Goal: Transaction & Acquisition: Book appointment/travel/reservation

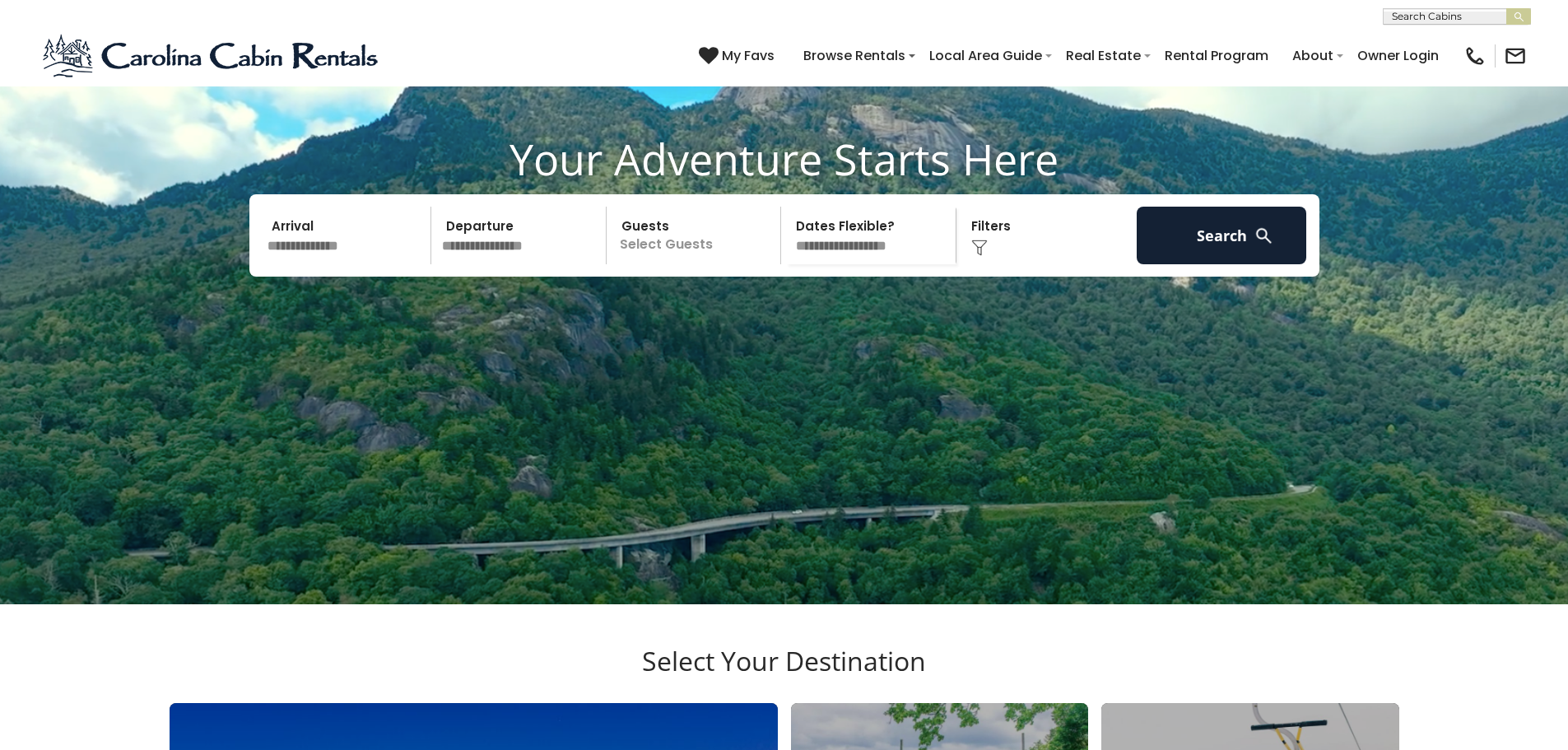
scroll to position [246, 0]
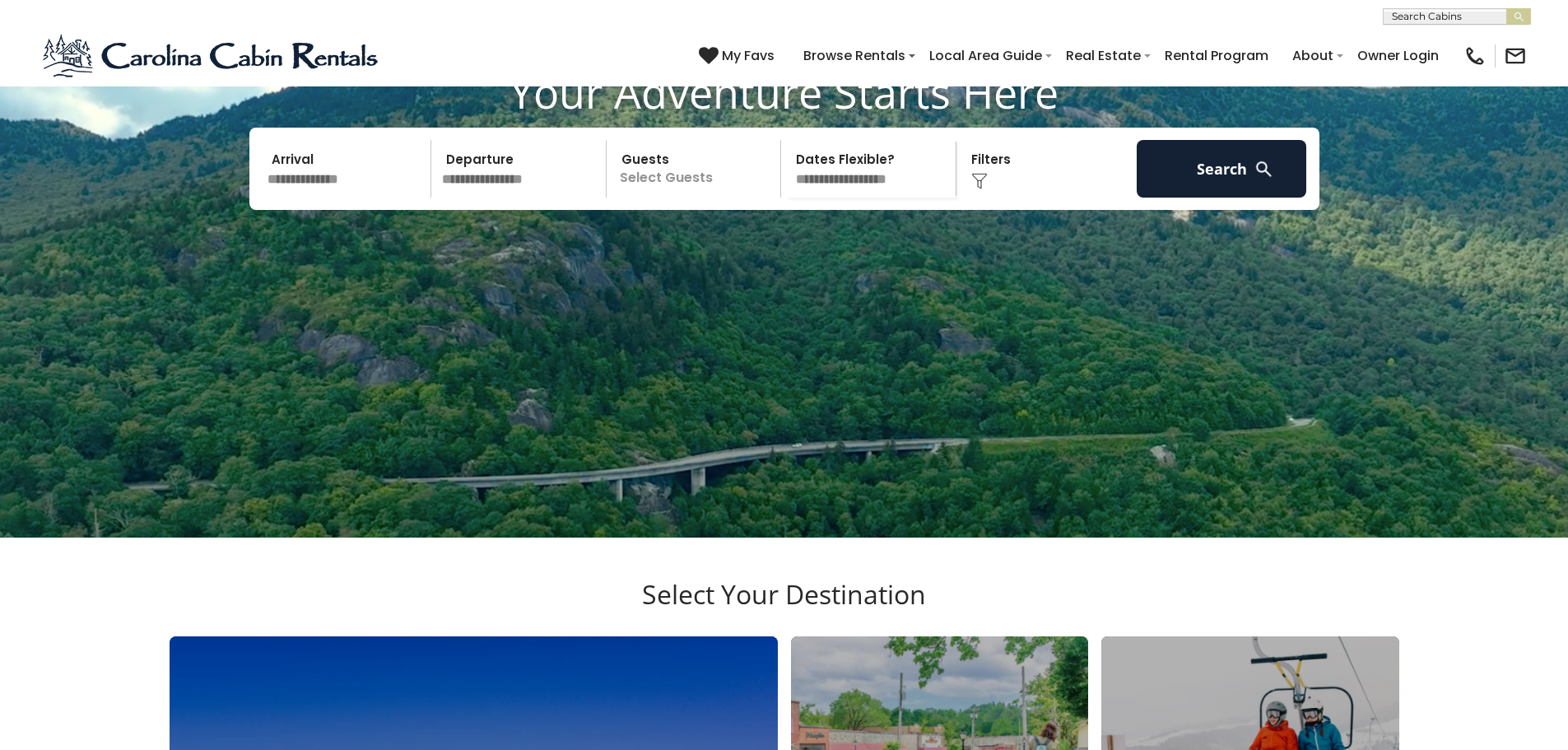
click at [325, 198] on input "text" at bounding box center [346, 168] width 170 height 57
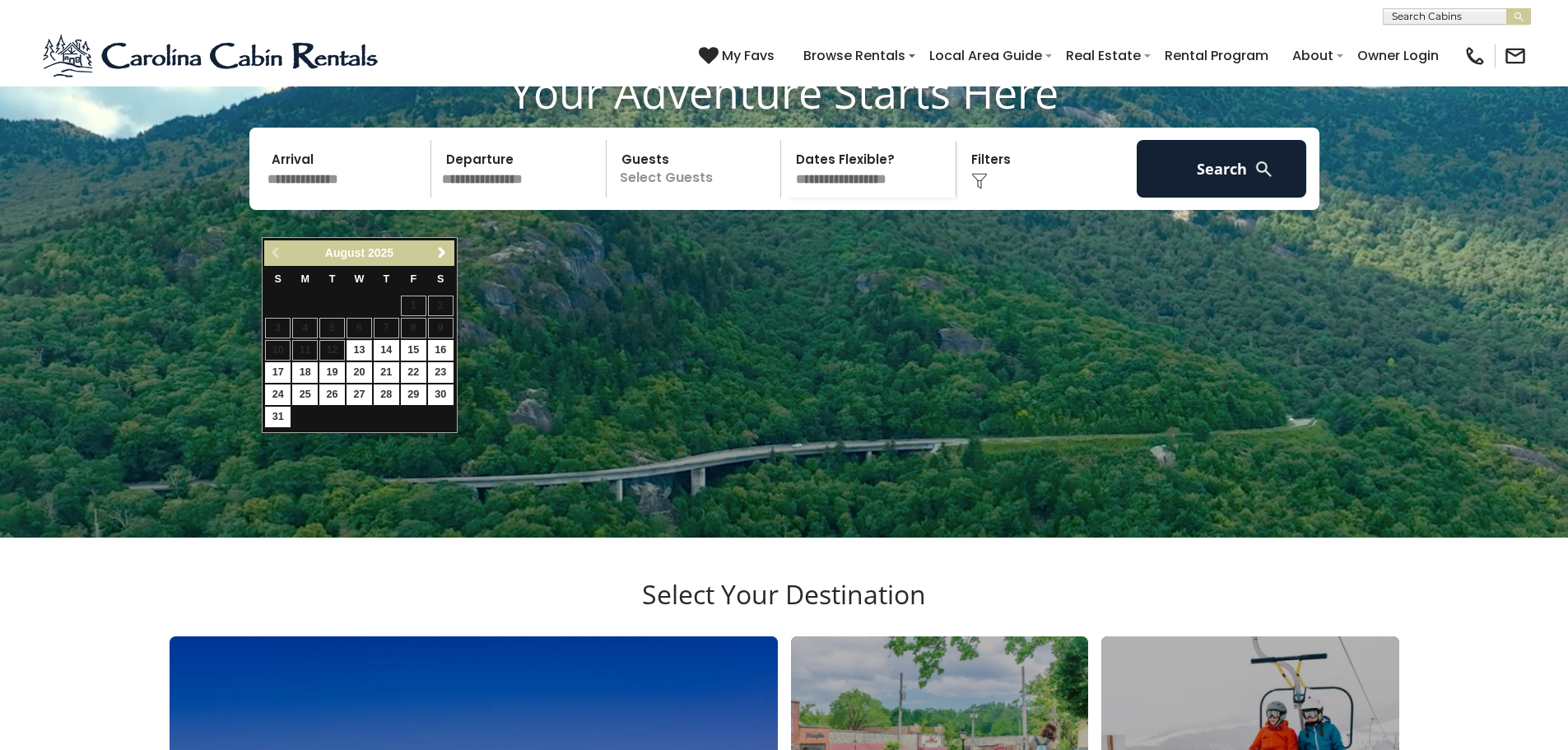
click at [284, 252] on div "Previous Next August 2025" at bounding box center [358, 253] width 189 height 26
click at [436, 254] on span "Next" at bounding box center [441, 252] width 13 height 13
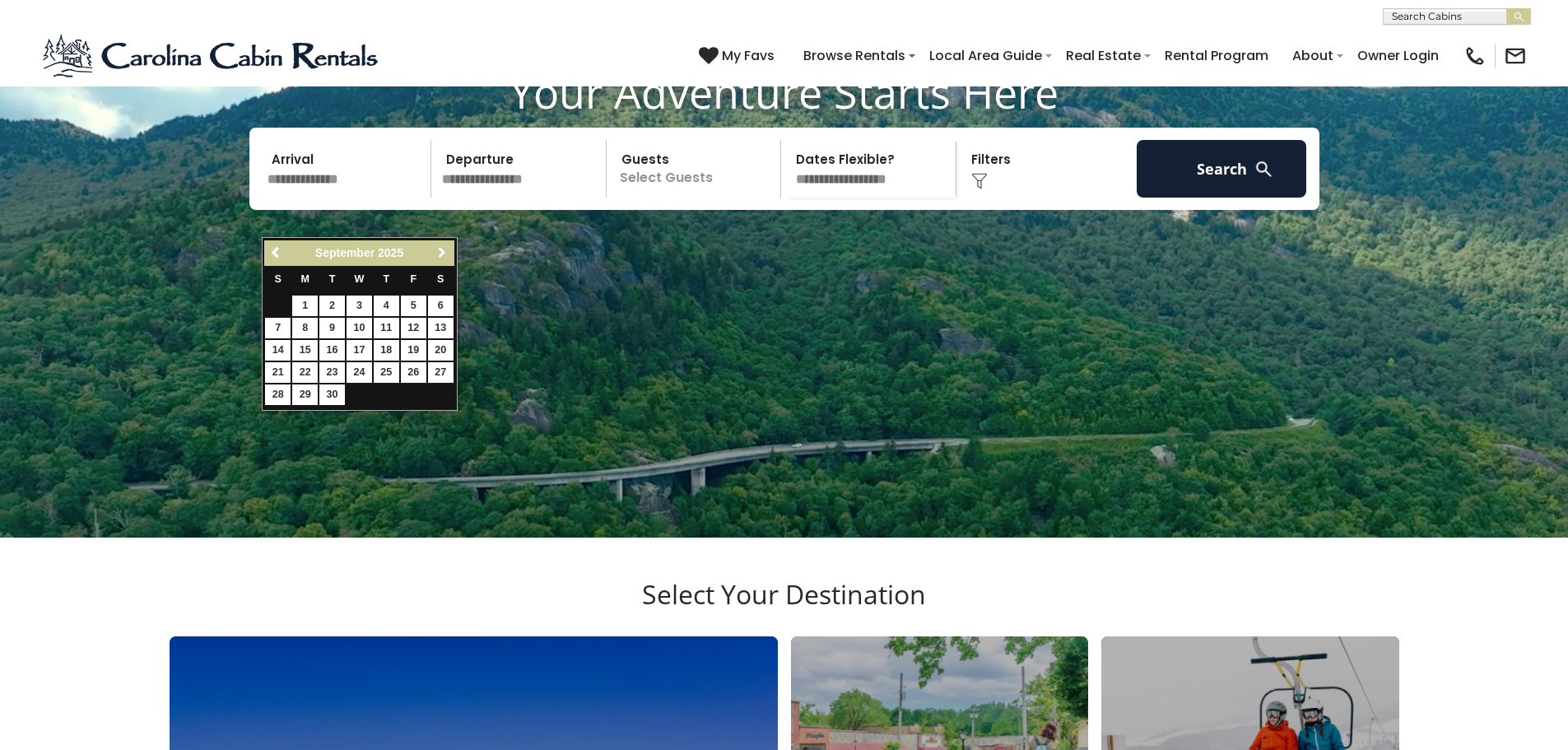
click at [436, 254] on span "Next" at bounding box center [441, 252] width 13 height 13
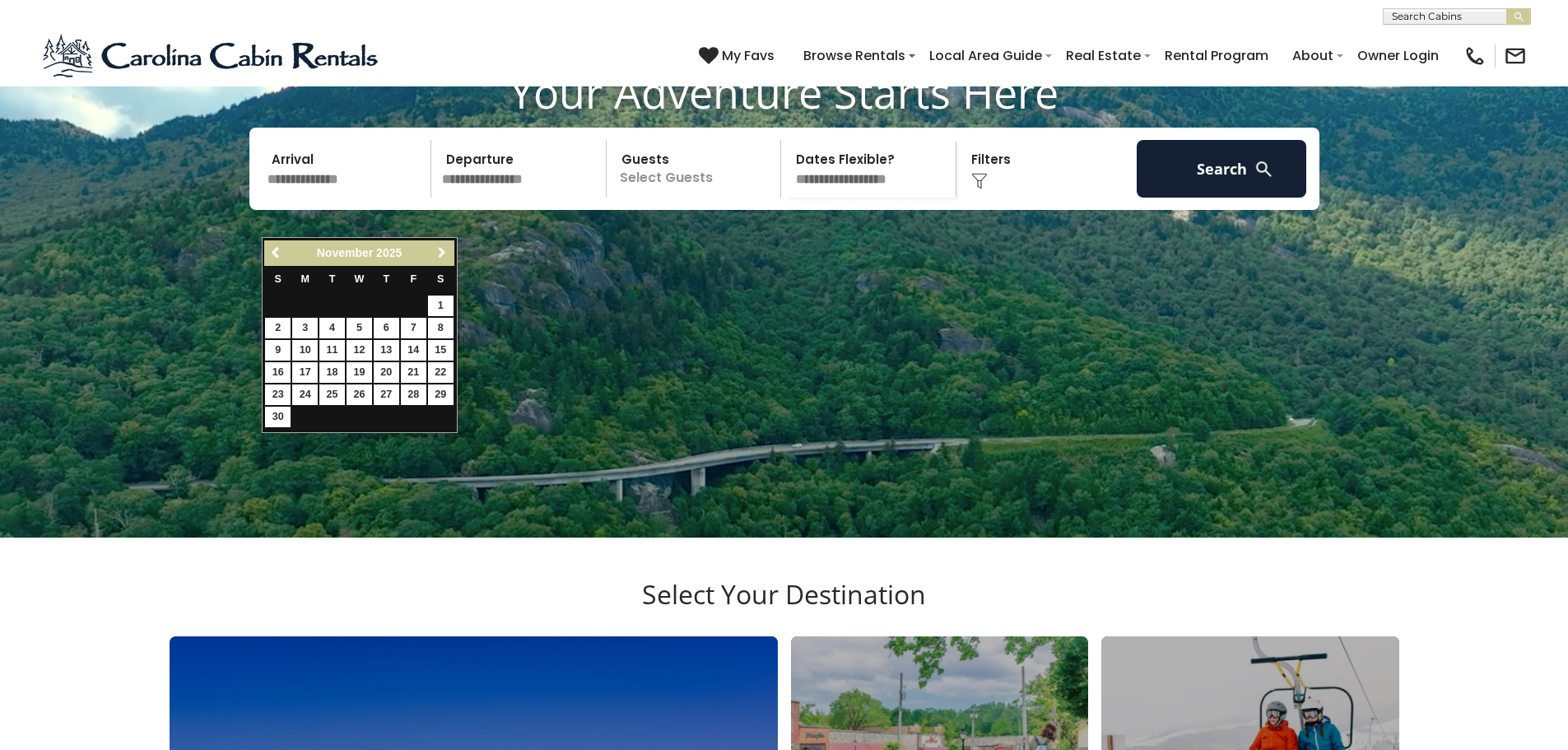
click at [436, 254] on span "Next" at bounding box center [441, 252] width 13 height 13
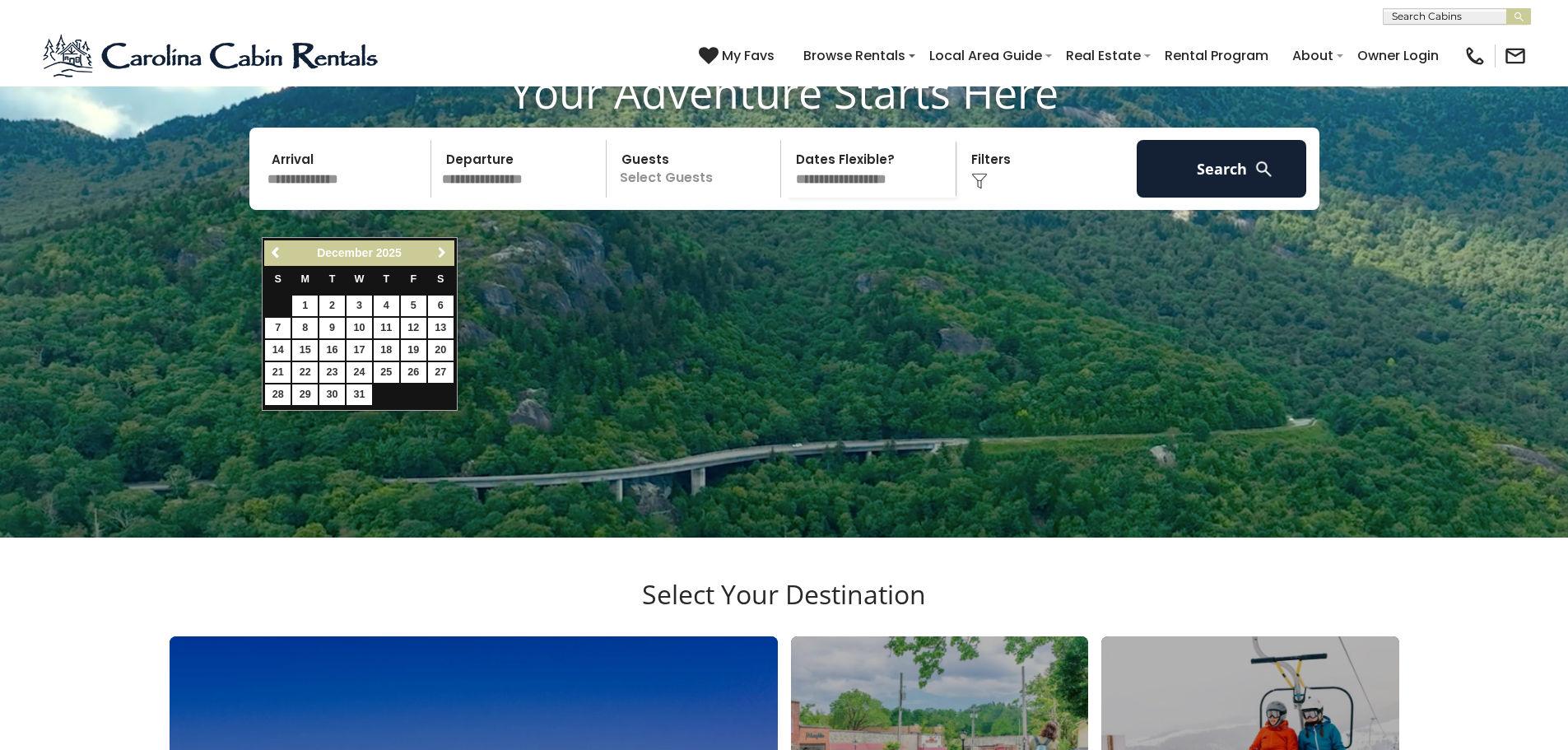
click at [436, 254] on span "Next" at bounding box center [441, 252] width 13 height 13
click at [386, 391] on link "29" at bounding box center [387, 394] width 26 height 21
type input "*******"
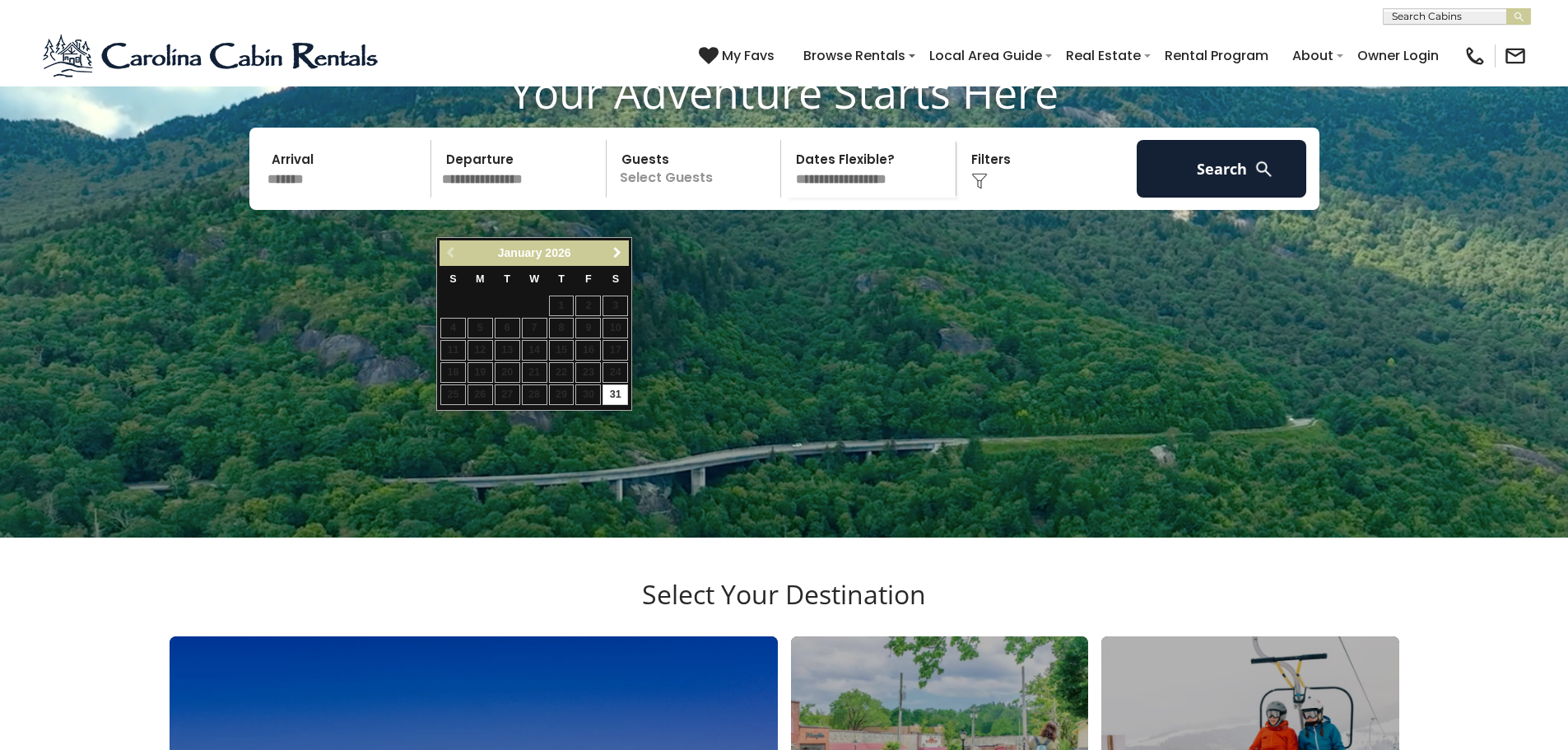
click at [616, 251] on span "Next" at bounding box center [617, 252] width 13 height 13
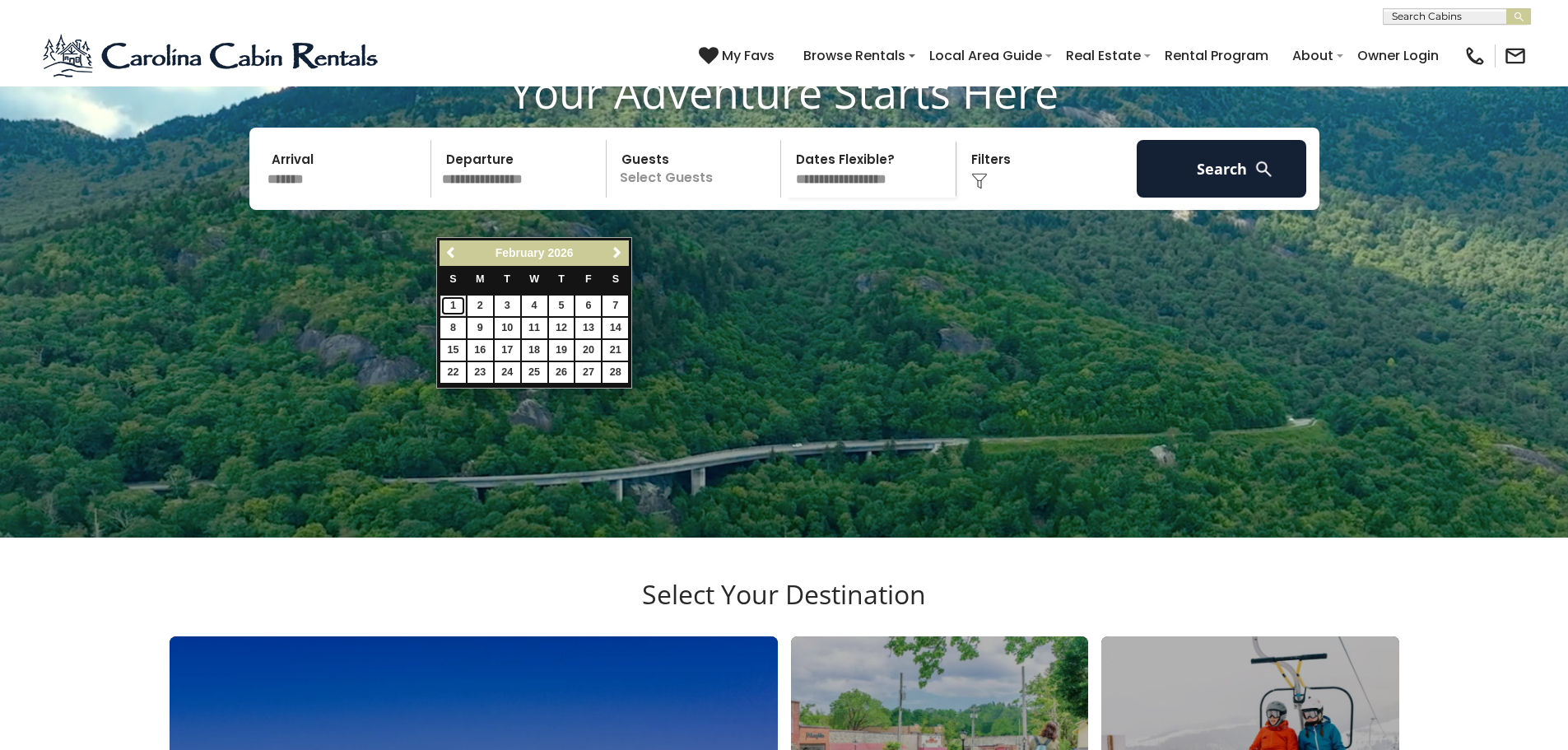
click at [454, 304] on link "1" at bounding box center [453, 306] width 26 height 21
type input "******"
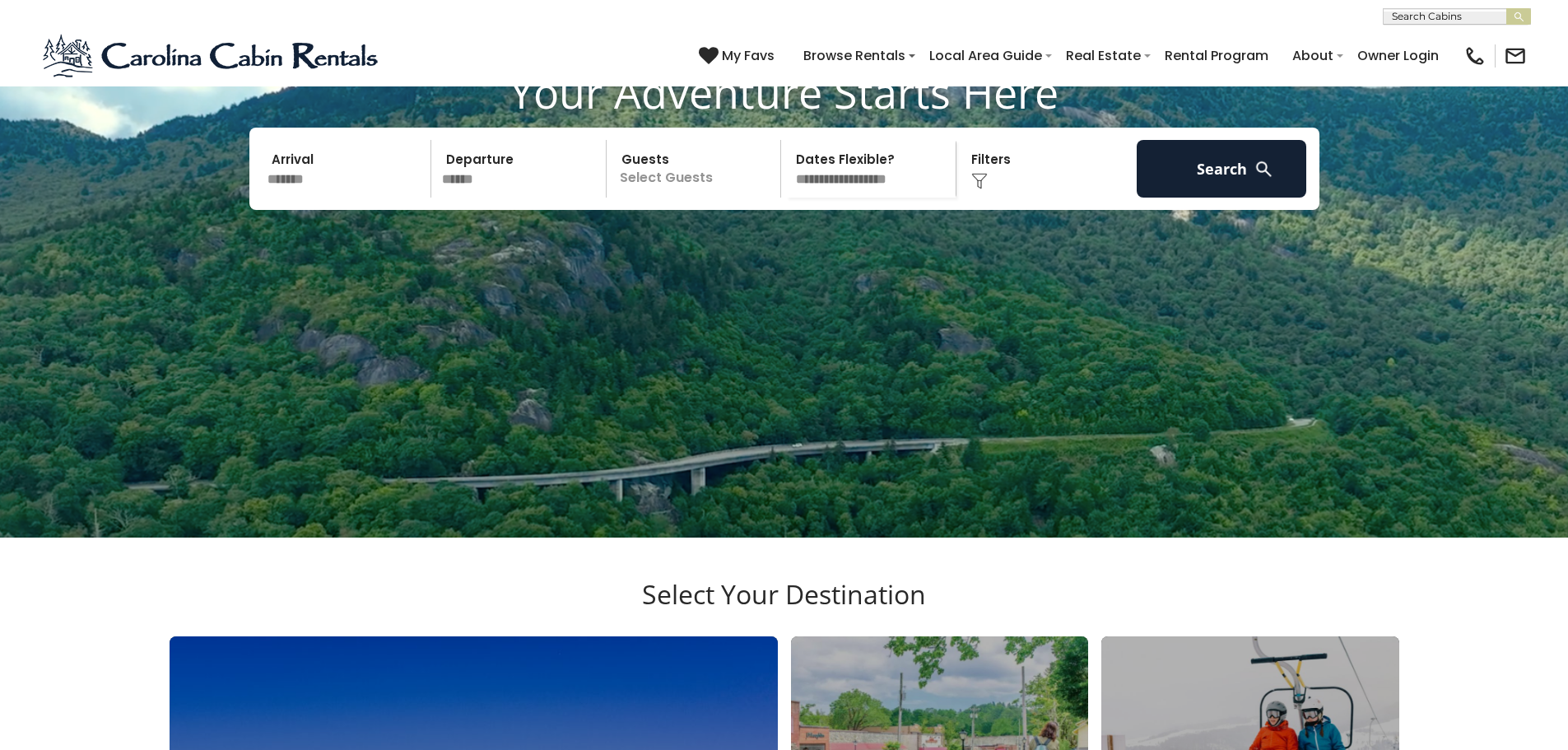
click at [652, 198] on p "Select Guests" at bounding box center [696, 168] width 169 height 57
click at [784, 246] on div "+" at bounding box center [775, 236] width 19 height 19
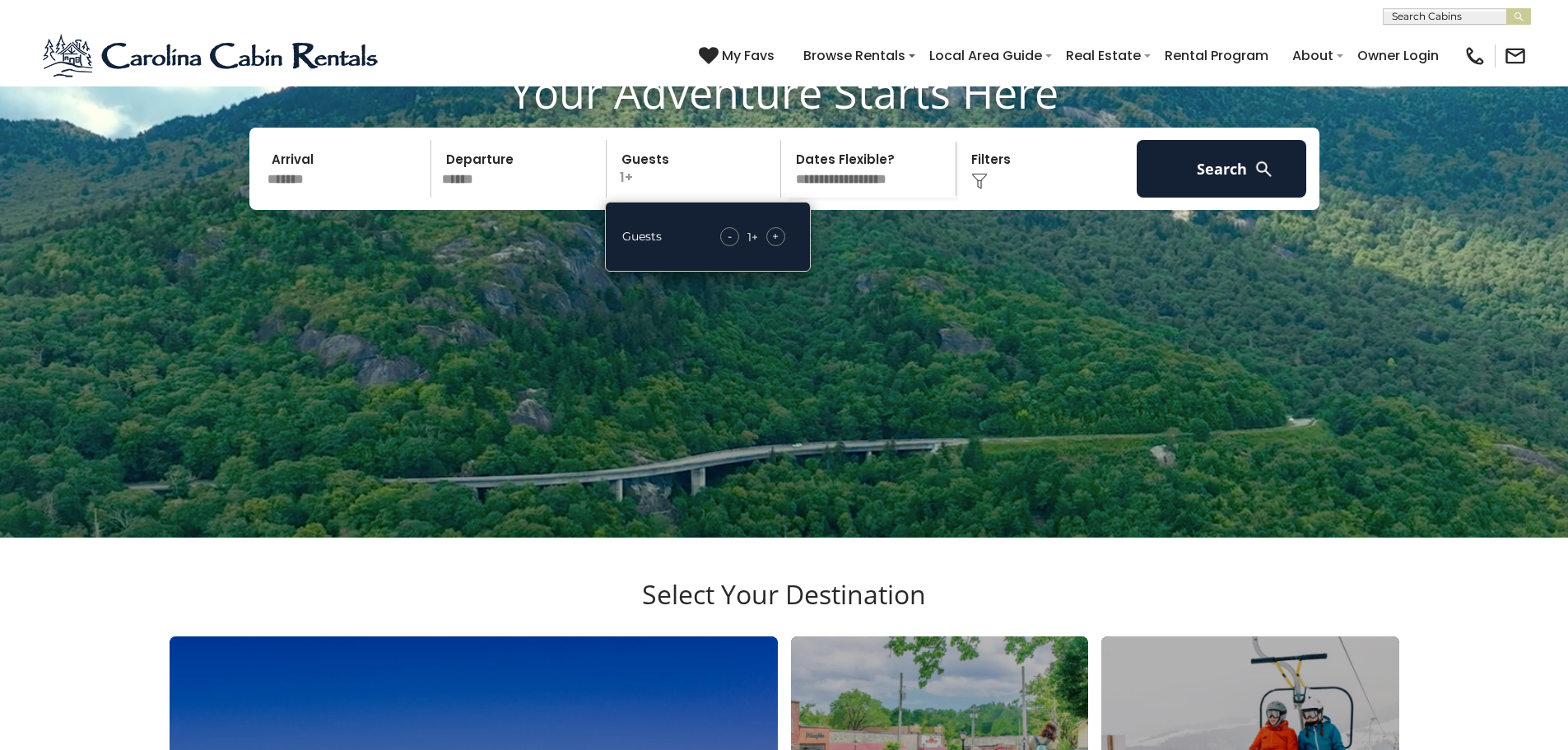
click at [775, 244] on span "+" at bounding box center [775, 235] width 7 height 17
click at [896, 194] on select "**********" at bounding box center [870, 168] width 169 height 57
click at [1029, 180] on div "Click to Choose" at bounding box center [1046, 168] width 170 height 57
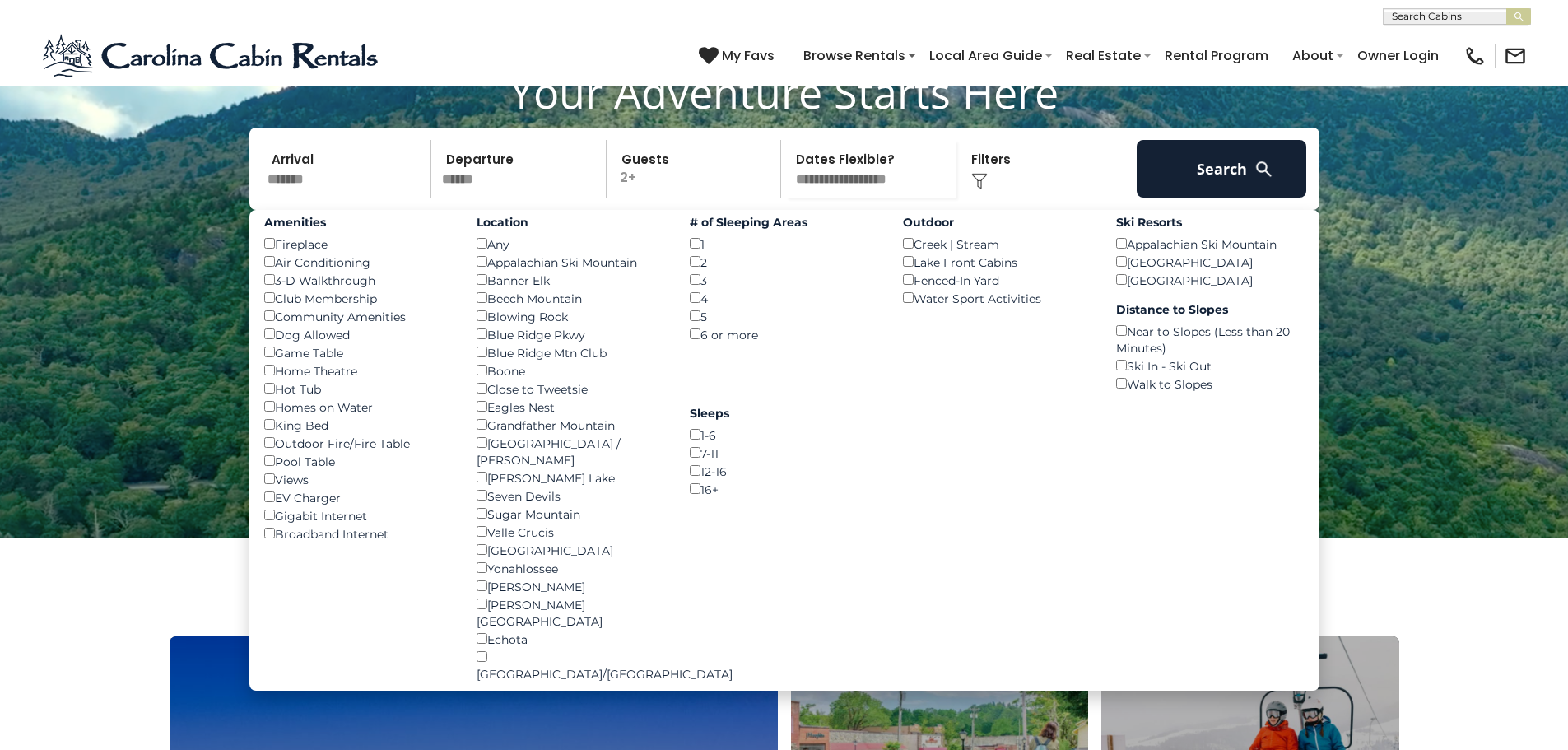
click at [980, 189] on img at bounding box center [979, 181] width 17 height 17
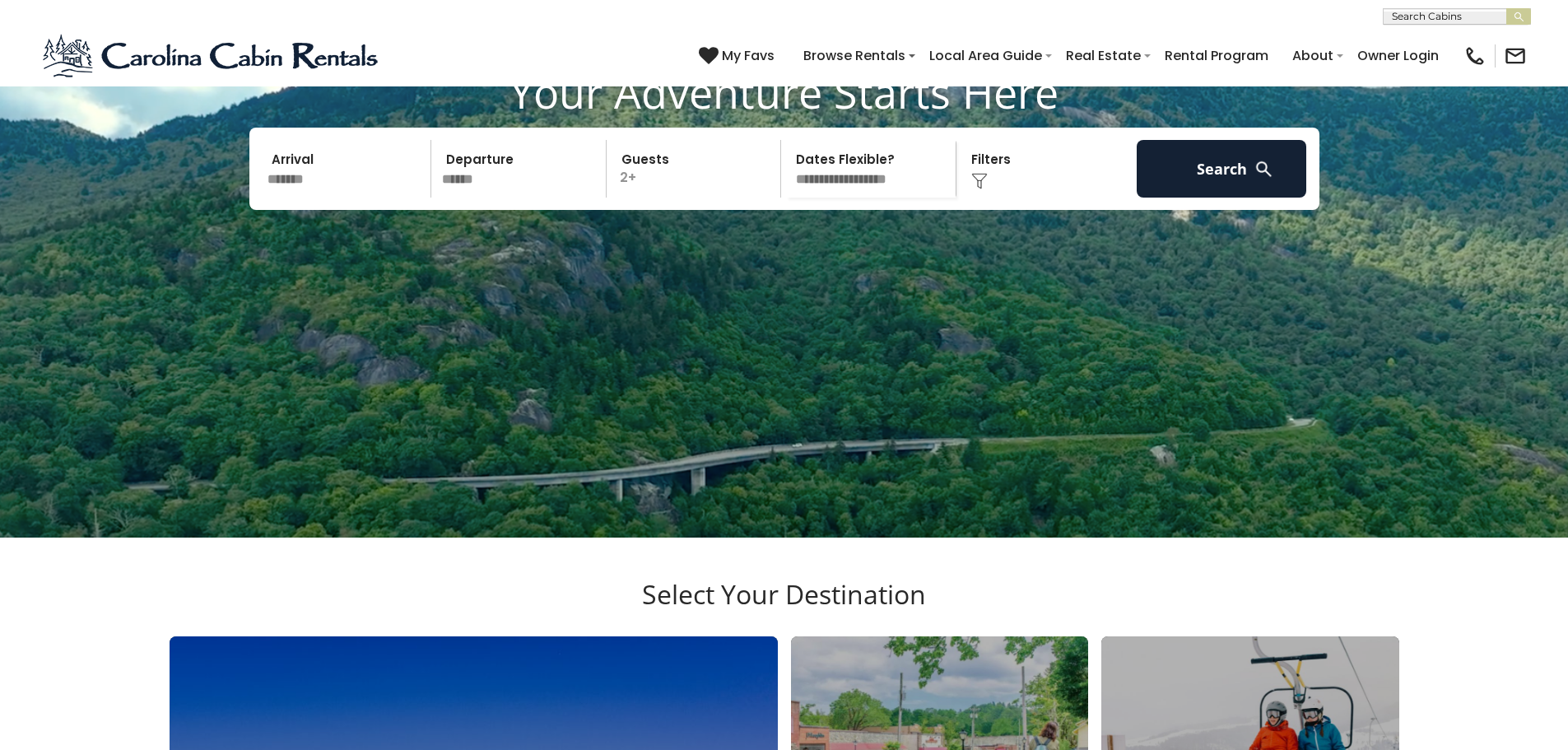
click at [980, 189] on img at bounding box center [979, 181] width 17 height 17
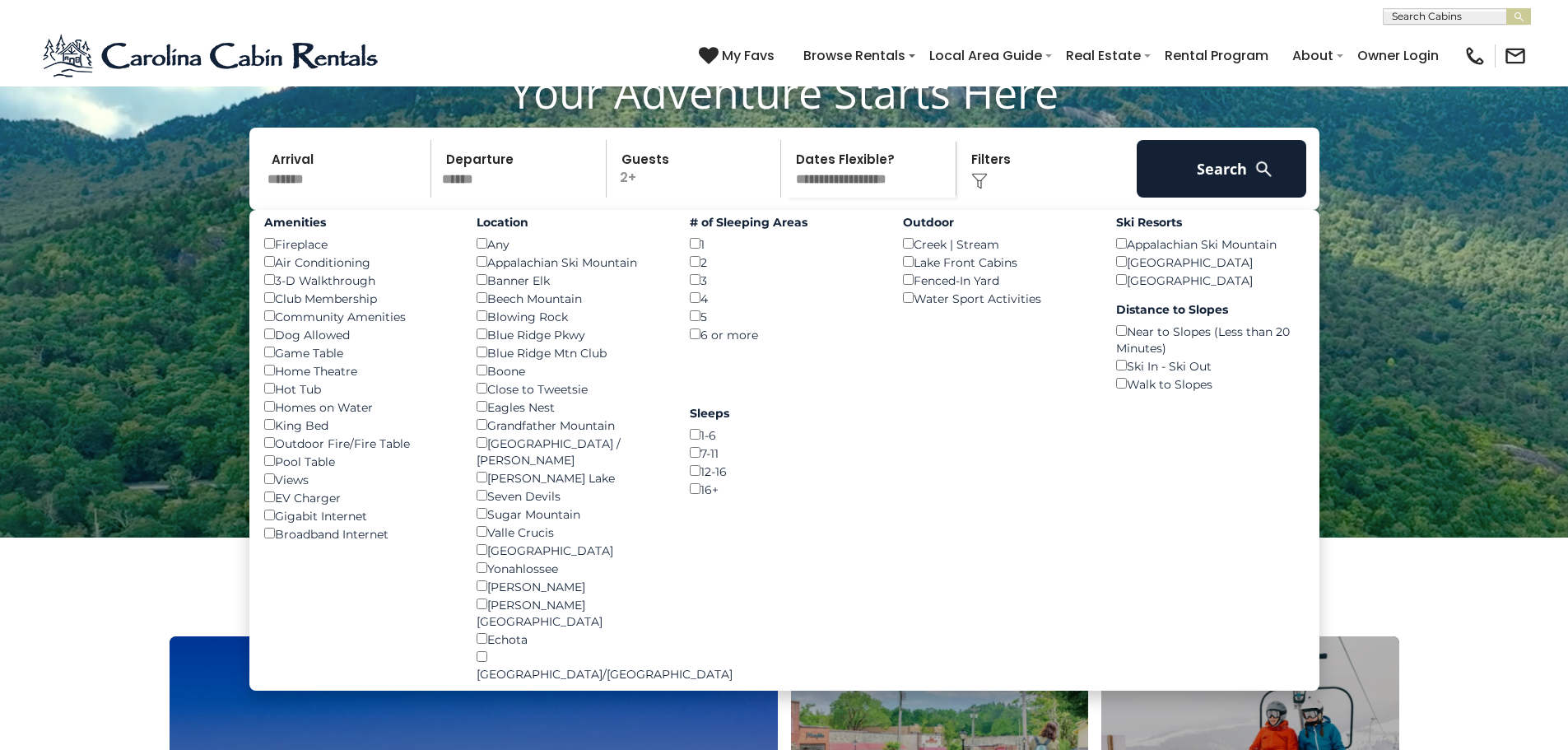
click at [324, 398] on div "Hot Tub ()" at bounding box center [358, 388] width 188 height 18
click at [302, 398] on div "Hot Tub ()" at bounding box center [358, 388] width 188 height 18
click at [1224, 198] on button "Search" at bounding box center [1222, 168] width 170 height 57
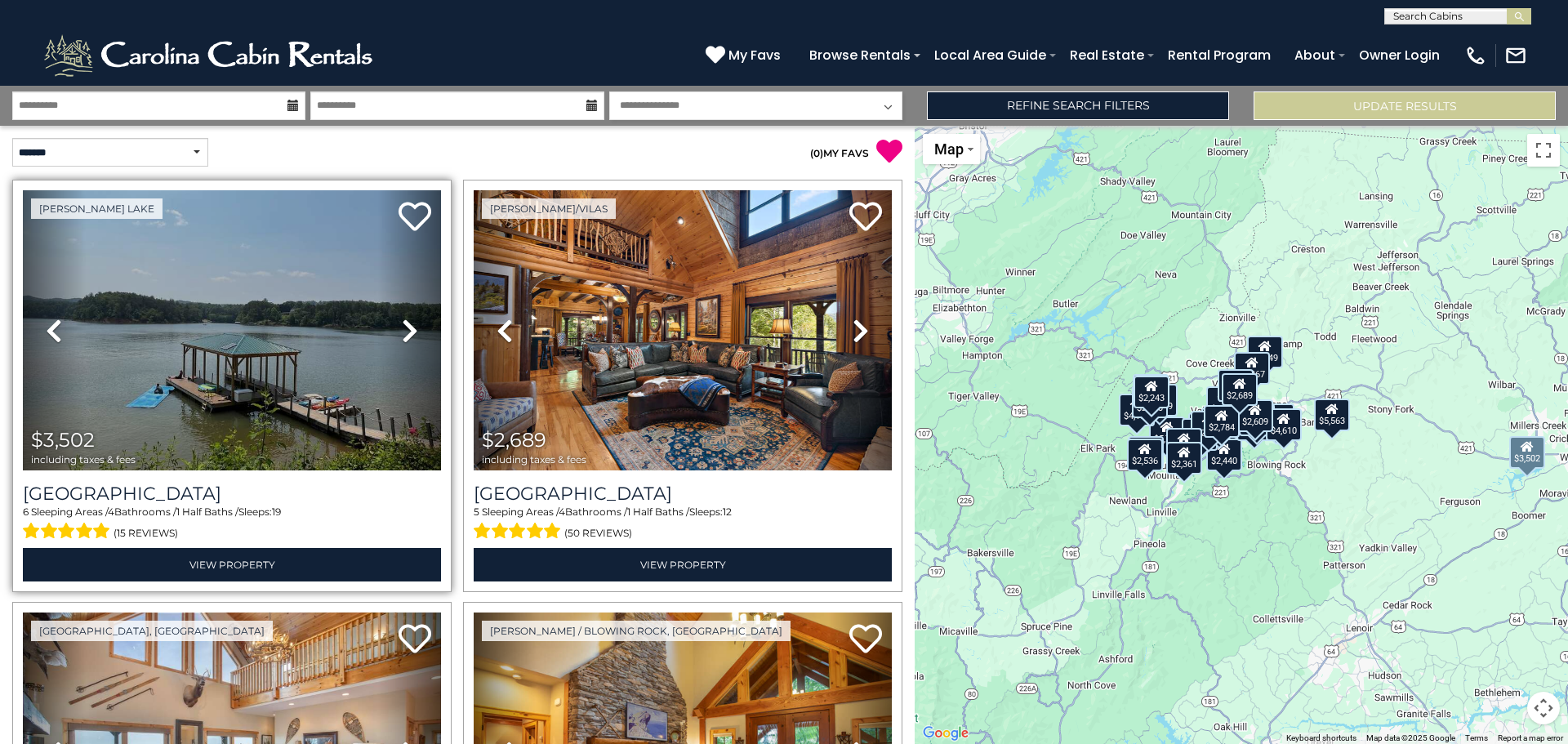
click at [402, 327] on icon at bounding box center [409, 330] width 17 height 27
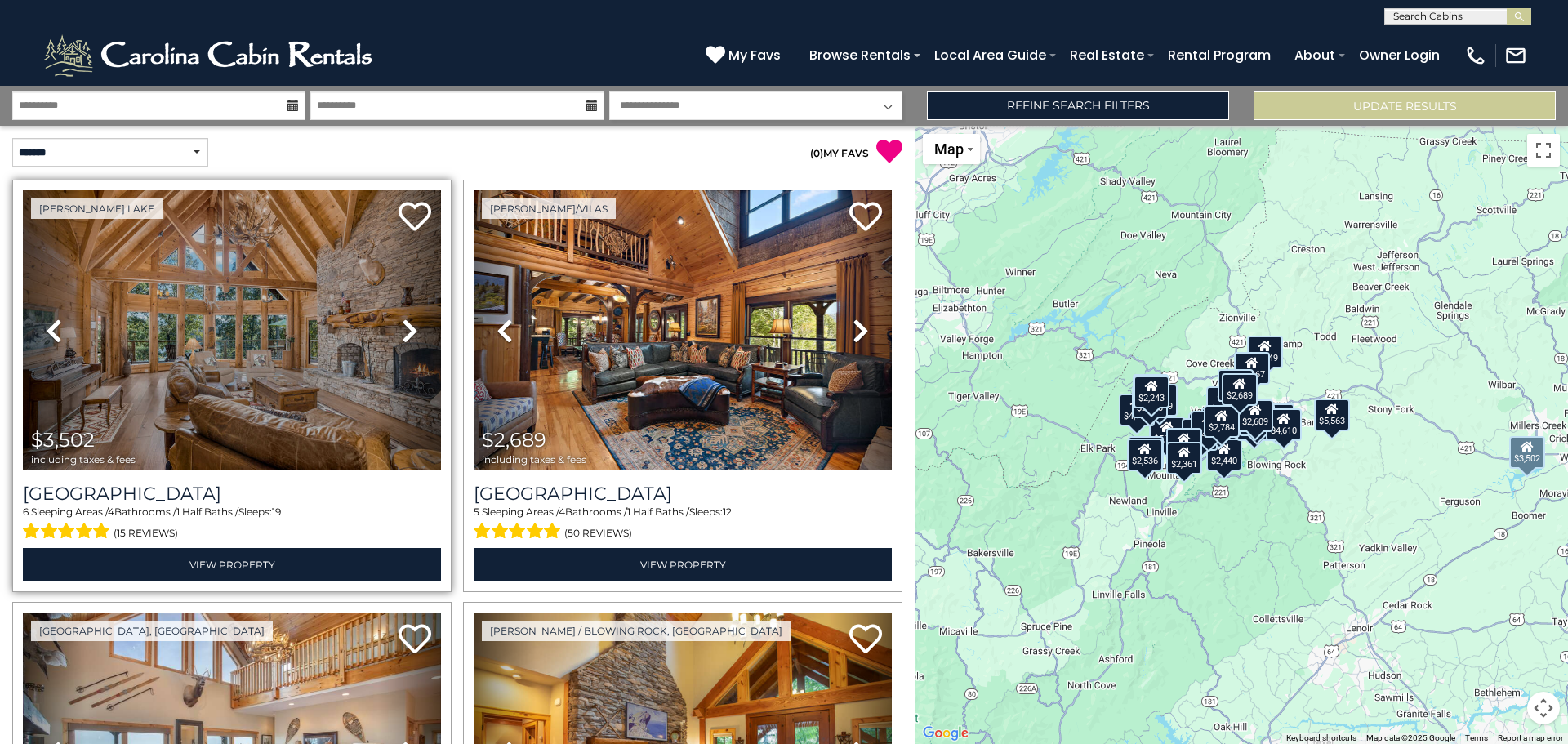
click at [402, 326] on icon at bounding box center [409, 330] width 17 height 27
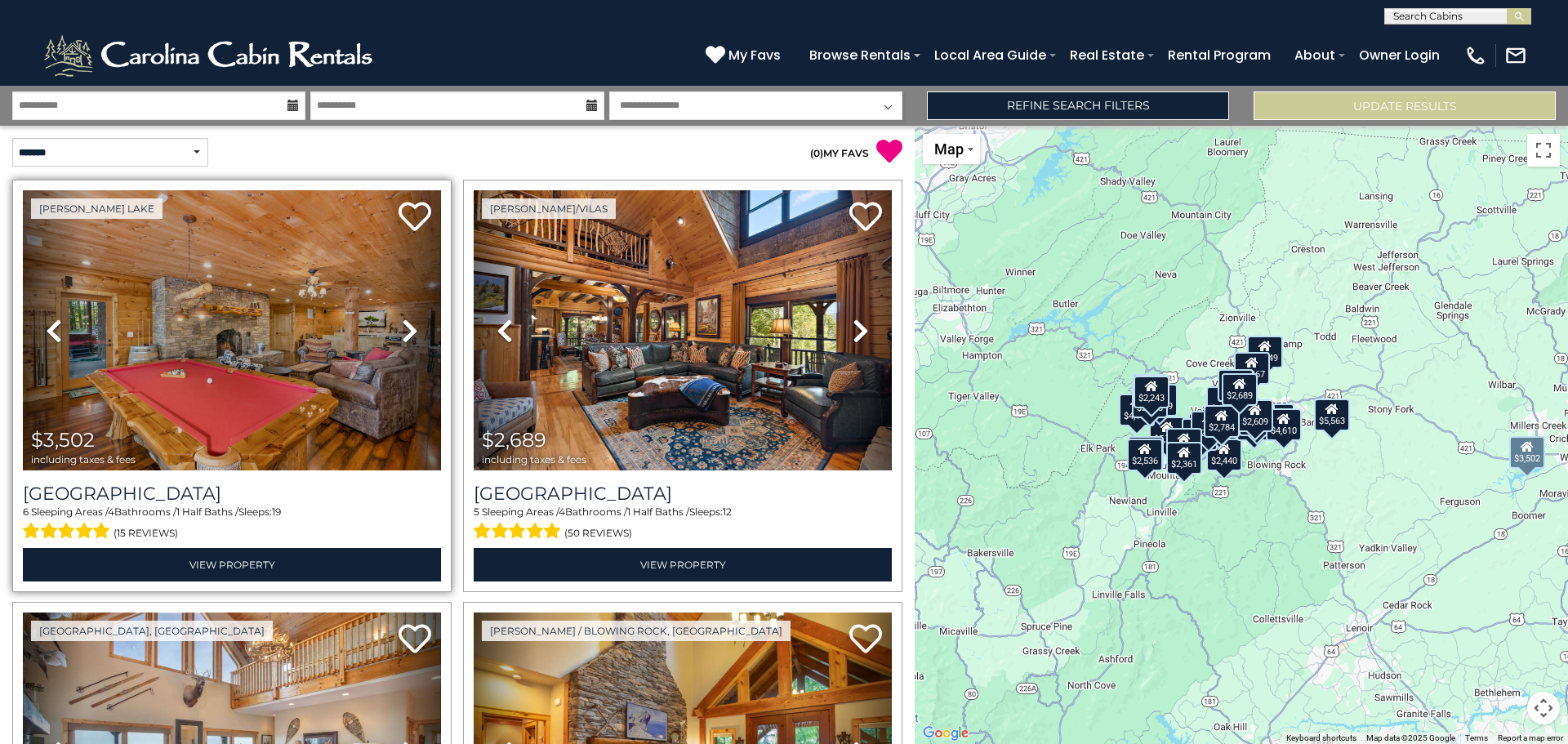
click at [402, 326] on icon at bounding box center [409, 330] width 17 height 27
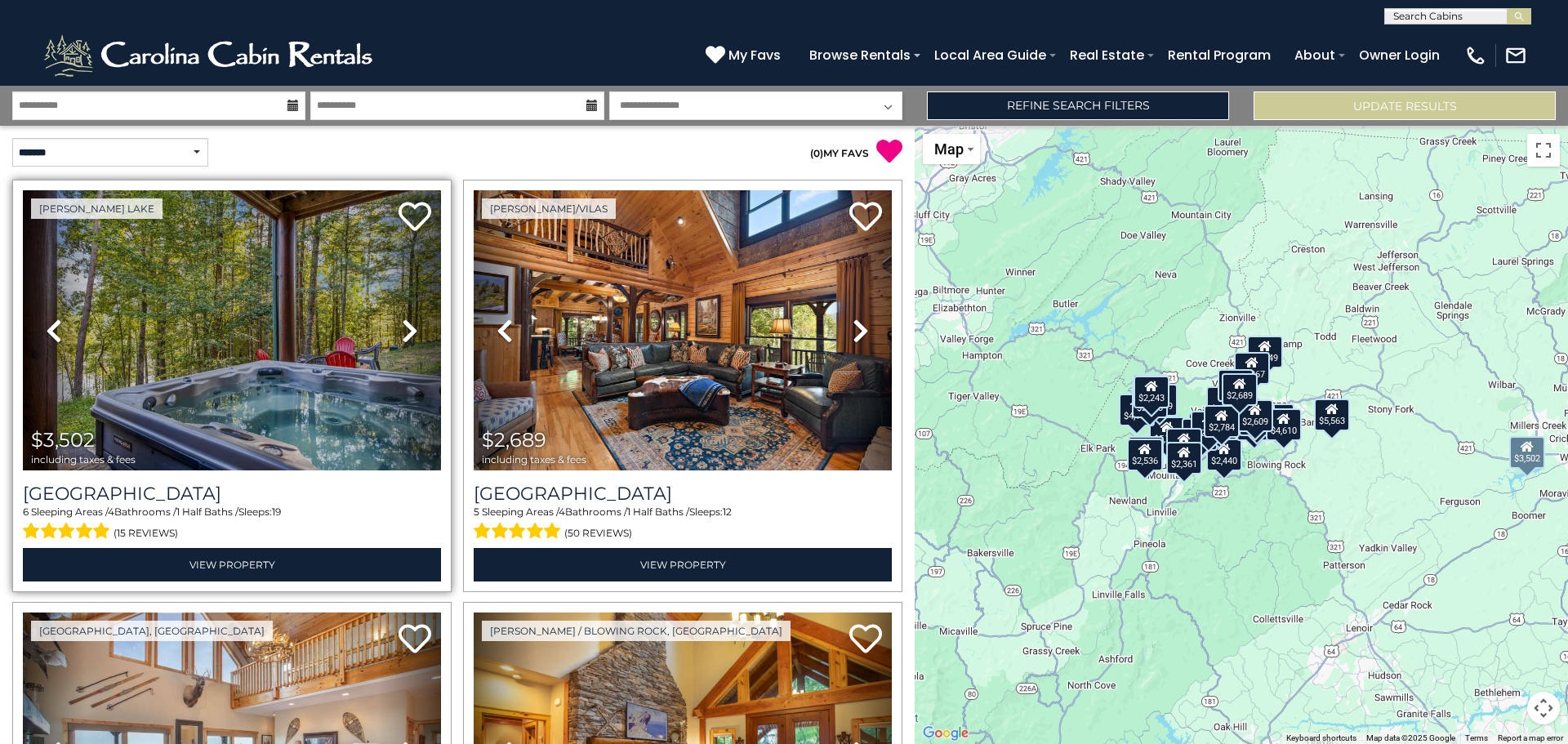
click at [402, 326] on icon at bounding box center [409, 330] width 17 height 27
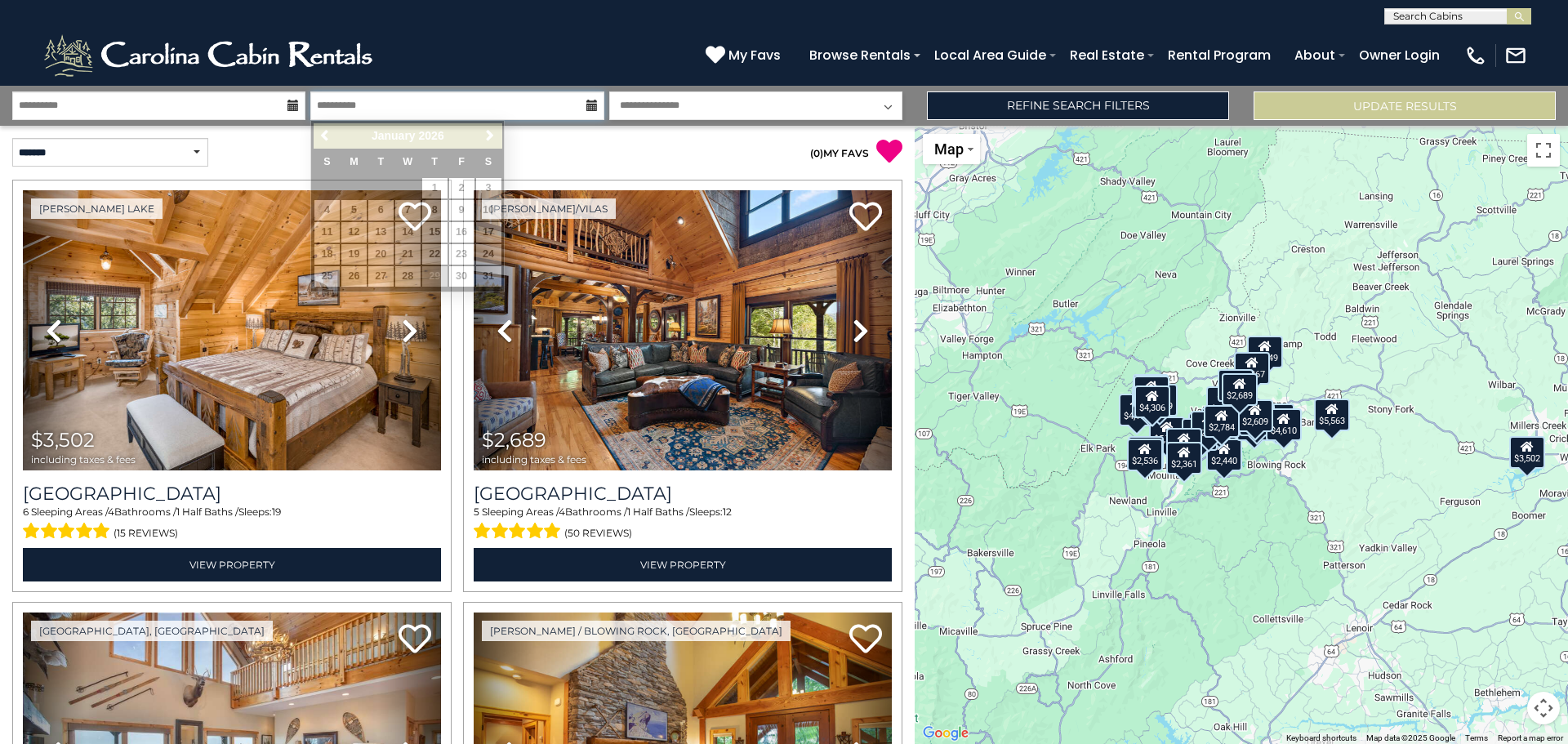
drag, startPoint x: 619, startPoint y: 117, endPoint x: 649, endPoint y: 116, distance: 30.0
click at [633, 117] on div "**********" at bounding box center [457, 105] width 894 height 28
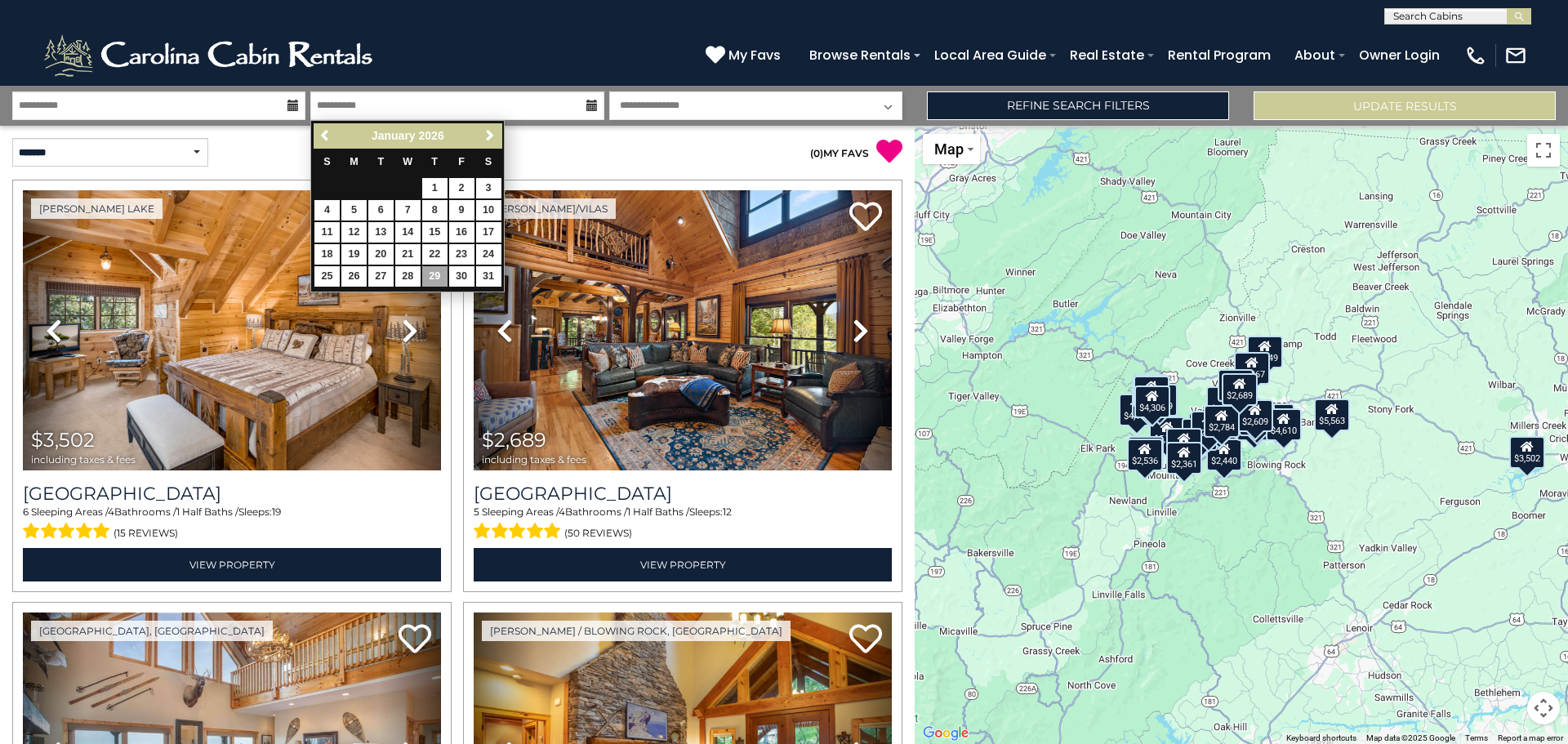
click at [707, 110] on select "**********" at bounding box center [755, 105] width 294 height 28
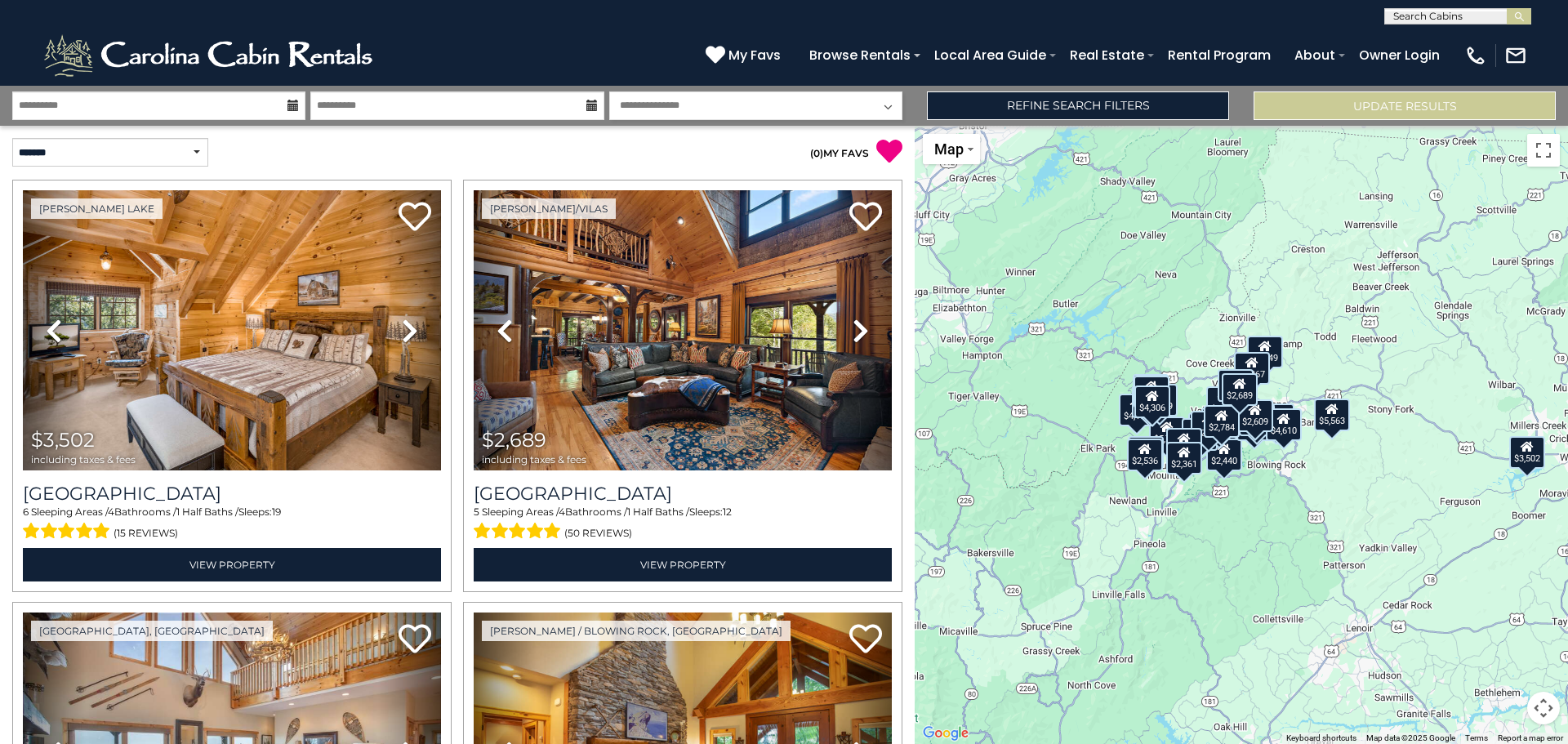
click at [511, 140] on p "( 0 ) MY FAVS" at bounding box center [679, 151] width 445 height 27
click at [1079, 124] on div "**********" at bounding box center [784, 105] width 1568 height 40
click at [1080, 112] on link "Refine Search Filters" at bounding box center [1078, 105] width 302 height 28
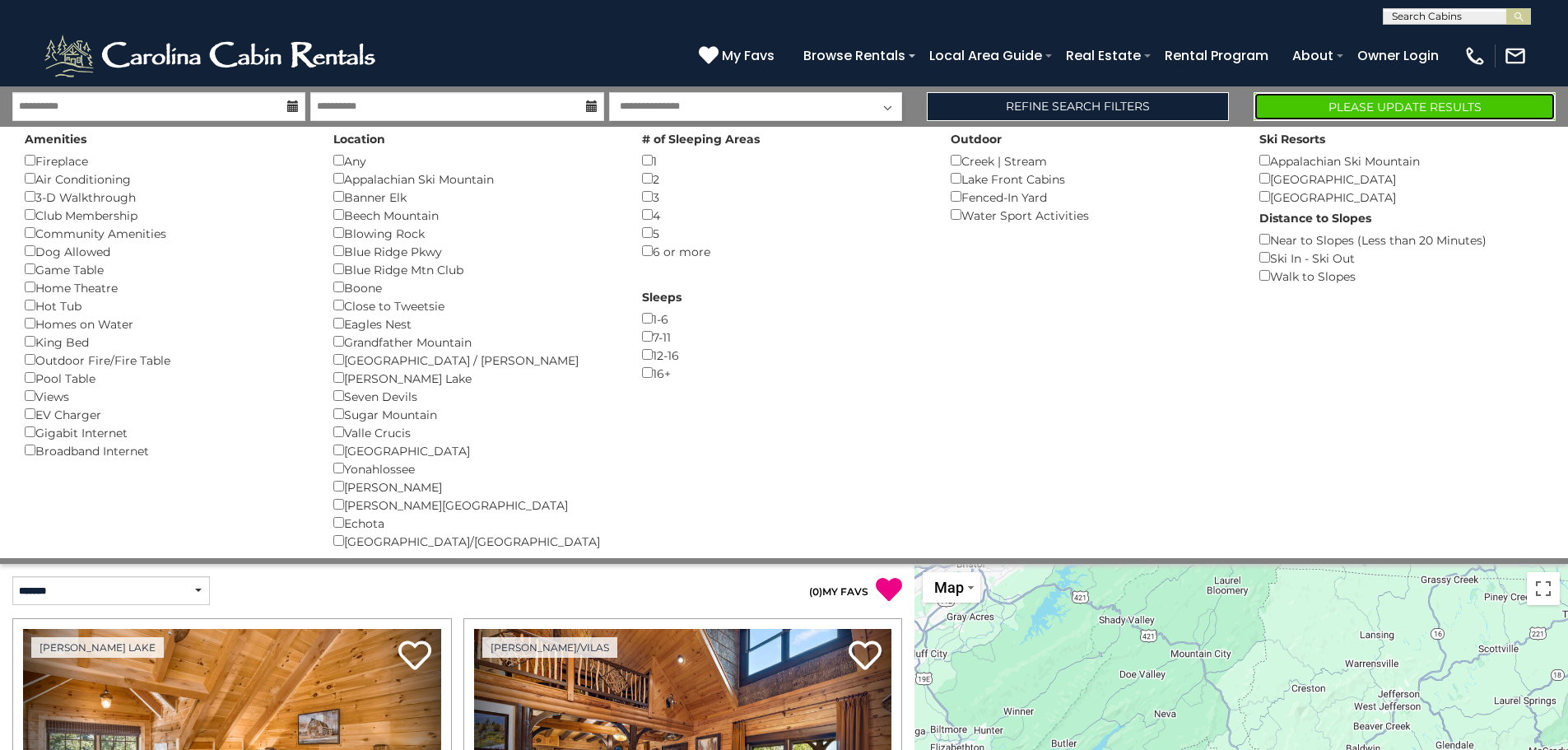
click at [1459, 113] on button "Please Update Results" at bounding box center [1404, 106] width 302 height 29
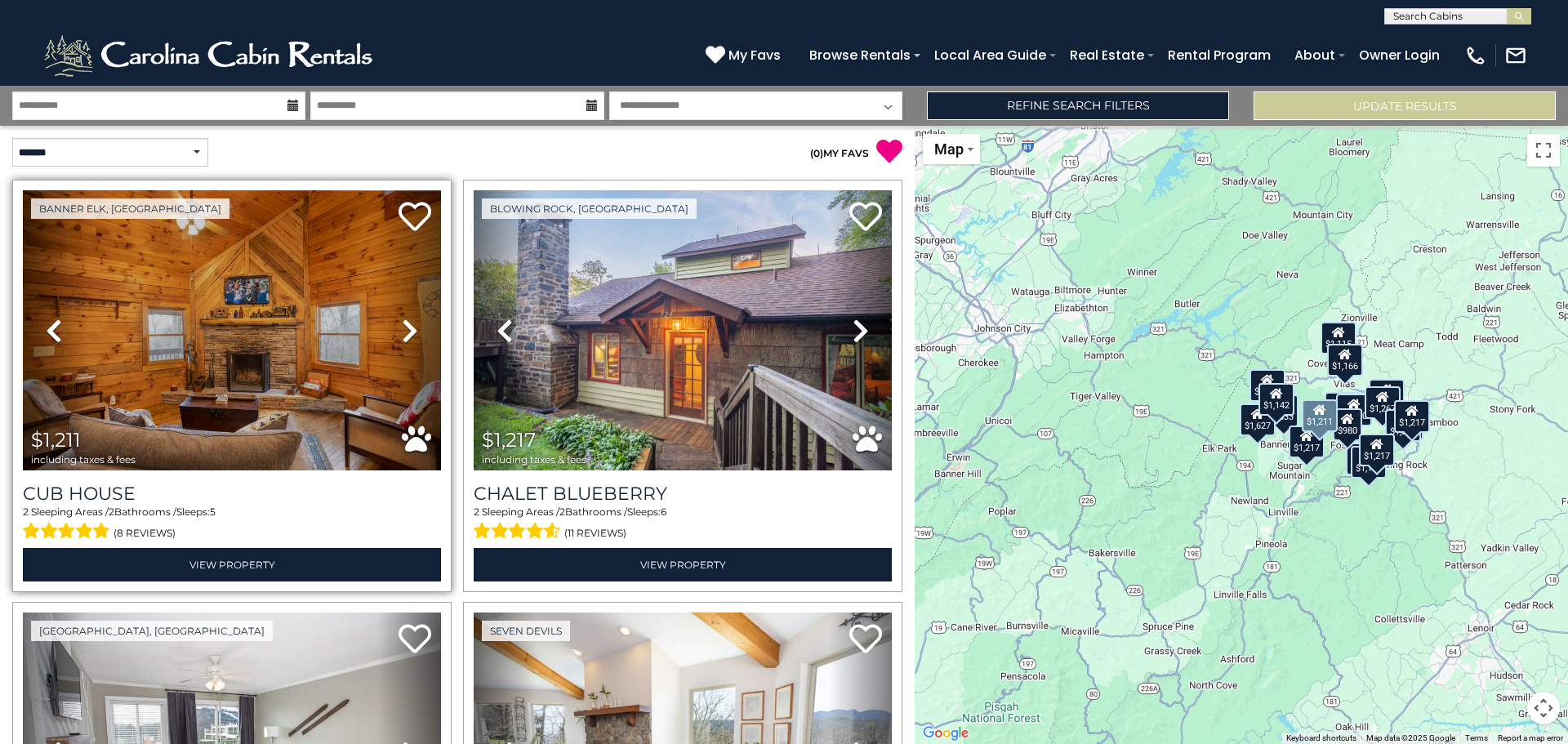
click at [405, 326] on icon at bounding box center [409, 330] width 17 height 27
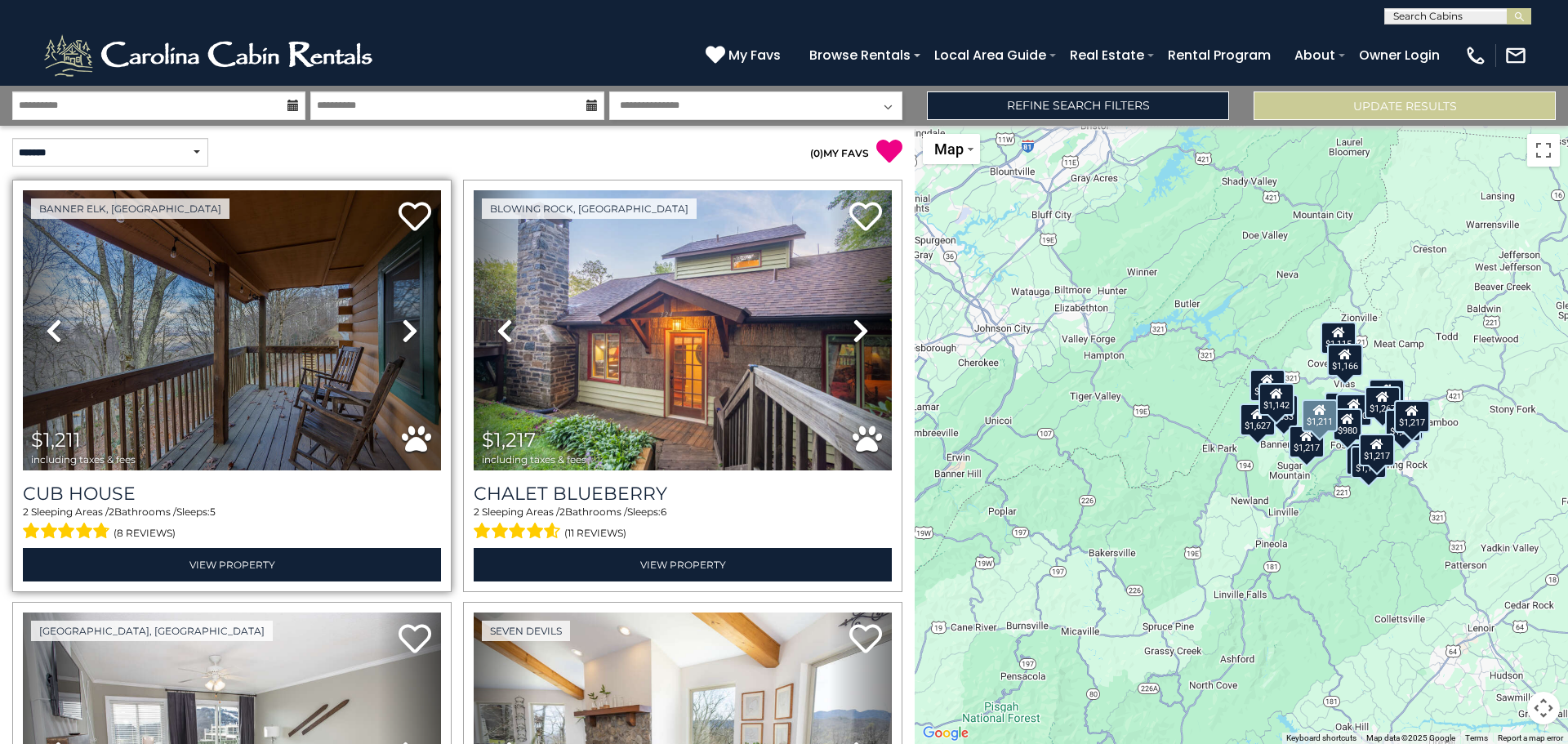
click at [405, 325] on icon at bounding box center [409, 330] width 17 height 27
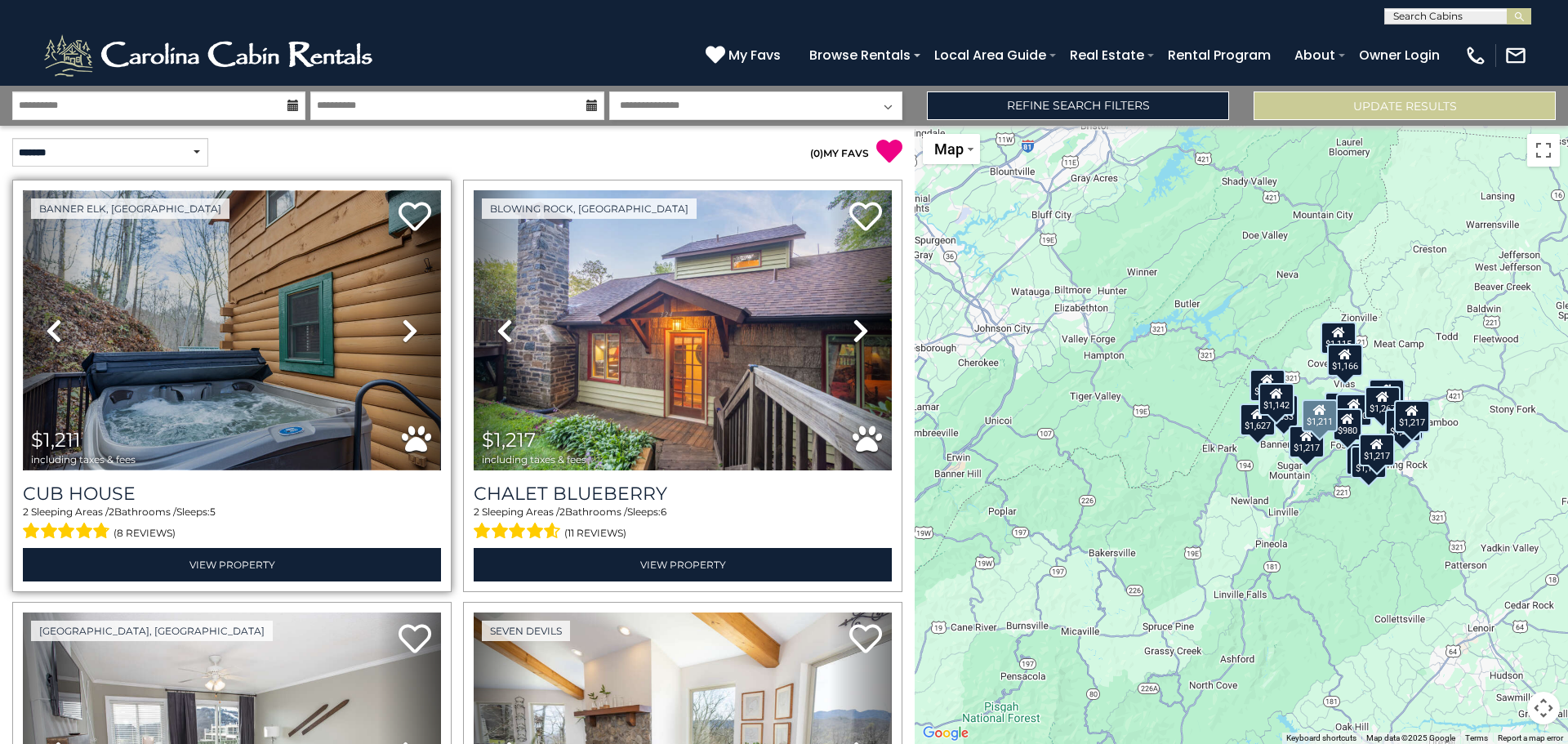
click at [211, 370] on img at bounding box center [232, 330] width 418 height 280
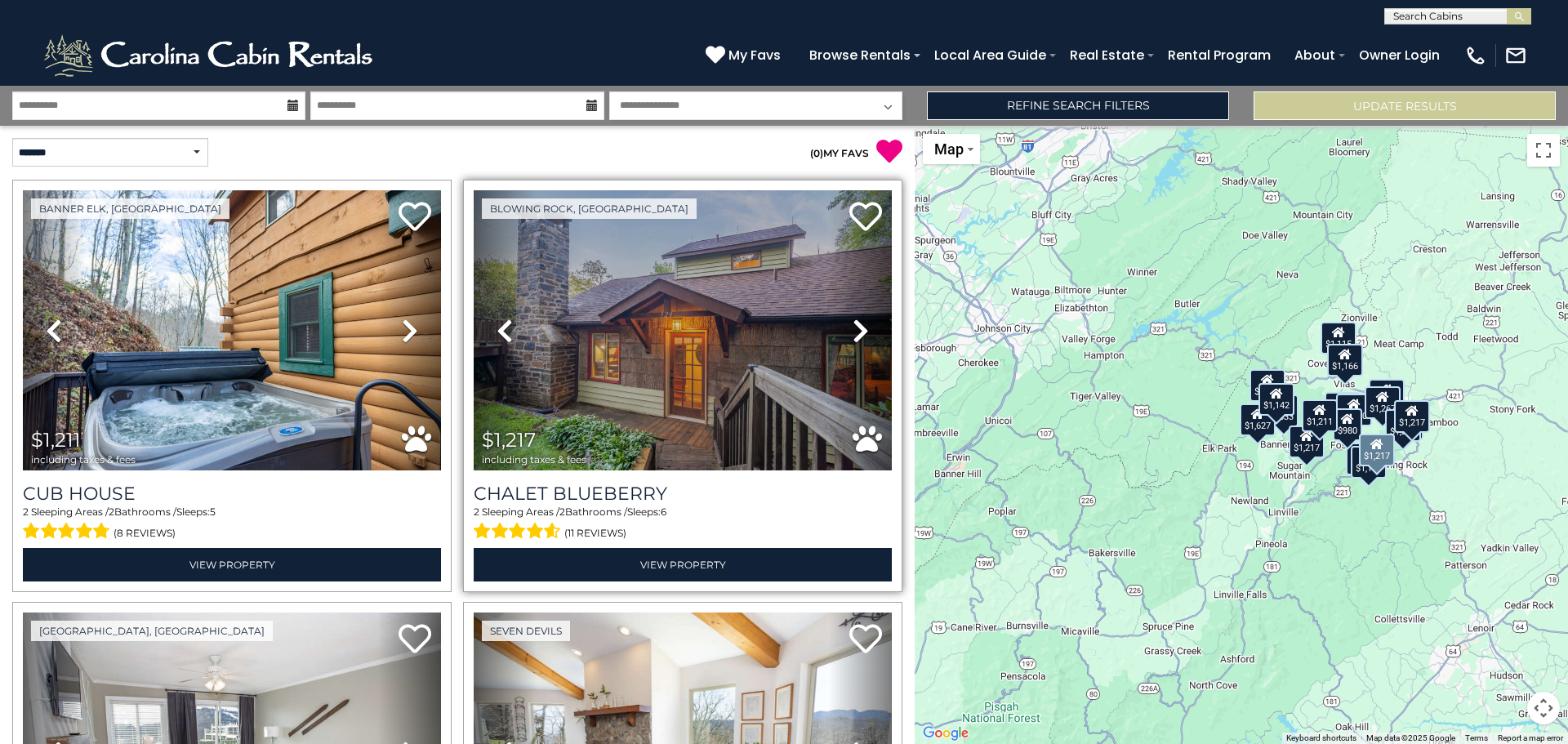
click at [852, 335] on icon at bounding box center [860, 330] width 17 height 27
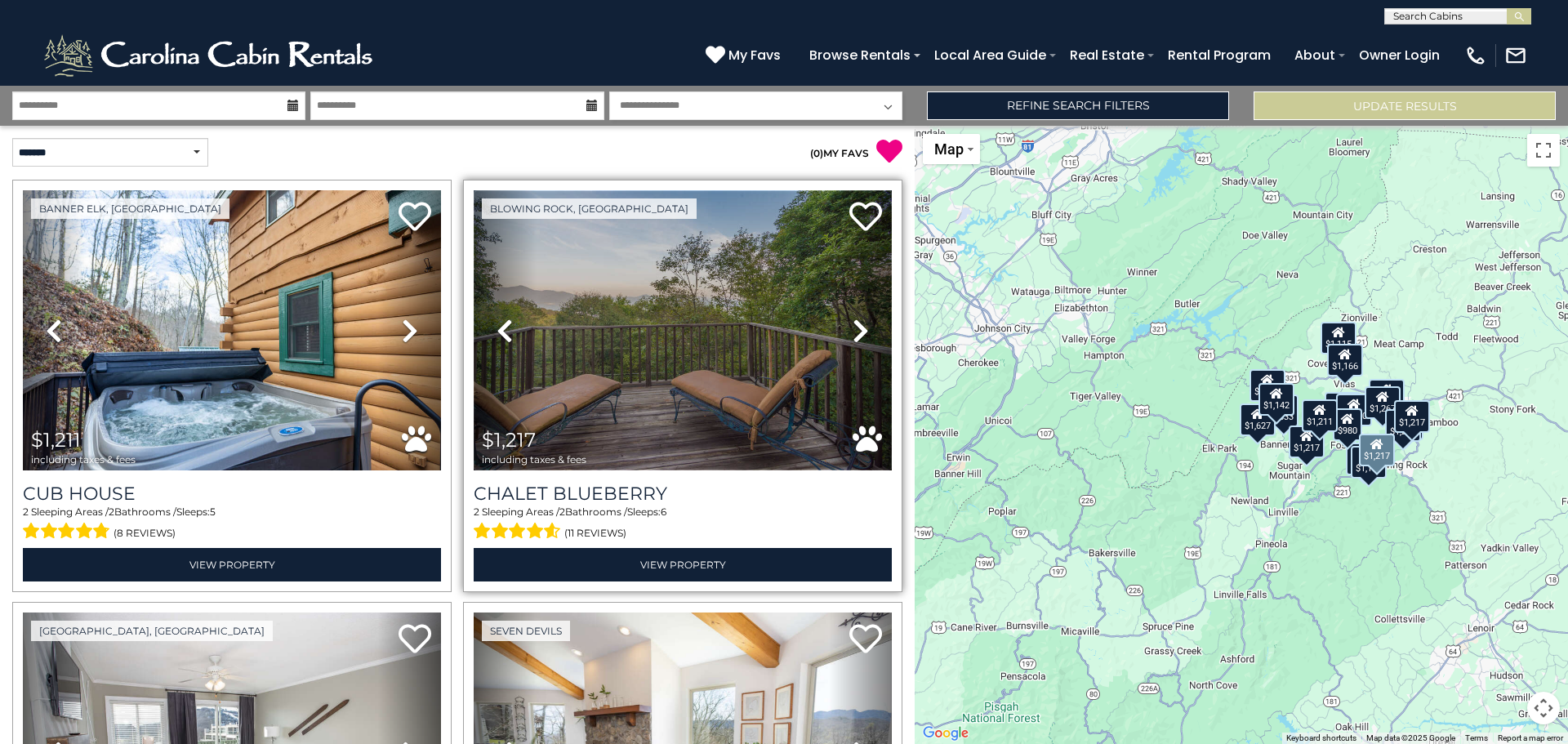
click at [728, 332] on img at bounding box center [682, 330] width 418 height 280
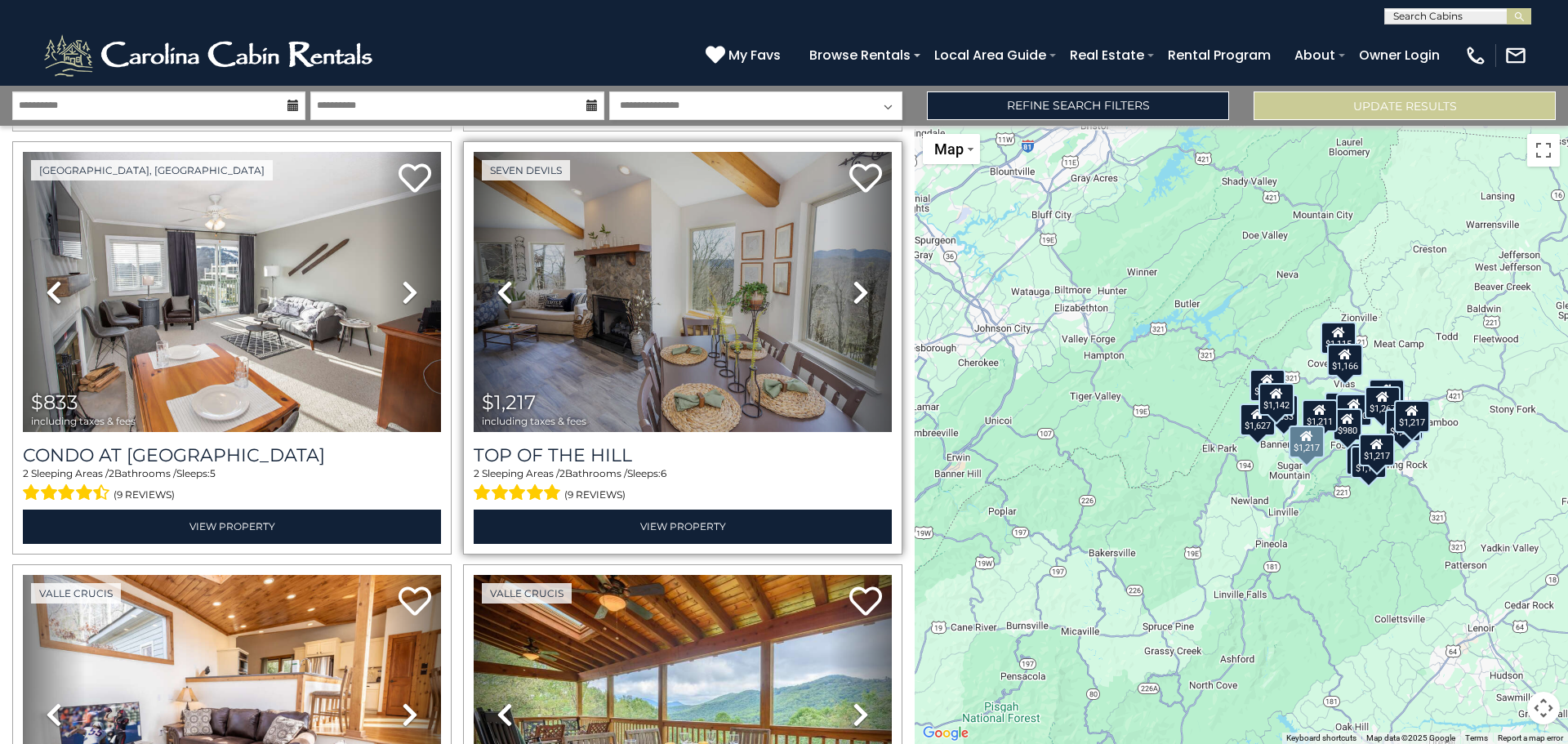
scroll to position [490, 0]
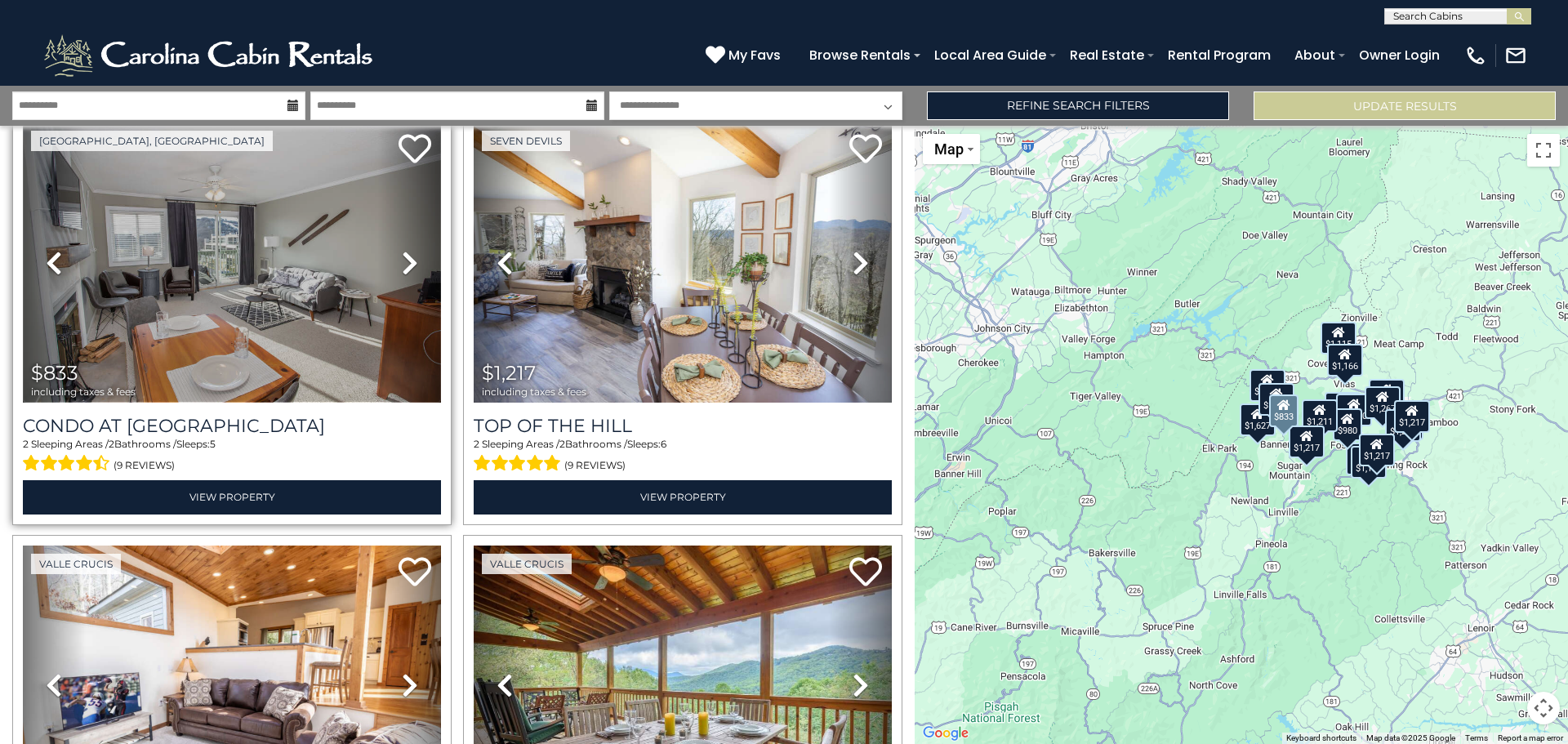
click at [311, 256] on img at bounding box center [232, 262] width 418 height 280
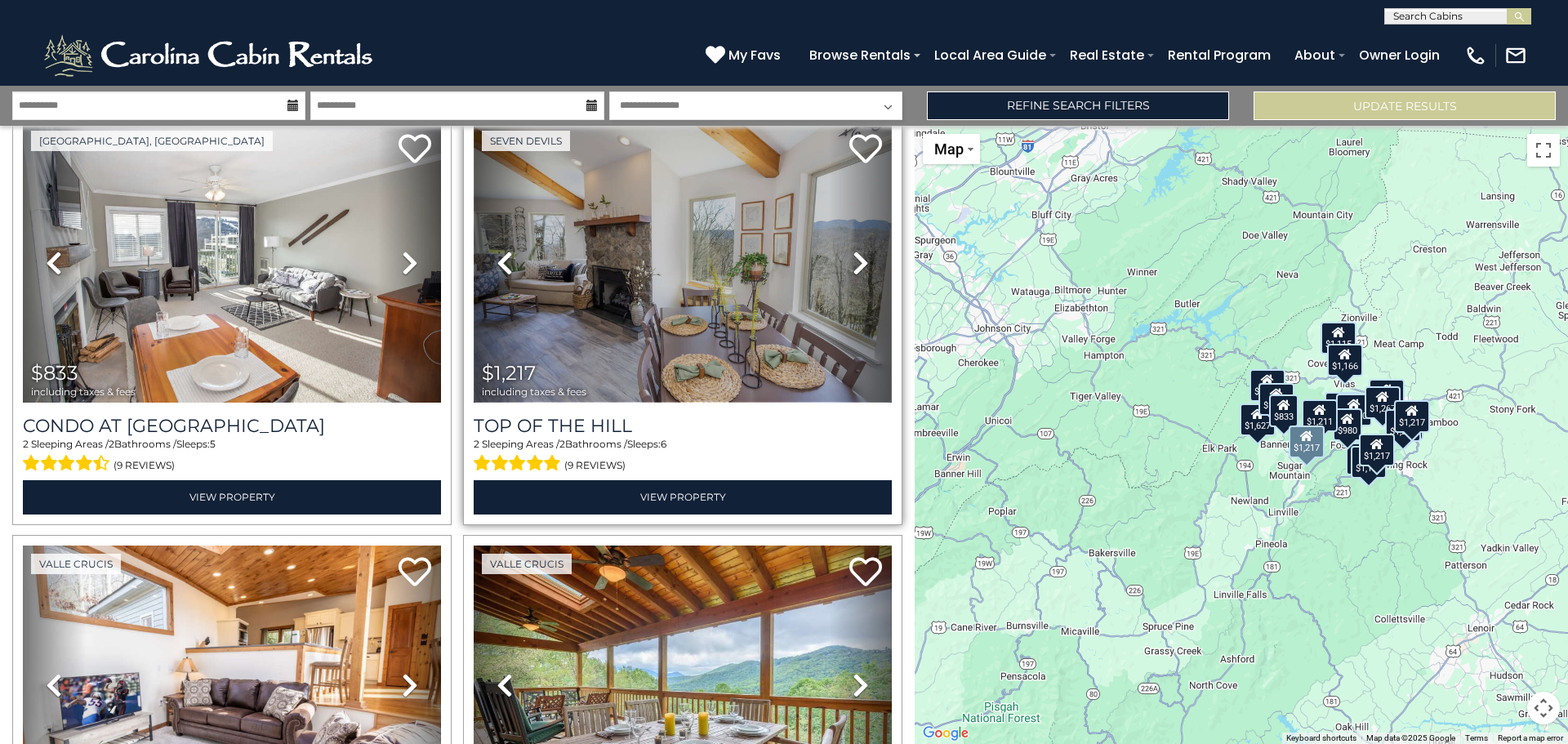
click at [783, 288] on img at bounding box center [682, 262] width 418 height 280
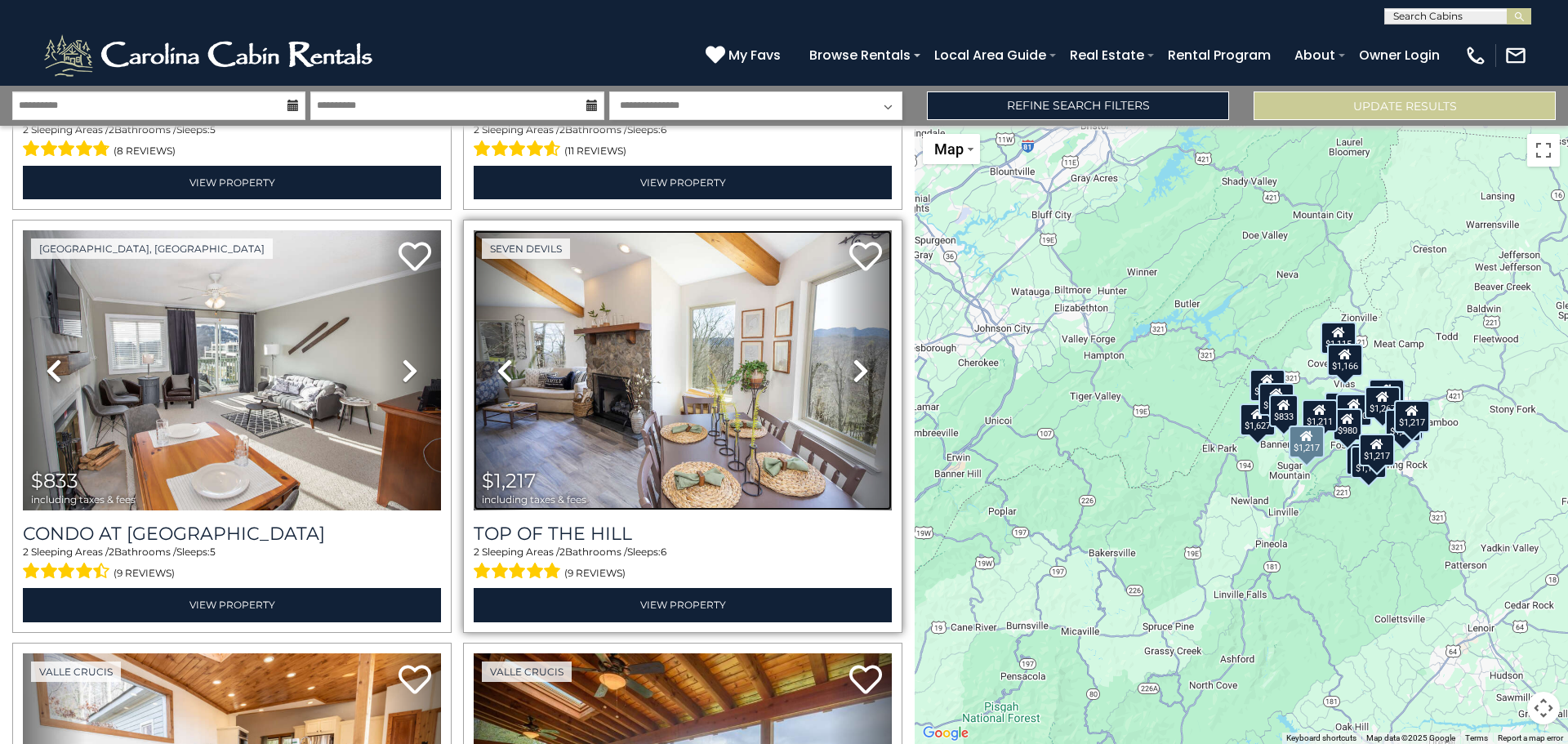
scroll to position [327, 0]
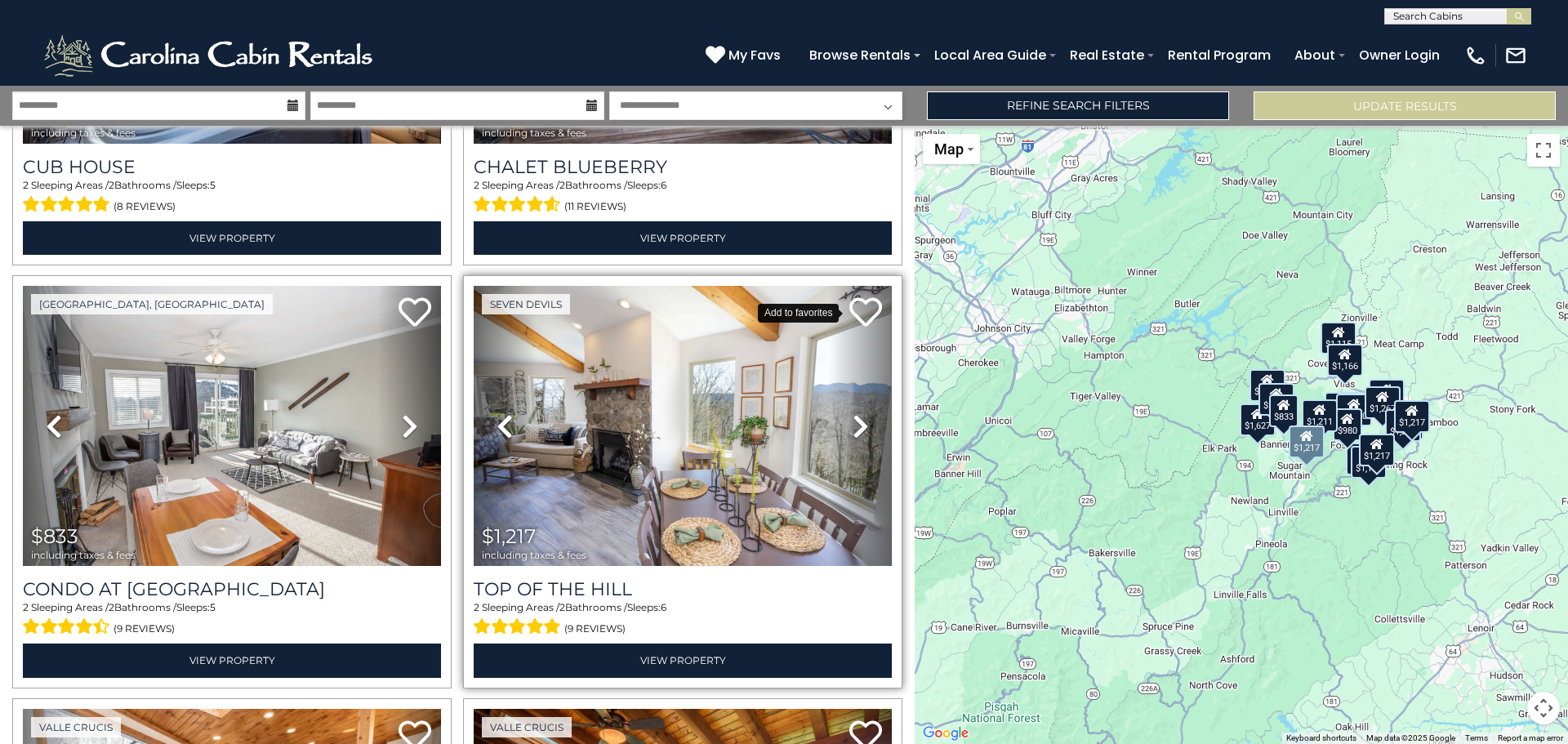
click at [849, 307] on icon at bounding box center [865, 311] width 32 height 32
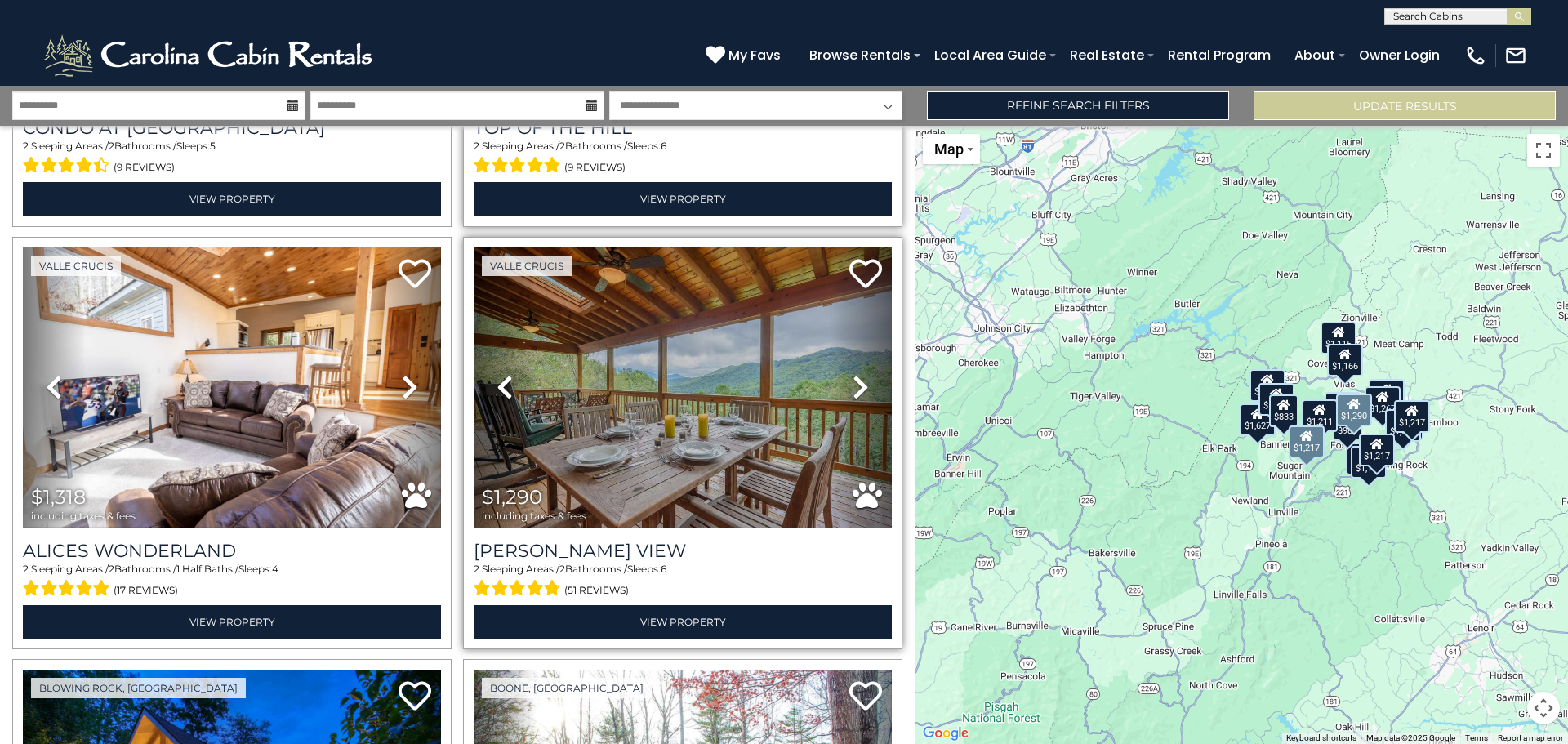
scroll to position [817, 0]
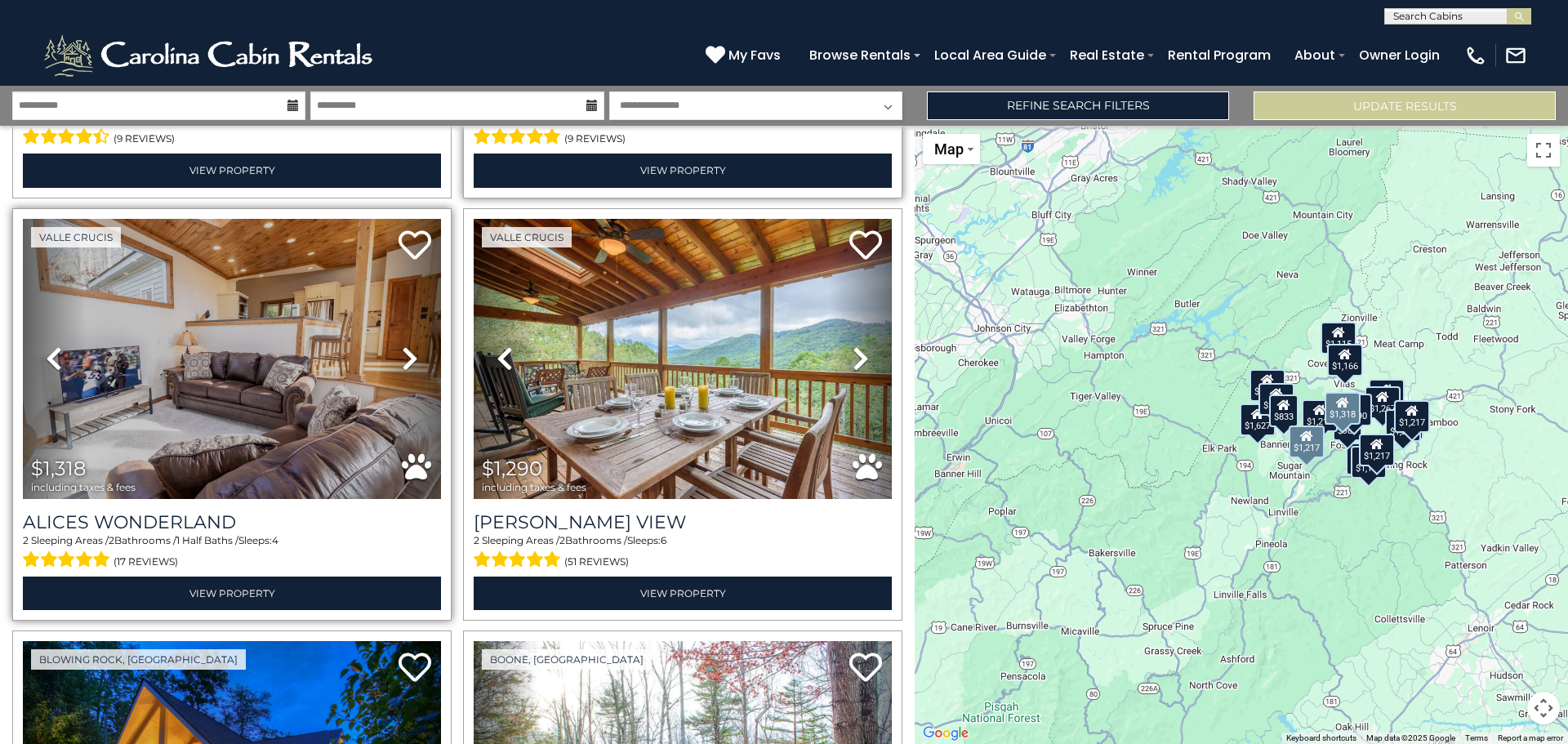
click at [379, 351] on link "Next" at bounding box center [409, 358] width 63 height 280
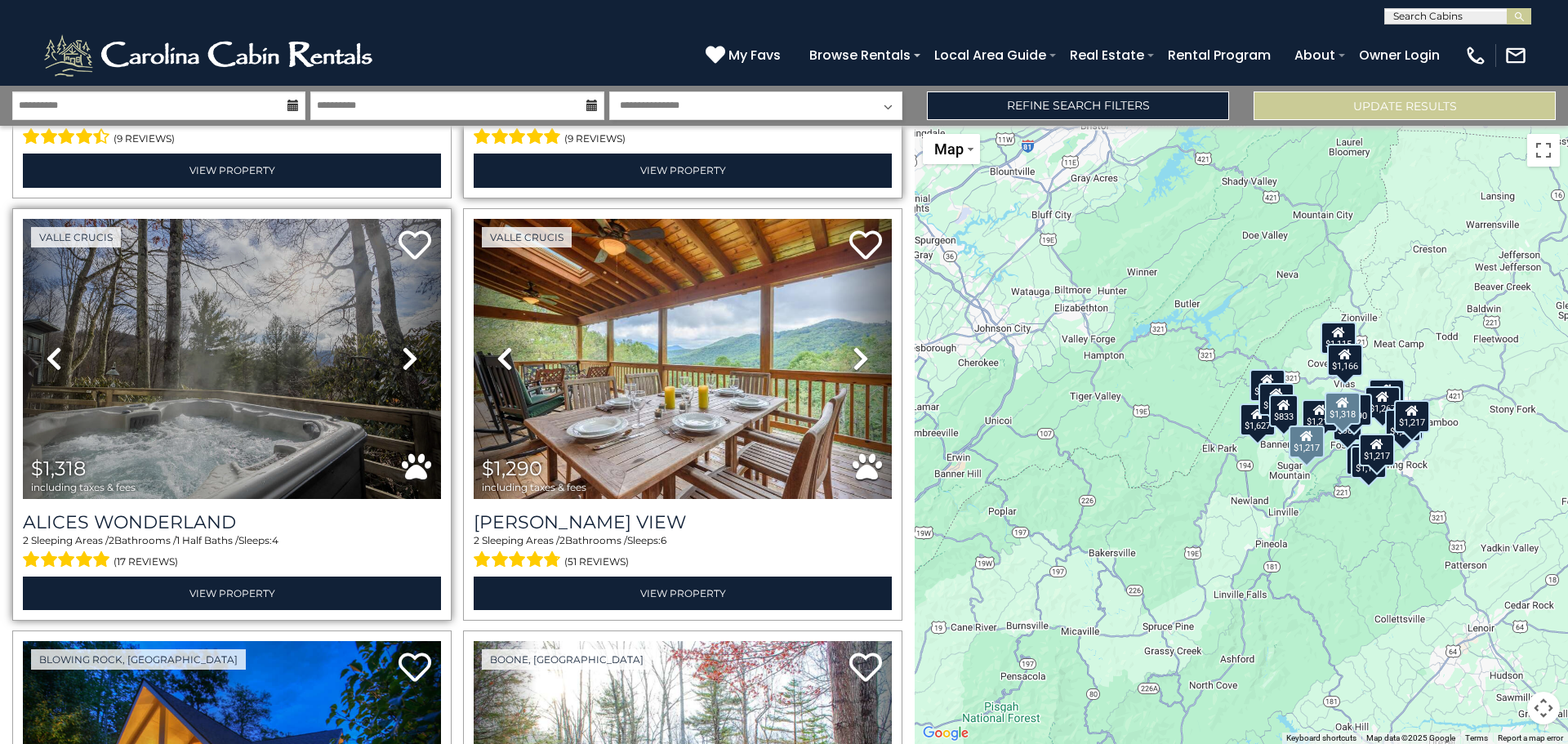
click at [405, 345] on icon at bounding box center [409, 358] width 17 height 27
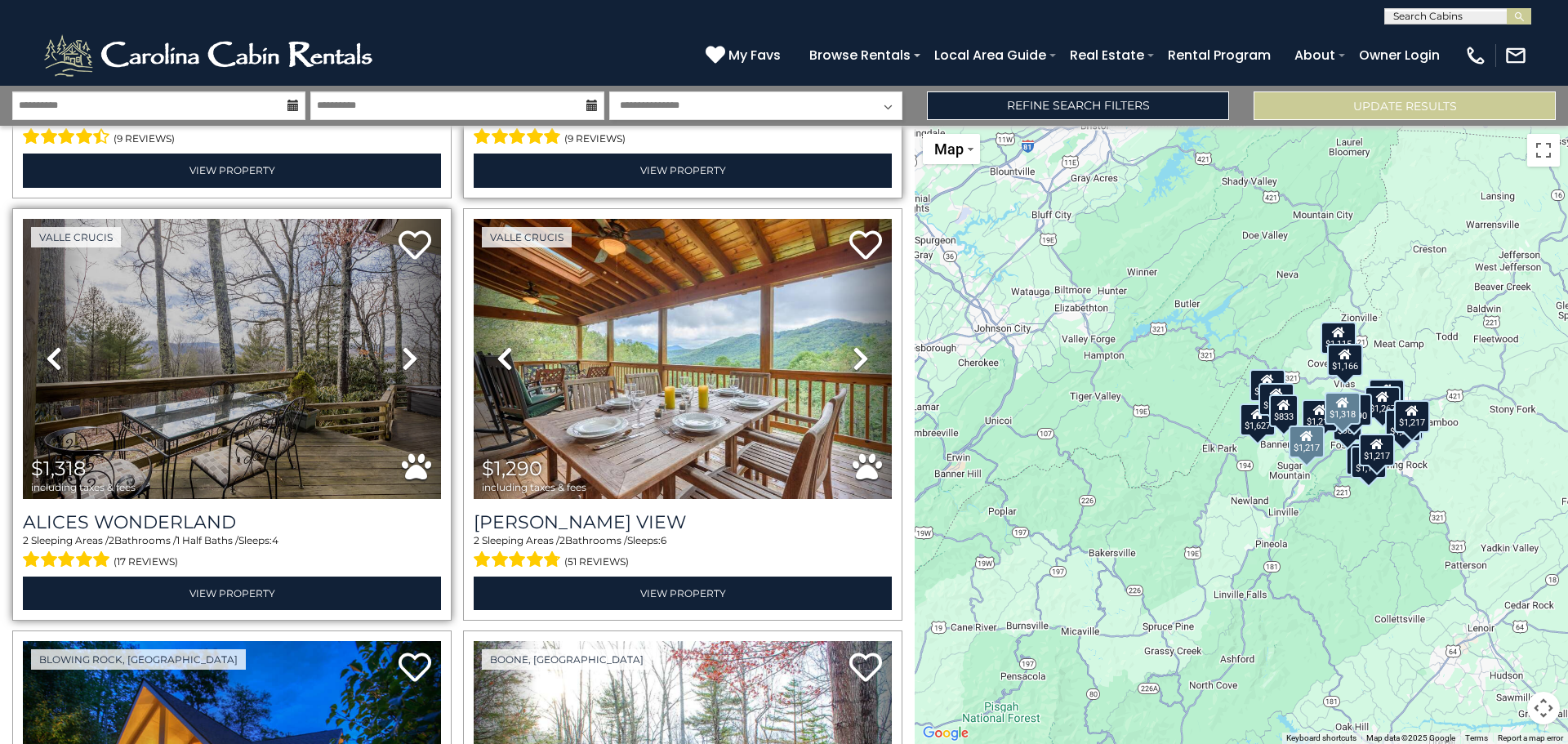
click at [405, 345] on icon at bounding box center [409, 358] width 17 height 27
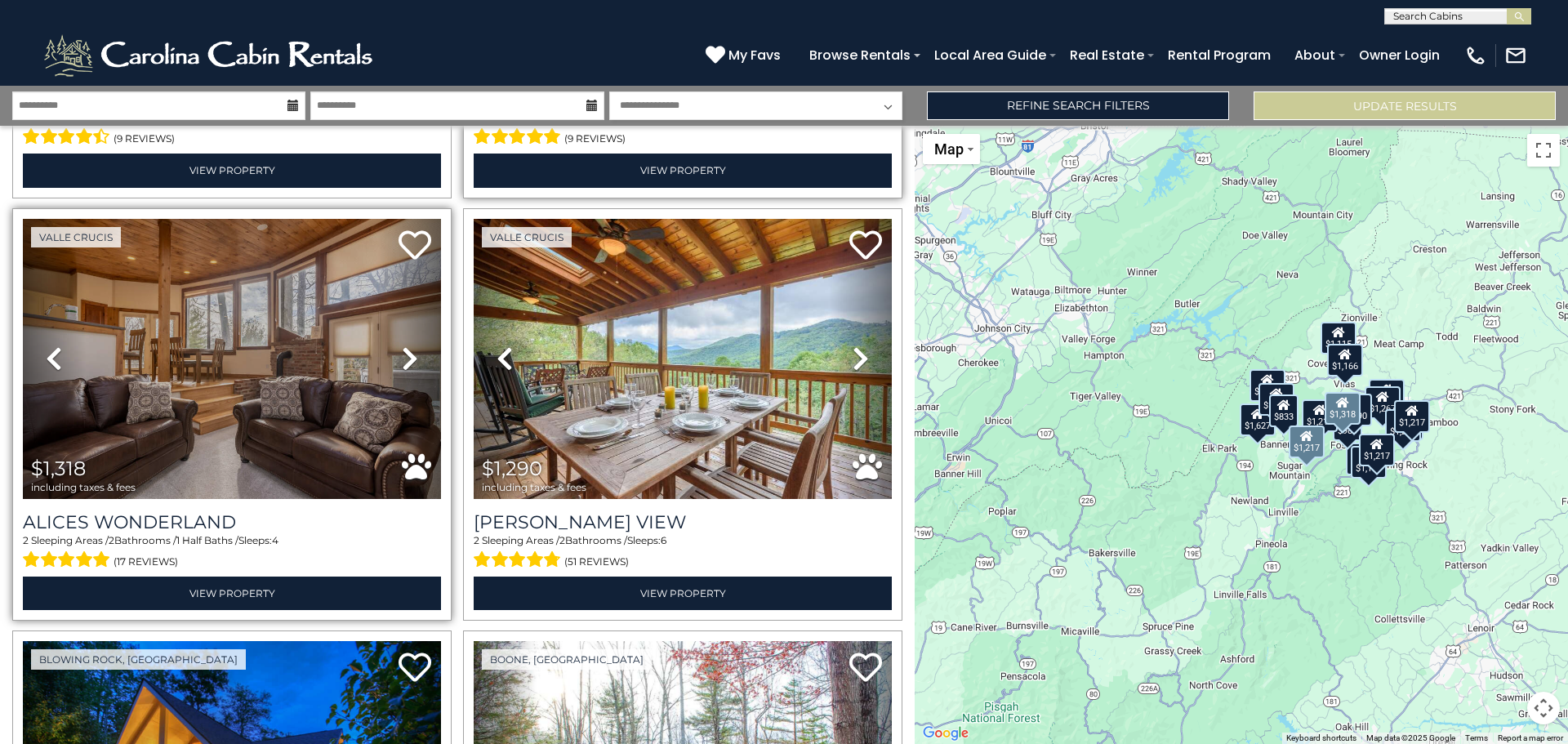
click at [405, 345] on icon at bounding box center [409, 358] width 17 height 27
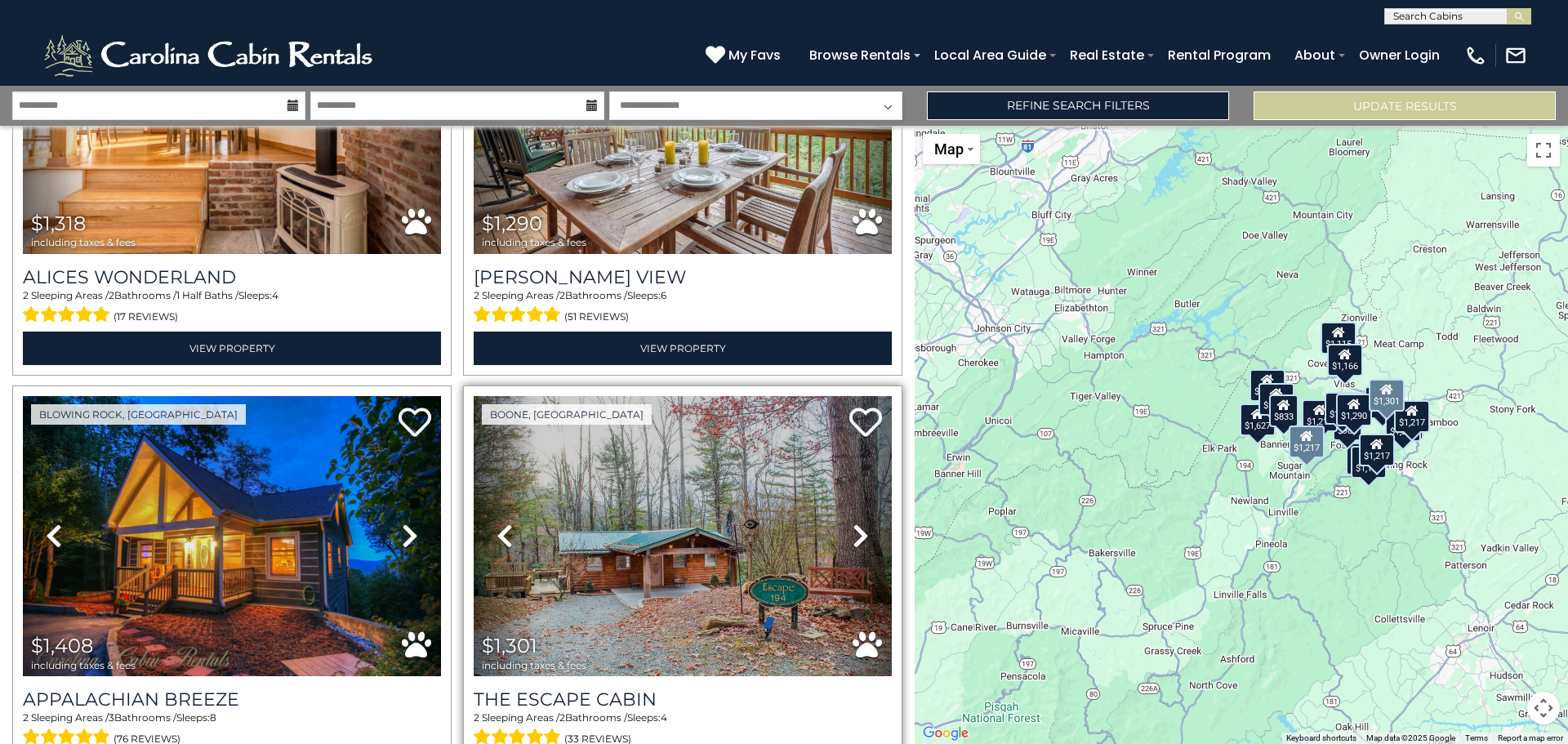
scroll to position [1143, 0]
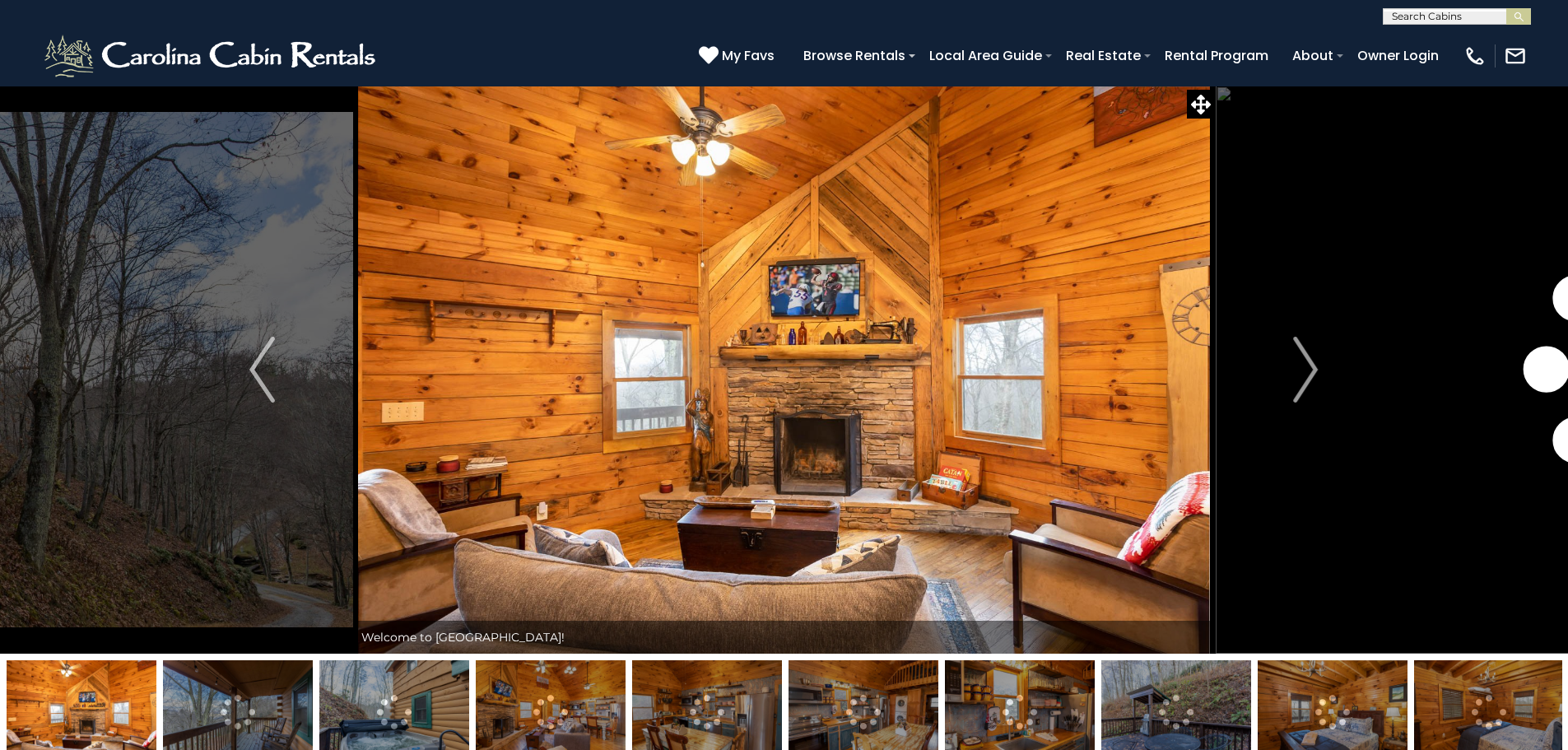
click at [897, 301] on img at bounding box center [784, 369] width 862 height 568
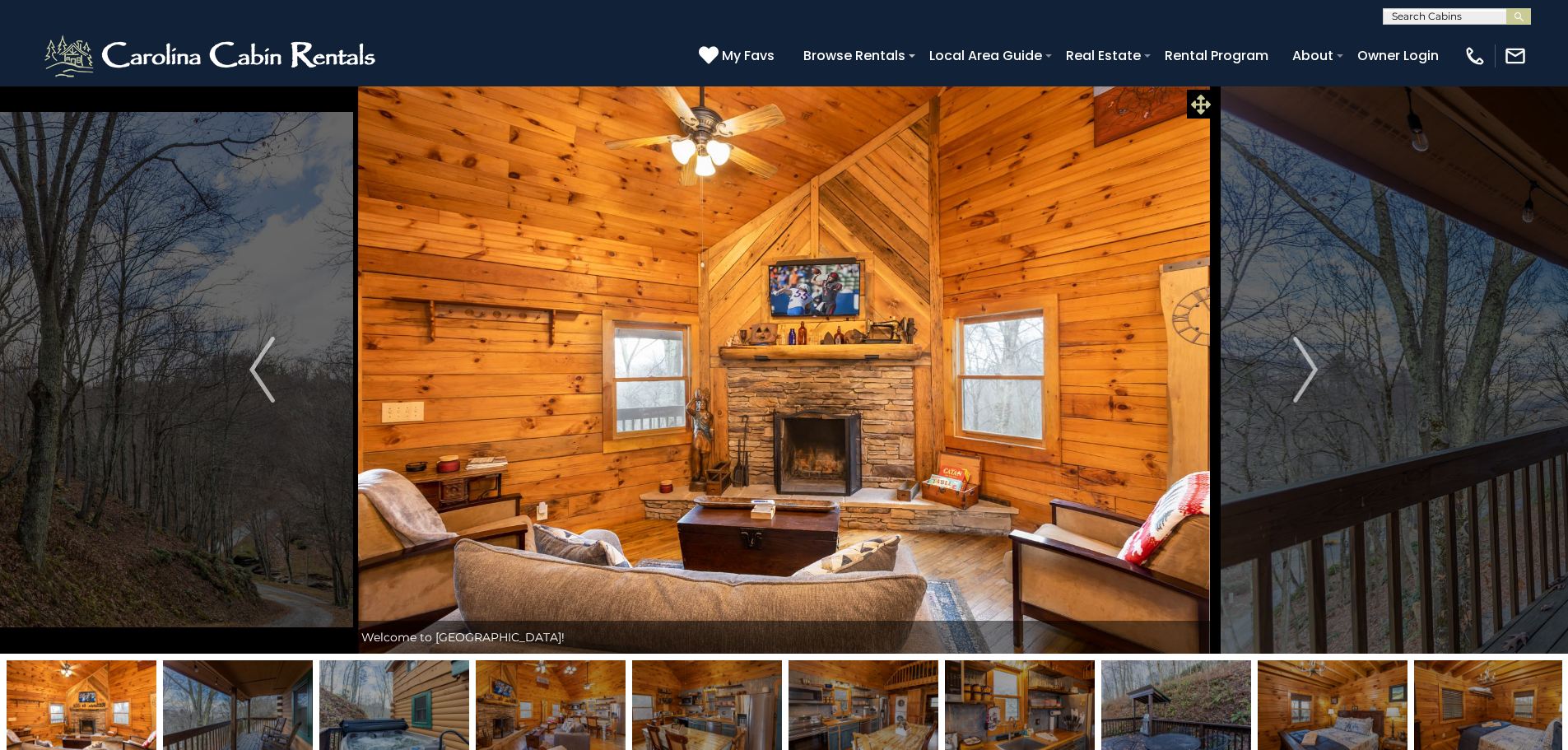
click at [1199, 98] on icon at bounding box center [1201, 105] width 20 height 20
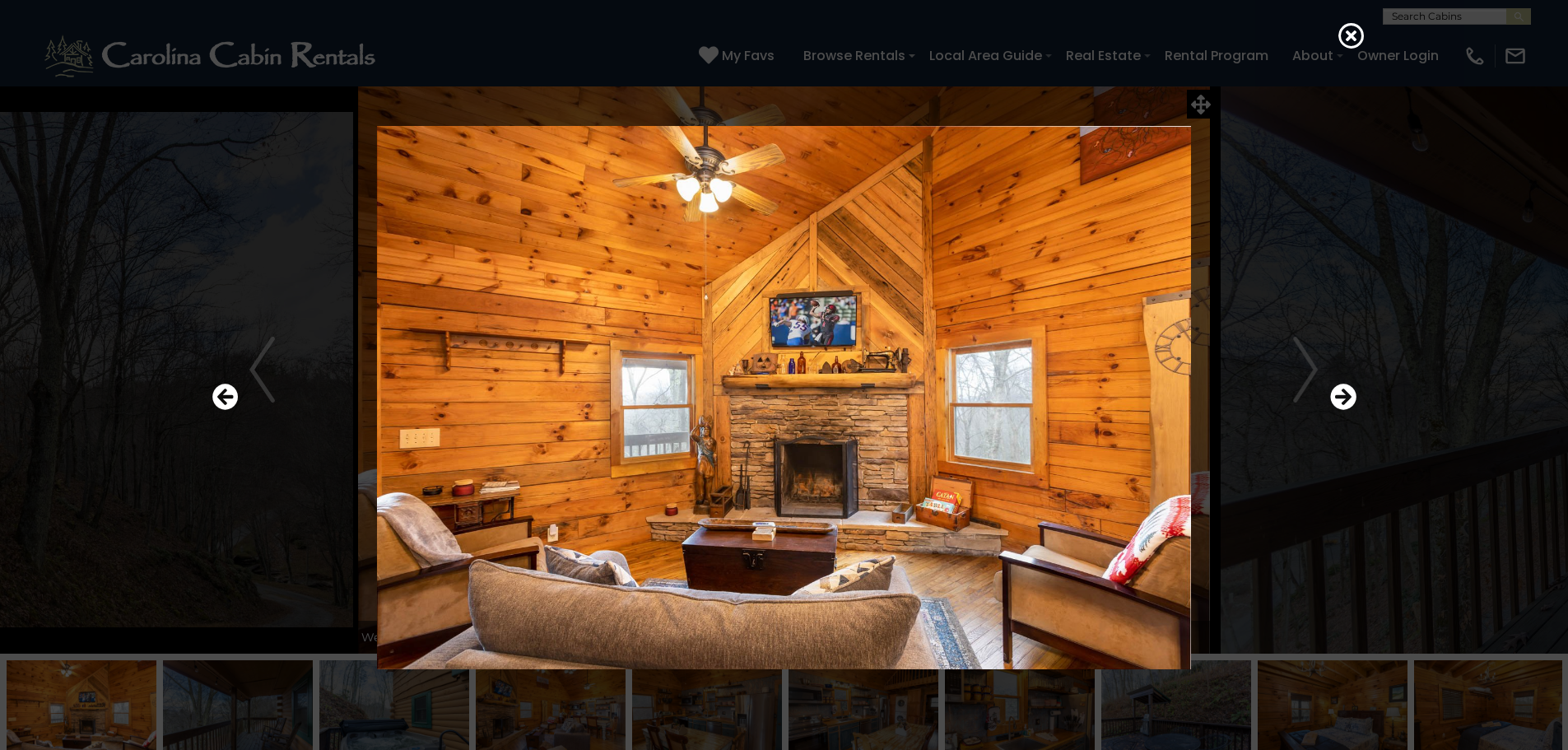
click at [867, 300] on img at bounding box center [785, 397] width 990 height 543
click at [1338, 390] on icon "Next" at bounding box center [1343, 397] width 27 height 27
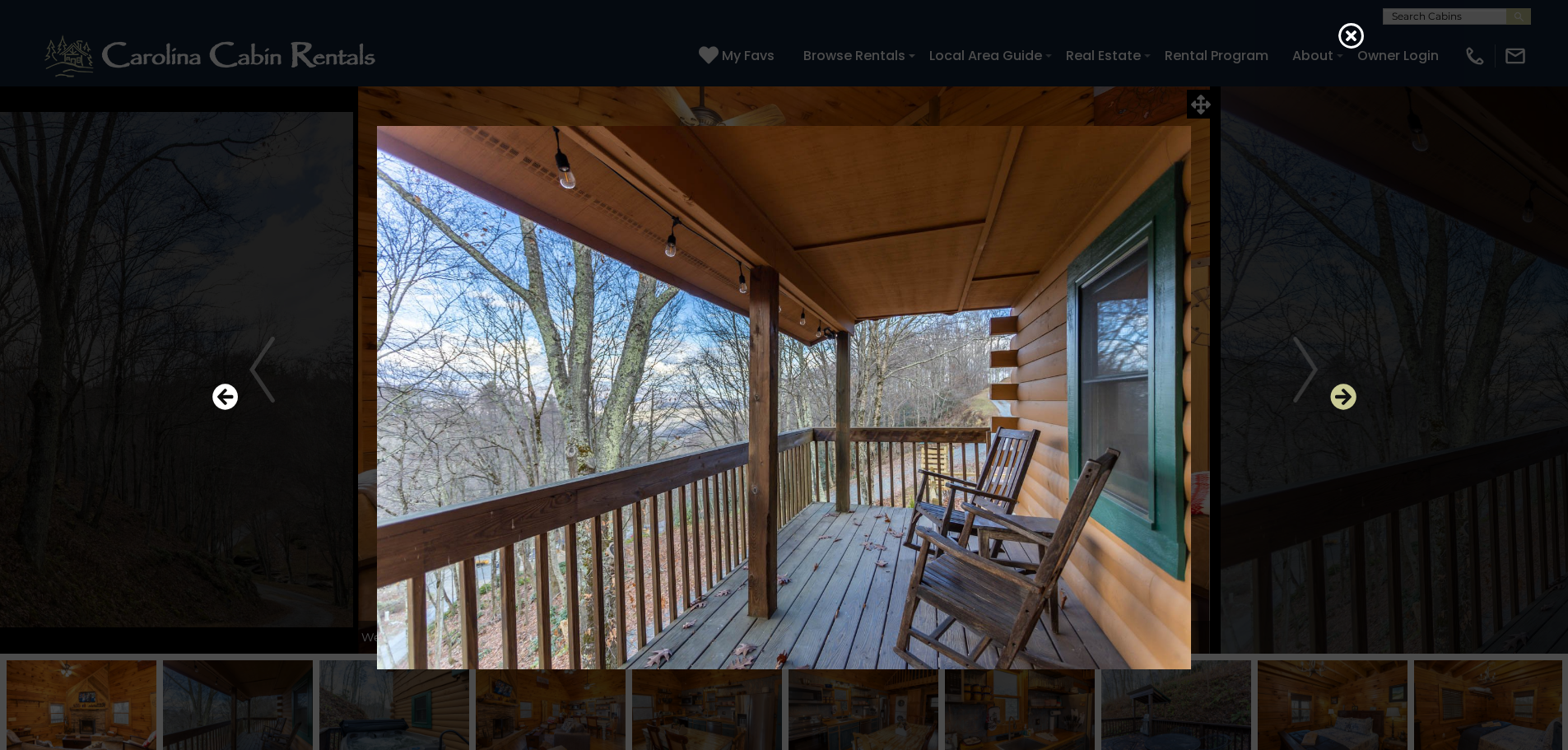
click at [1338, 390] on icon "Next" at bounding box center [1343, 397] width 27 height 27
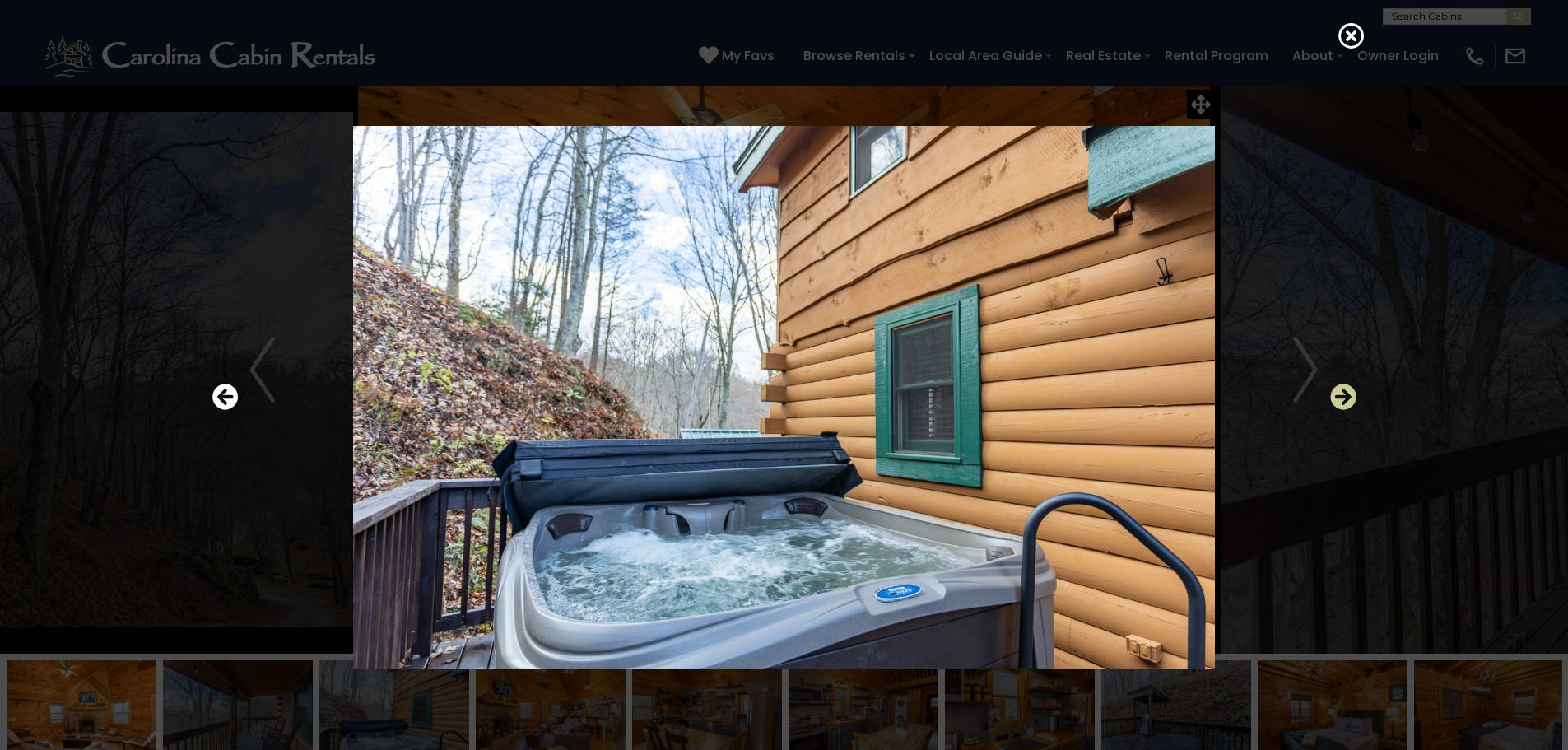
click at [1338, 390] on icon "Next" at bounding box center [1343, 397] width 27 height 27
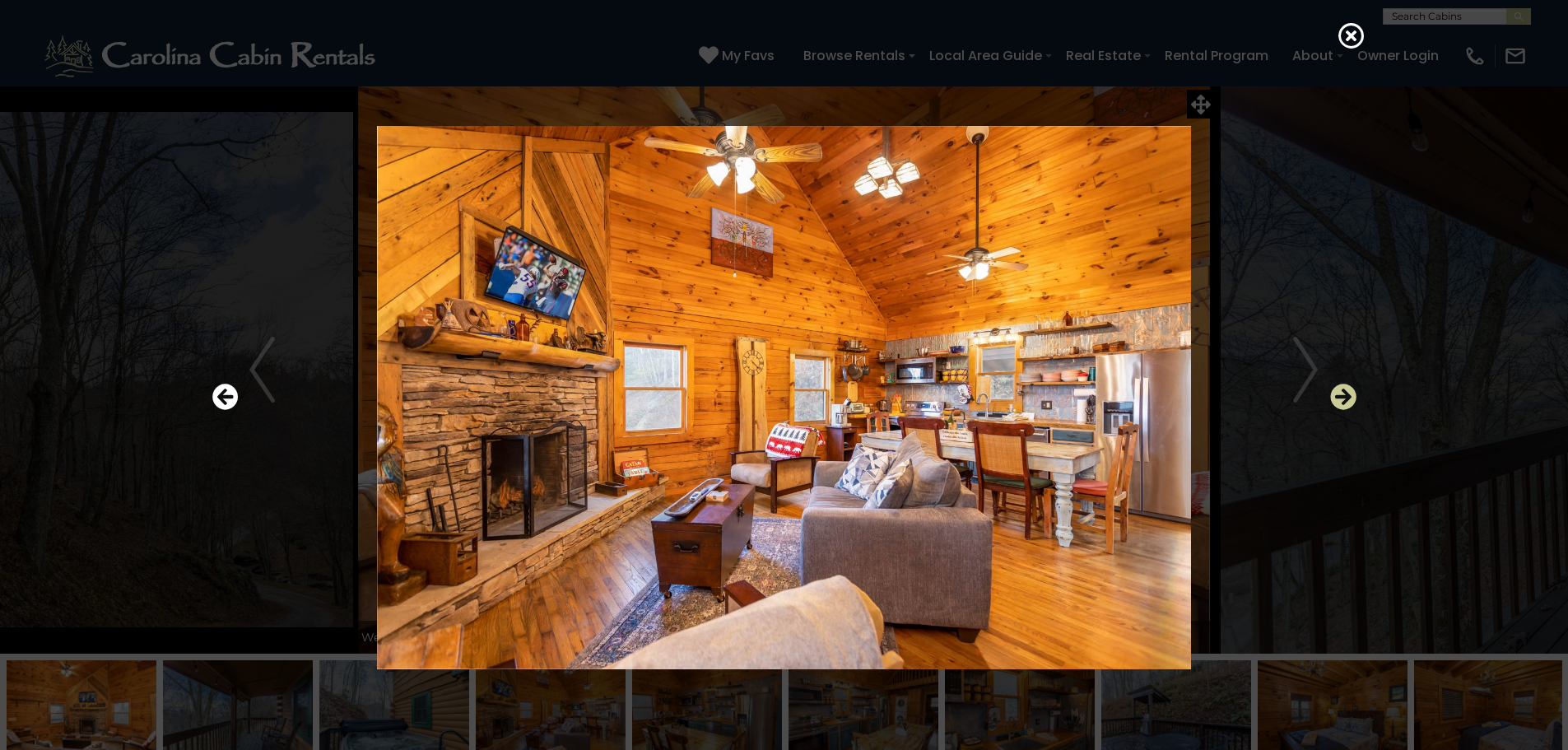
click at [1338, 389] on icon "Next" at bounding box center [1343, 397] width 27 height 27
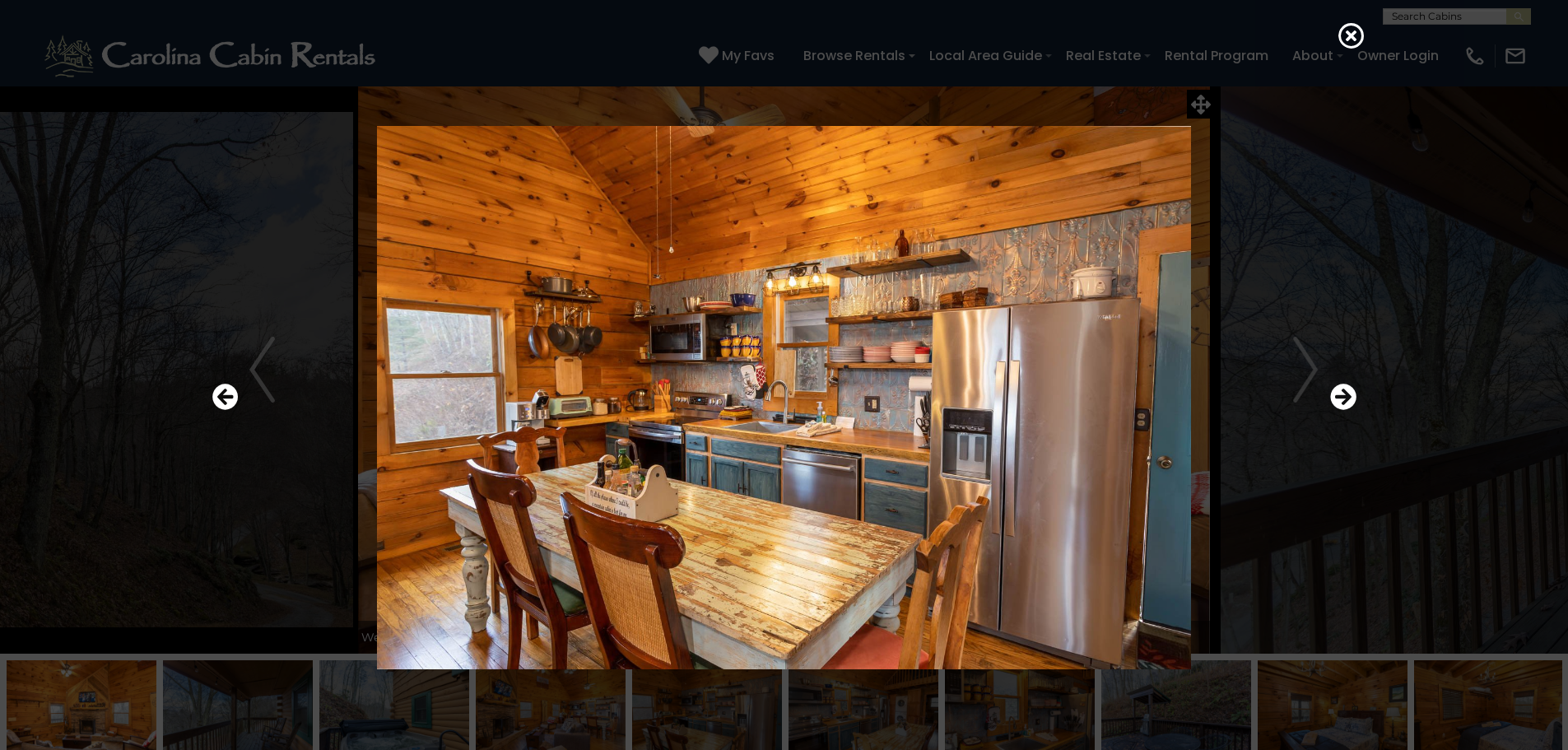
click at [113, 83] on div at bounding box center [784, 375] width 1568 height 750
click at [1328, 389] on div at bounding box center [784, 398] width 1161 height 675
click at [1333, 397] on icon "Next" at bounding box center [1343, 397] width 27 height 27
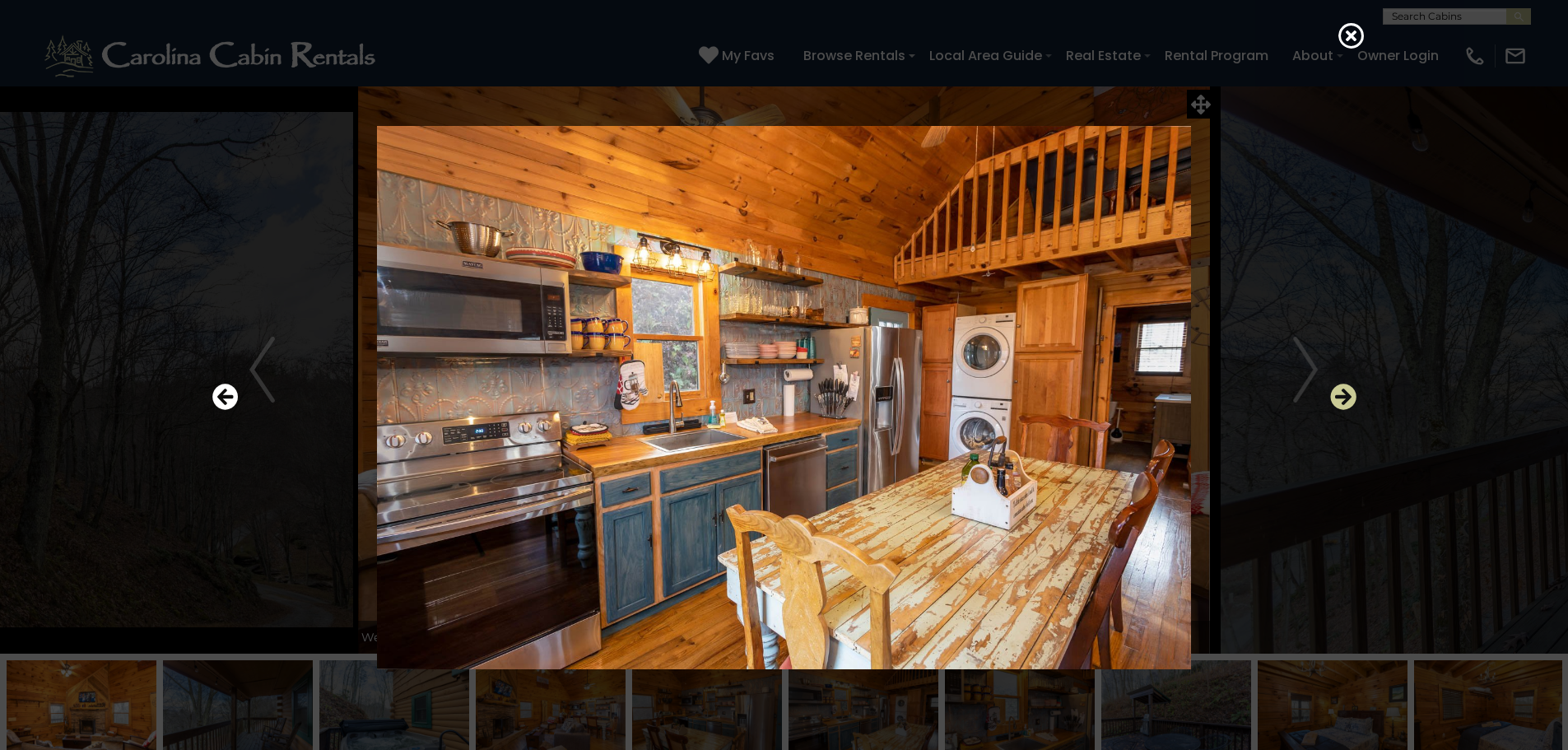
click at [1333, 397] on icon "Next" at bounding box center [1343, 397] width 27 height 27
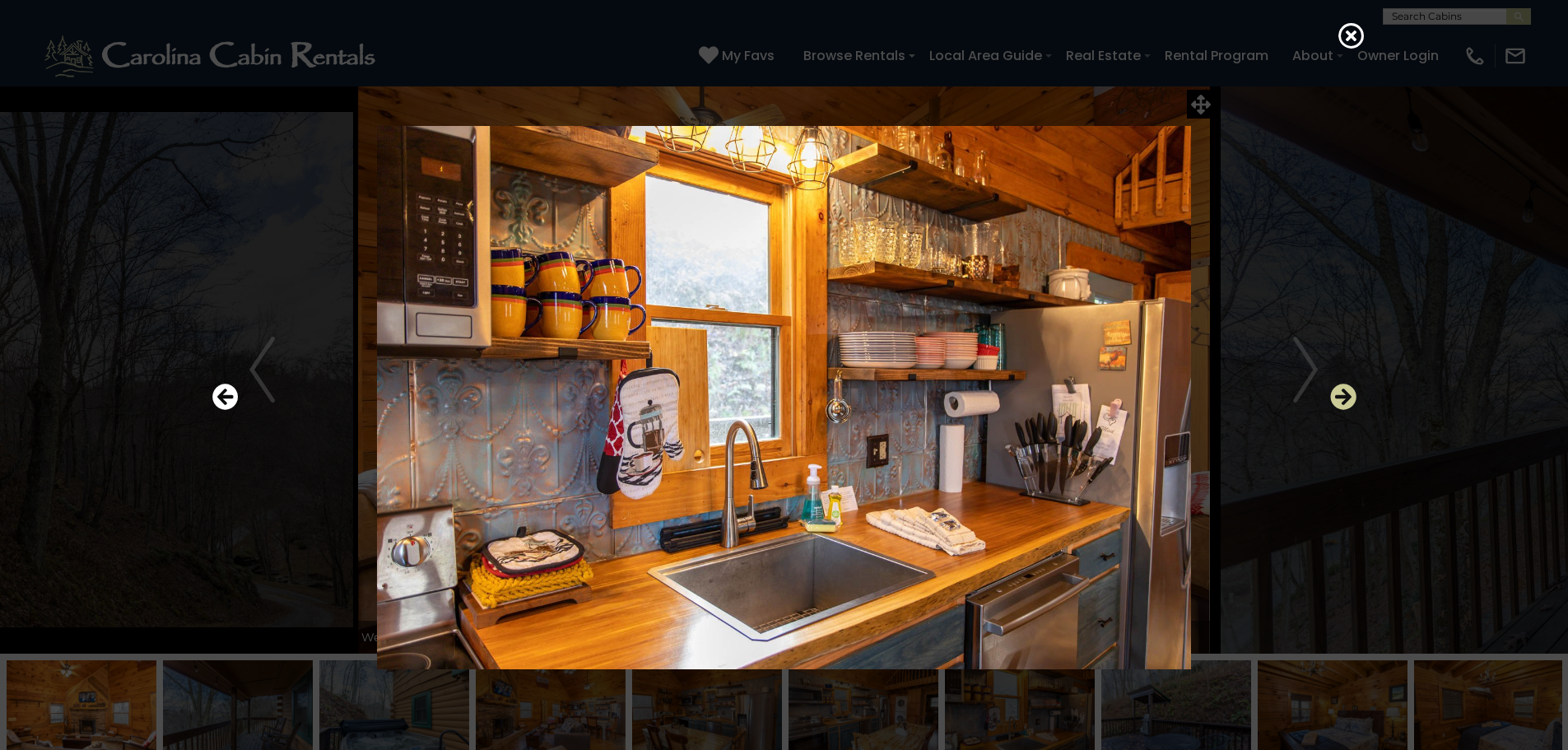
click at [1333, 397] on icon "Next" at bounding box center [1343, 397] width 27 height 27
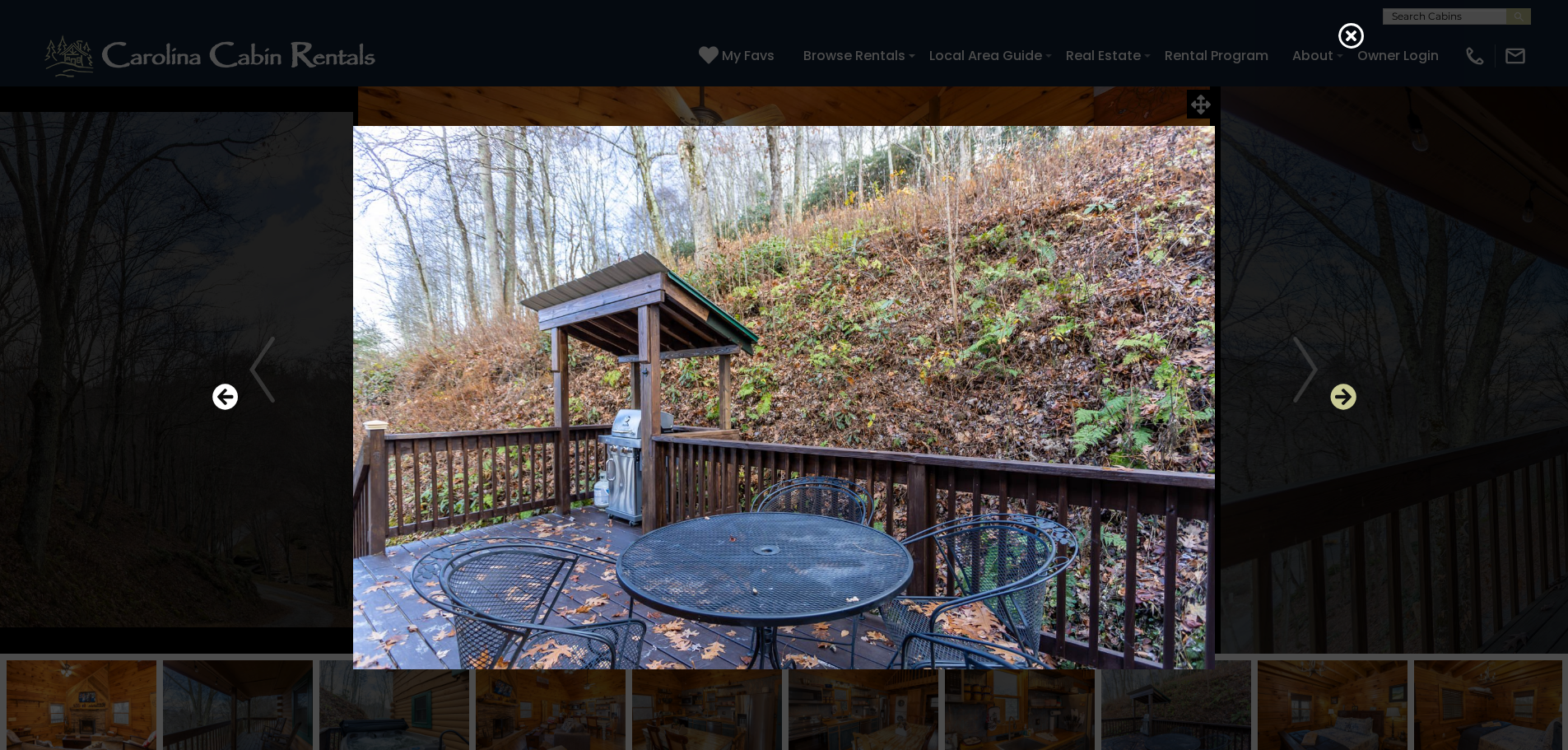
click at [1333, 397] on icon "Next" at bounding box center [1343, 397] width 27 height 27
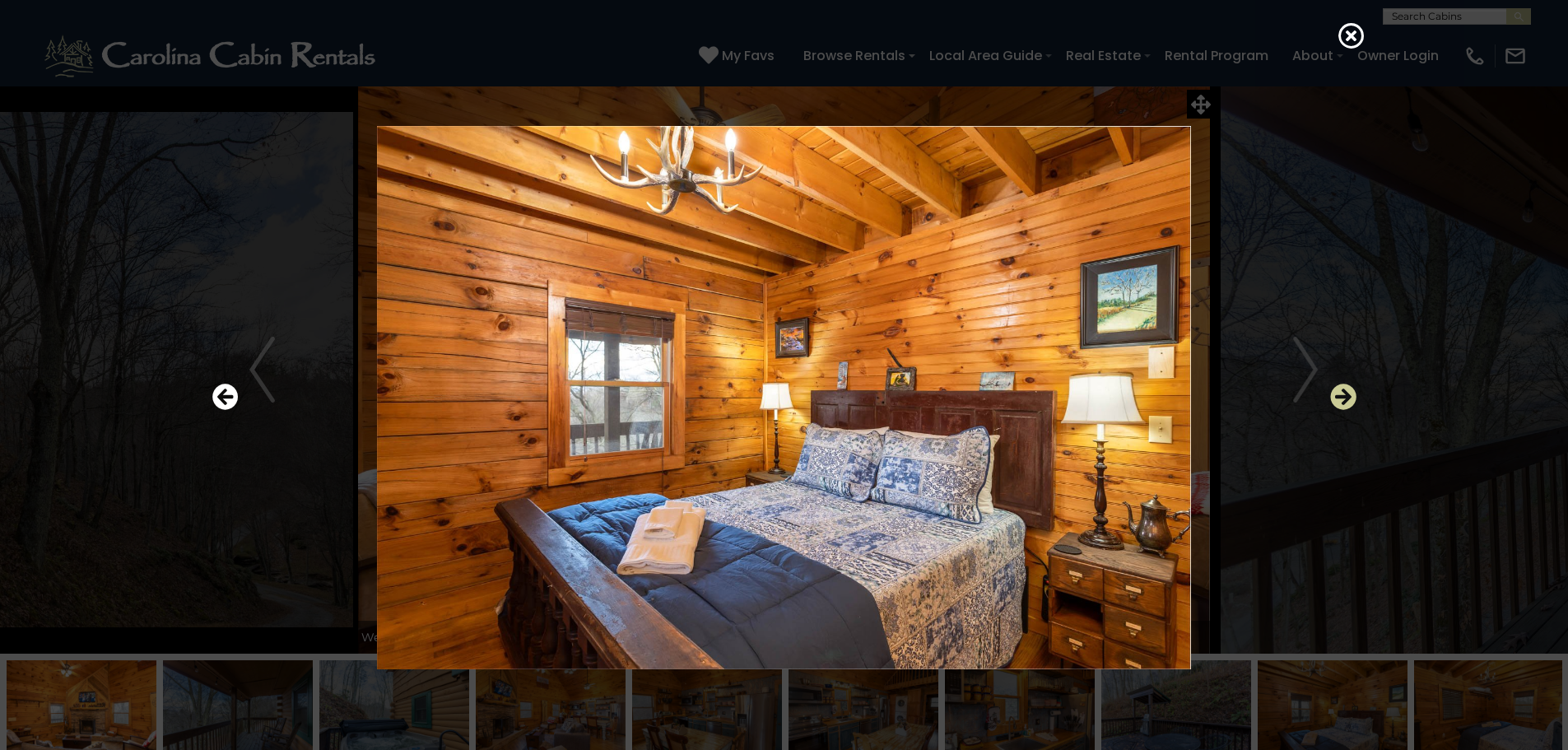
click at [1333, 397] on icon "Next" at bounding box center [1343, 397] width 27 height 27
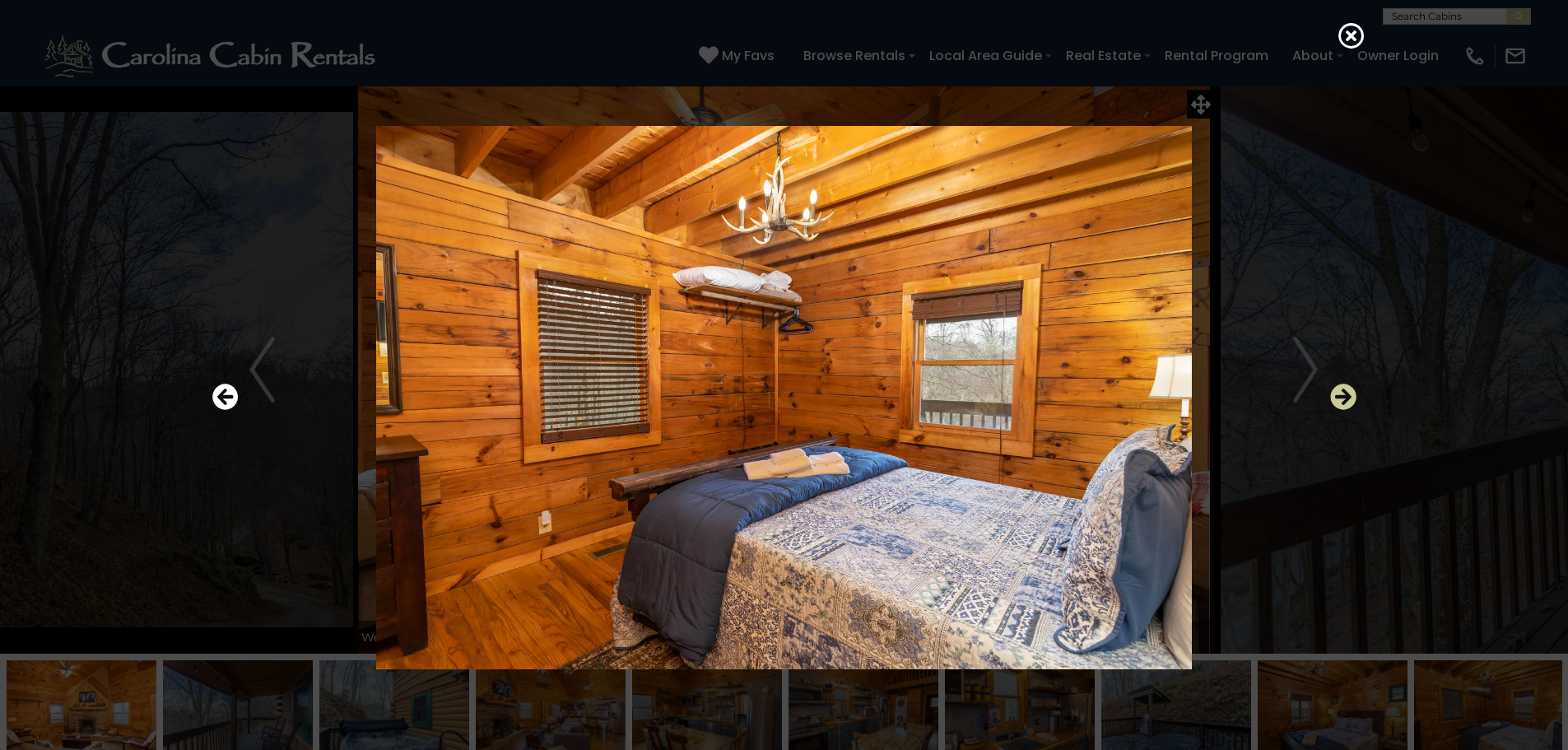
click at [1333, 397] on icon "Next" at bounding box center [1343, 397] width 27 height 27
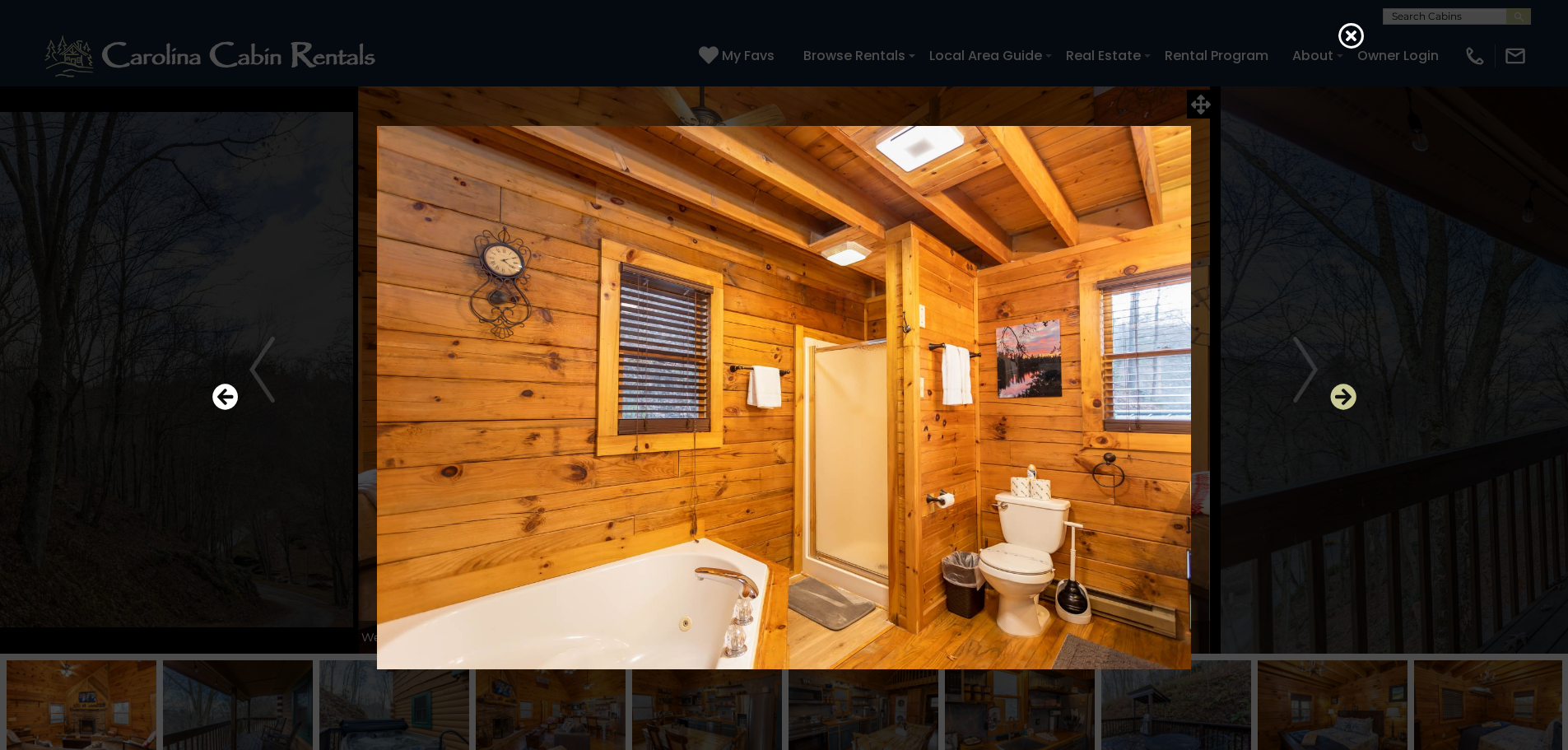
click at [1333, 396] on icon "Next" at bounding box center [1343, 397] width 27 height 27
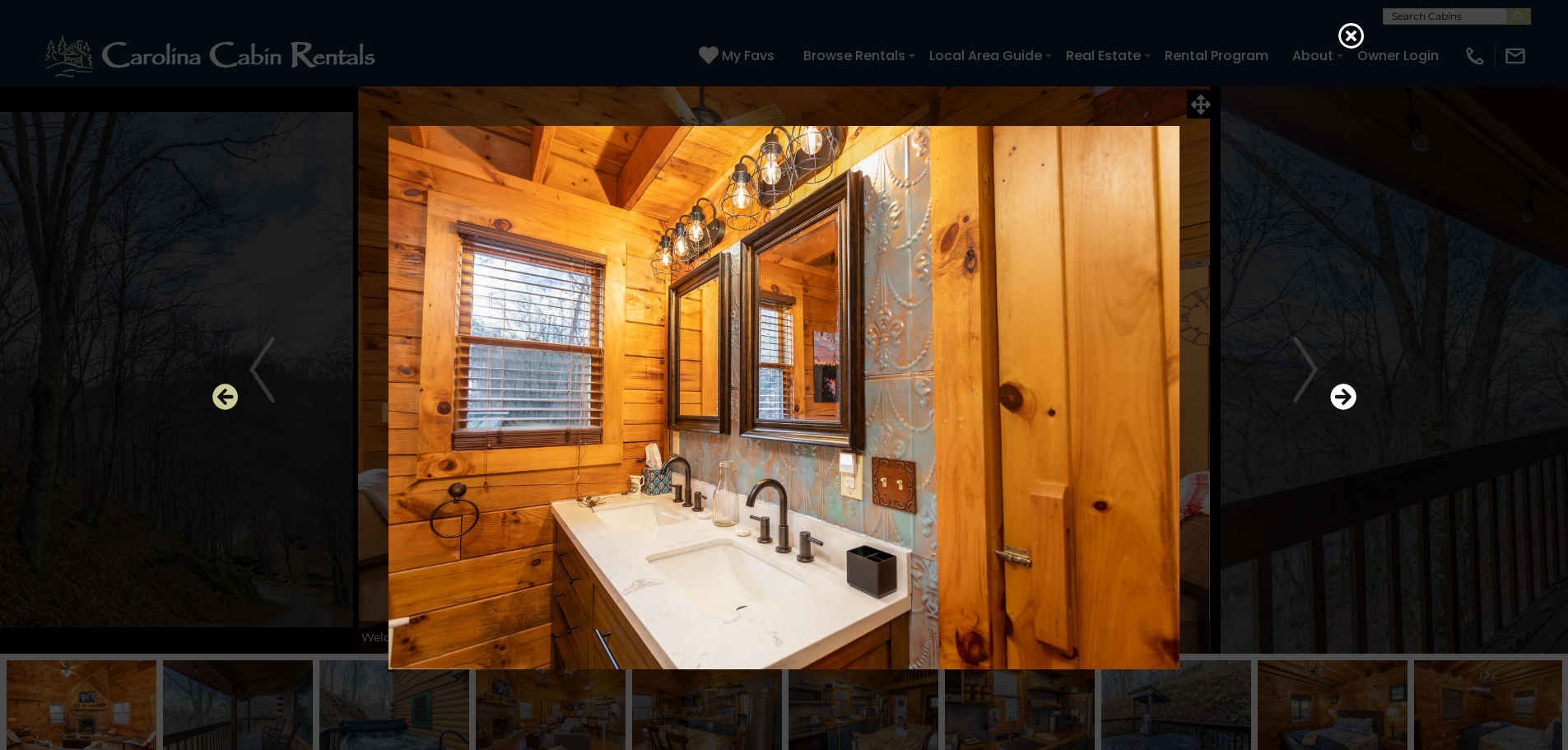
click at [218, 398] on icon "Previous" at bounding box center [226, 397] width 27 height 27
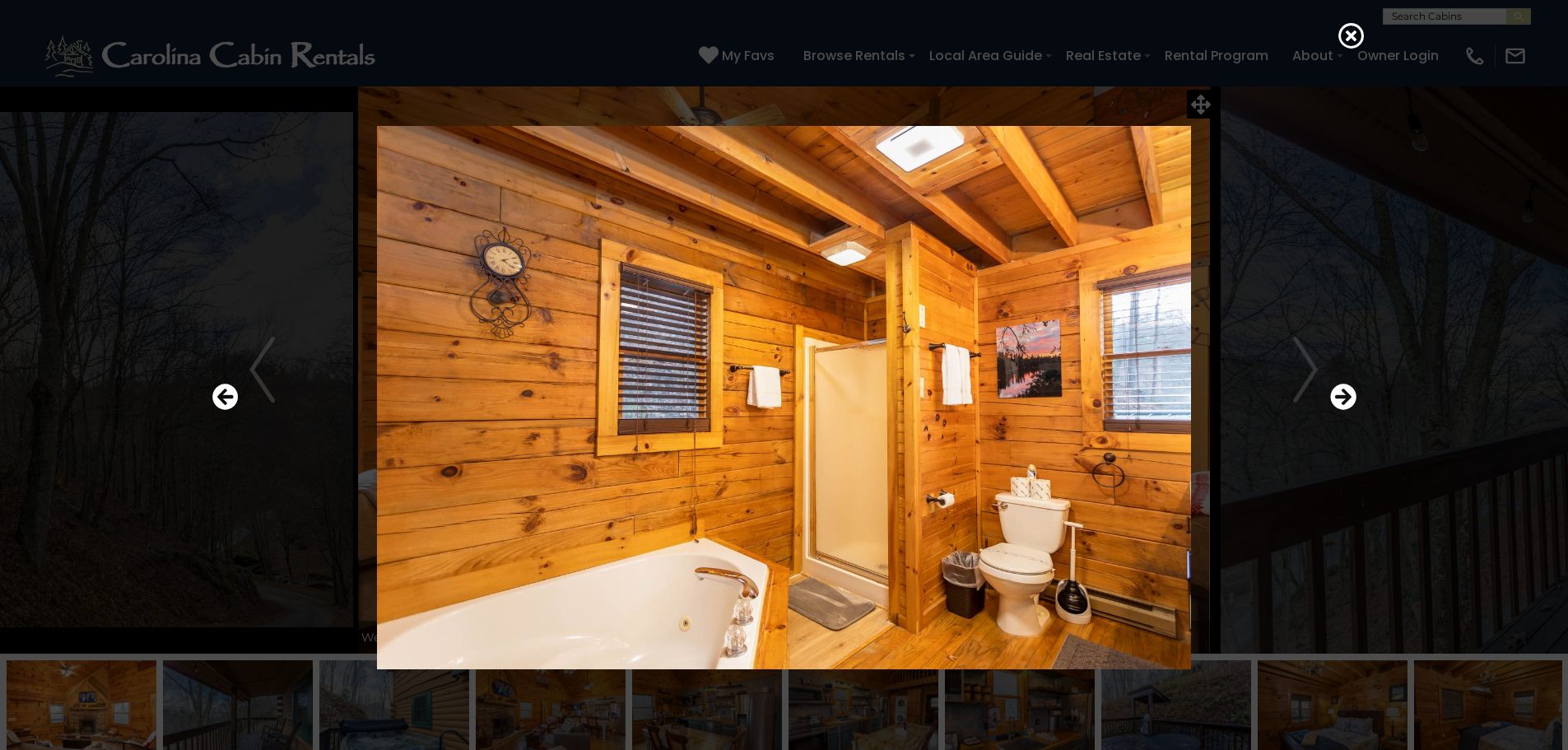
click at [1327, 389] on div at bounding box center [784, 398] width 1161 height 675
click at [1341, 389] on icon "Next" at bounding box center [1343, 397] width 27 height 27
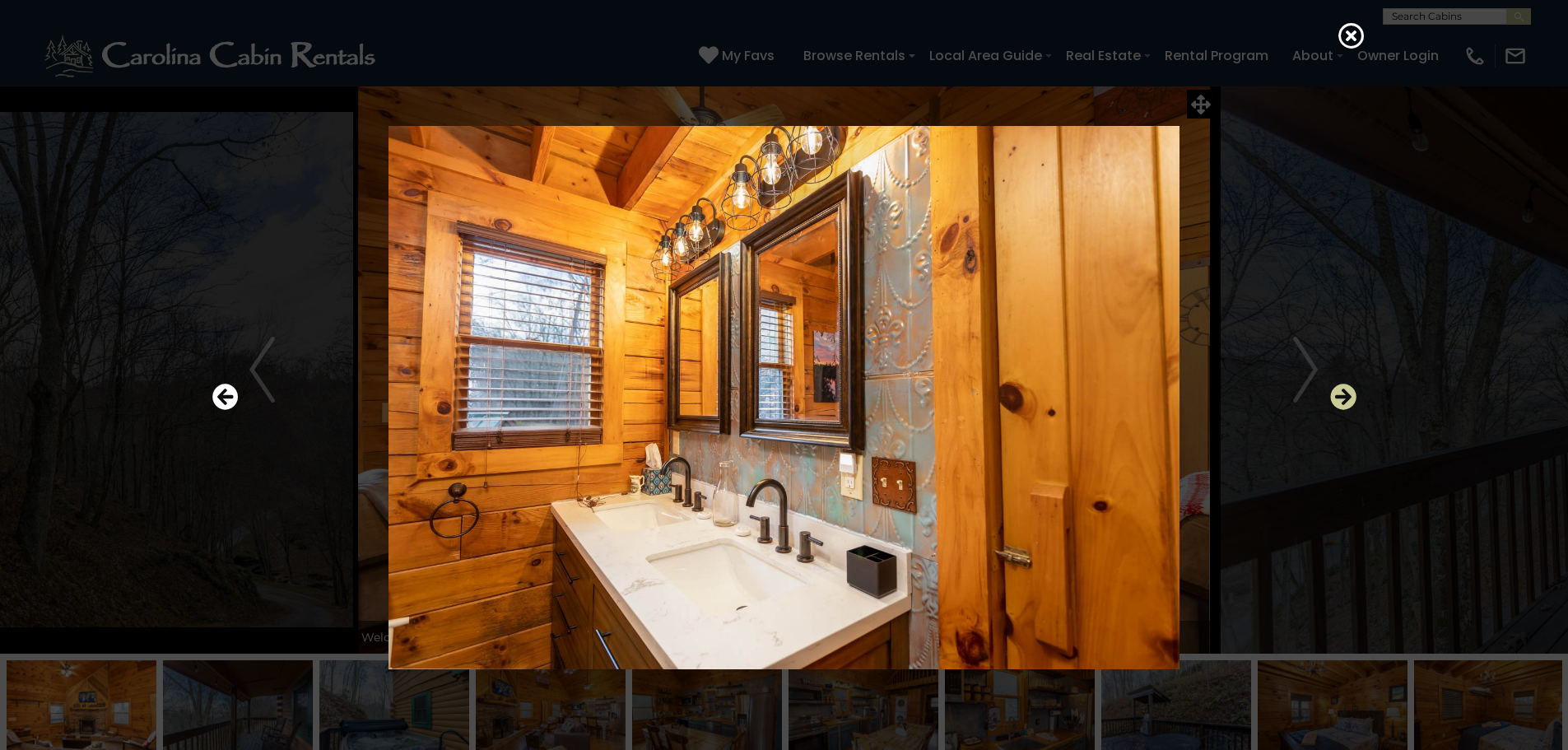
click at [1341, 389] on icon "Next" at bounding box center [1343, 397] width 27 height 27
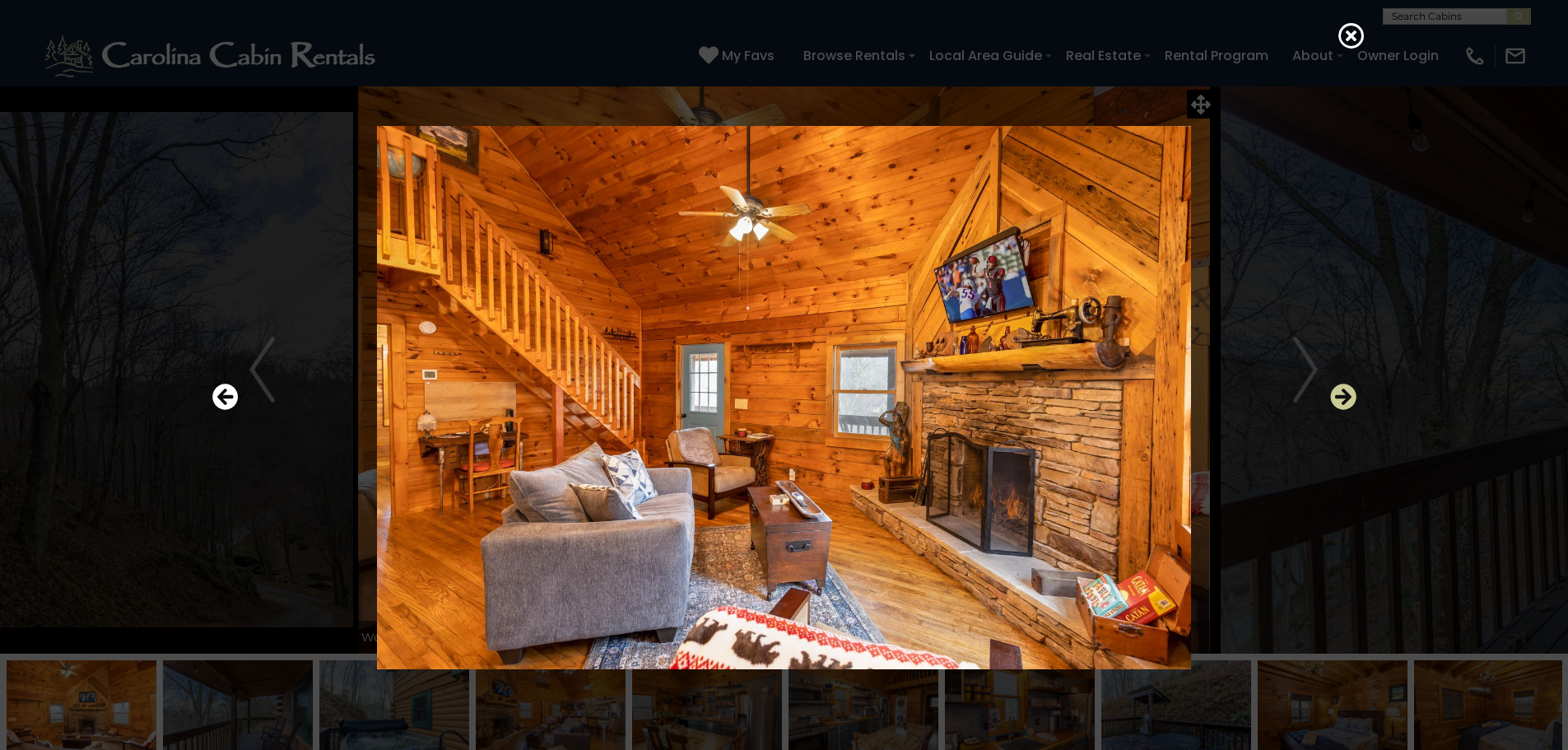
click at [1341, 389] on icon "Next" at bounding box center [1343, 397] width 27 height 27
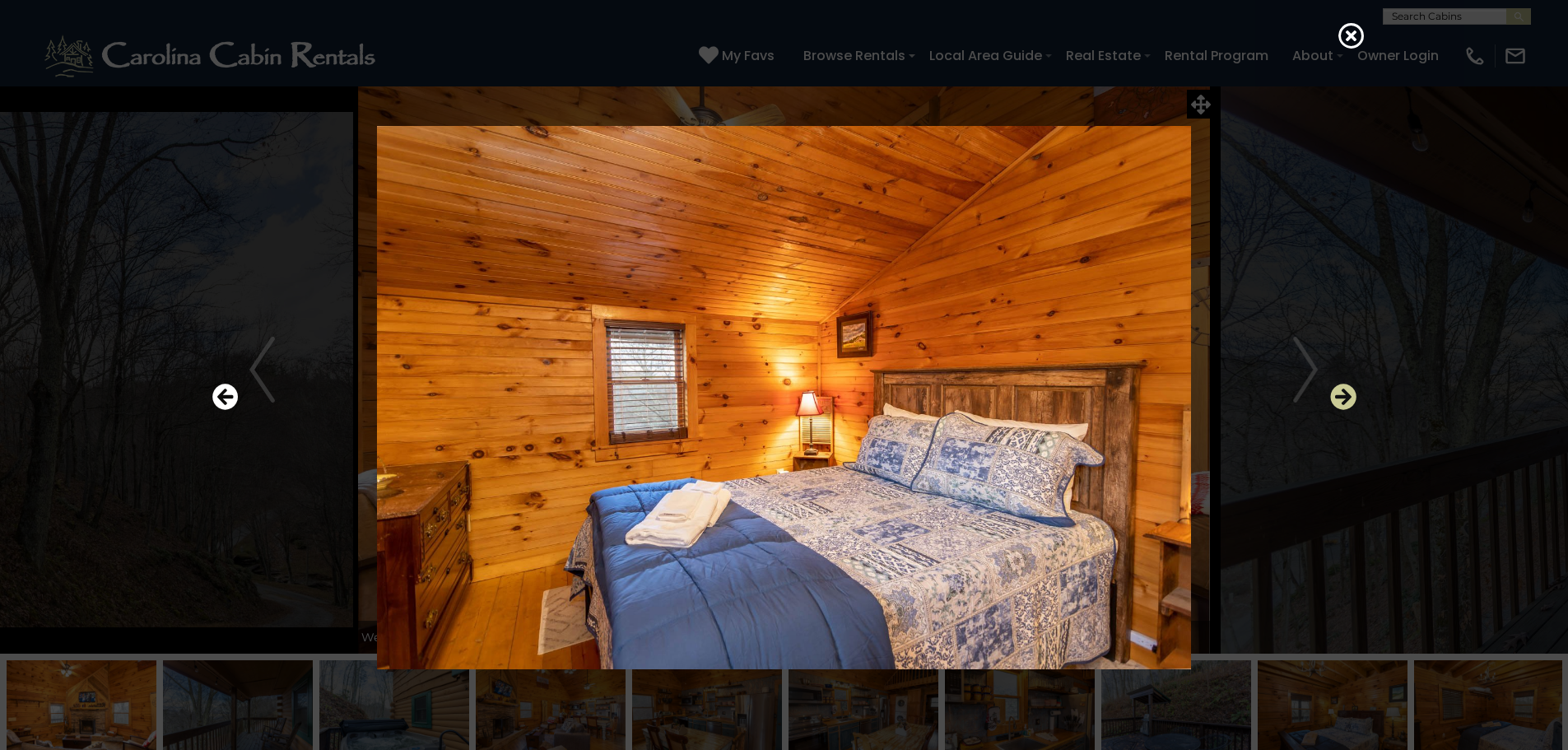
click at [1341, 389] on icon "Next" at bounding box center [1343, 397] width 27 height 27
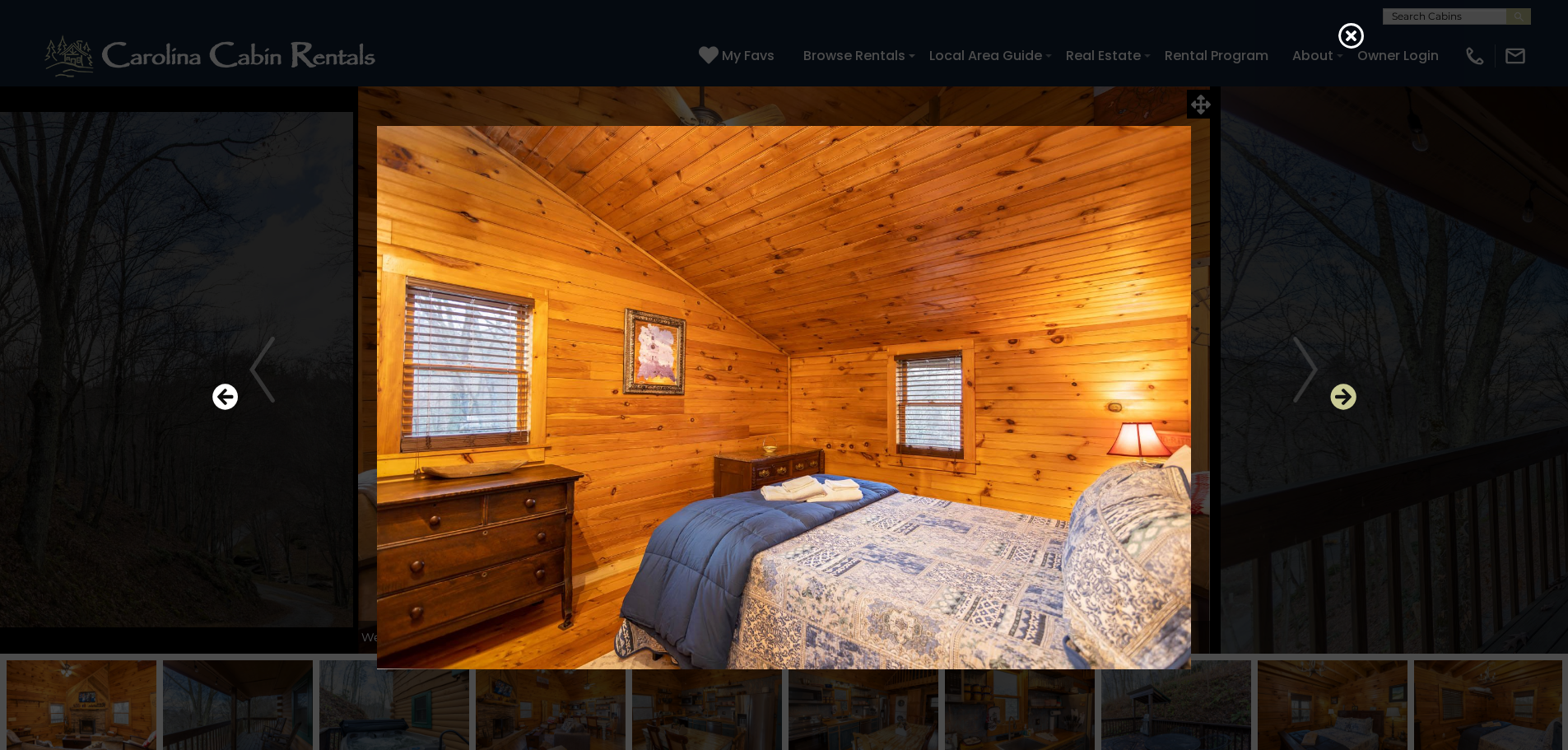
click at [1341, 389] on icon "Next" at bounding box center [1343, 397] width 27 height 27
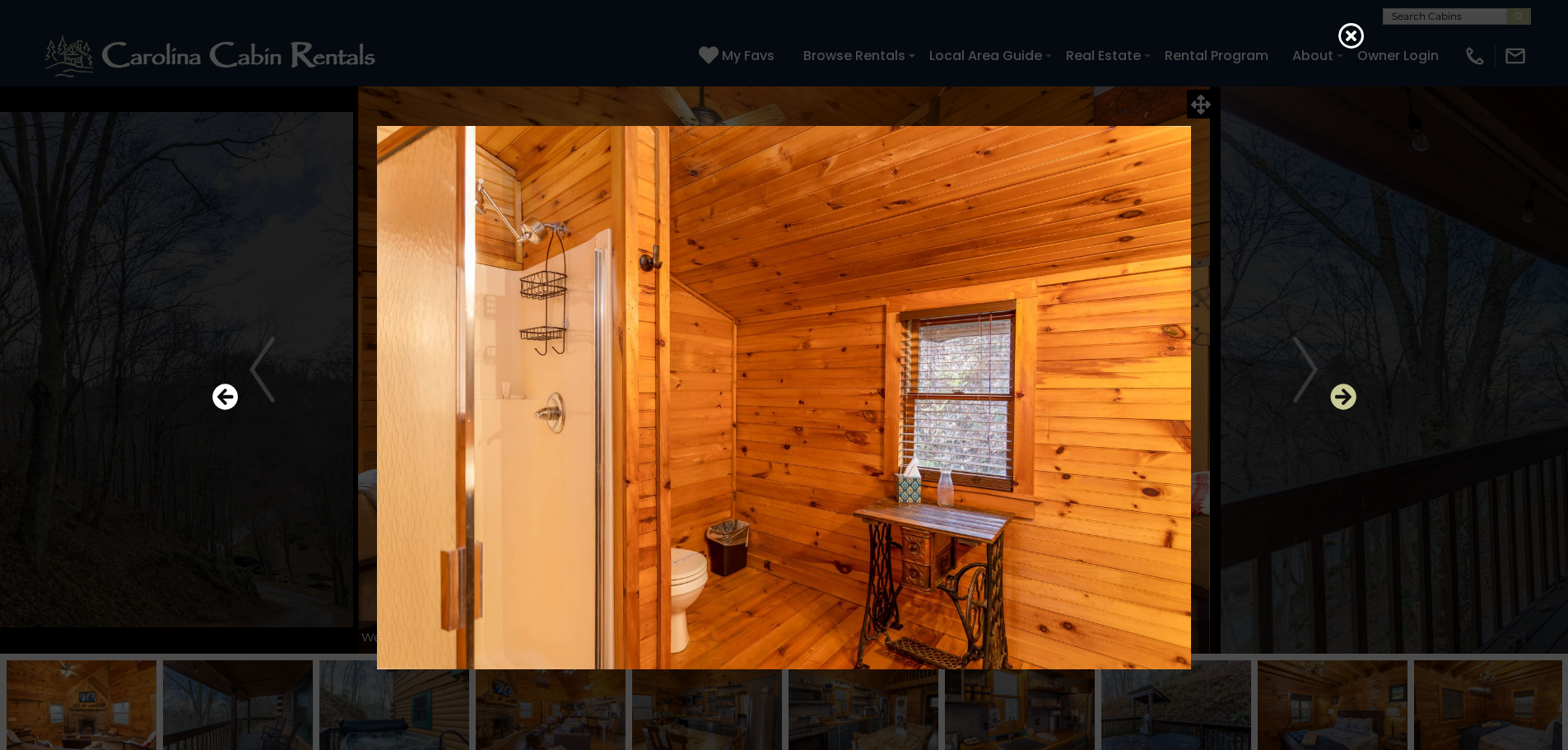
click at [1341, 389] on icon "Next" at bounding box center [1343, 397] width 27 height 27
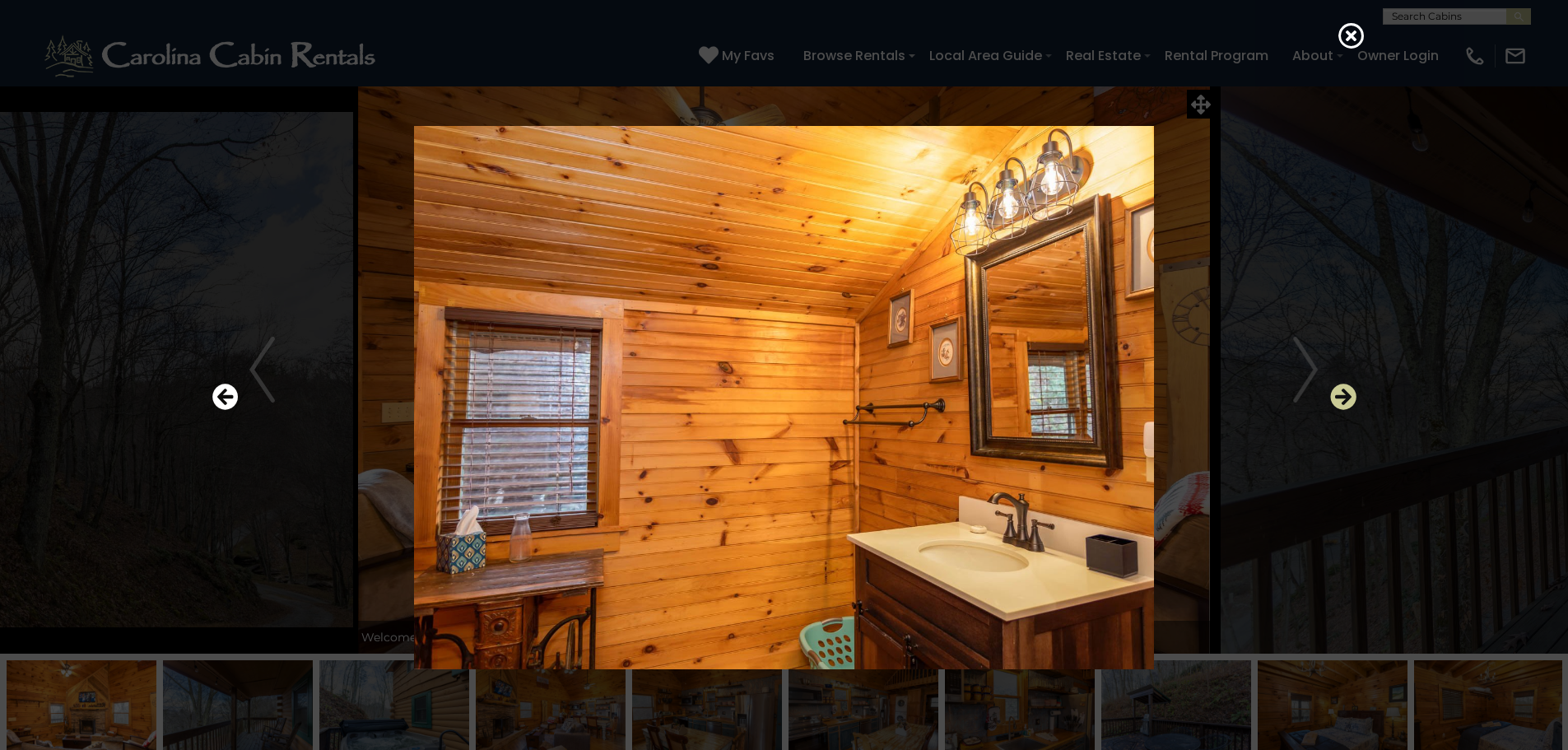
click at [1341, 389] on icon "Next" at bounding box center [1343, 397] width 27 height 27
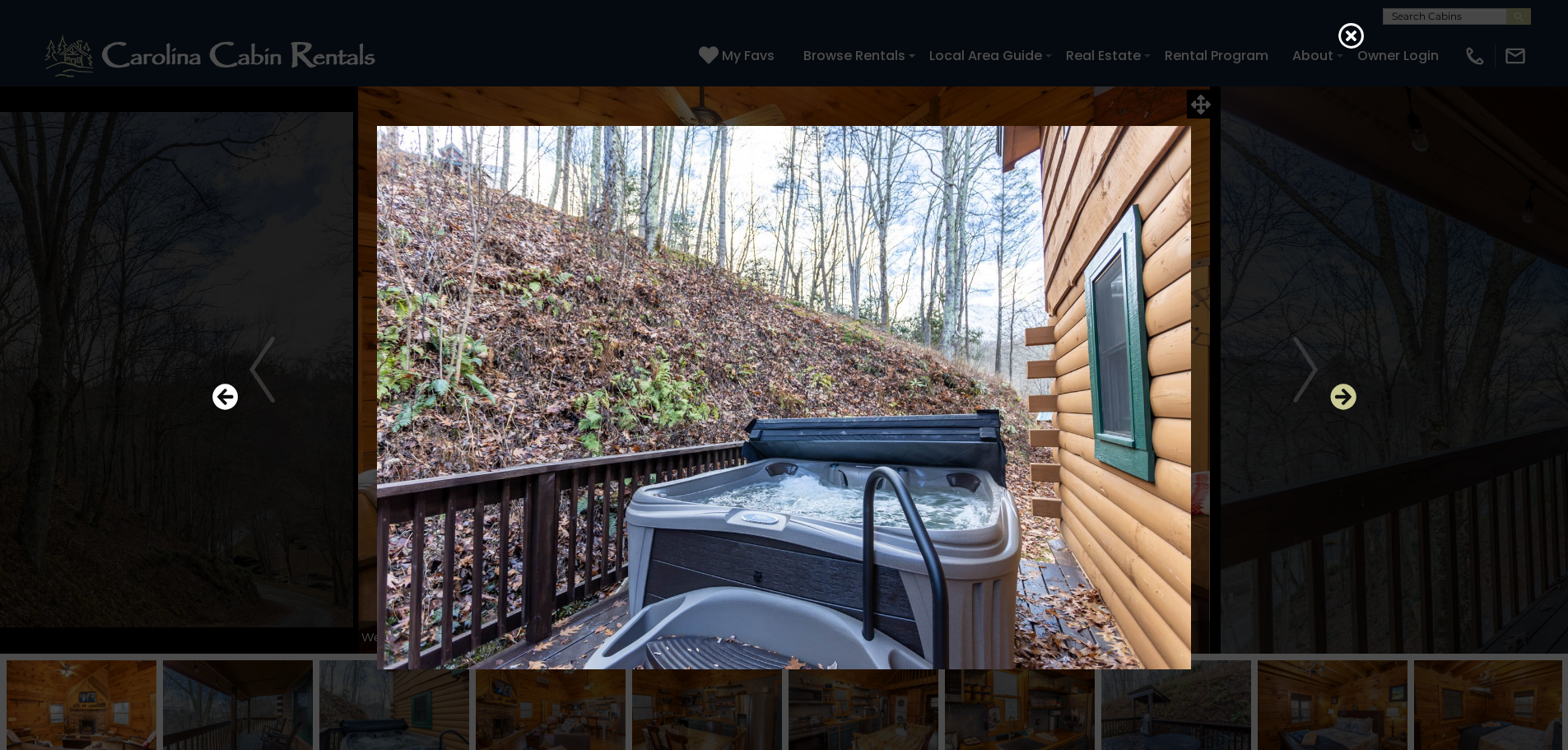
click at [1341, 389] on icon "Next" at bounding box center [1343, 397] width 27 height 27
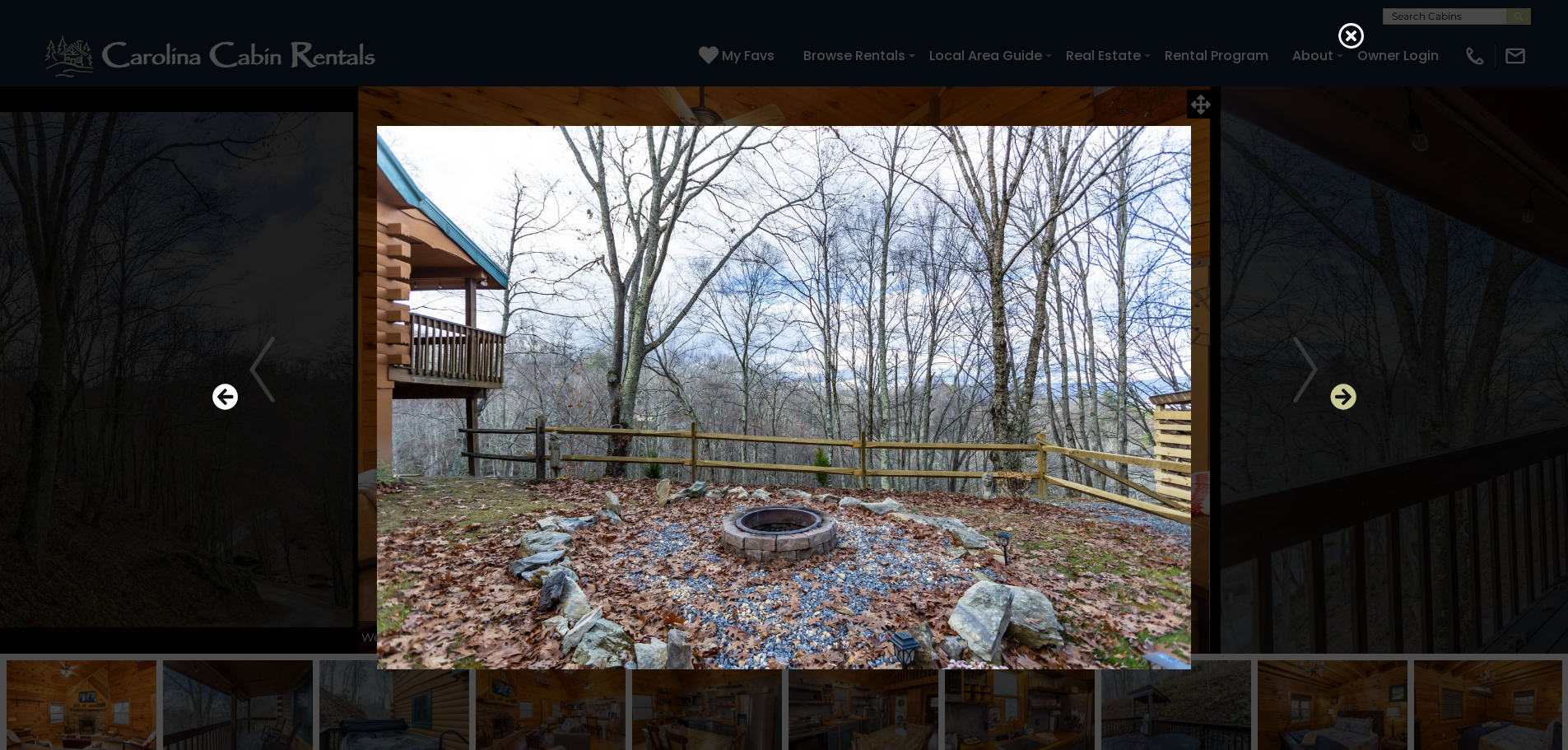
click at [1341, 389] on icon "Next" at bounding box center [1343, 397] width 27 height 27
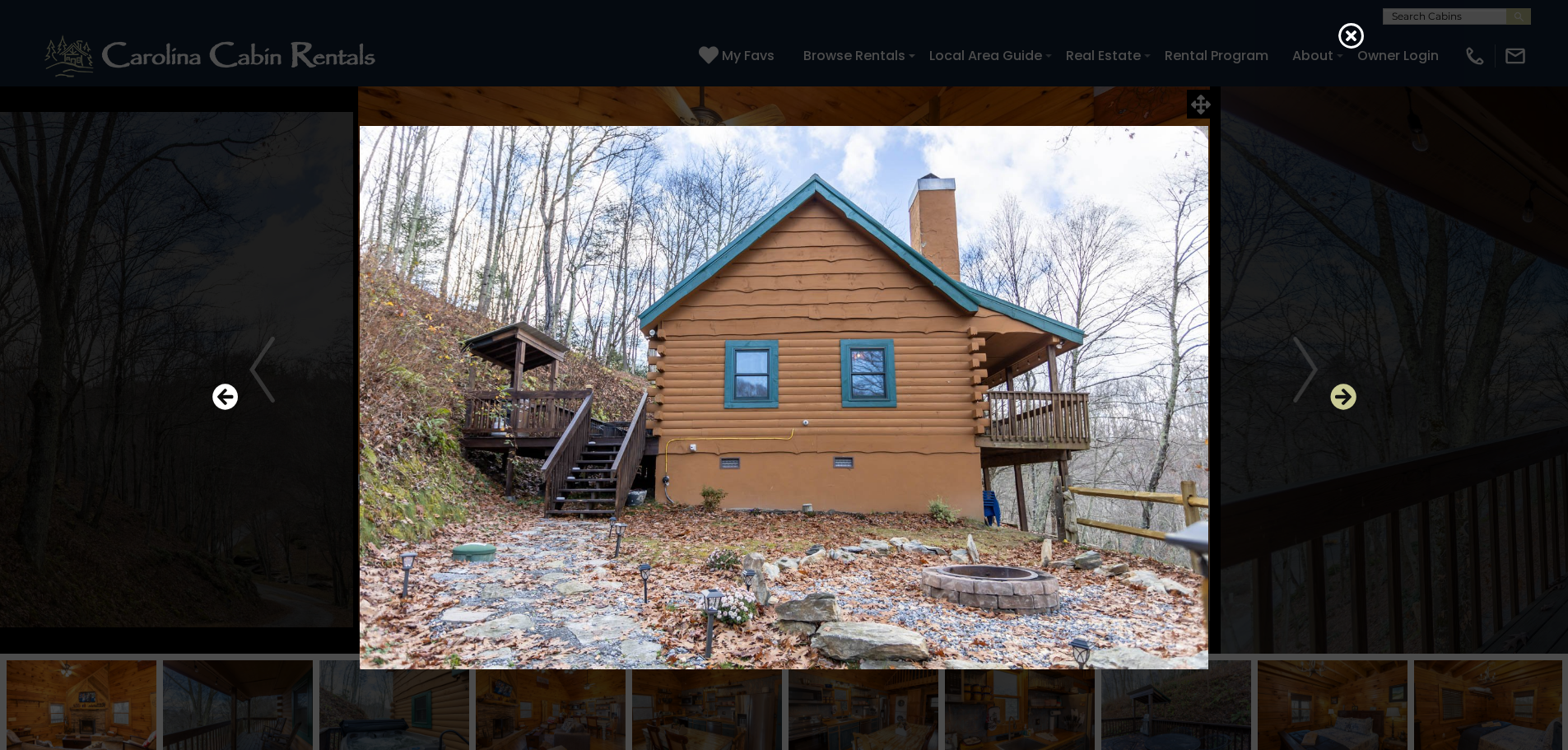
click at [1341, 389] on icon "Next" at bounding box center [1343, 397] width 27 height 27
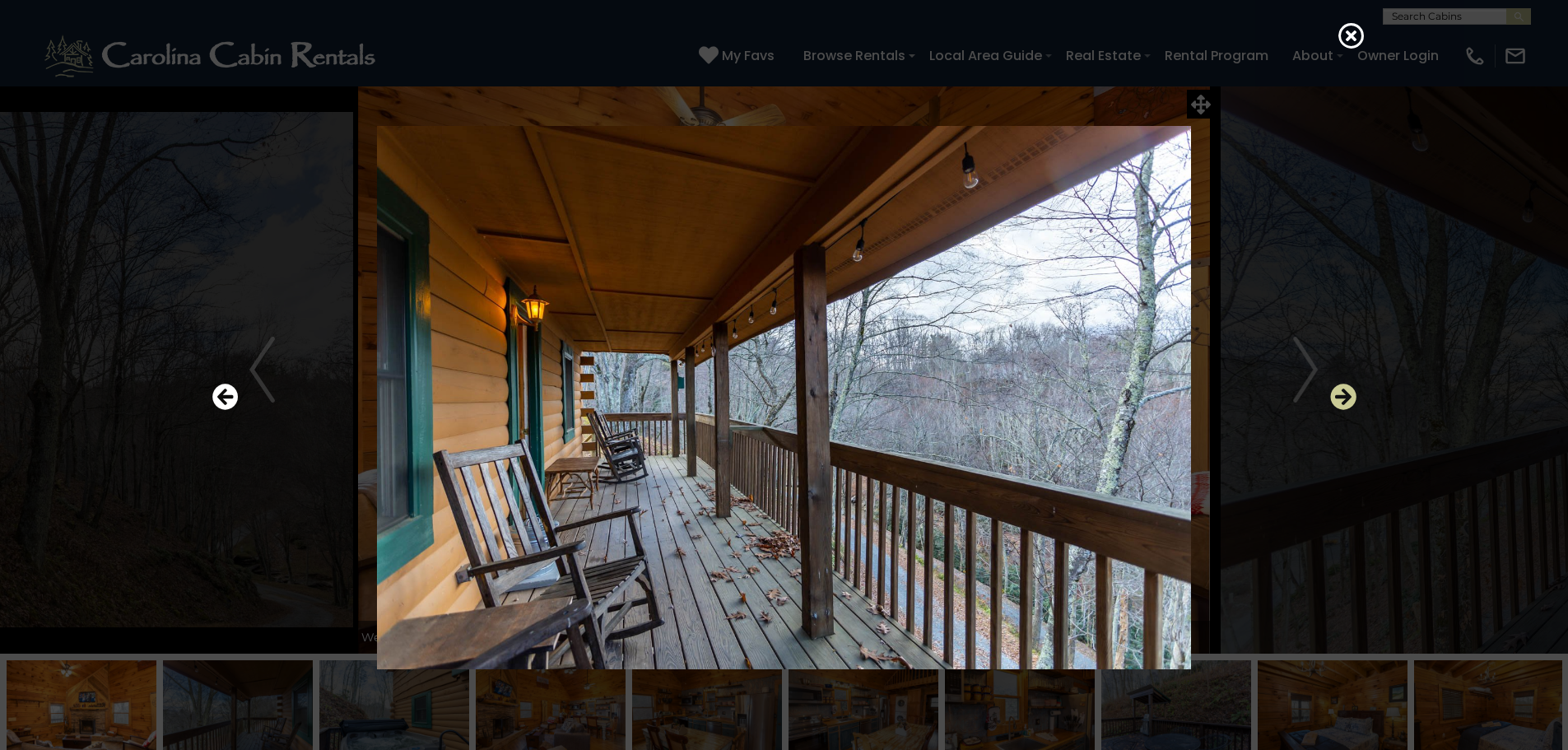
click at [1341, 389] on icon "Next" at bounding box center [1343, 397] width 27 height 27
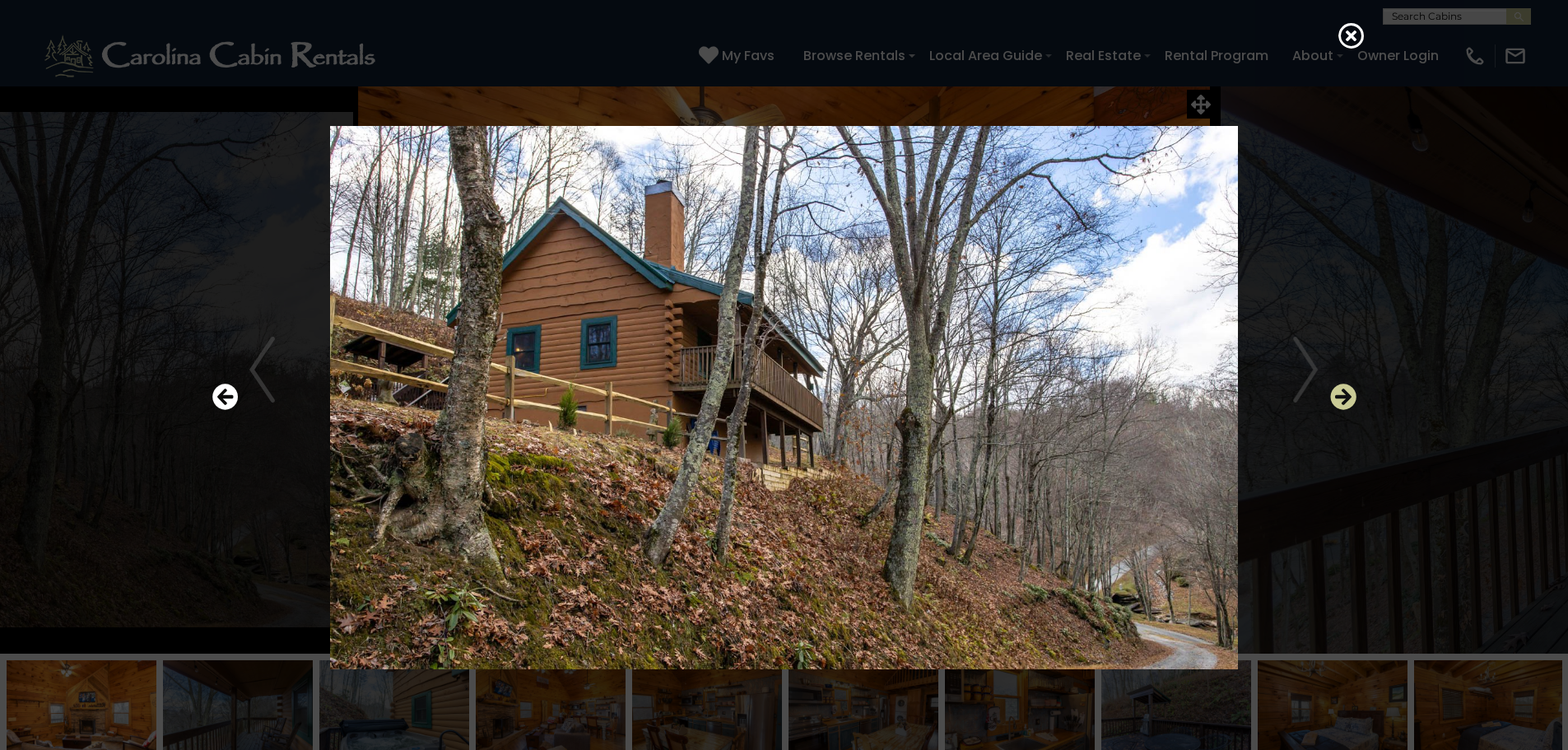
click at [1341, 389] on icon "Next" at bounding box center [1343, 397] width 27 height 27
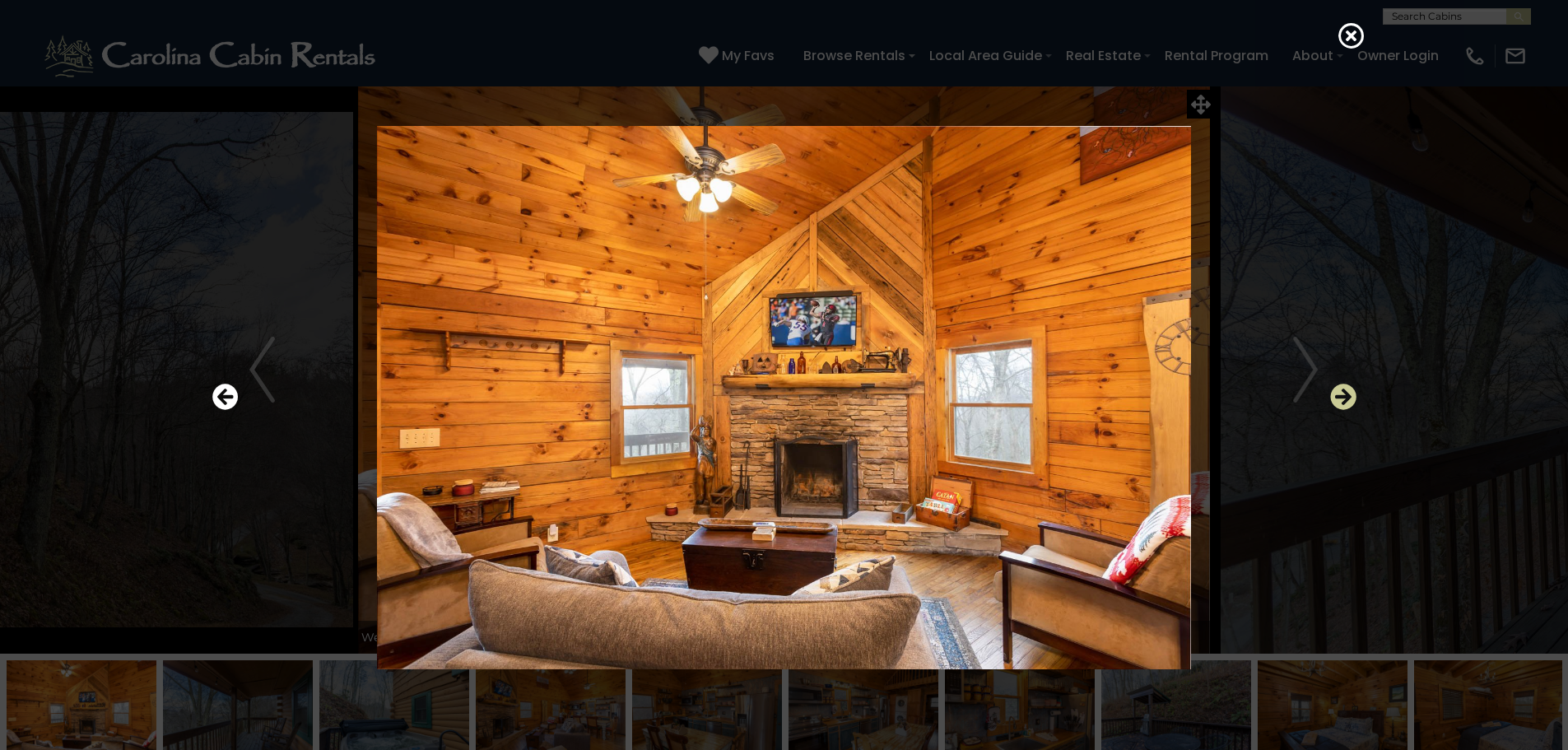
click at [1341, 389] on icon "Next" at bounding box center [1343, 397] width 27 height 27
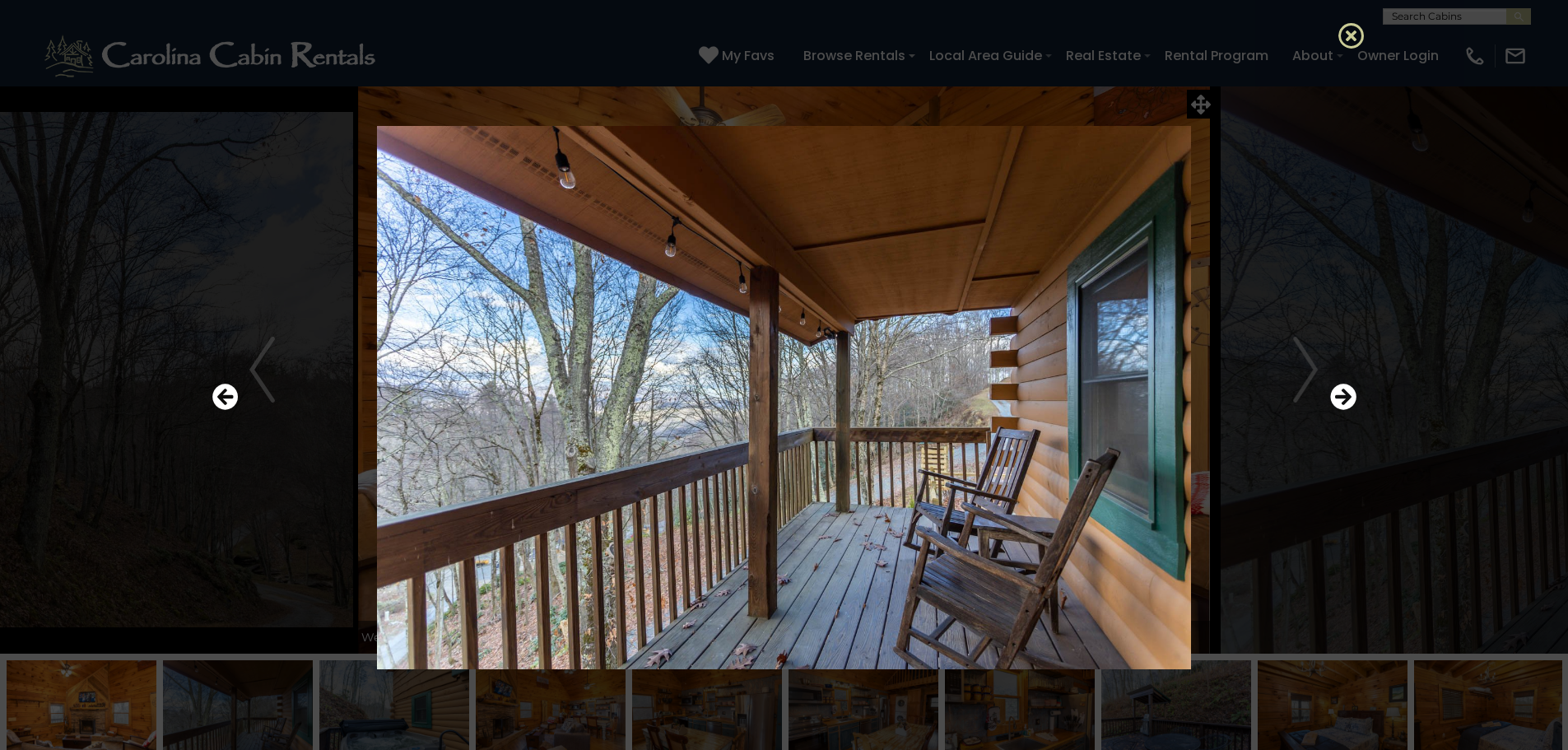
click at [1346, 42] on icon at bounding box center [1351, 35] width 27 height 27
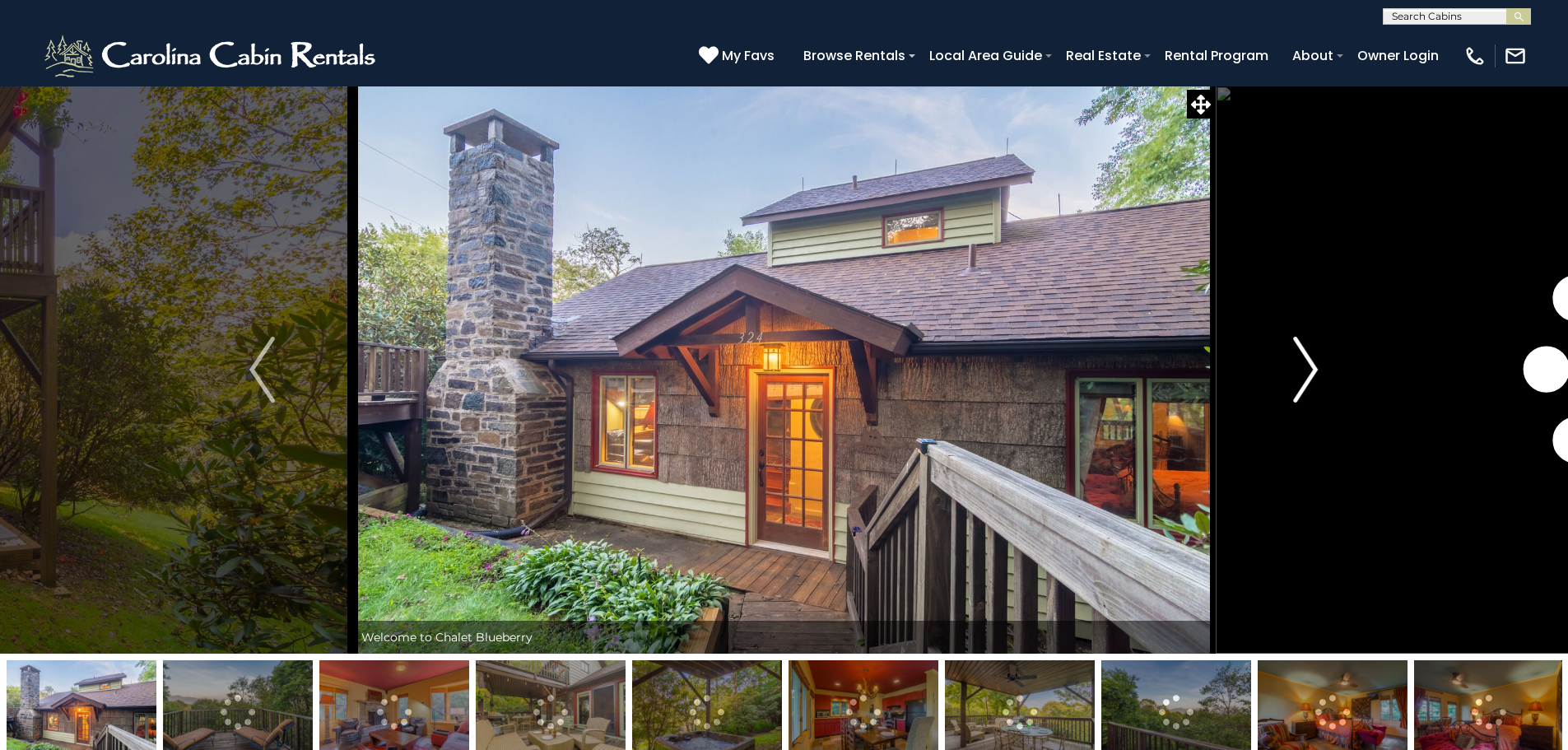
click at [1318, 362] on img "Next" at bounding box center [1305, 369] width 25 height 66
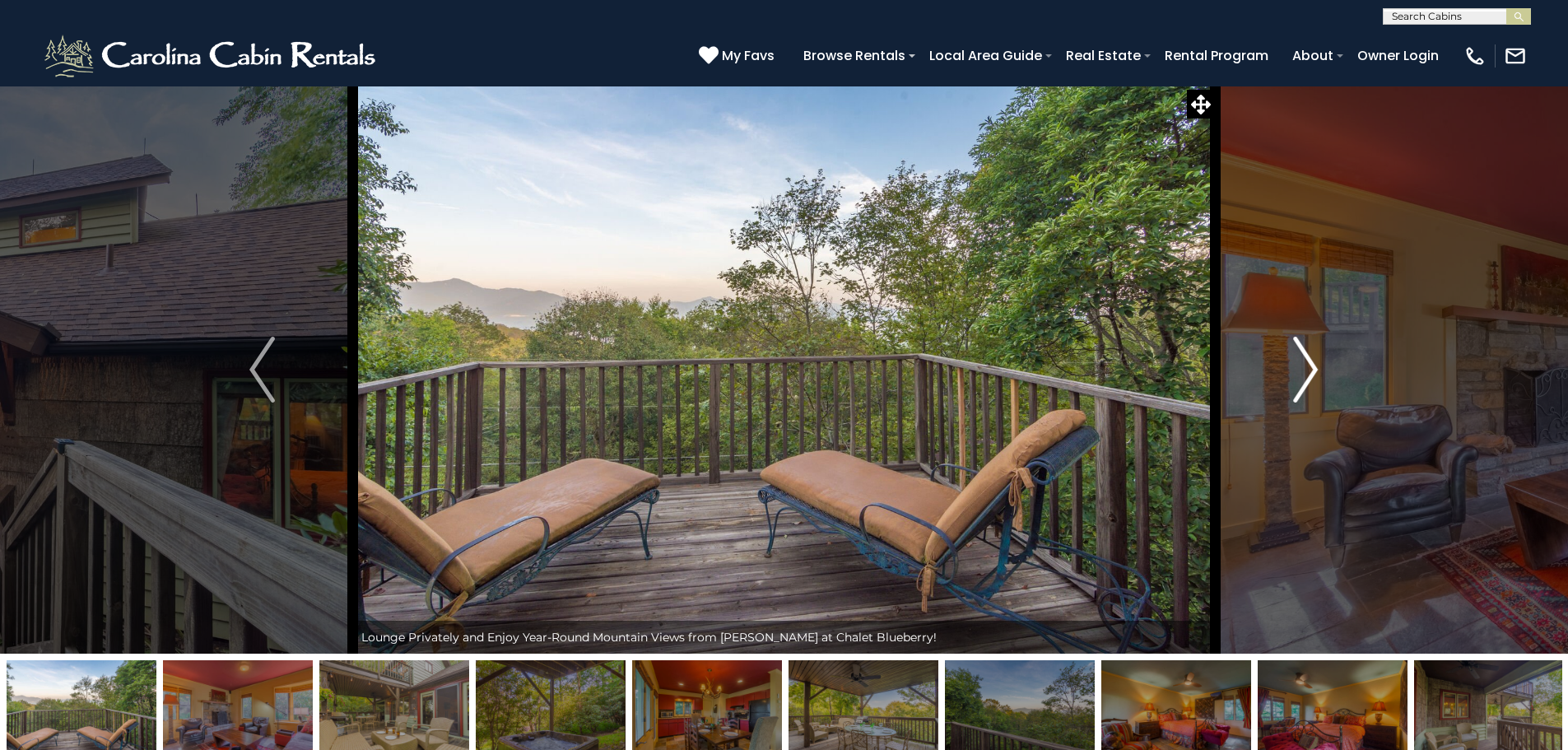
click at [1318, 362] on img "Next" at bounding box center [1305, 369] width 25 height 66
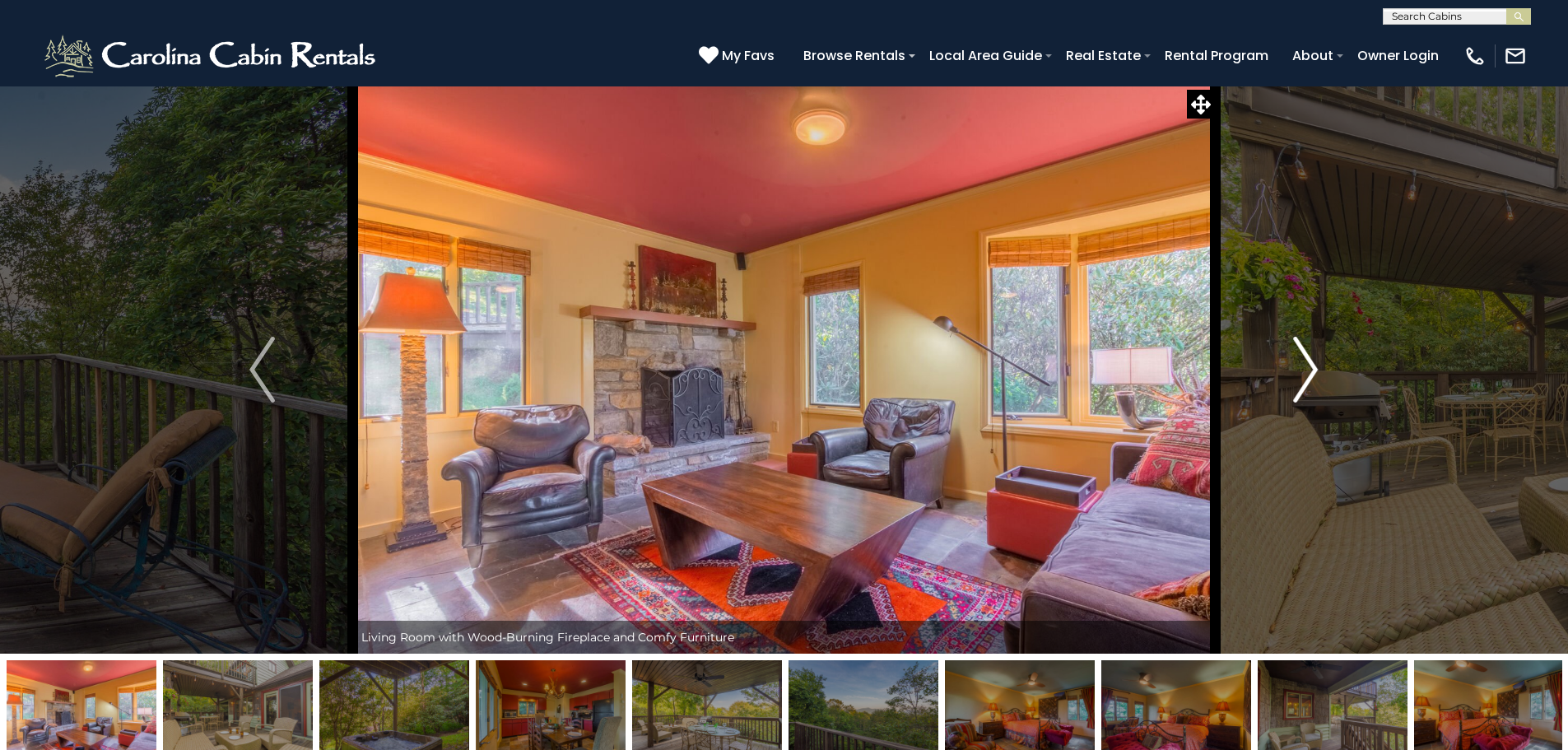
click at [1306, 360] on img "Next" at bounding box center [1305, 369] width 25 height 66
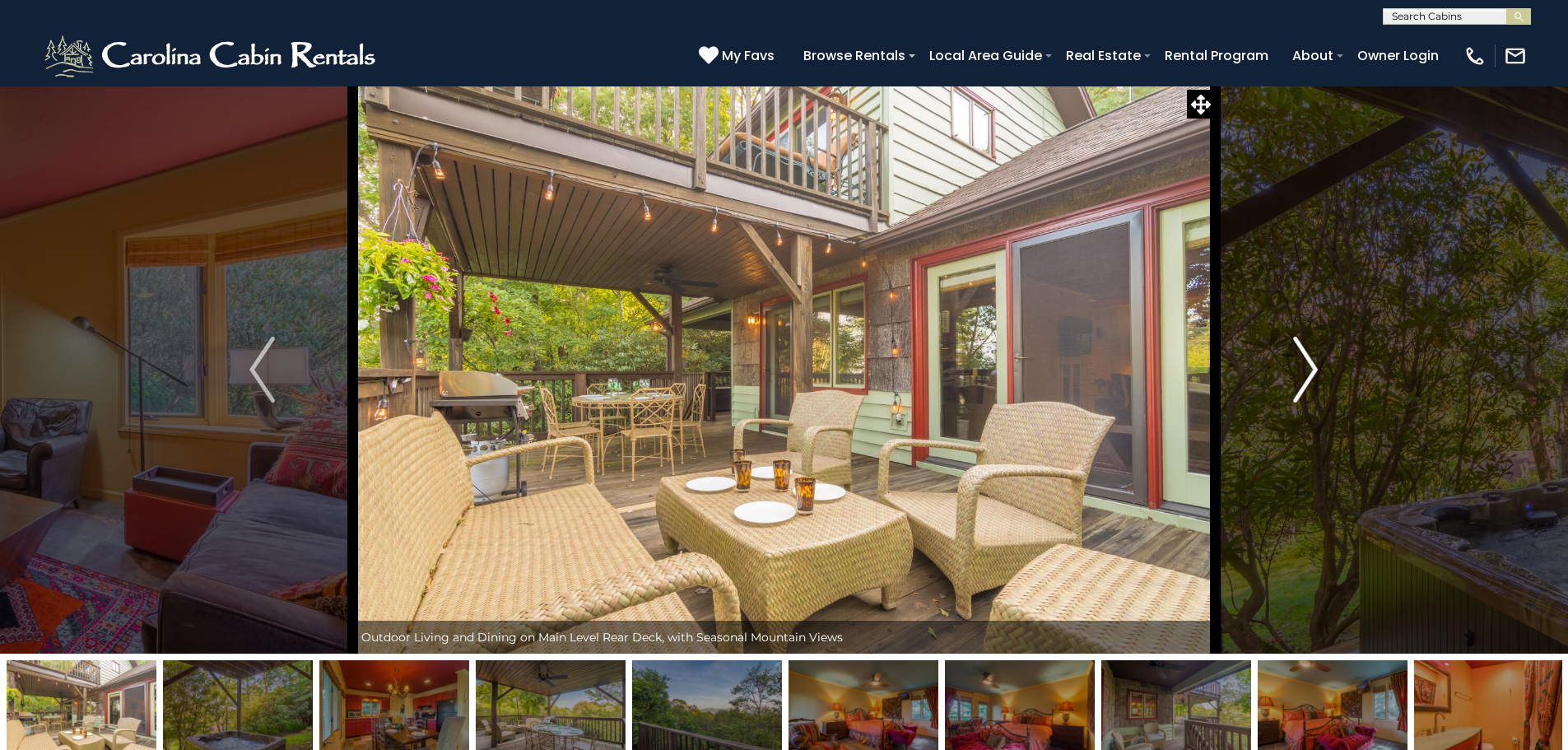
click at [1308, 356] on img "Next" at bounding box center [1305, 369] width 25 height 66
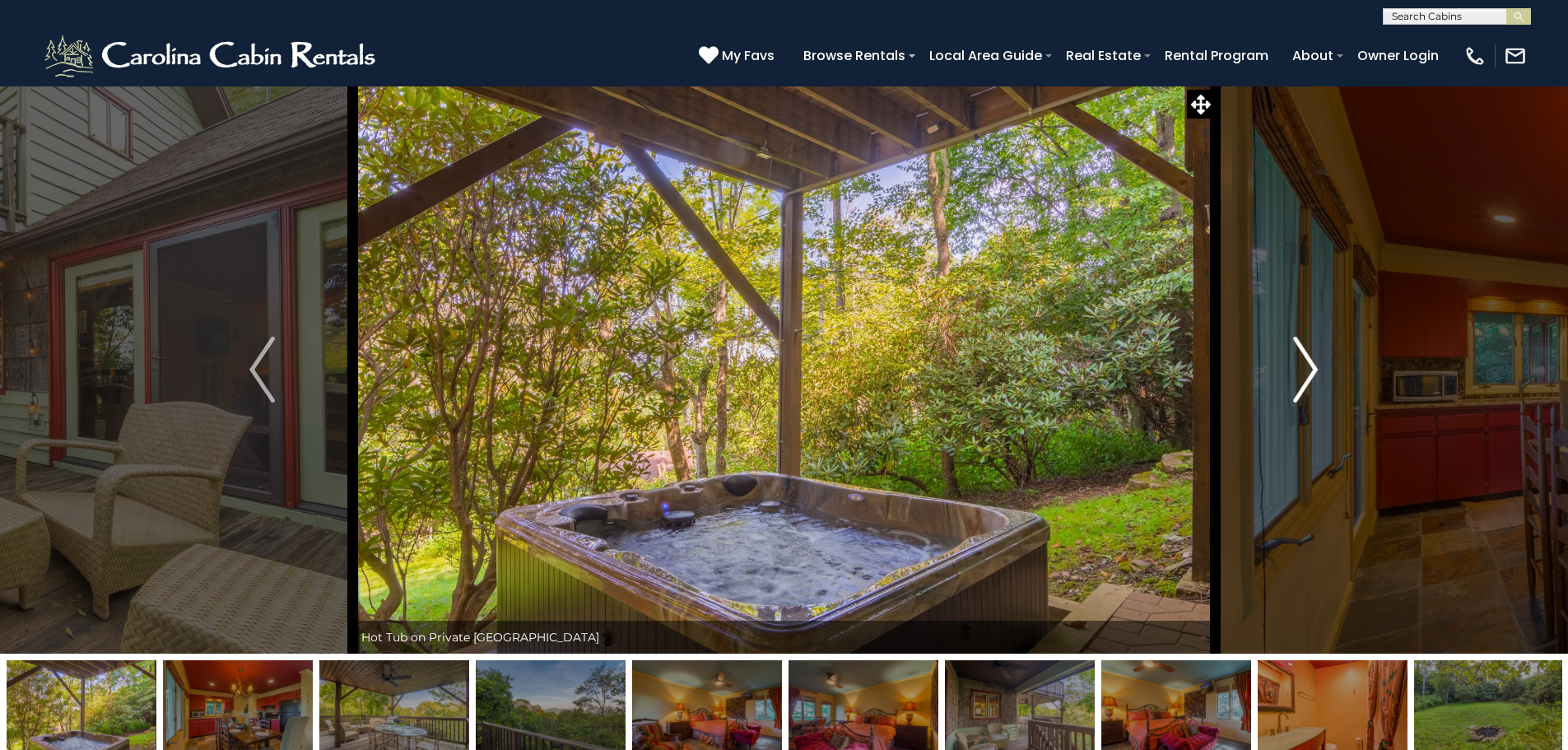
click at [1308, 355] on img "Next" at bounding box center [1305, 369] width 25 height 66
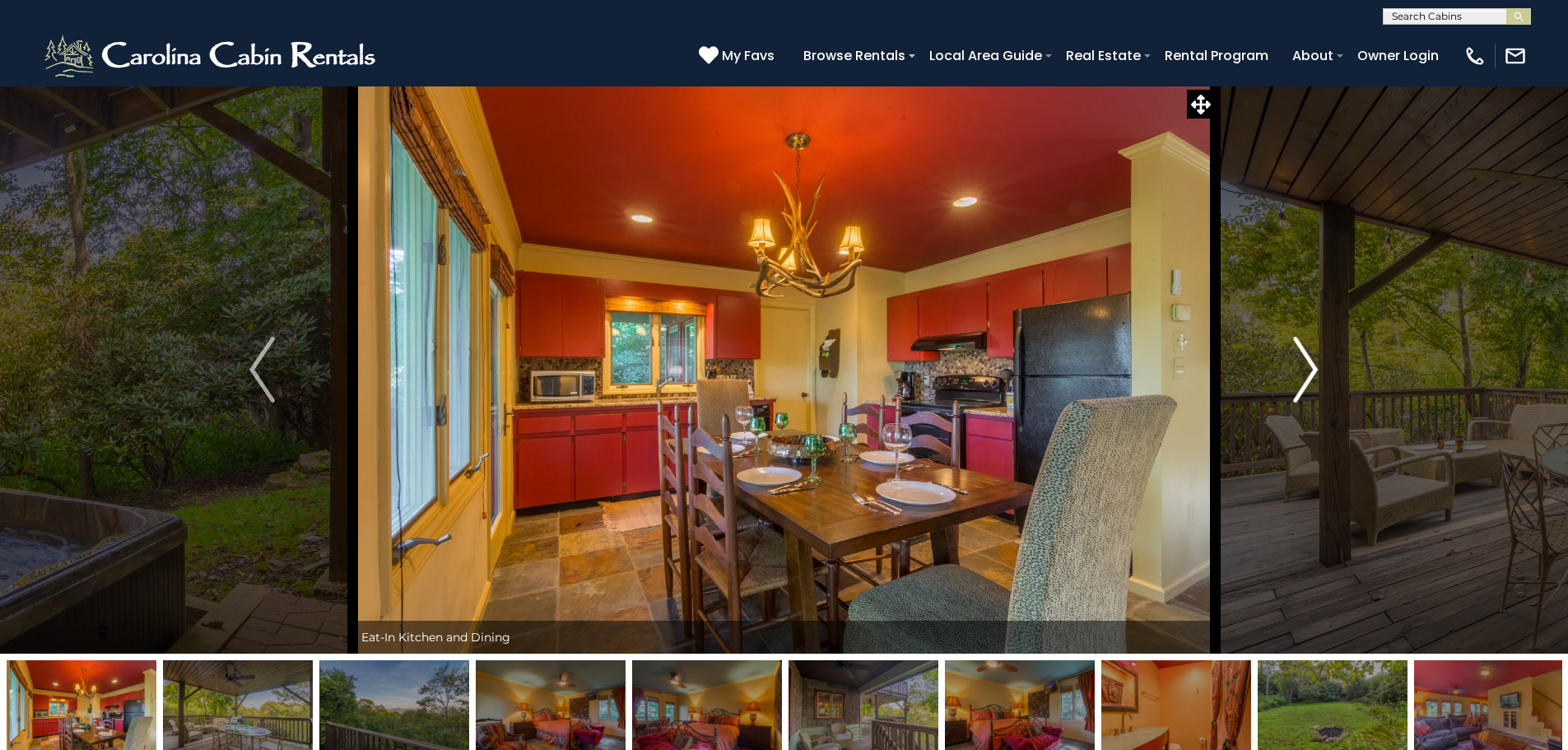
click at [1308, 355] on img "Next" at bounding box center [1305, 369] width 25 height 66
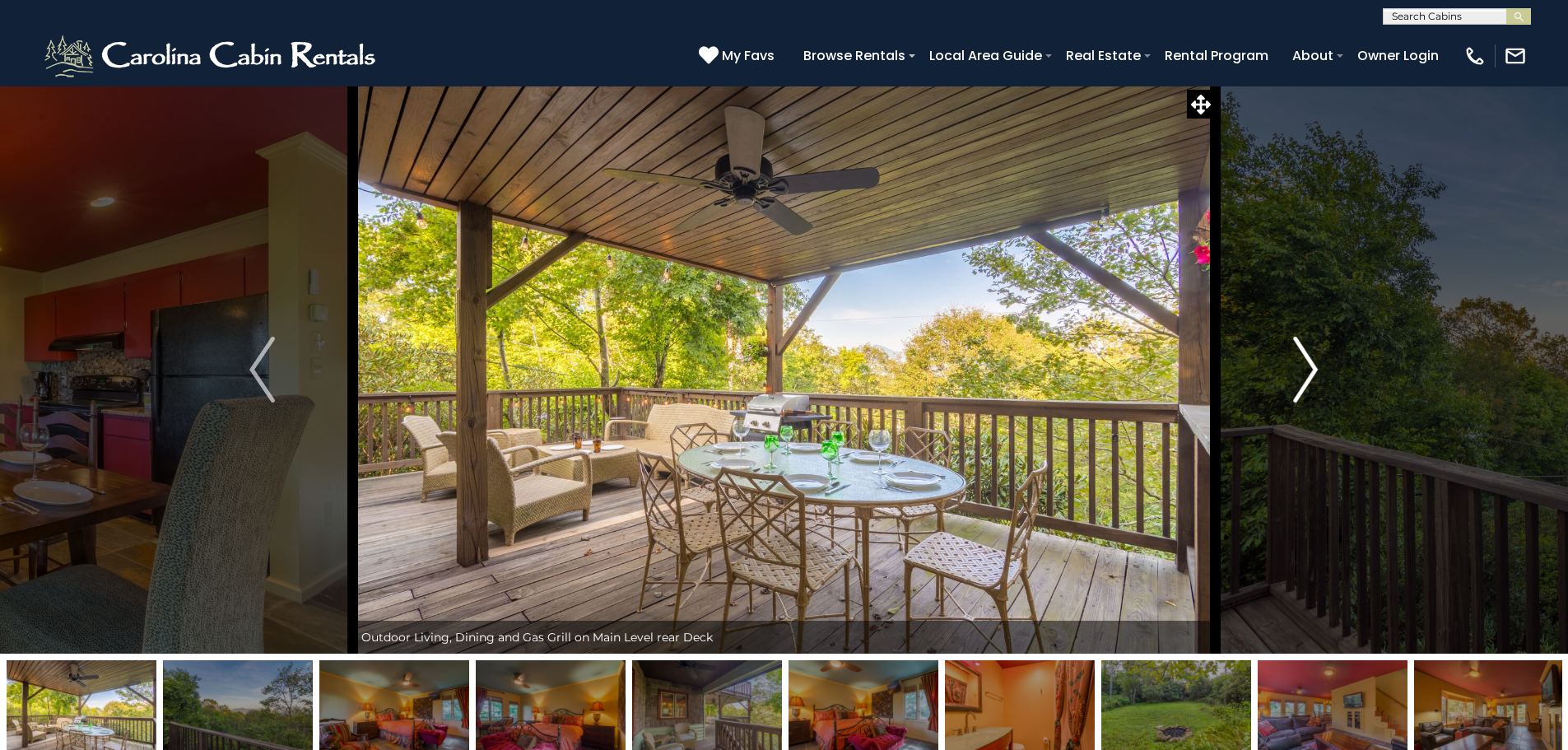
click at [1308, 355] on img "Next" at bounding box center [1305, 369] width 25 height 66
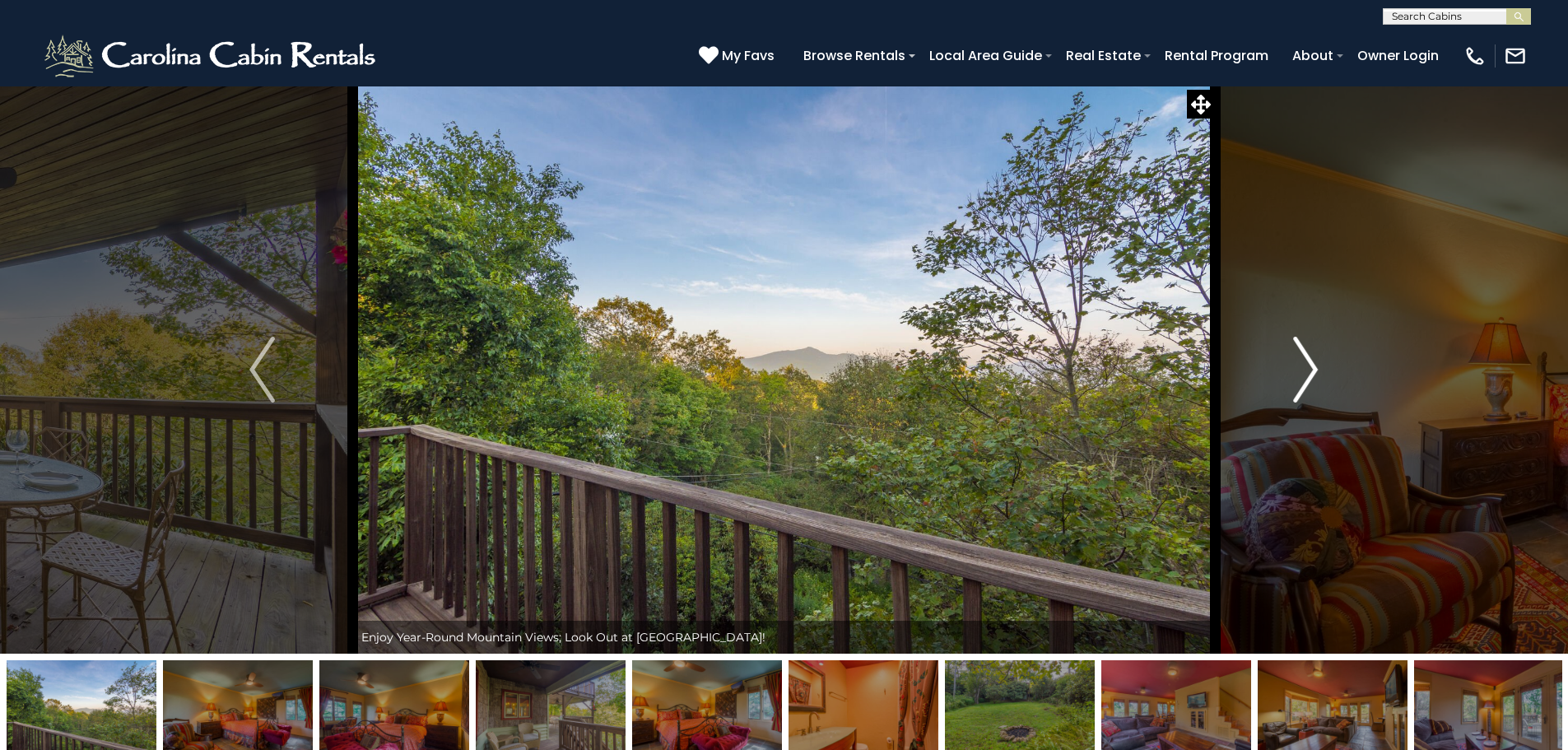
click at [1309, 355] on img "Next" at bounding box center [1305, 369] width 25 height 66
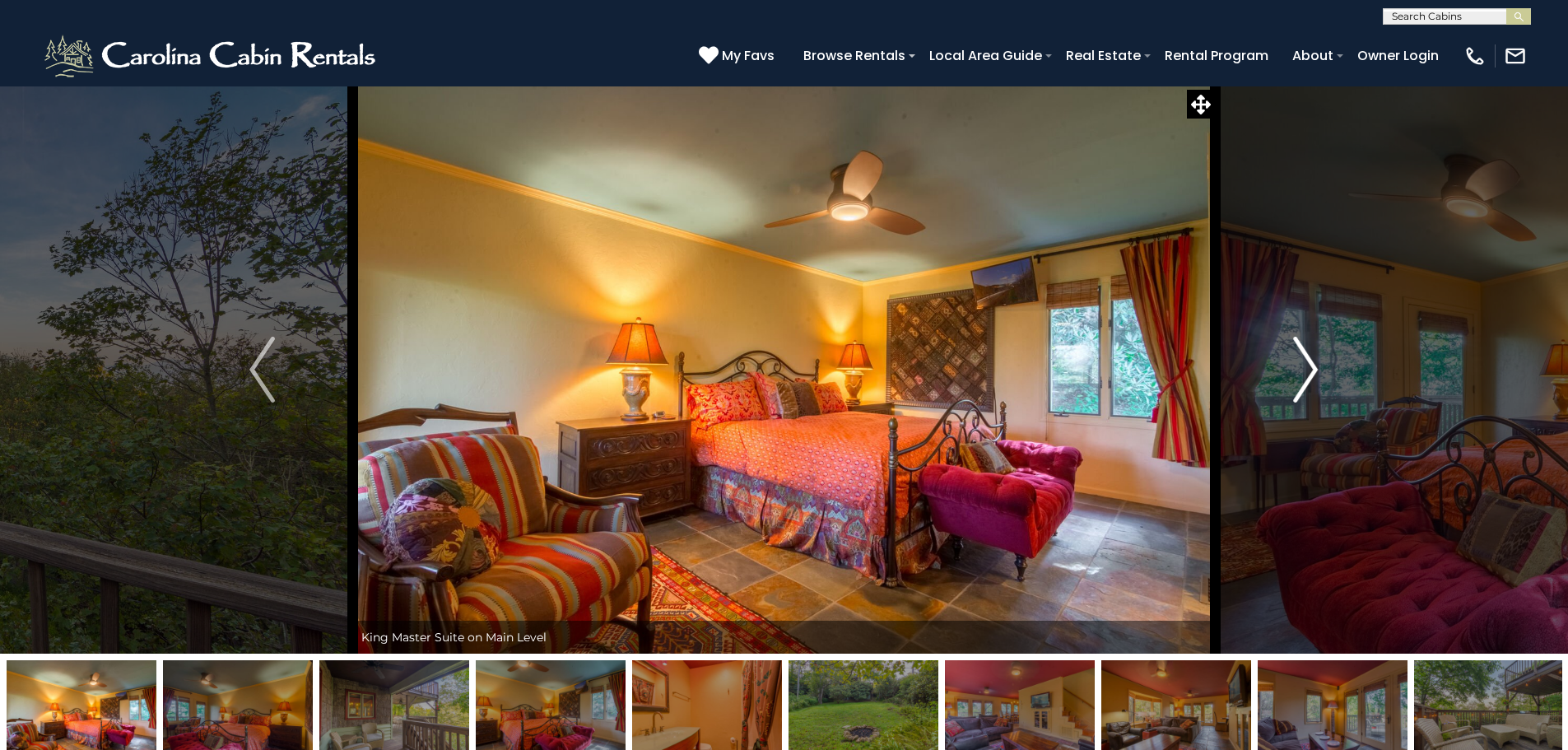
click at [1322, 365] on button "Next" at bounding box center [1305, 369] width 181 height 568
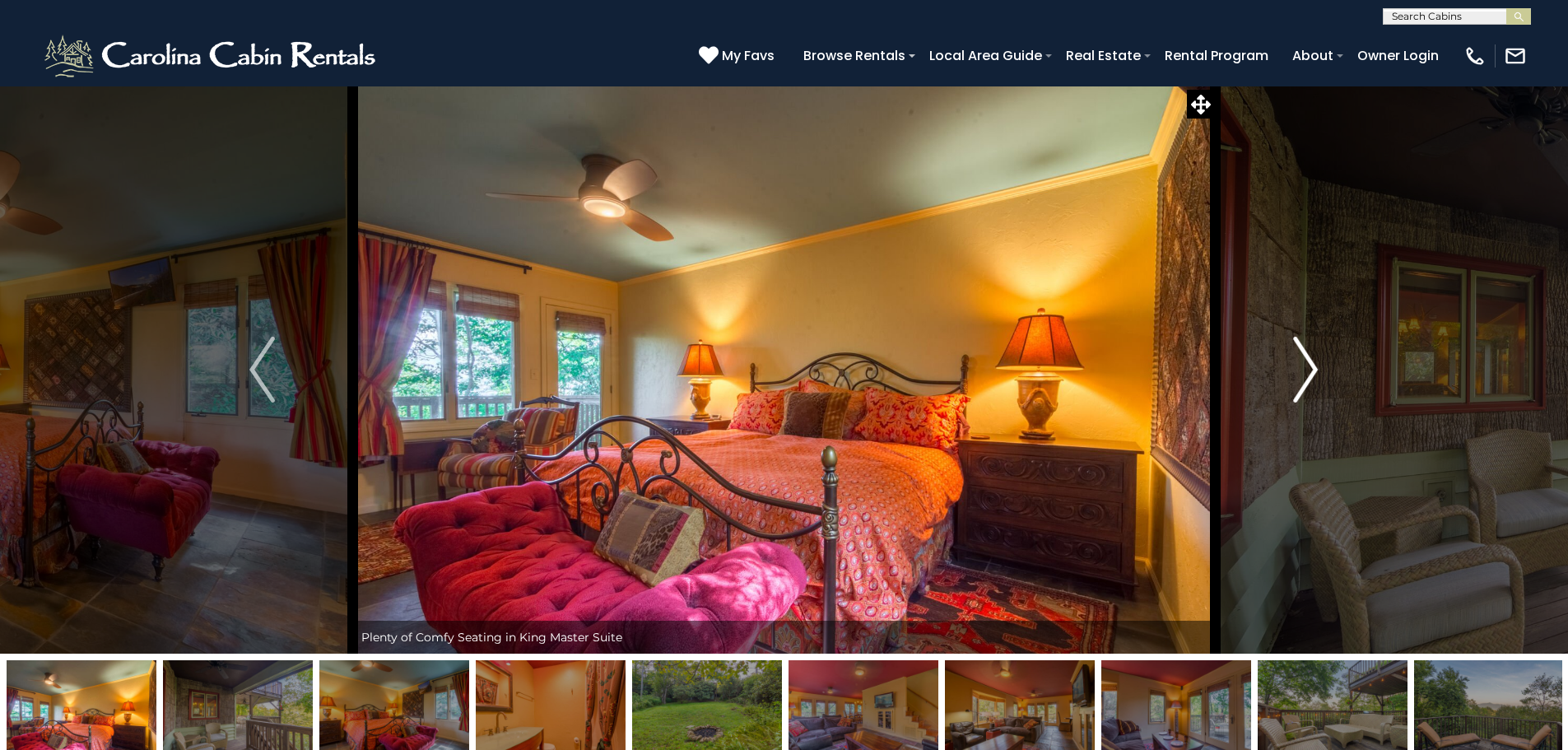
click at [1321, 365] on button "Next" at bounding box center [1305, 369] width 181 height 568
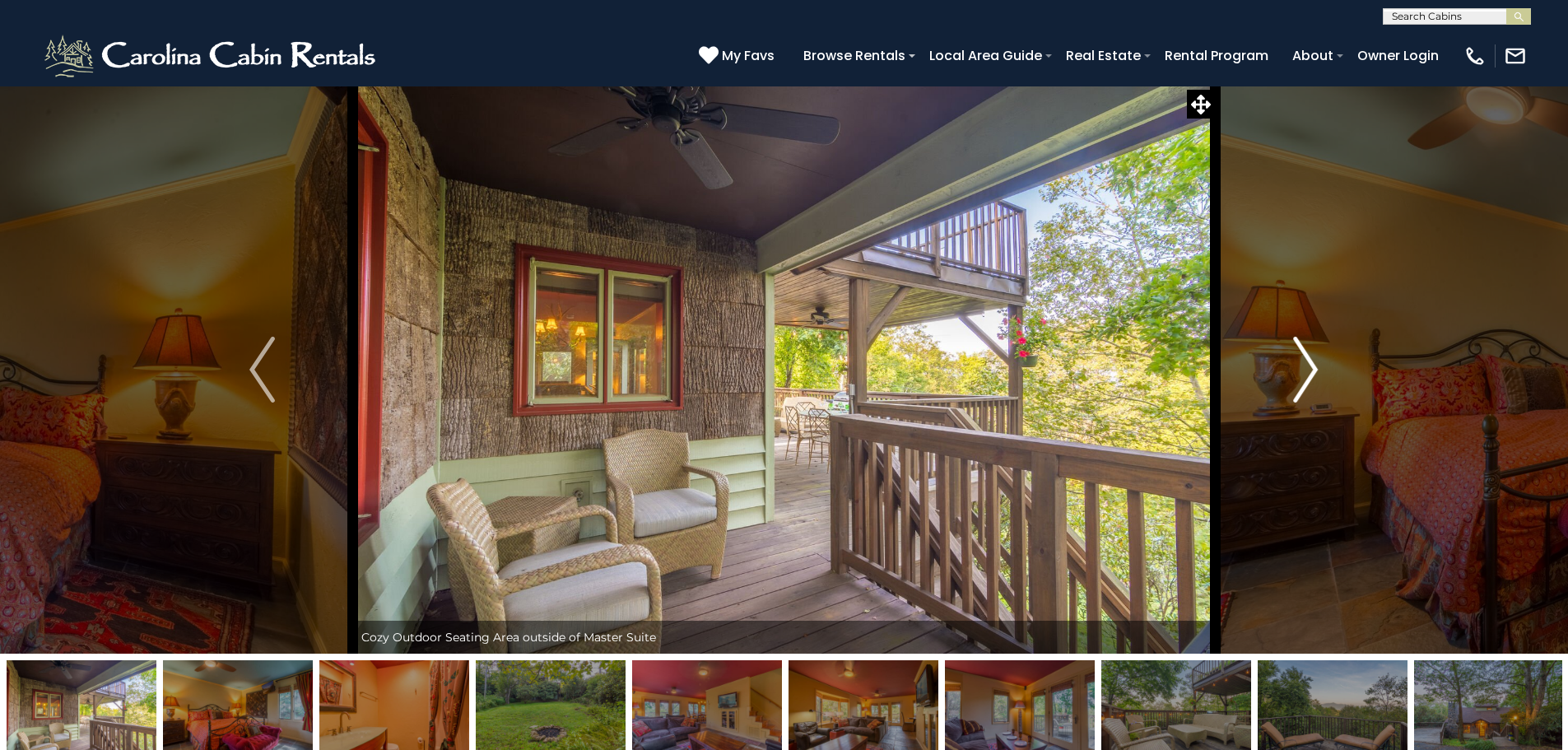
click at [1321, 365] on button "Next" at bounding box center [1305, 369] width 181 height 568
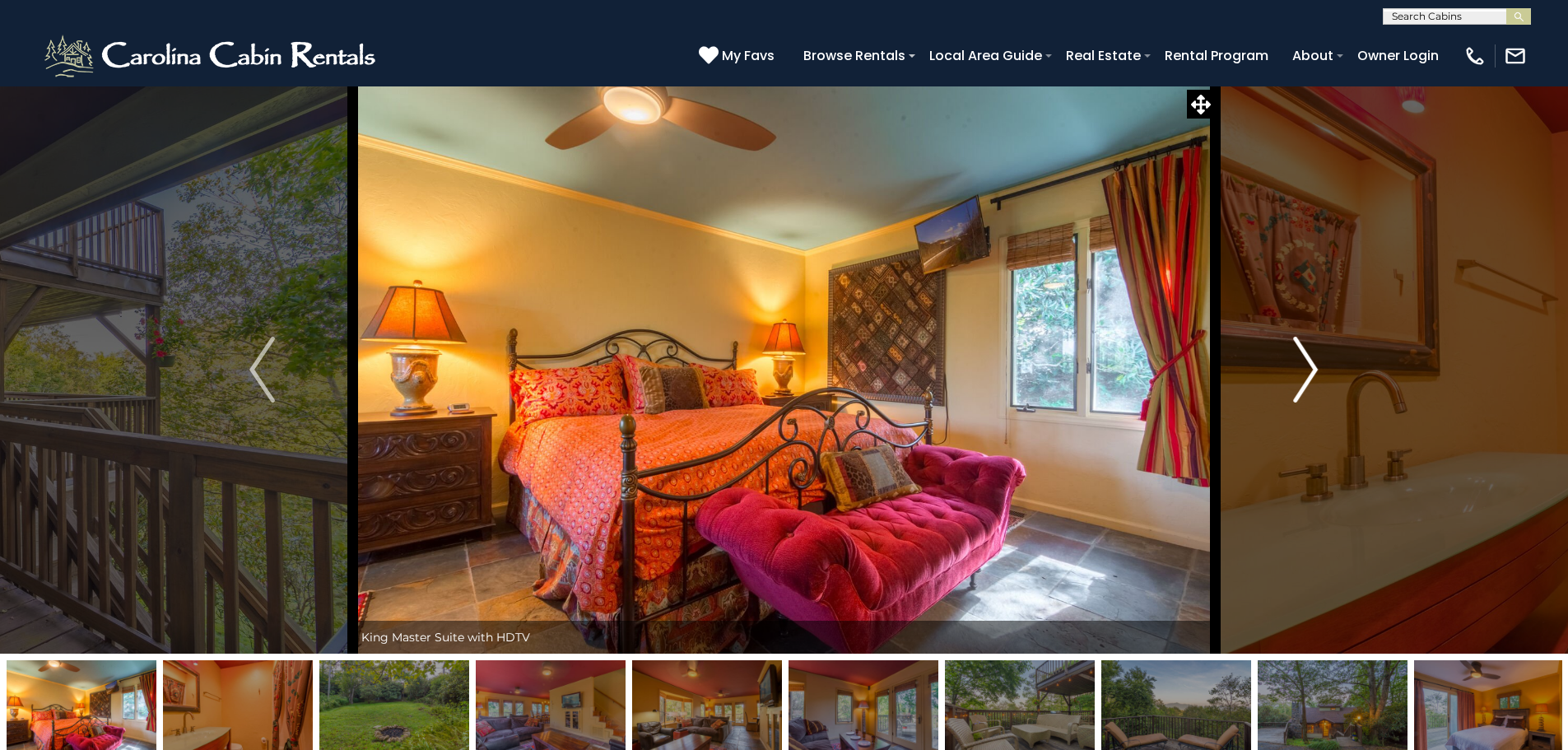
click at [1321, 365] on button "Next" at bounding box center [1305, 369] width 181 height 568
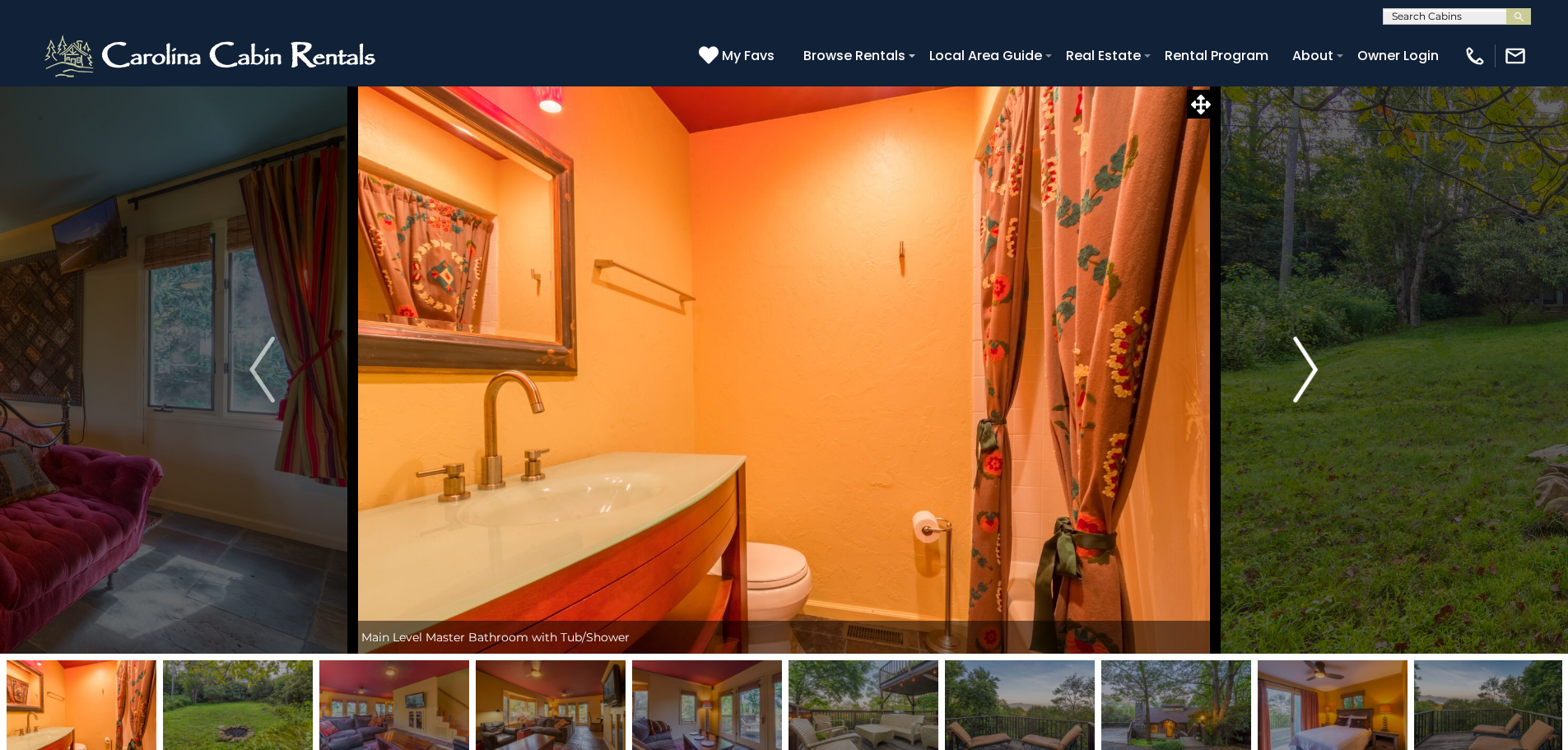
click at [1321, 365] on button "Next" at bounding box center [1305, 369] width 181 height 568
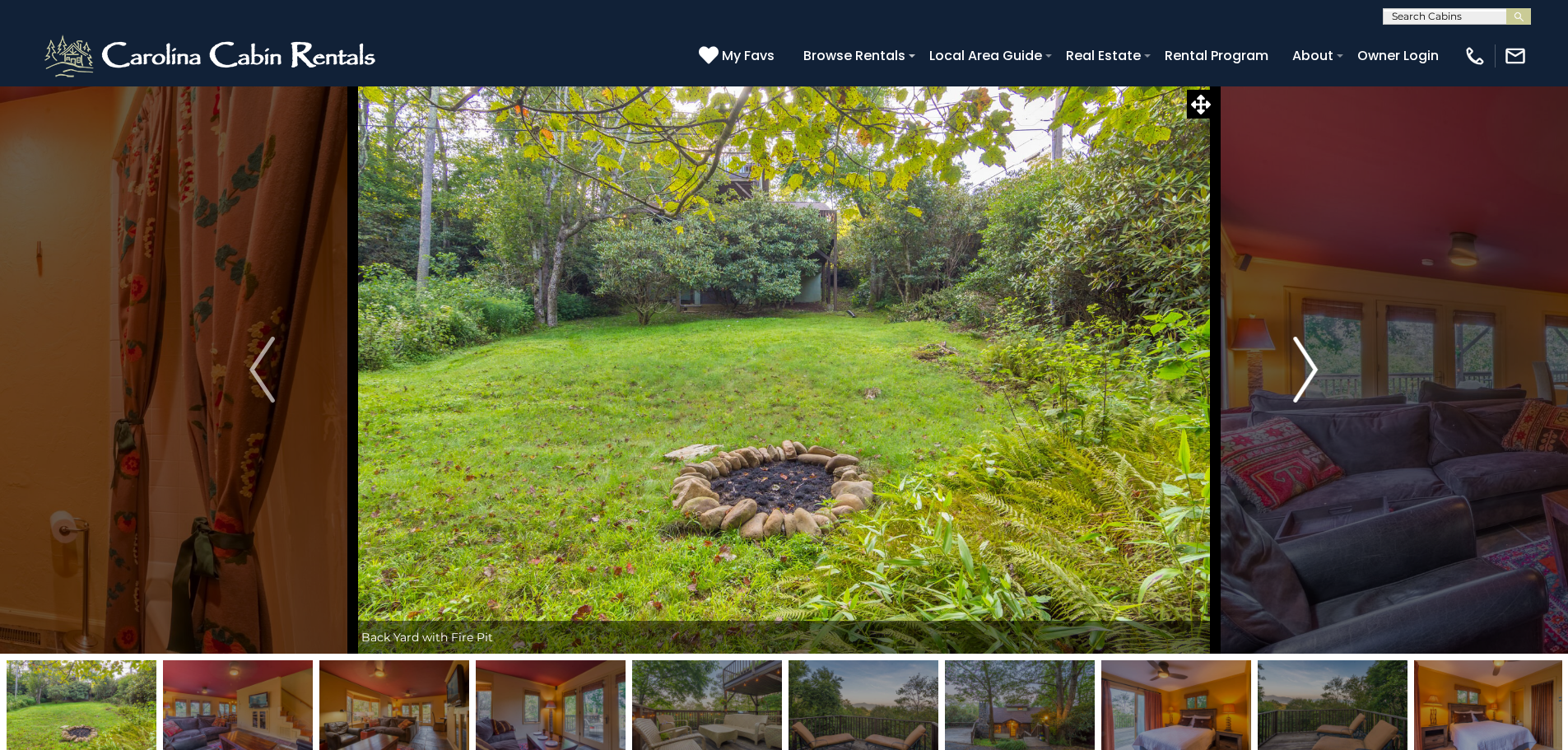
click at [1321, 365] on button "Next" at bounding box center [1305, 369] width 181 height 568
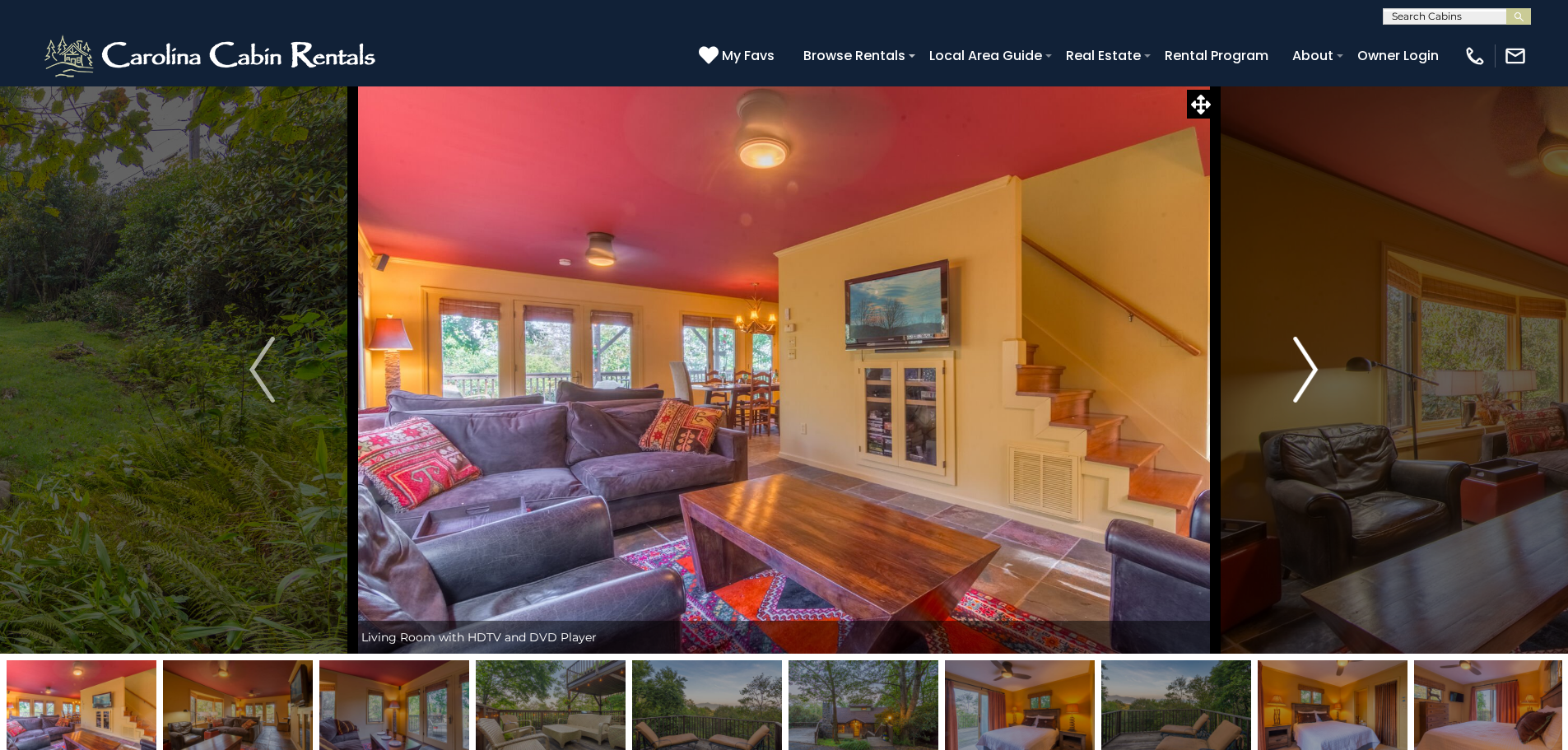
click at [1321, 365] on button "Next" at bounding box center [1305, 369] width 181 height 568
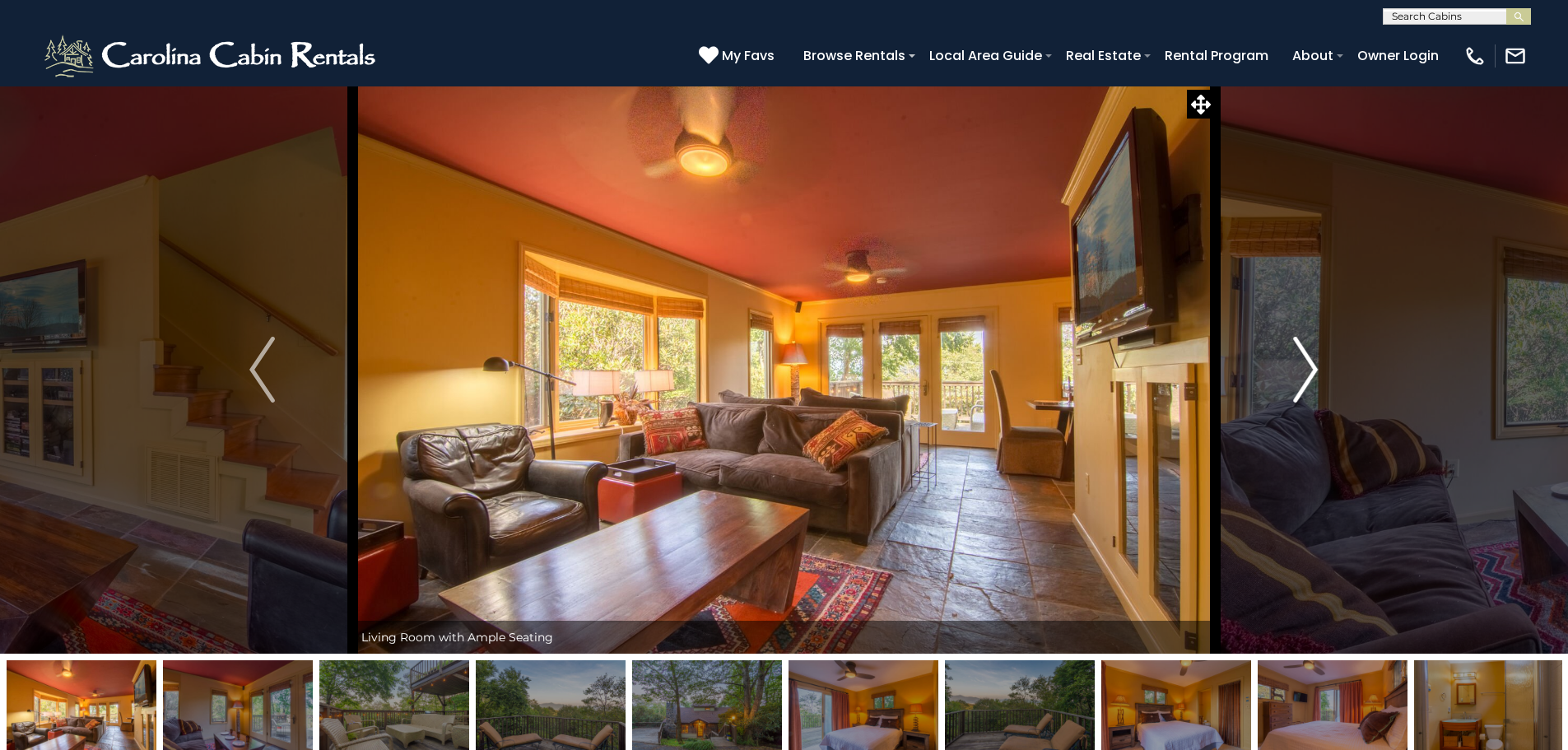
click at [1321, 365] on button "Next" at bounding box center [1305, 369] width 181 height 568
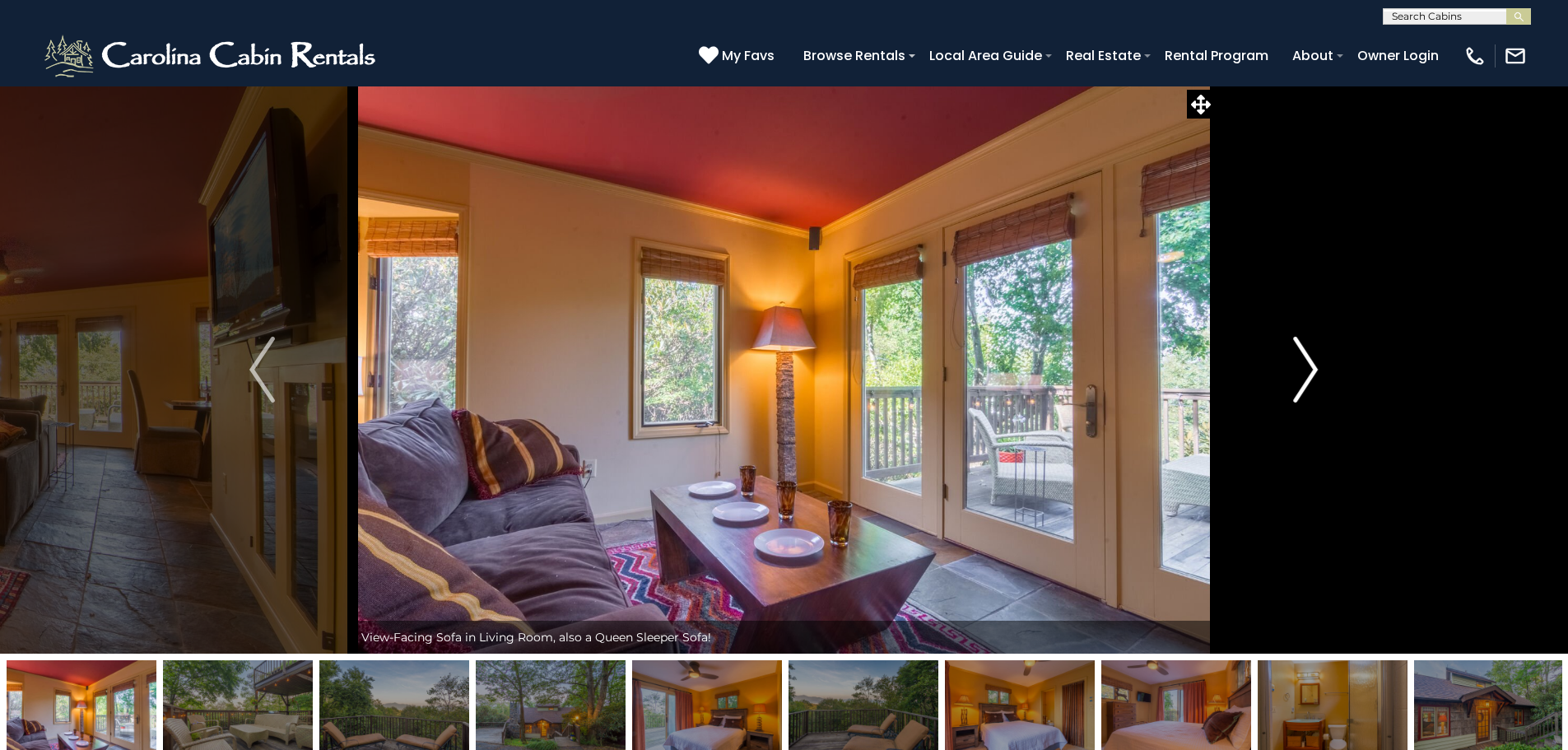
click at [1321, 365] on button "Next" at bounding box center [1305, 369] width 181 height 568
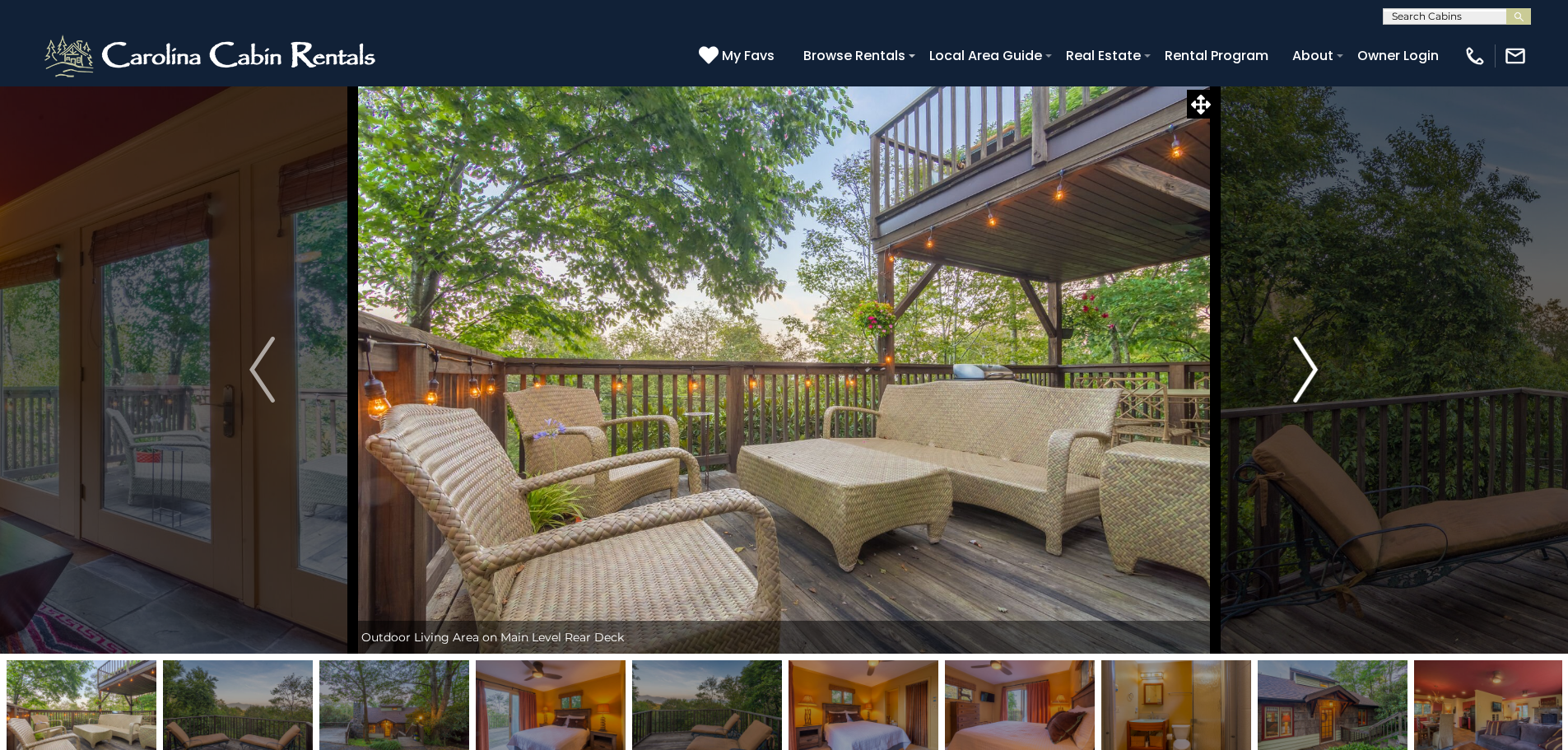
click at [1321, 365] on button "Next" at bounding box center [1305, 369] width 181 height 568
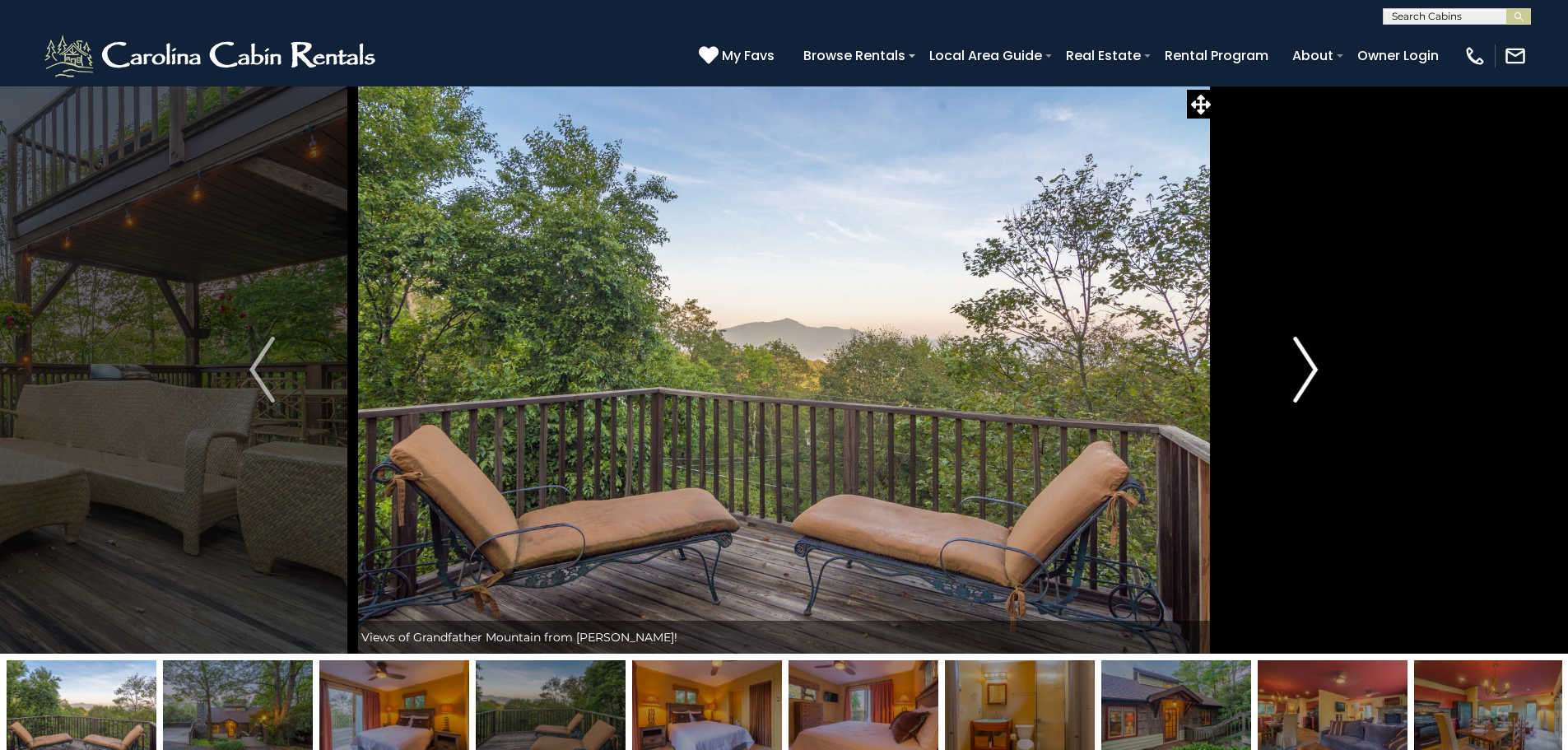
click at [1321, 365] on button "Next" at bounding box center [1305, 369] width 181 height 568
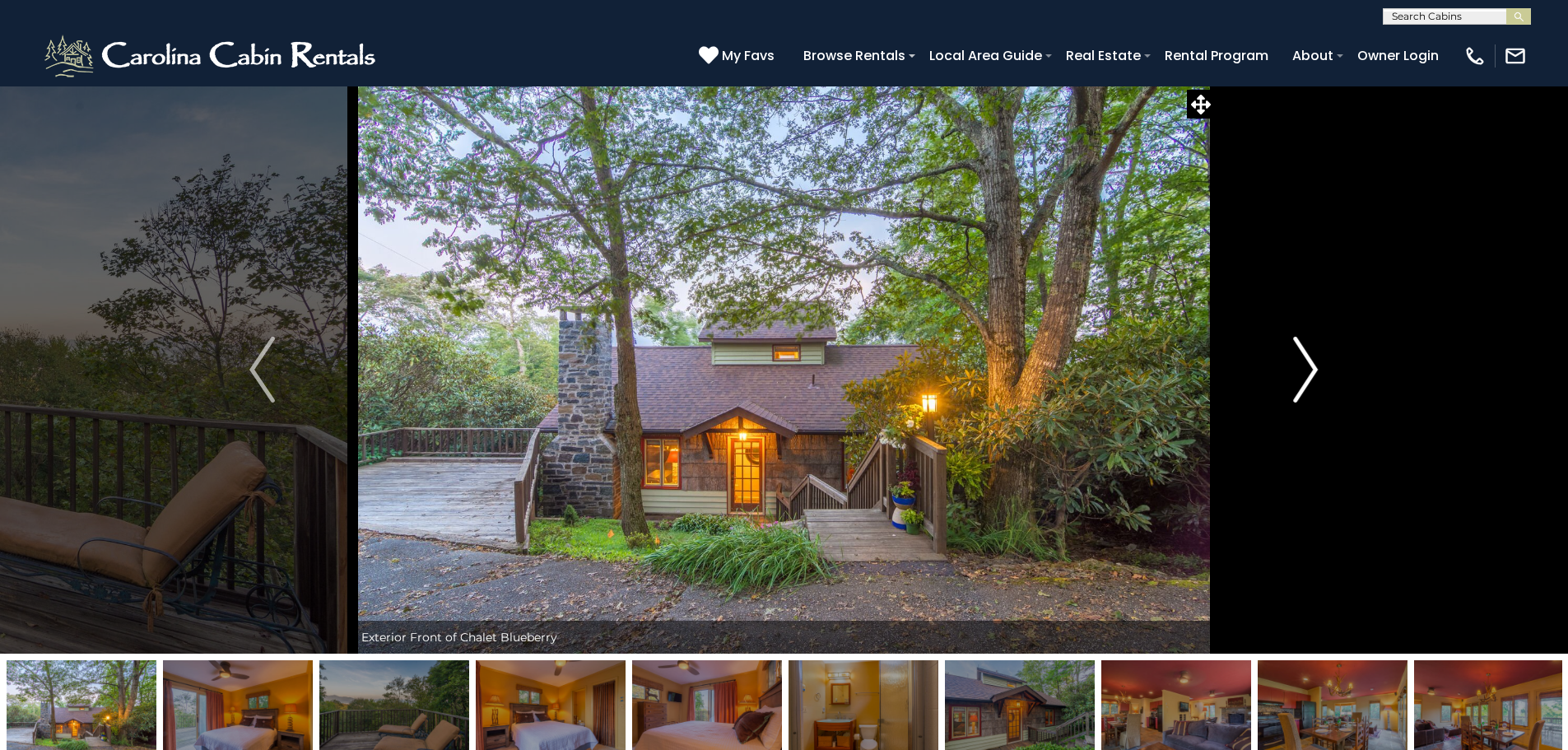
click at [1321, 365] on button "Next" at bounding box center [1305, 369] width 181 height 568
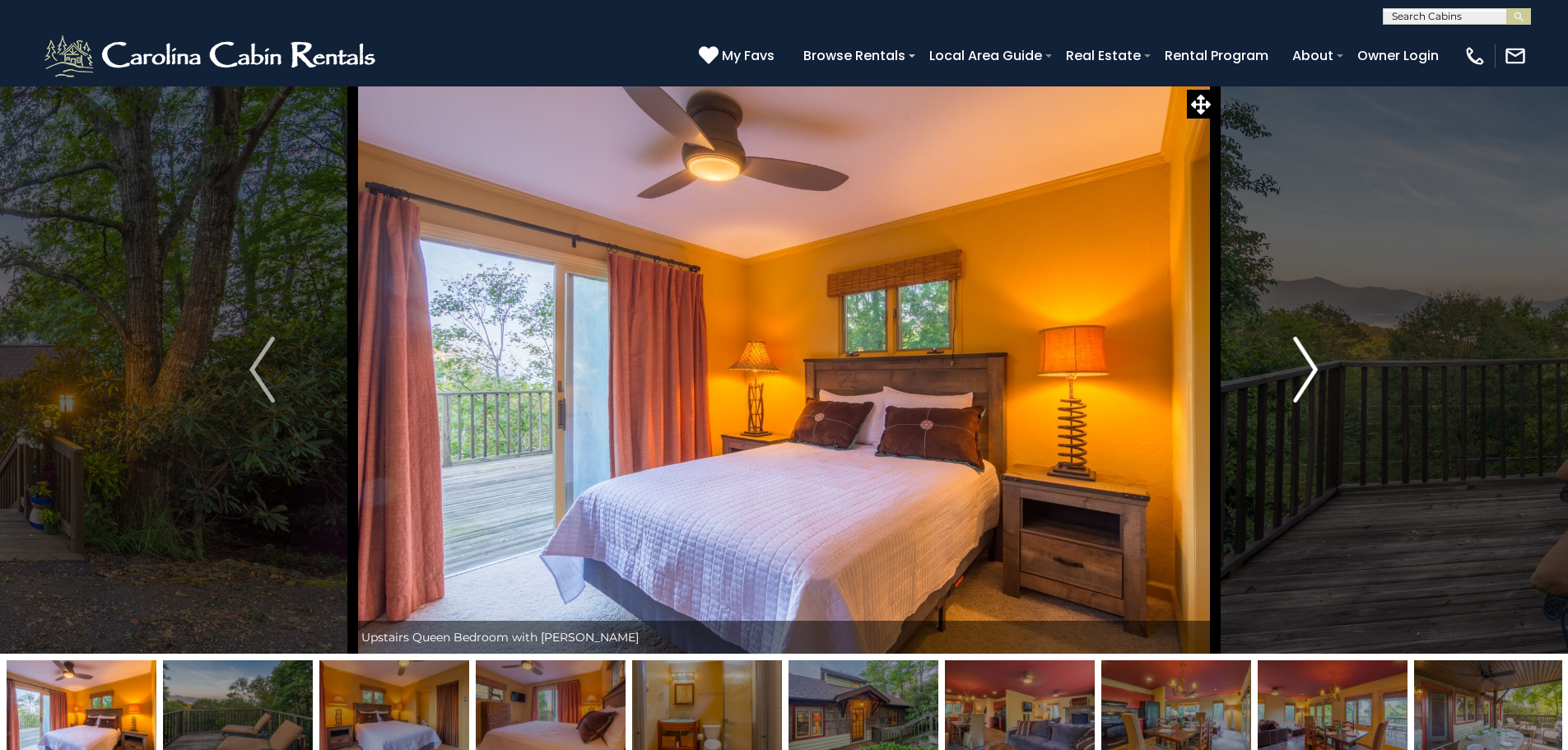
click at [1321, 365] on button "Next" at bounding box center [1305, 369] width 181 height 568
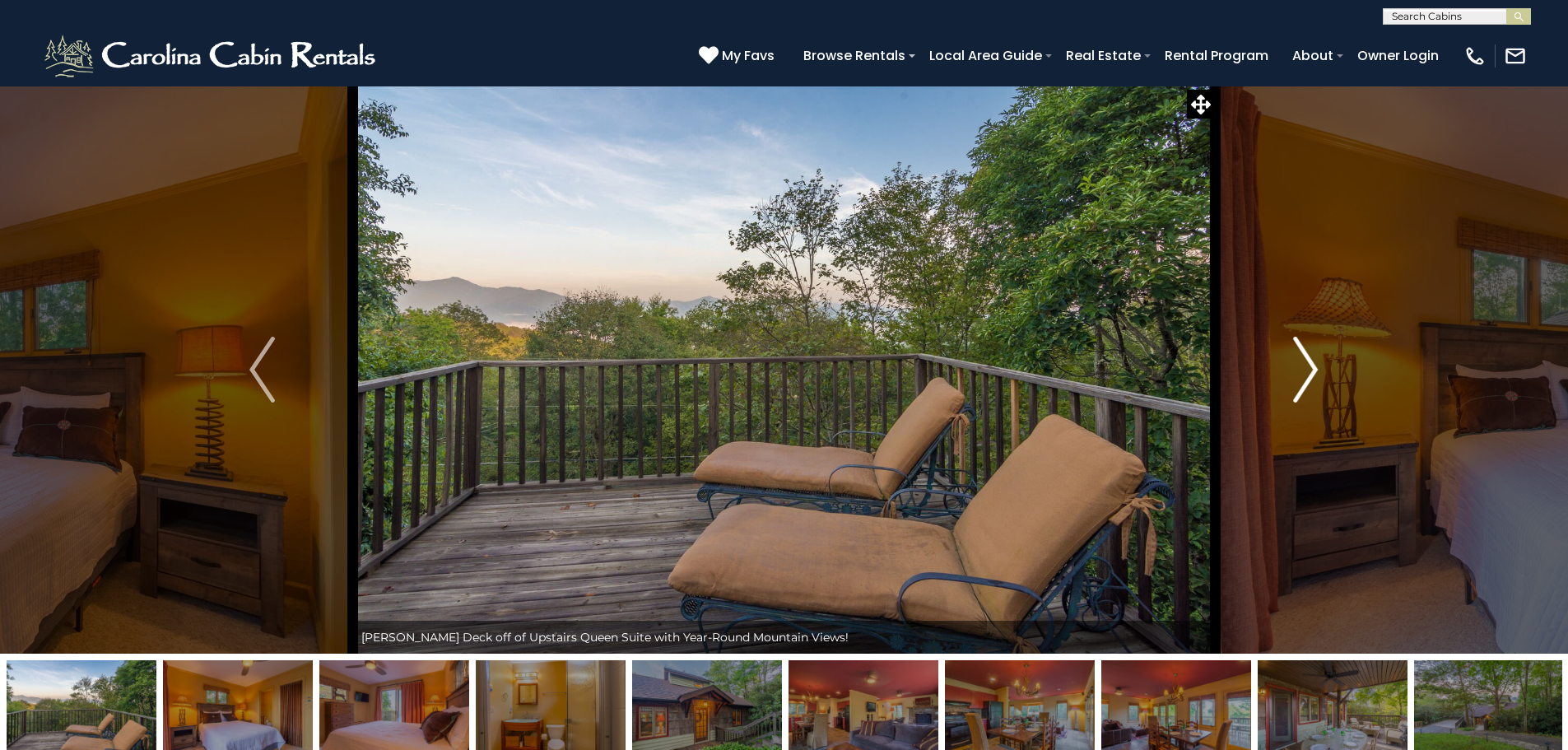
click at [1321, 365] on button "Next" at bounding box center [1305, 369] width 181 height 568
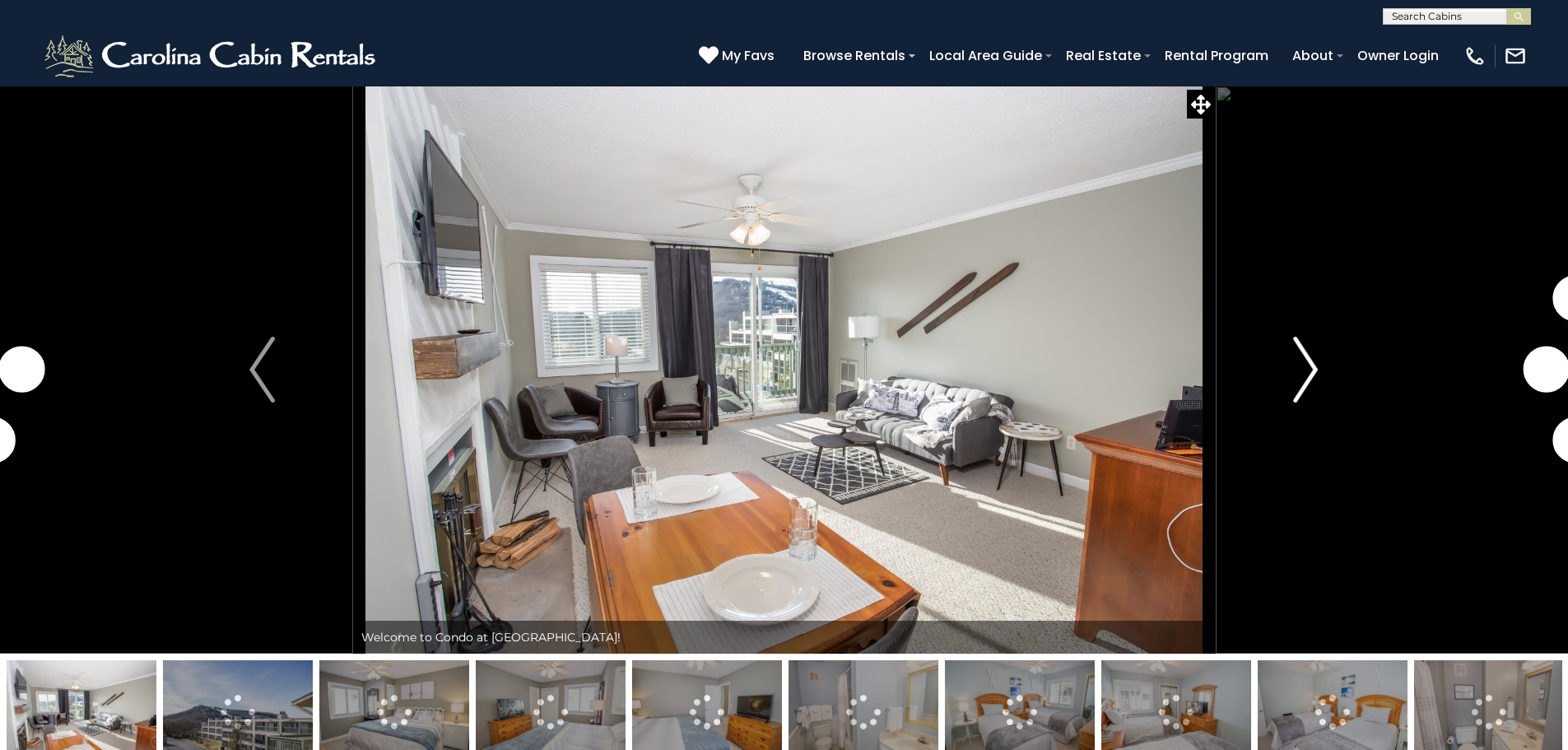
click at [1288, 362] on button "Next" at bounding box center [1305, 369] width 181 height 568
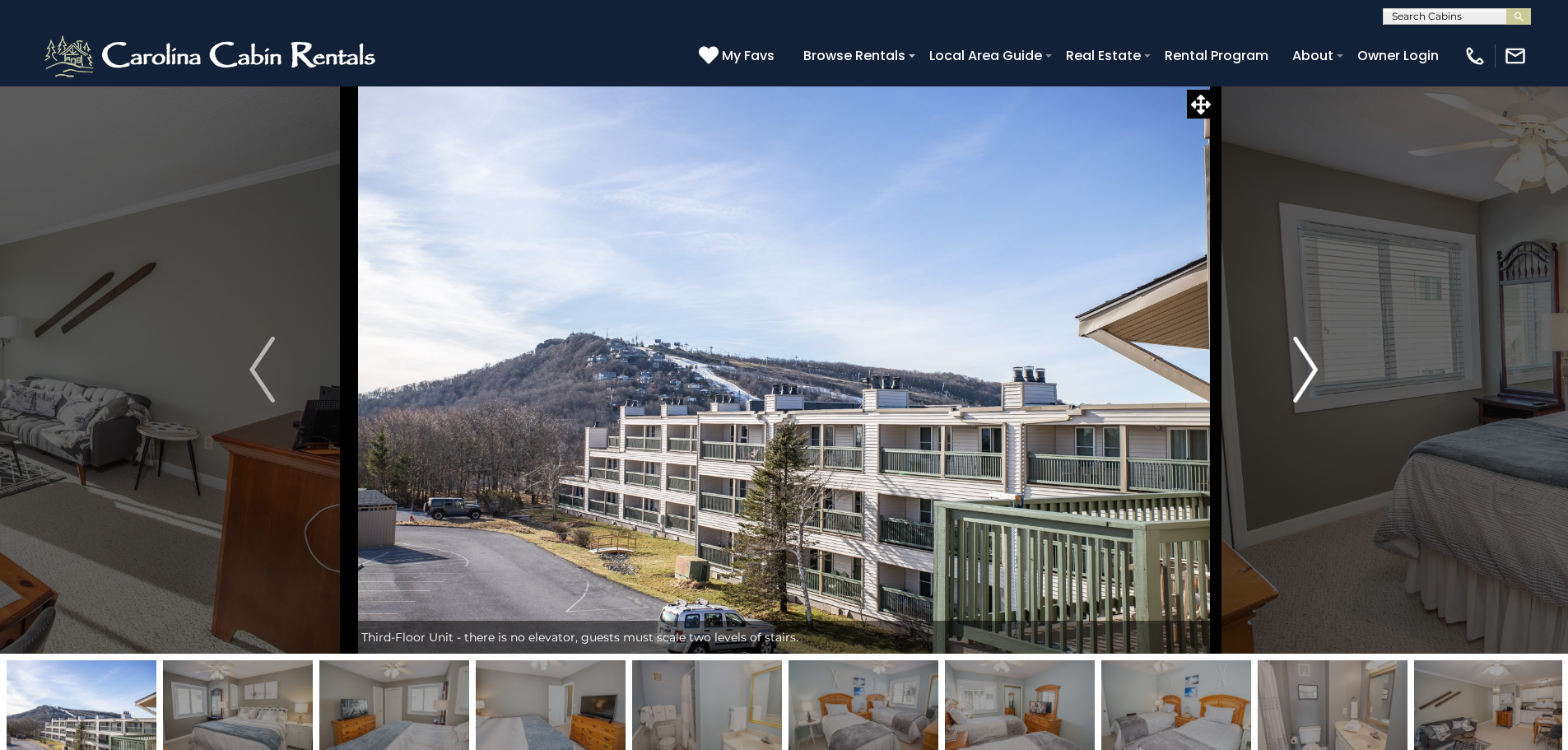
click at [1288, 362] on button "Next" at bounding box center [1305, 369] width 181 height 568
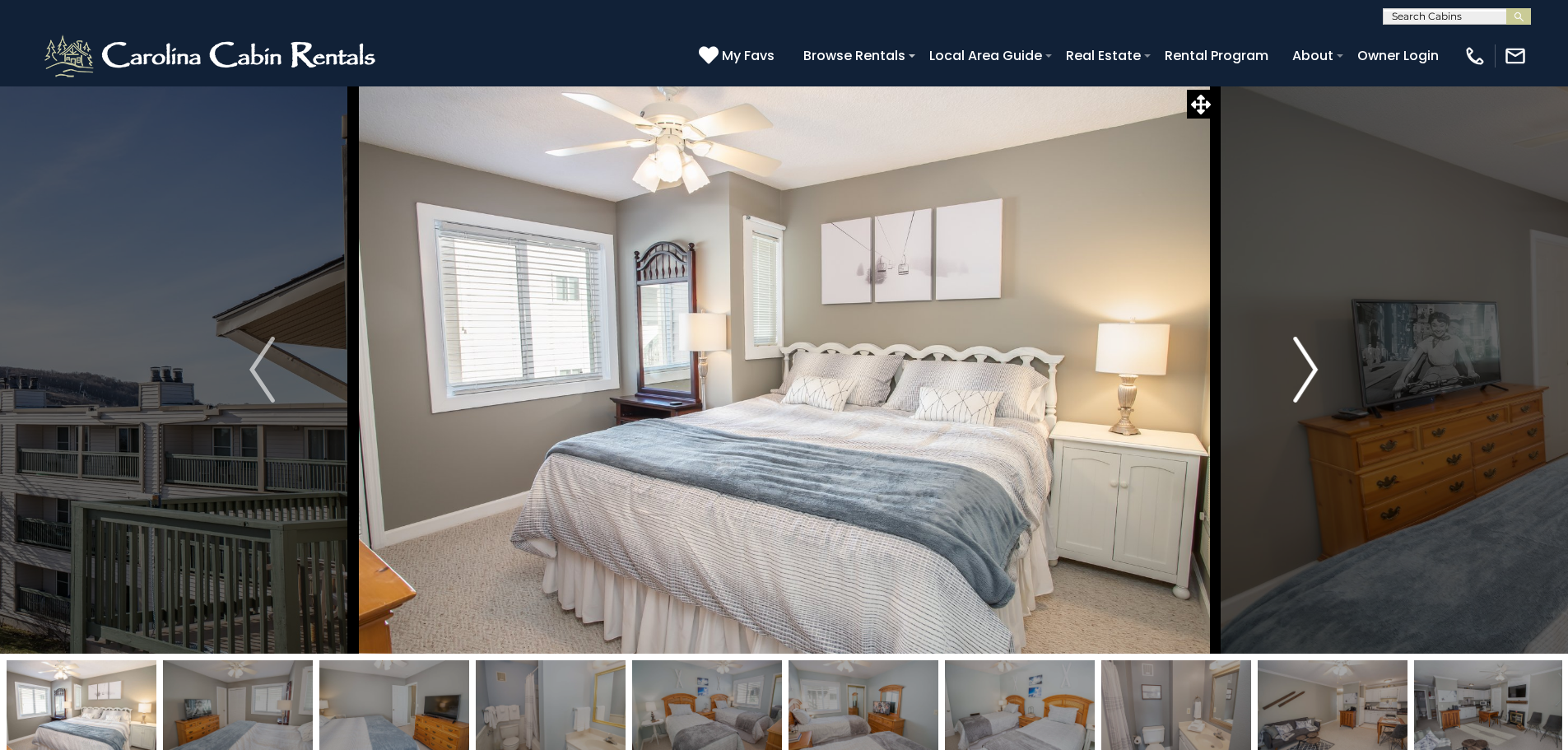
click at [1288, 362] on button "Next" at bounding box center [1305, 369] width 181 height 568
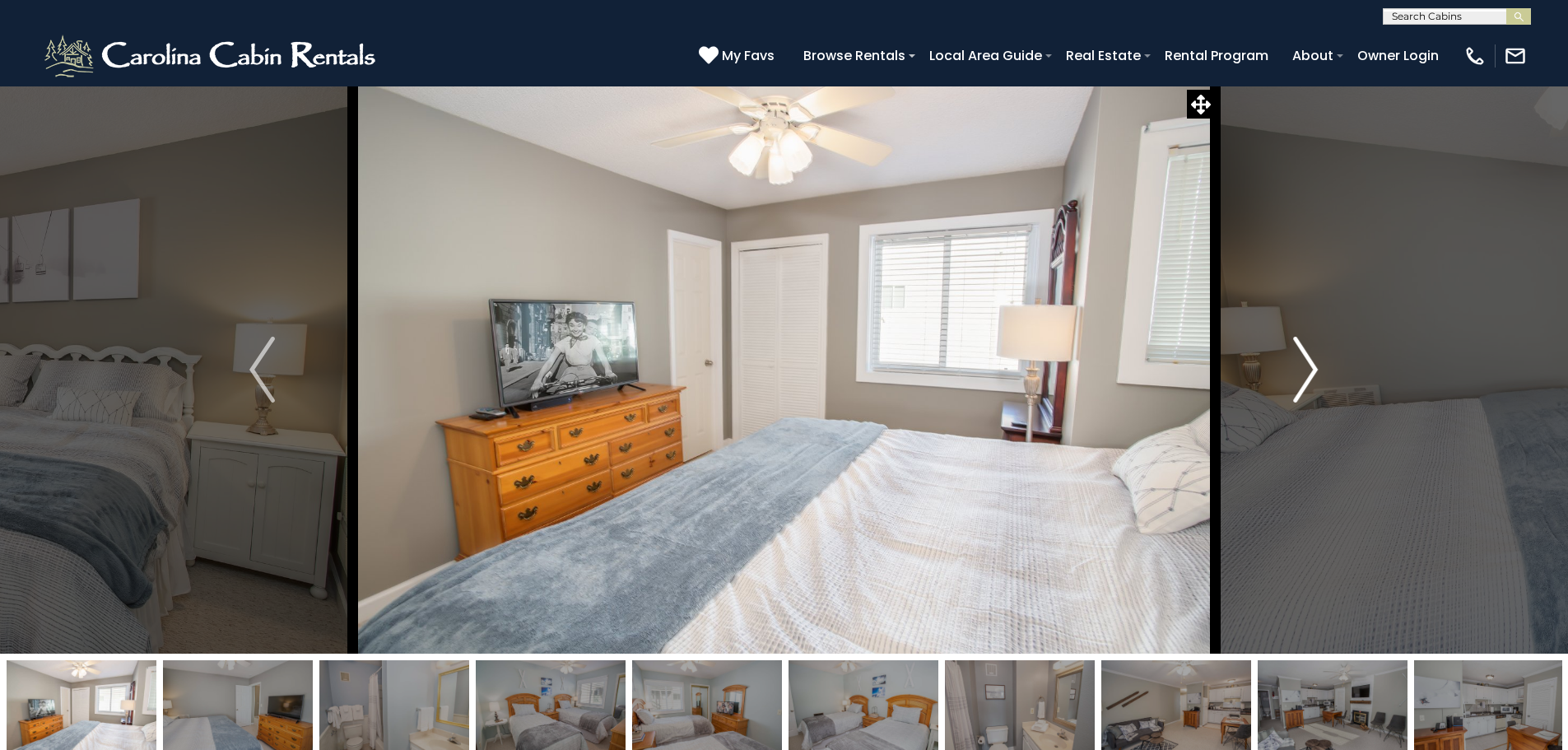
click at [1288, 362] on button "Next" at bounding box center [1305, 369] width 181 height 568
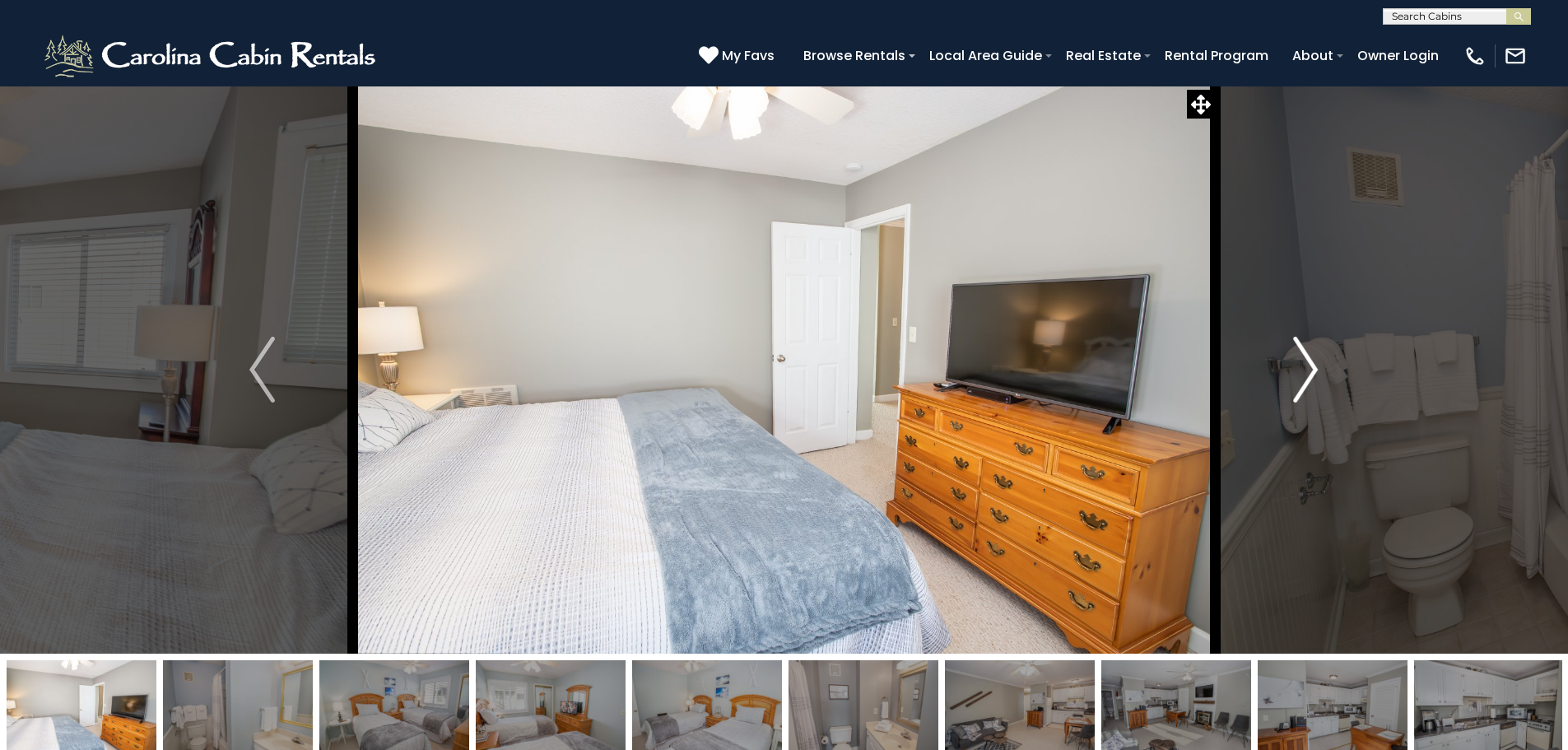
click at [1288, 362] on button "Next" at bounding box center [1305, 369] width 181 height 568
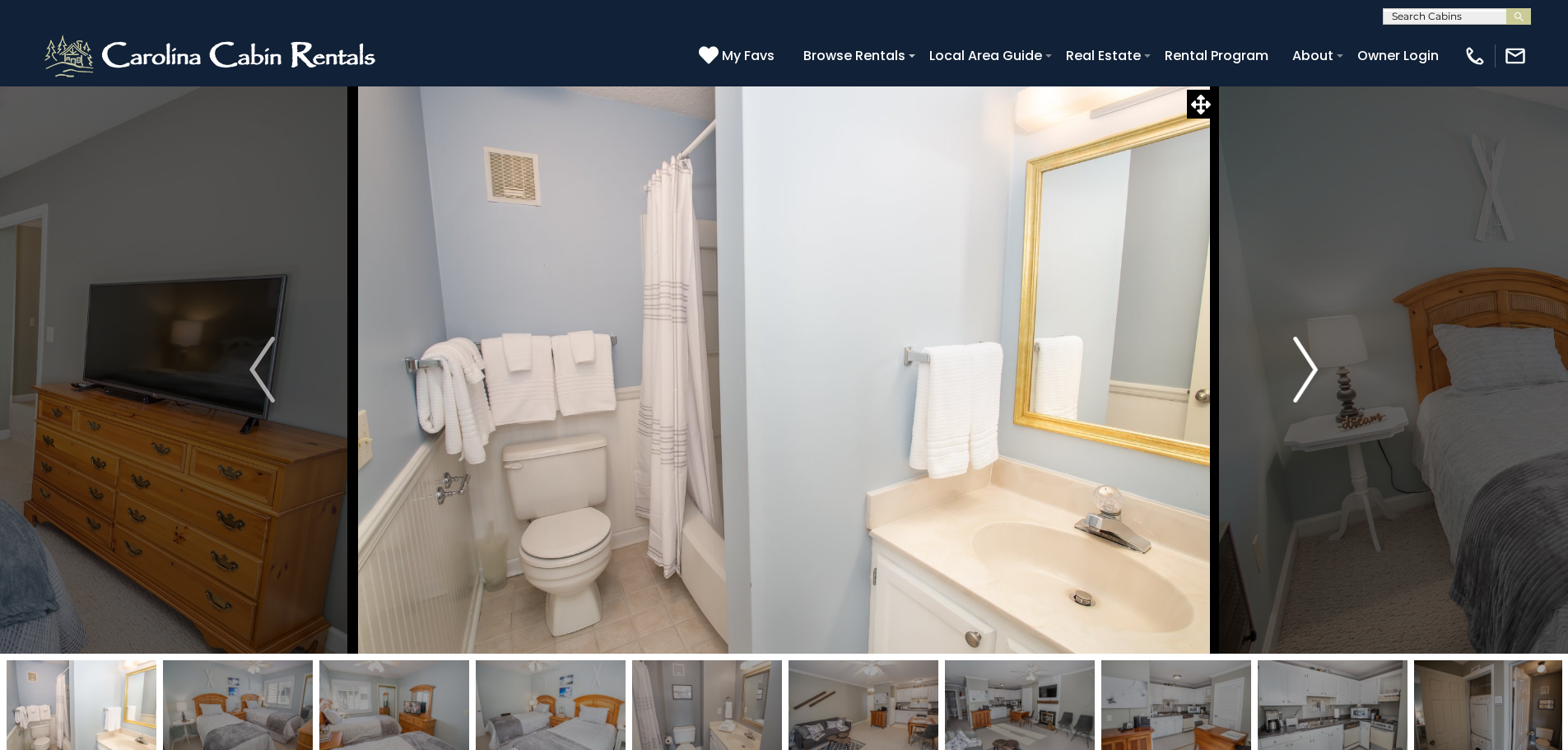
click at [1288, 362] on button "Next" at bounding box center [1305, 369] width 181 height 568
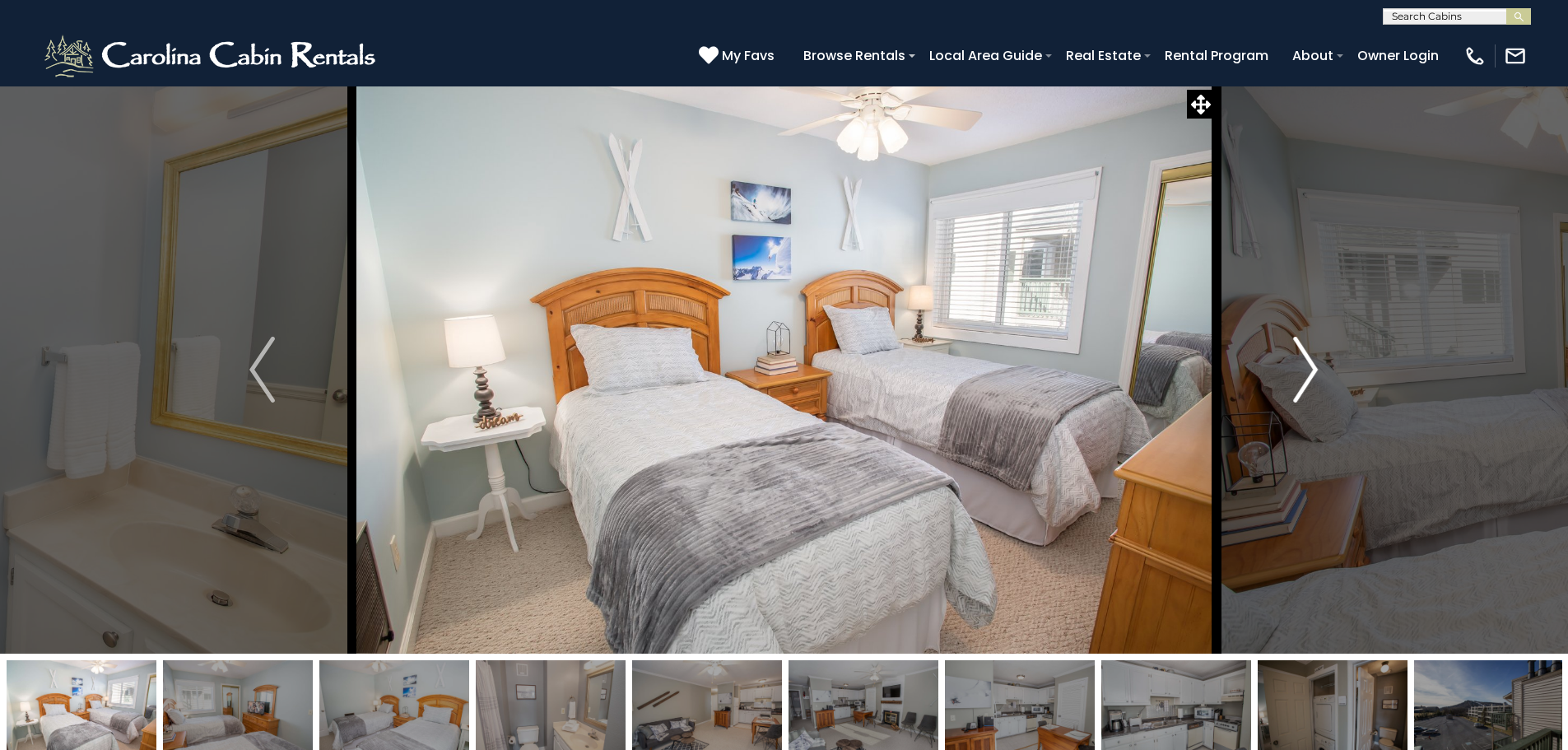
click at [1288, 362] on button "Next" at bounding box center [1305, 369] width 181 height 568
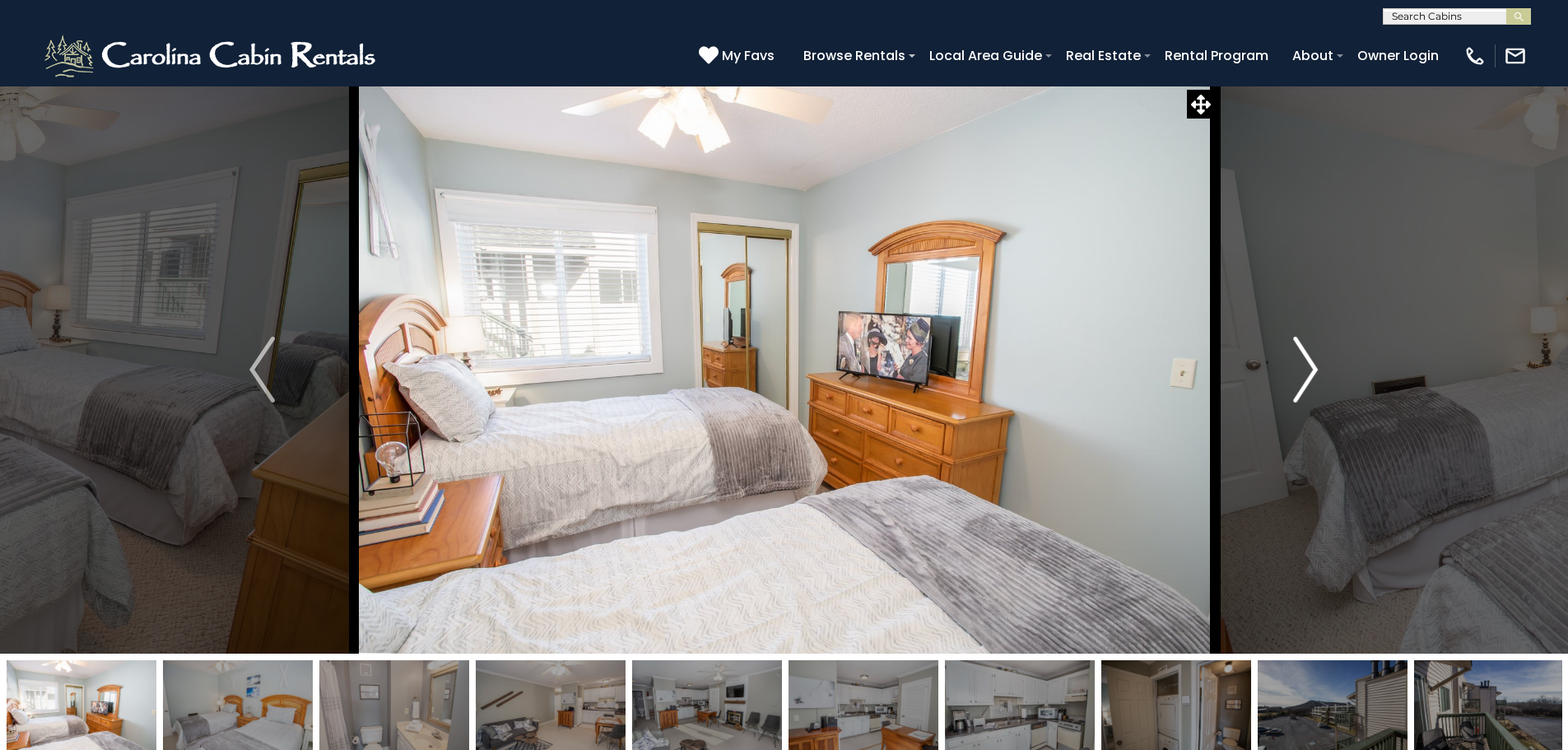
click at [1288, 362] on button "Next" at bounding box center [1305, 369] width 181 height 568
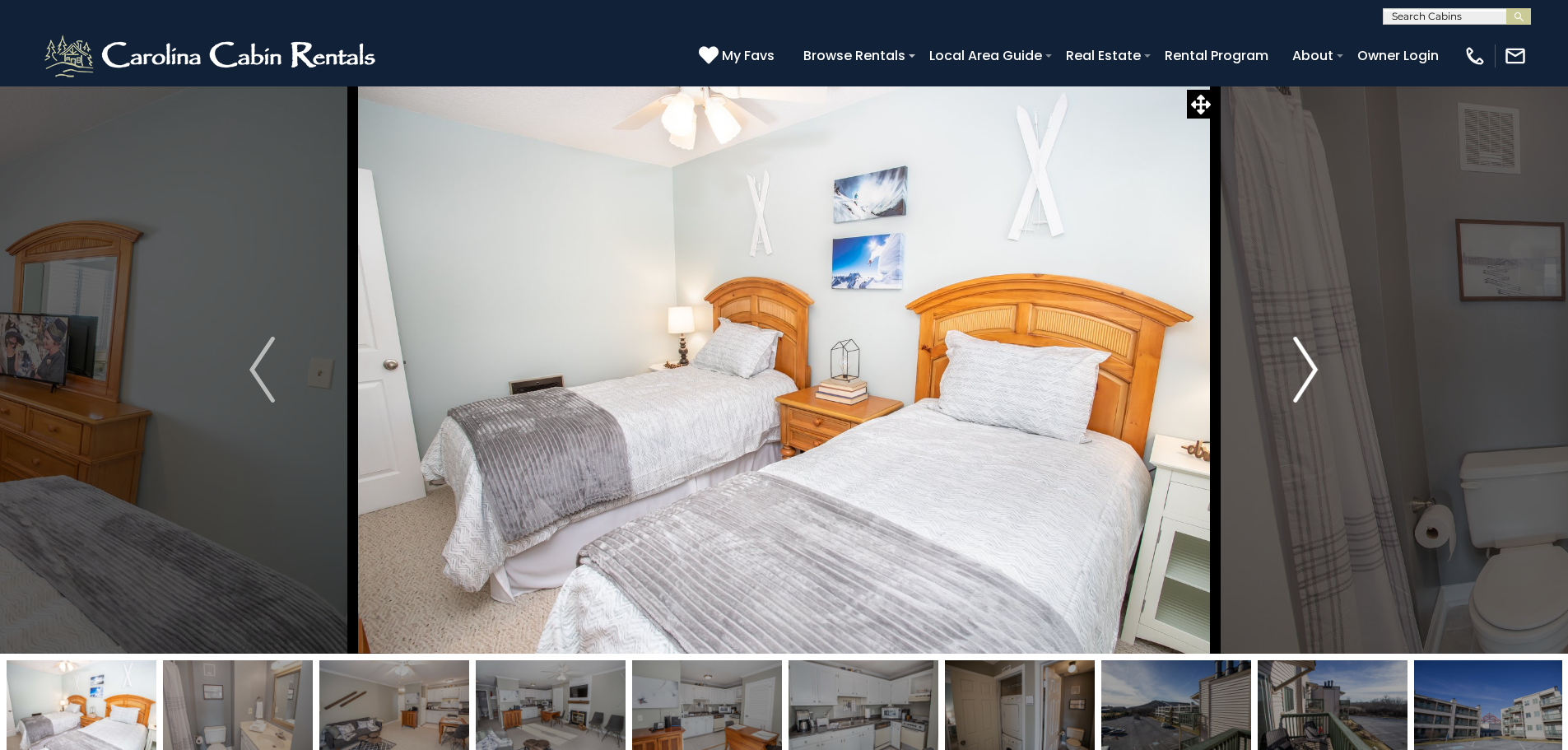
click at [1288, 362] on button "Next" at bounding box center [1305, 369] width 181 height 568
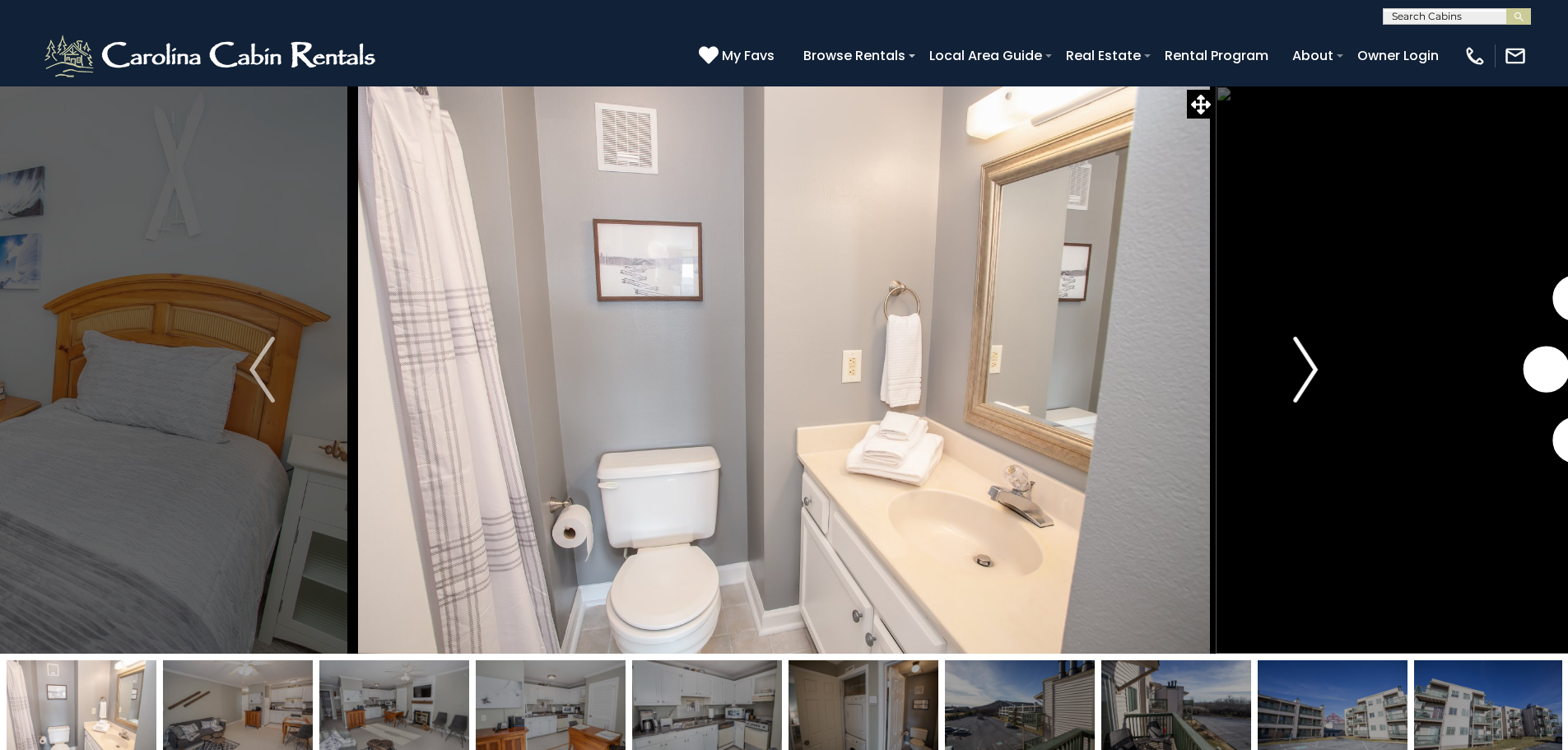
click at [1288, 362] on button "Next" at bounding box center [1305, 369] width 181 height 568
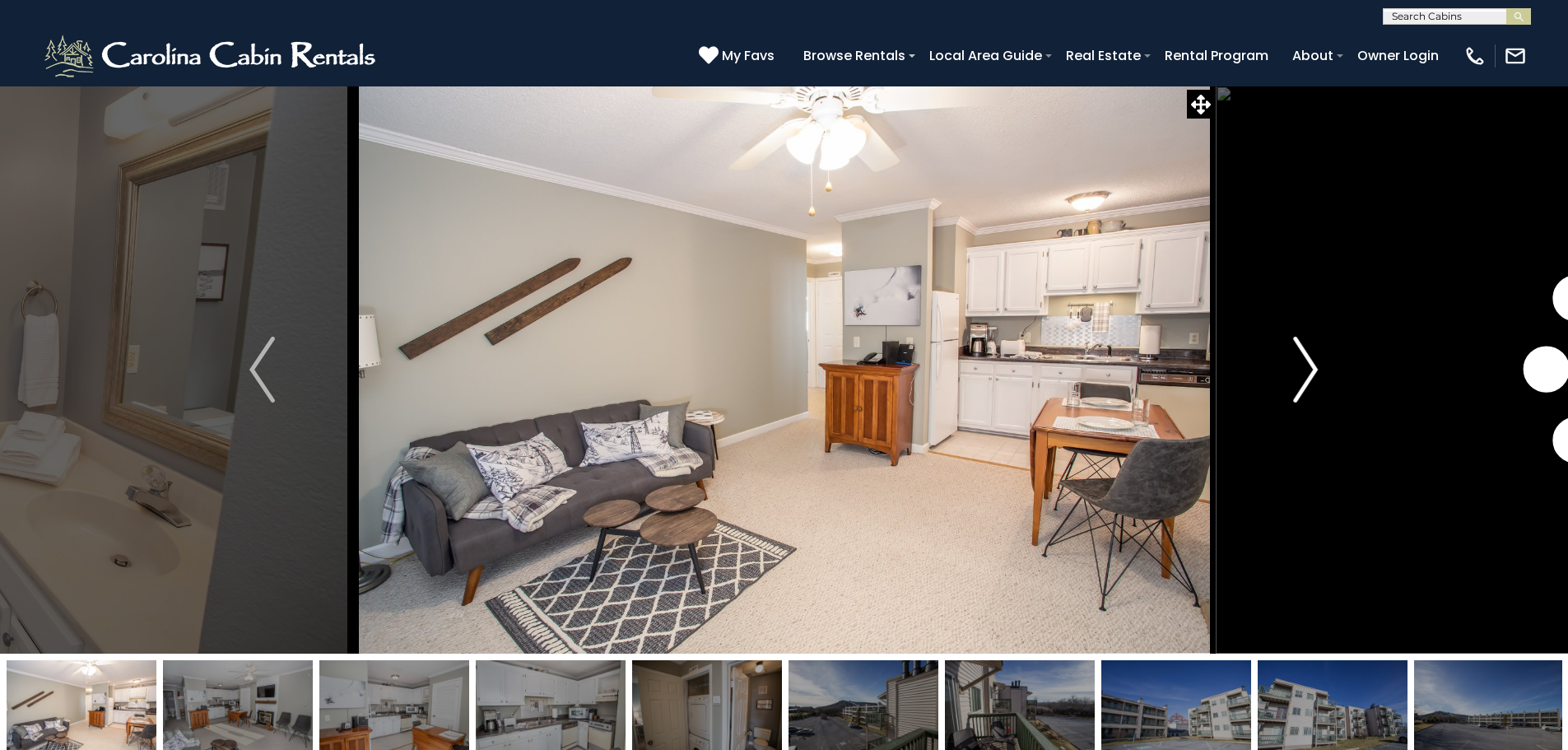
click at [1288, 363] on button "Next" at bounding box center [1305, 369] width 181 height 568
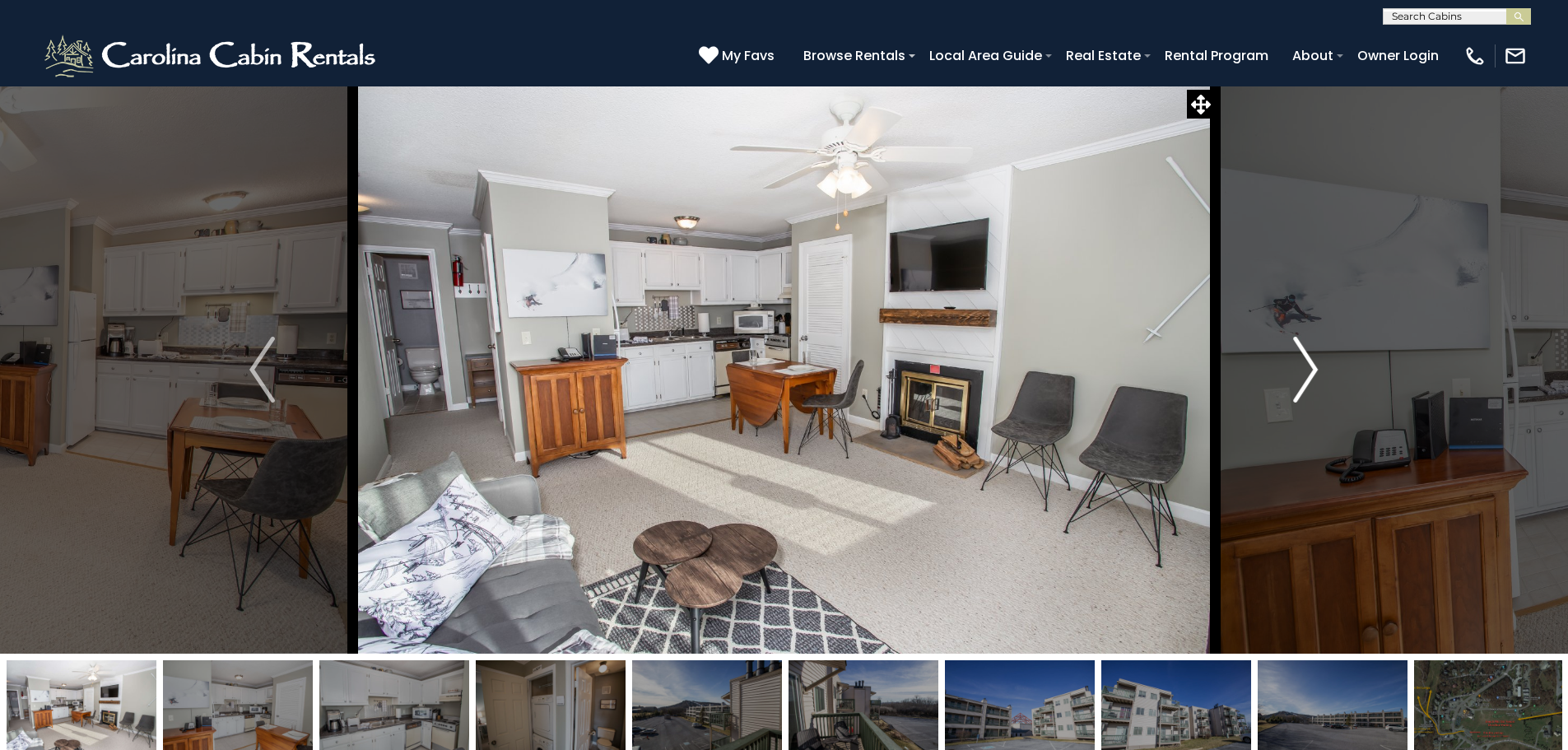
click at [1303, 369] on img "Next" at bounding box center [1305, 369] width 25 height 66
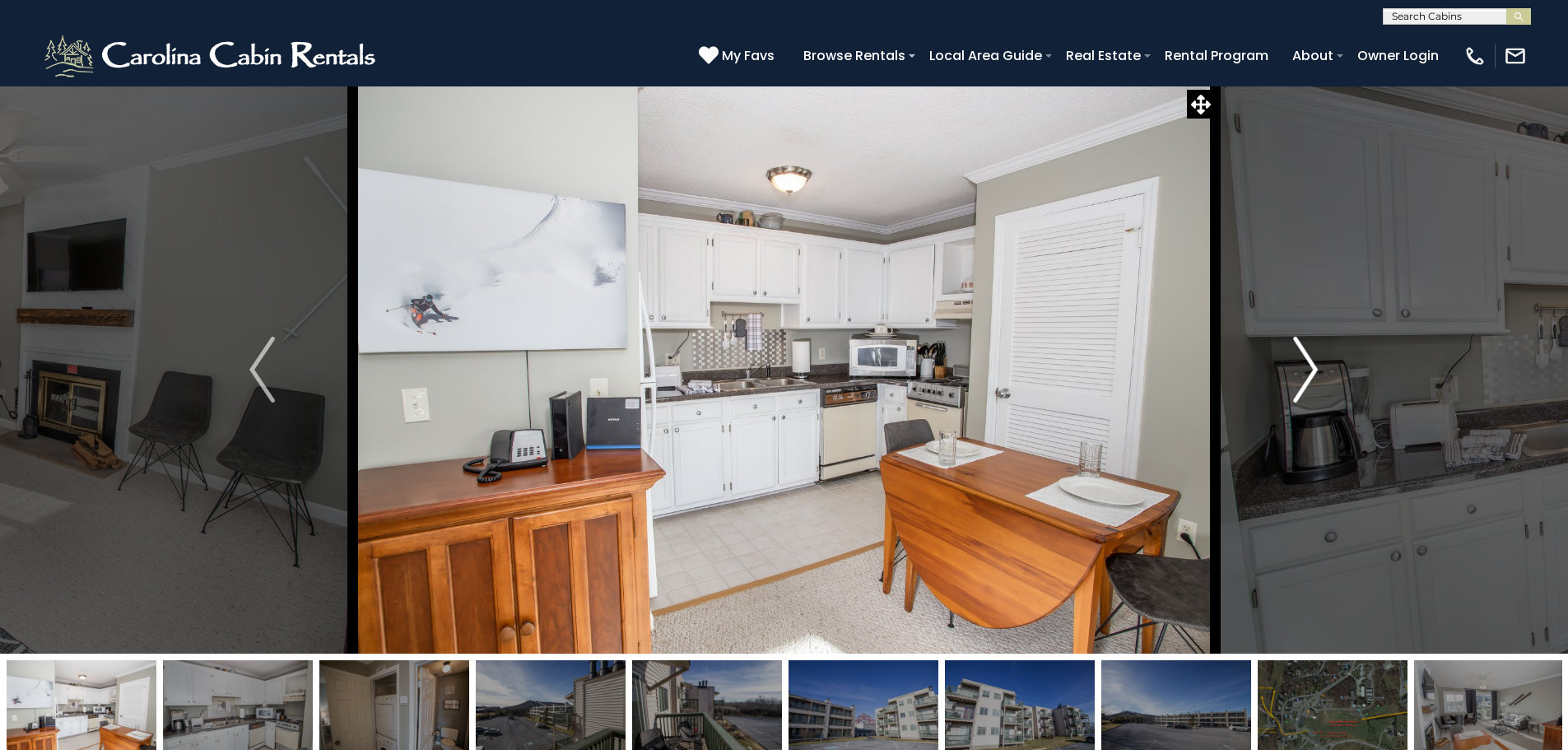
click at [1303, 369] on img "Next" at bounding box center [1305, 369] width 25 height 66
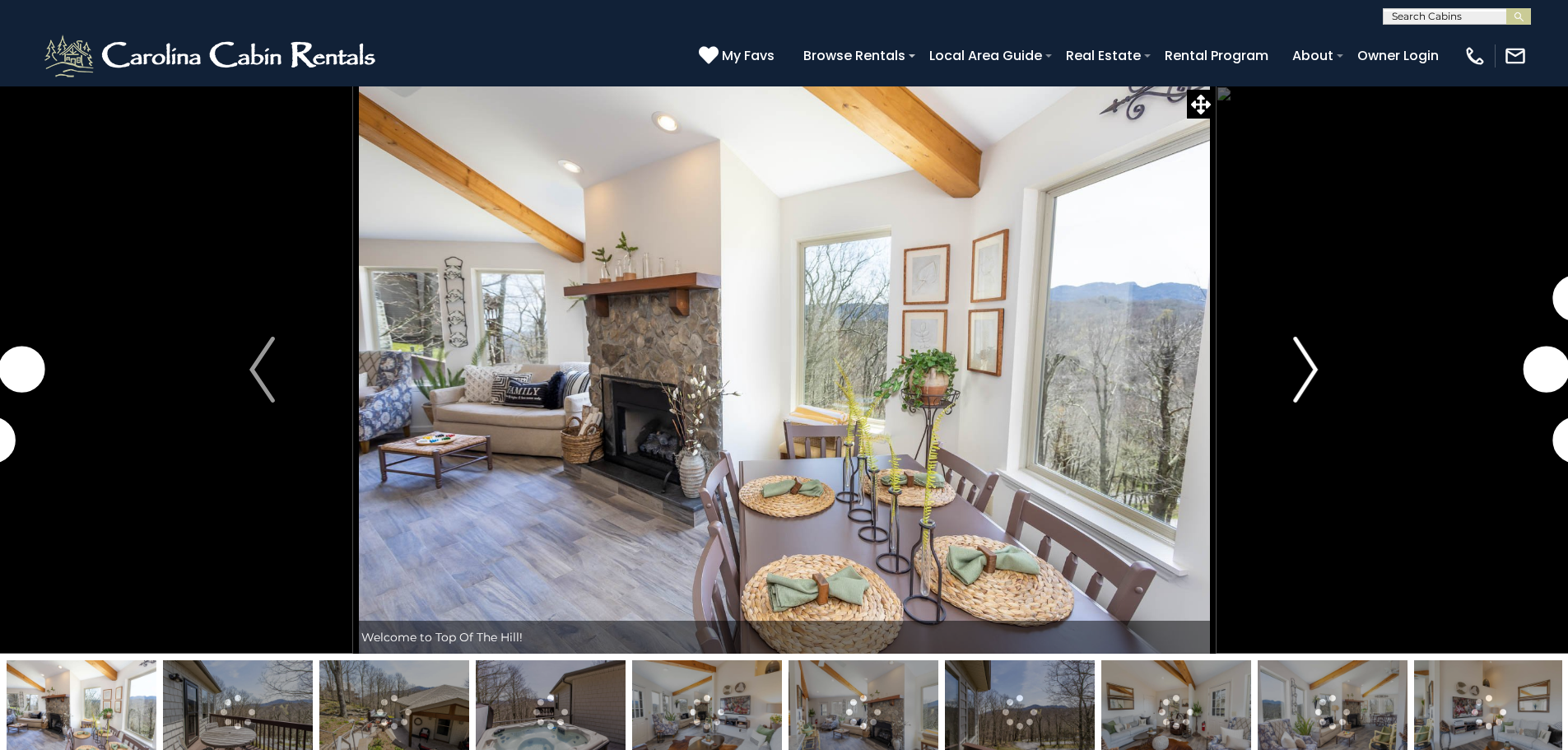
click at [1319, 372] on button "Next" at bounding box center [1305, 369] width 181 height 568
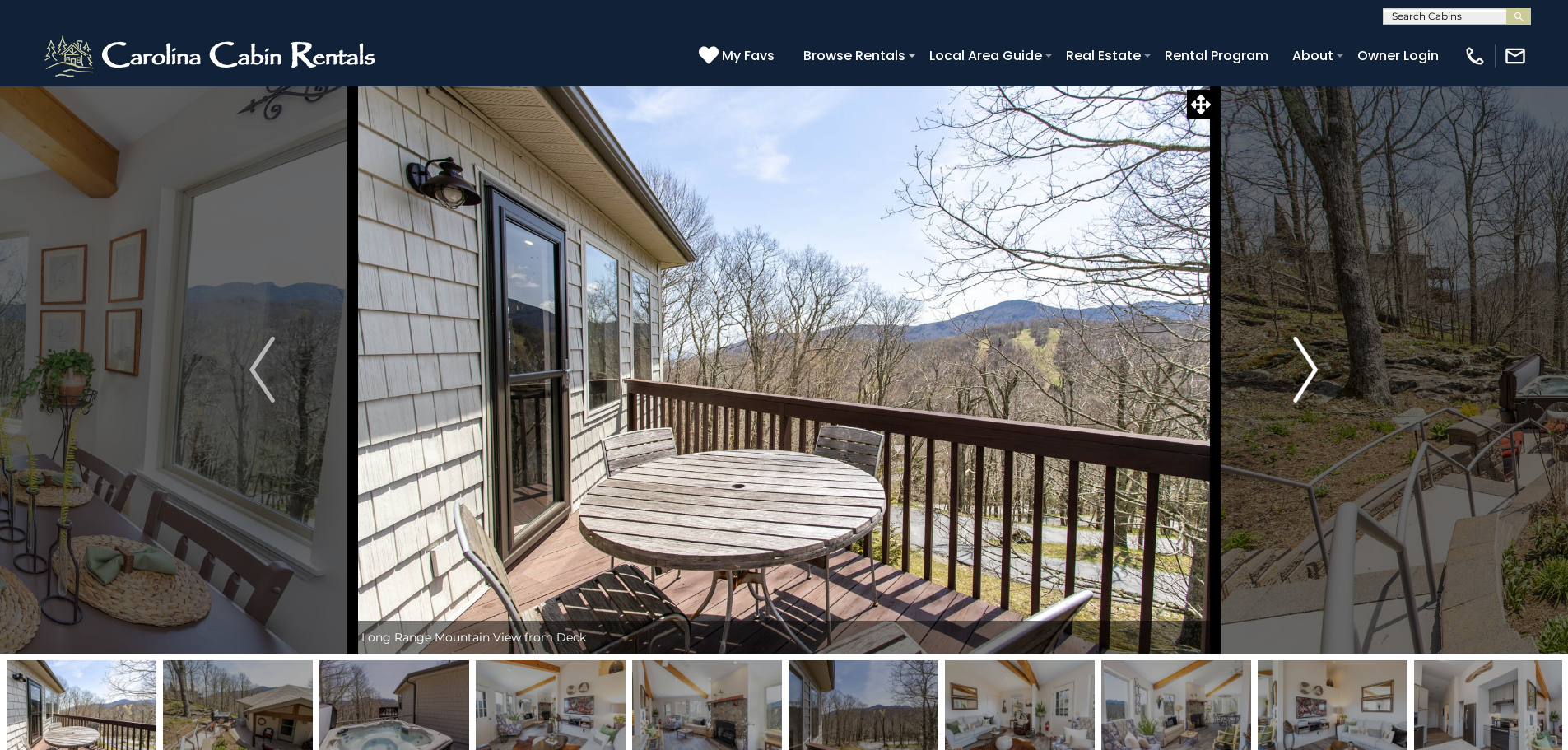
click at [1317, 375] on img "Next" at bounding box center [1305, 369] width 25 height 66
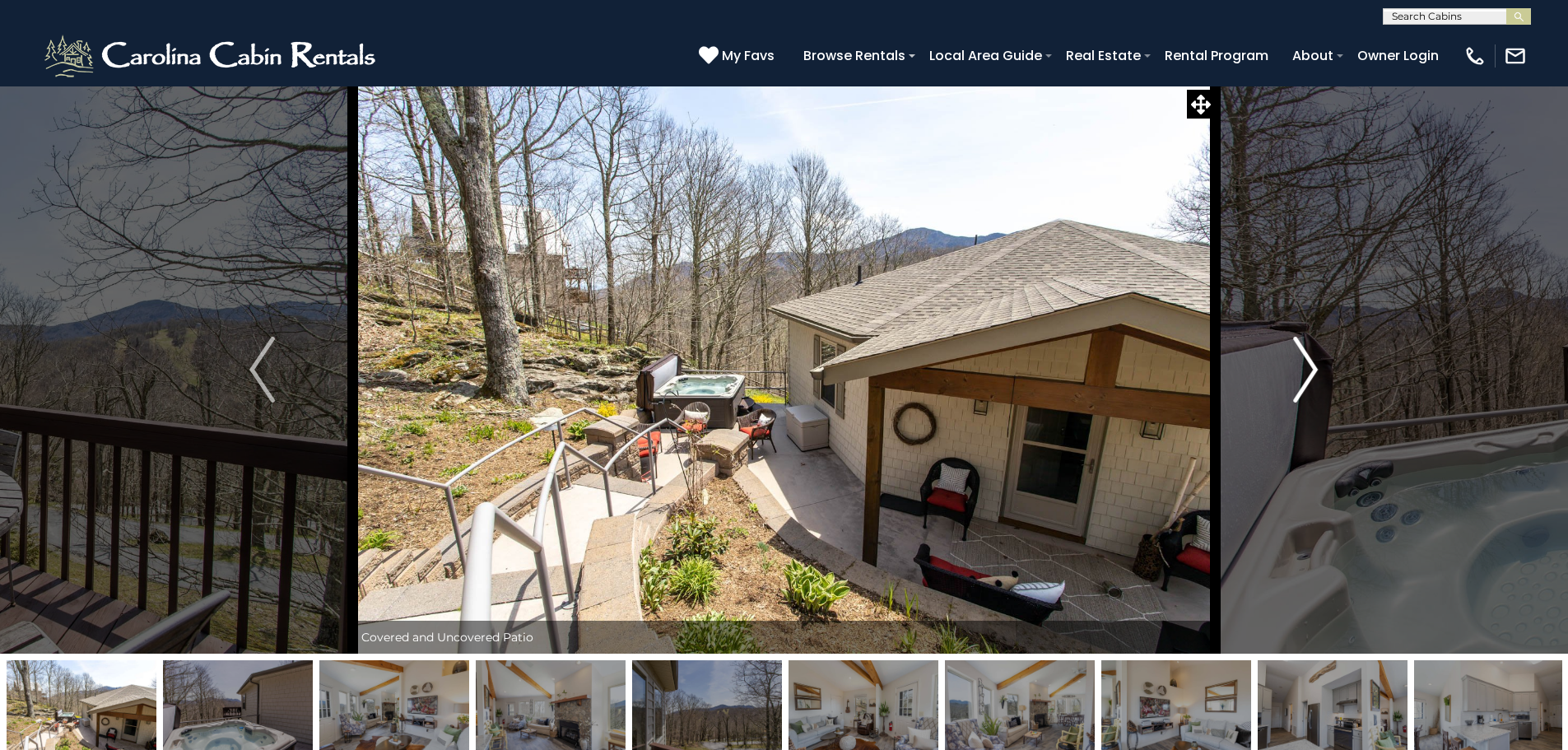
click at [1316, 375] on img "Next" at bounding box center [1305, 369] width 25 height 66
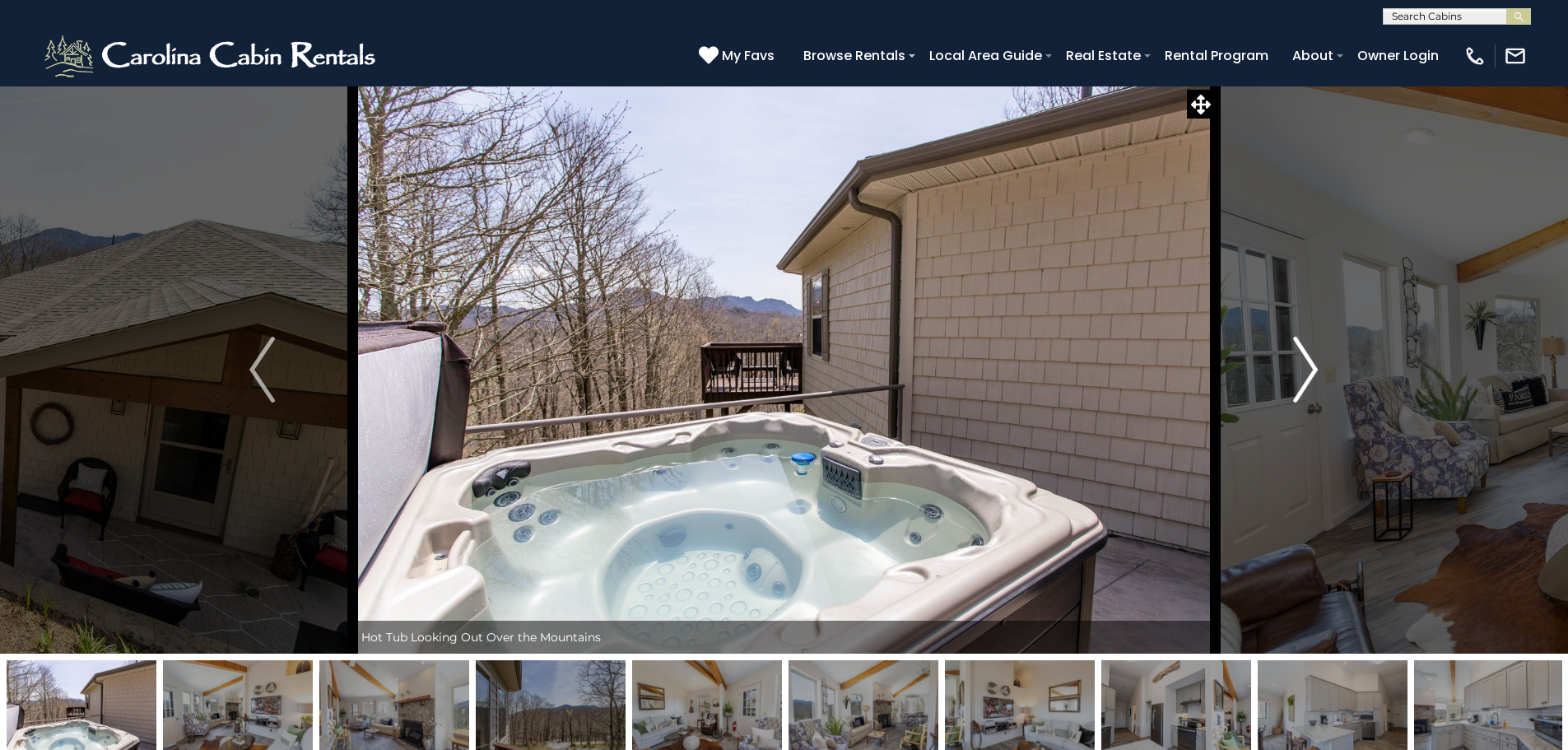
click at [1316, 375] on img "Next" at bounding box center [1305, 369] width 25 height 66
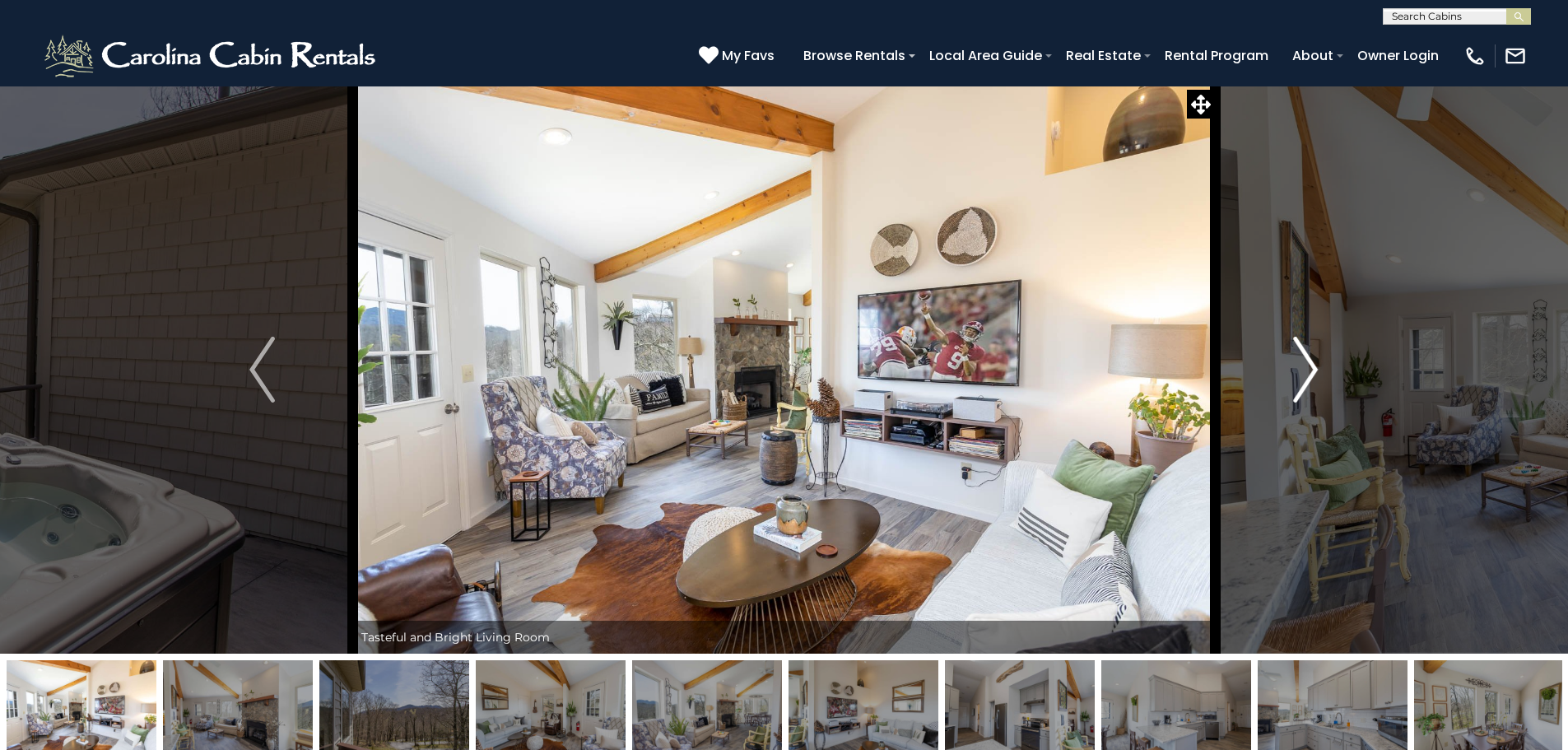
click at [1316, 375] on img "Next" at bounding box center [1305, 369] width 25 height 66
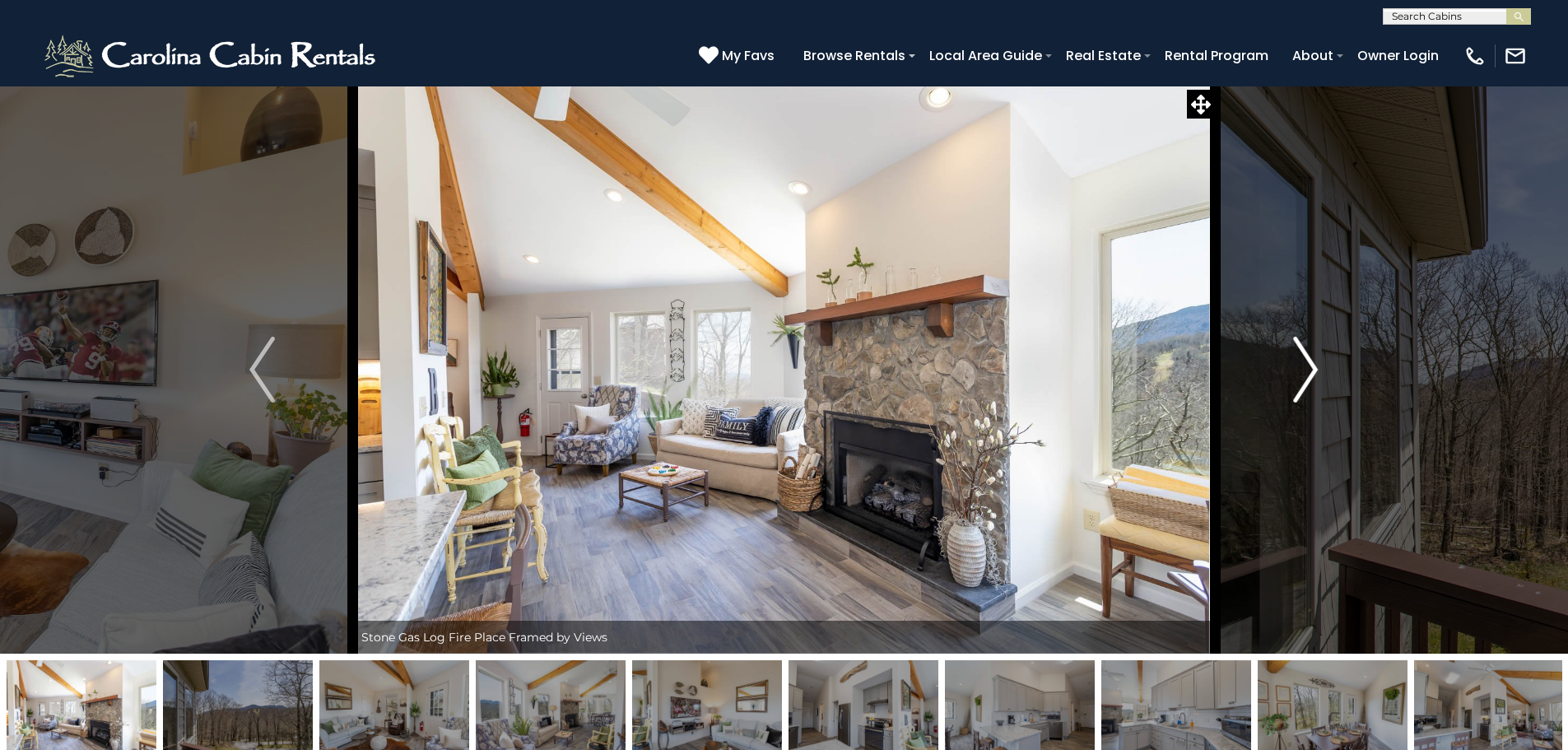
click at [1316, 375] on img "Next" at bounding box center [1305, 369] width 25 height 66
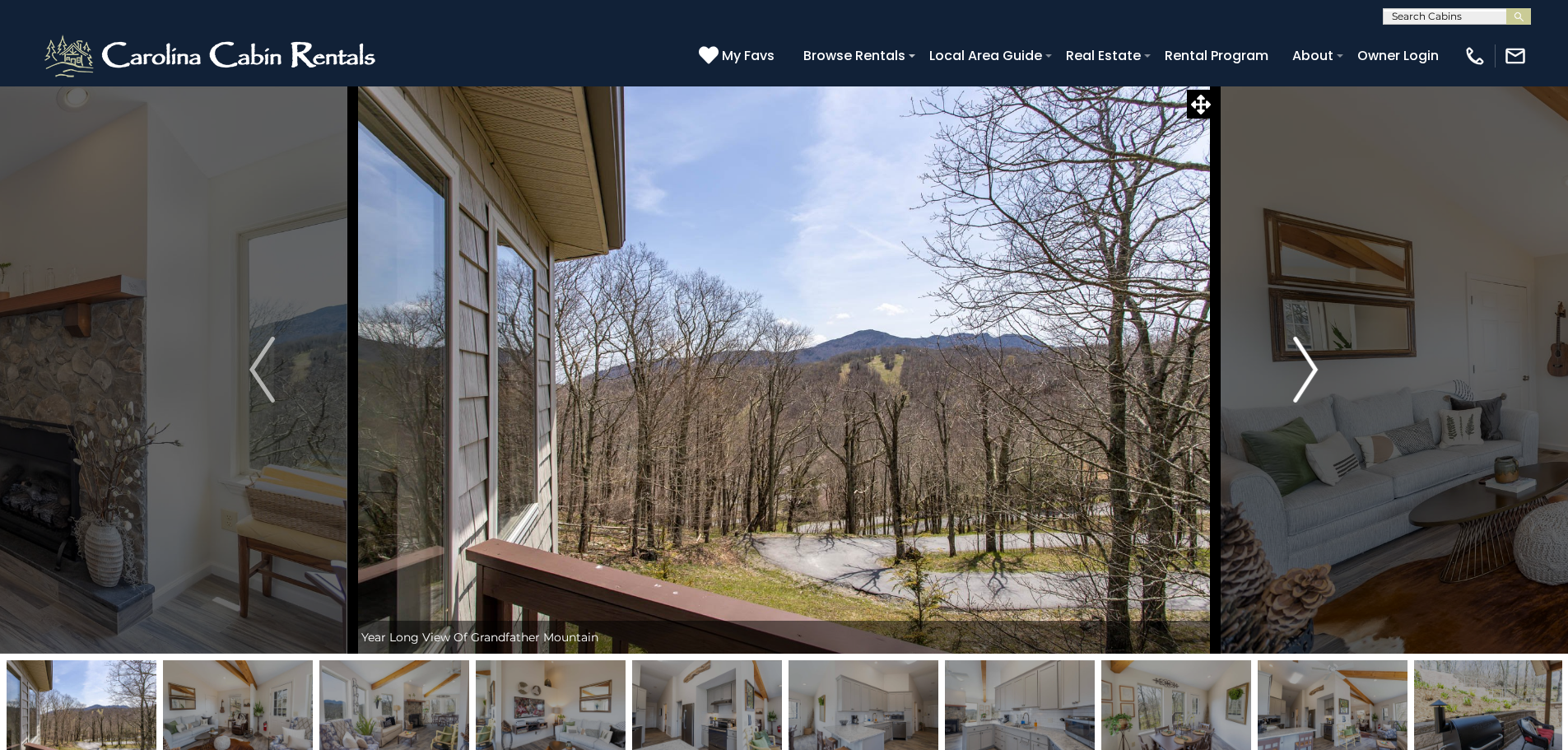
click at [1316, 375] on img "Next" at bounding box center [1305, 369] width 25 height 66
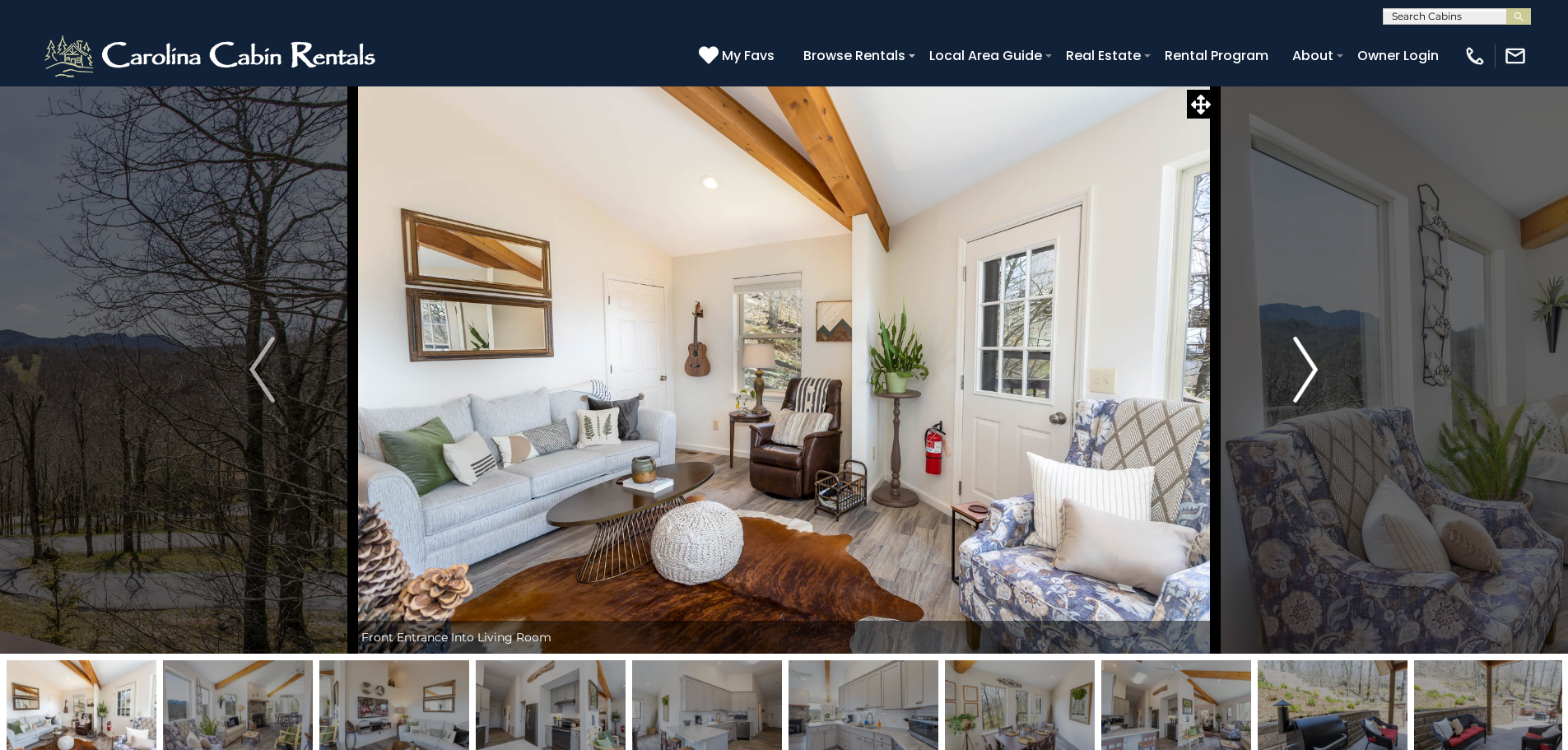
click at [1316, 375] on img "Next" at bounding box center [1305, 369] width 25 height 66
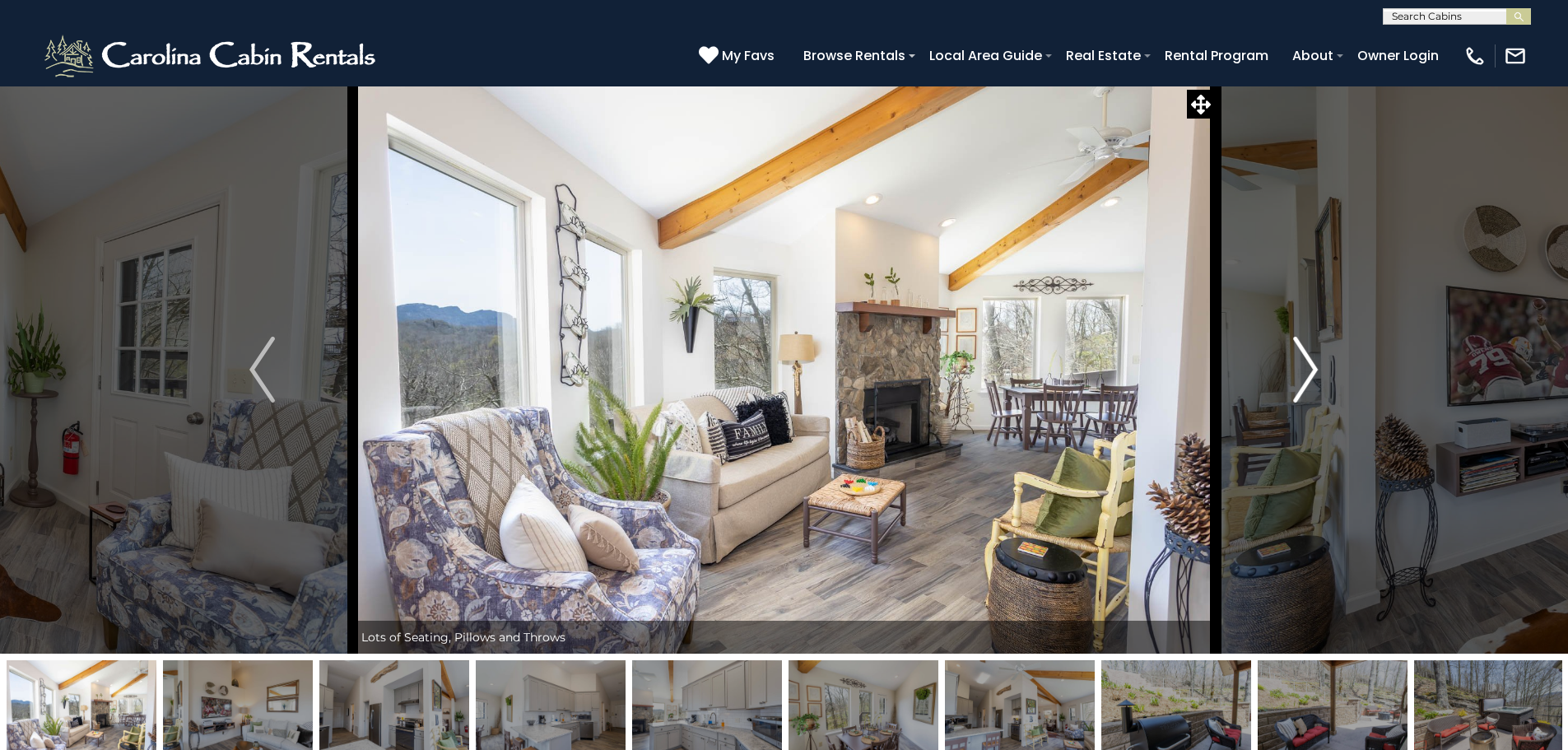
click at [1316, 375] on img "Next" at bounding box center [1305, 369] width 25 height 66
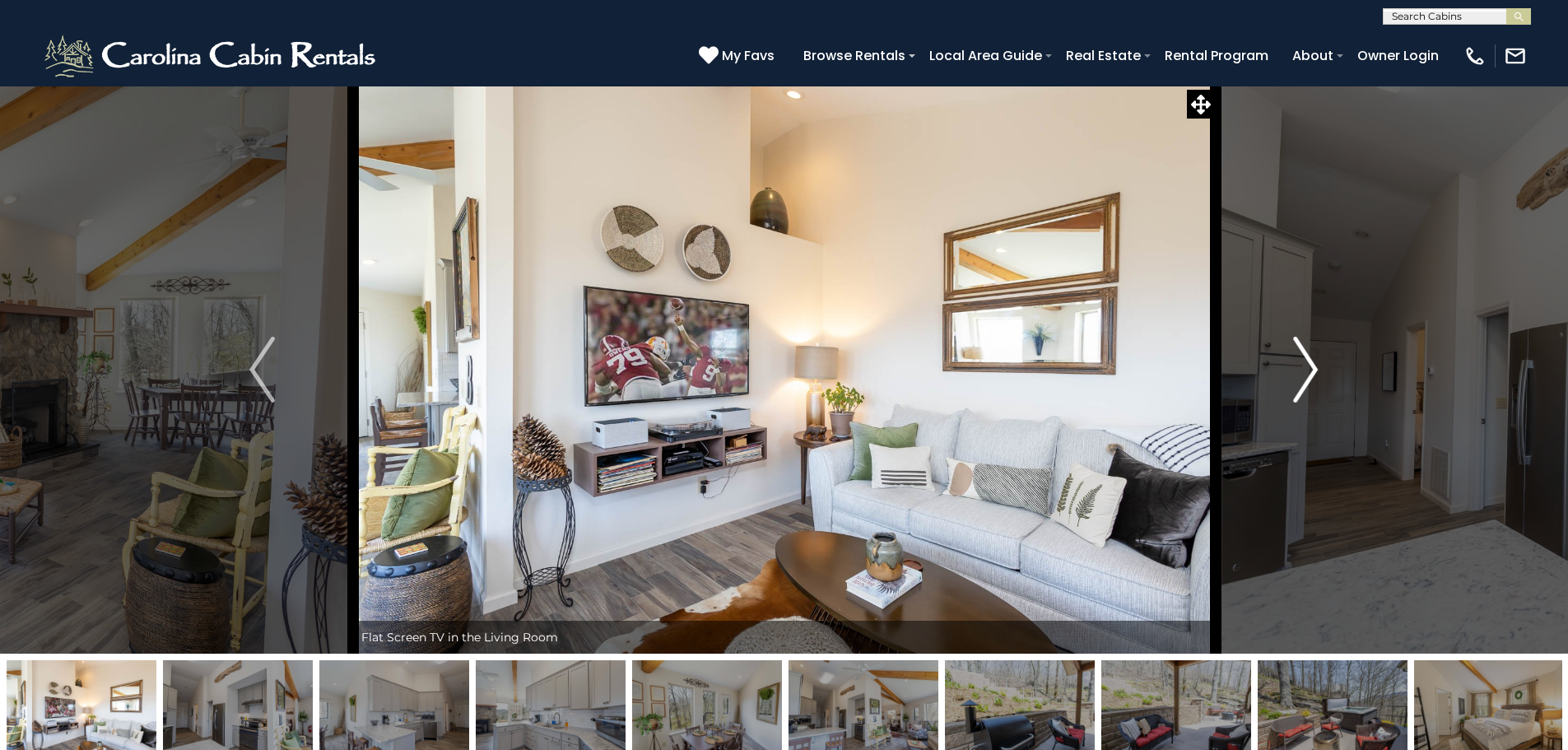
click at [1316, 375] on img "Next" at bounding box center [1305, 369] width 25 height 66
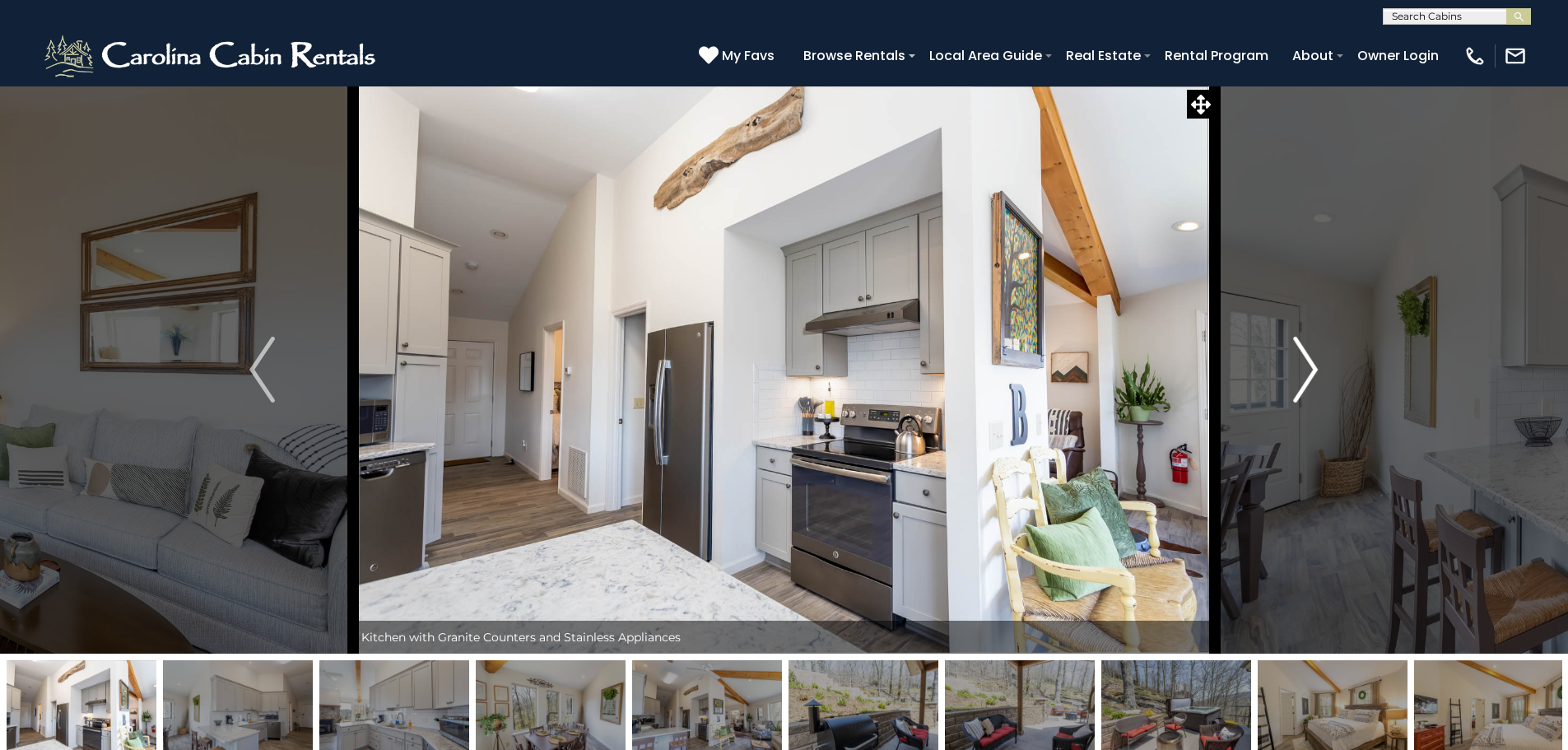
click at [1316, 375] on img "Next" at bounding box center [1305, 369] width 25 height 66
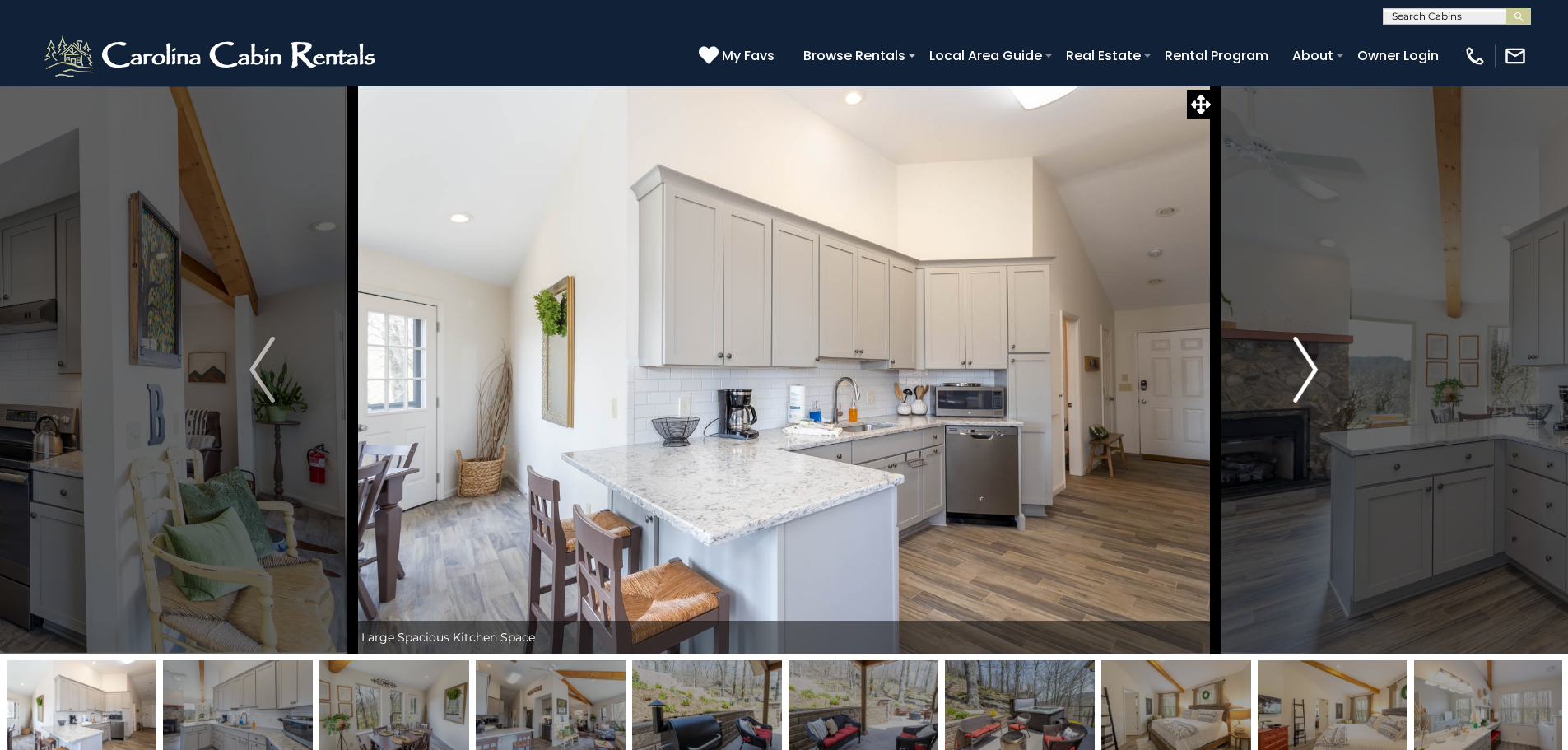
click at [1316, 375] on img "Next" at bounding box center [1305, 369] width 25 height 66
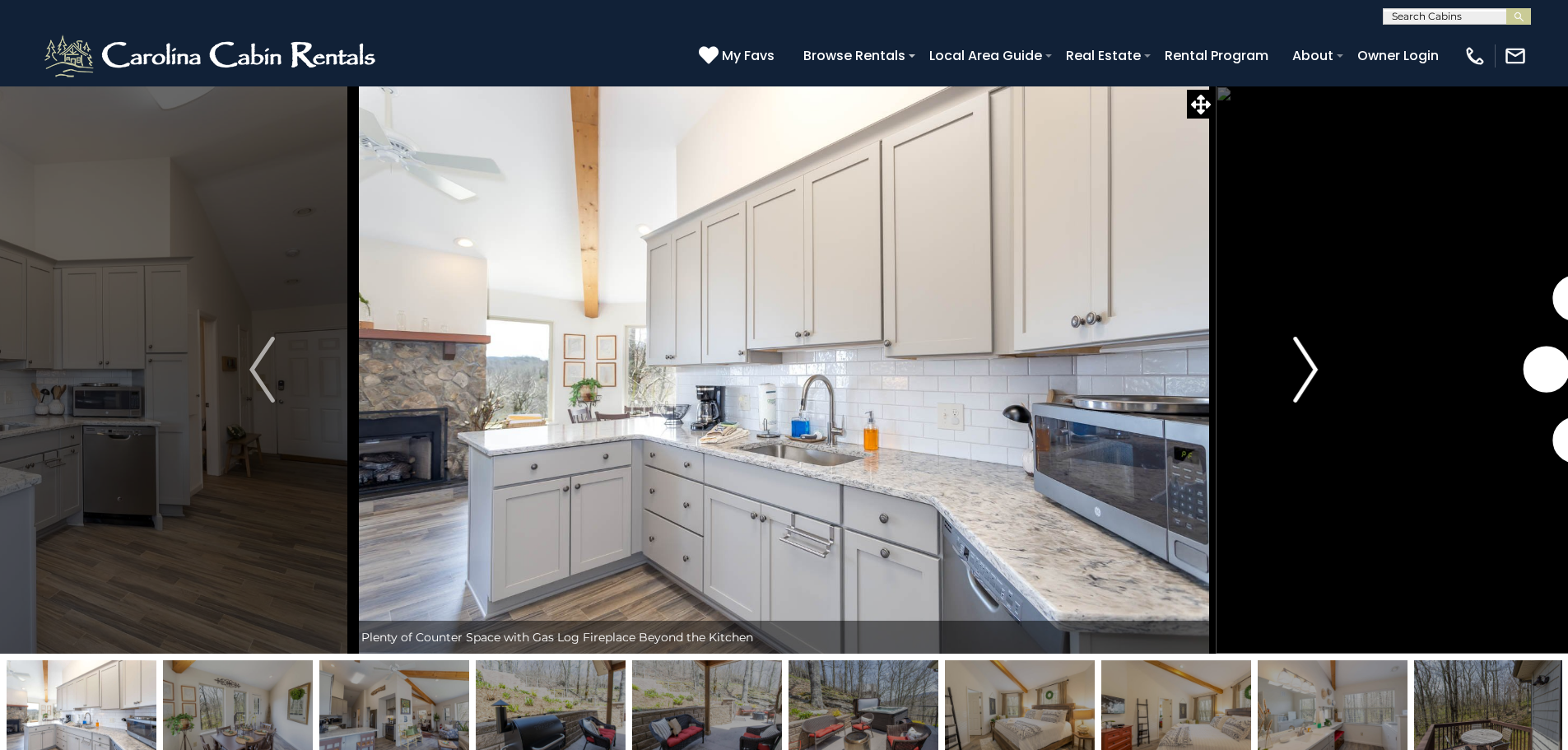
click at [1316, 375] on img "Next" at bounding box center [1305, 369] width 25 height 66
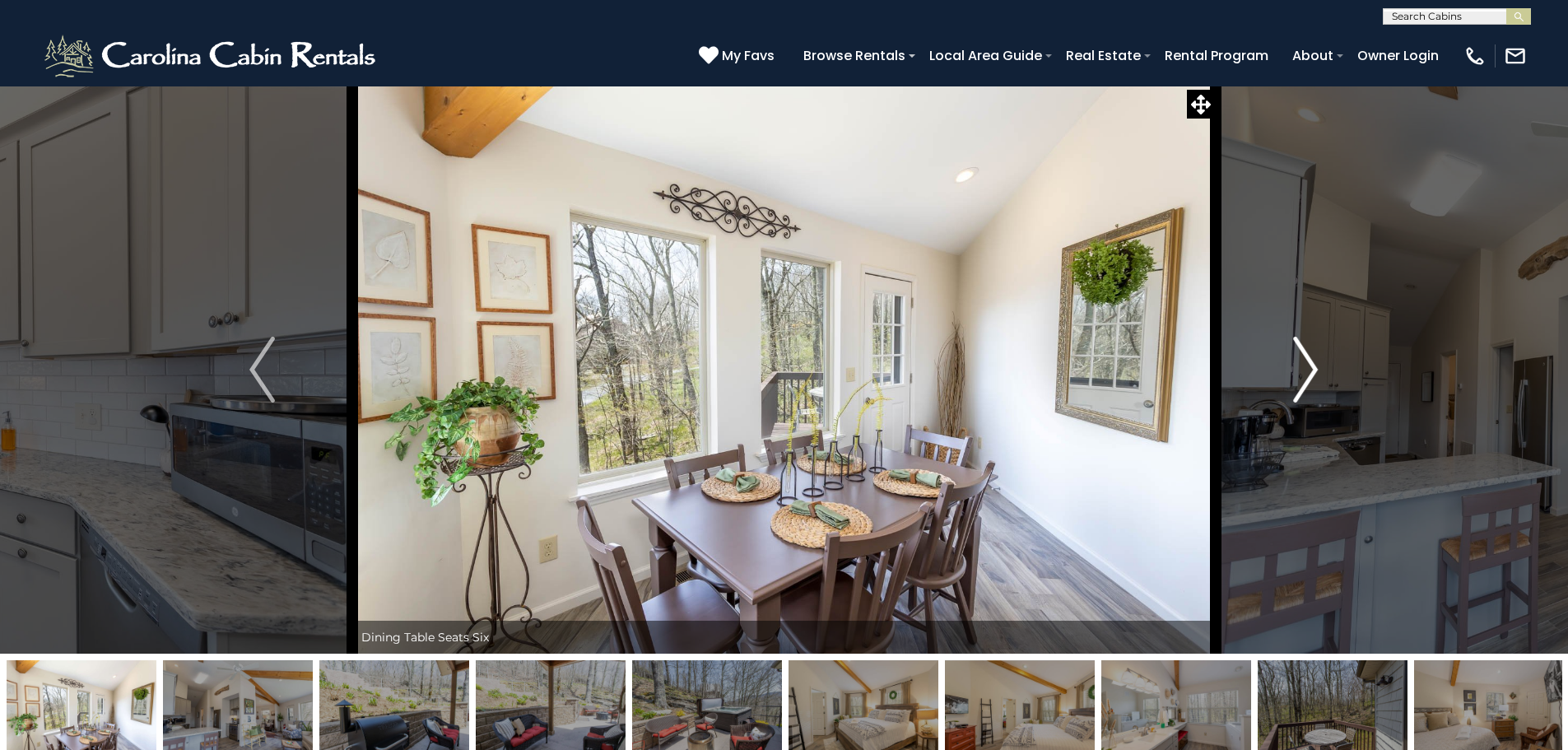
click at [1316, 375] on img "Next" at bounding box center [1305, 369] width 25 height 66
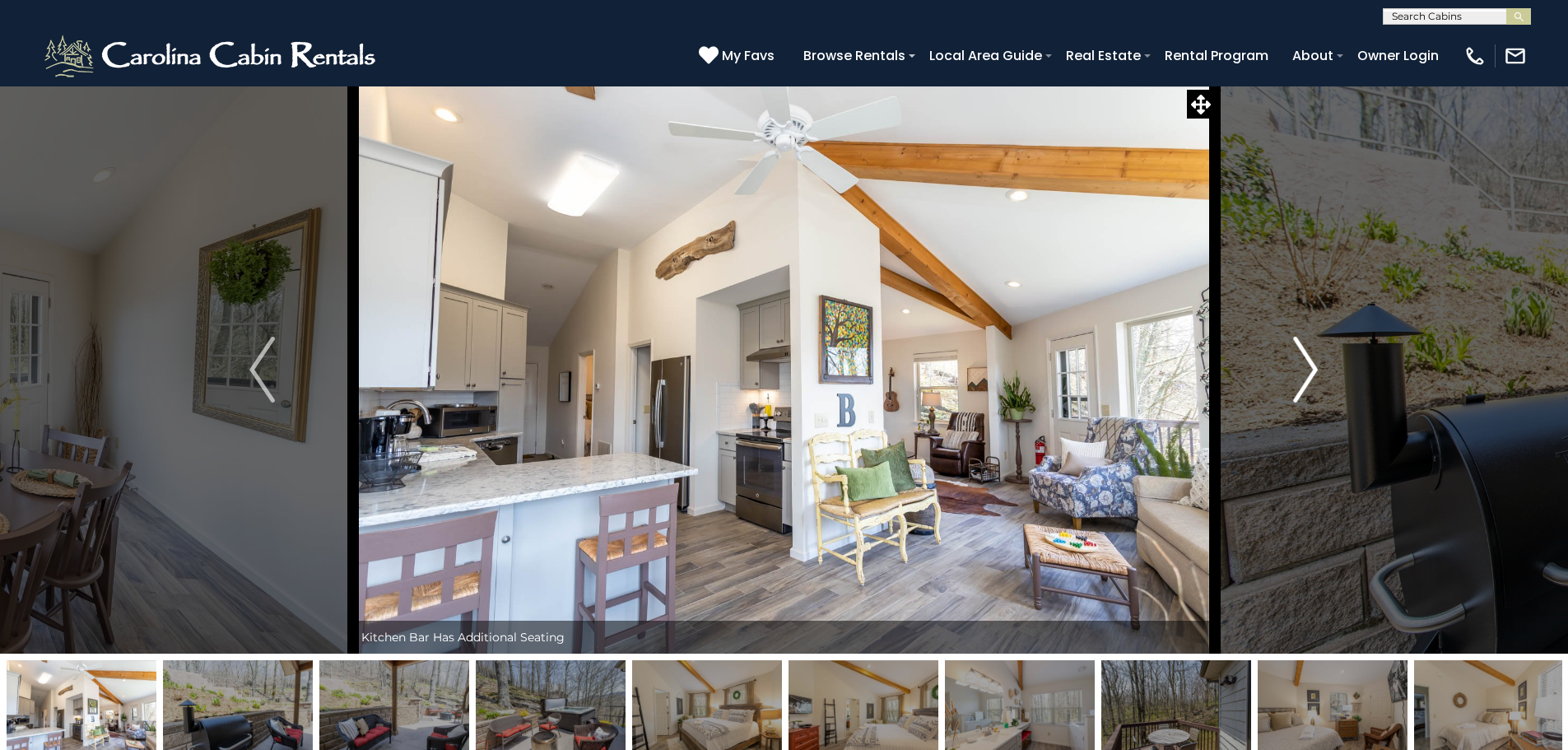
click at [1316, 375] on img "Next" at bounding box center [1305, 369] width 25 height 66
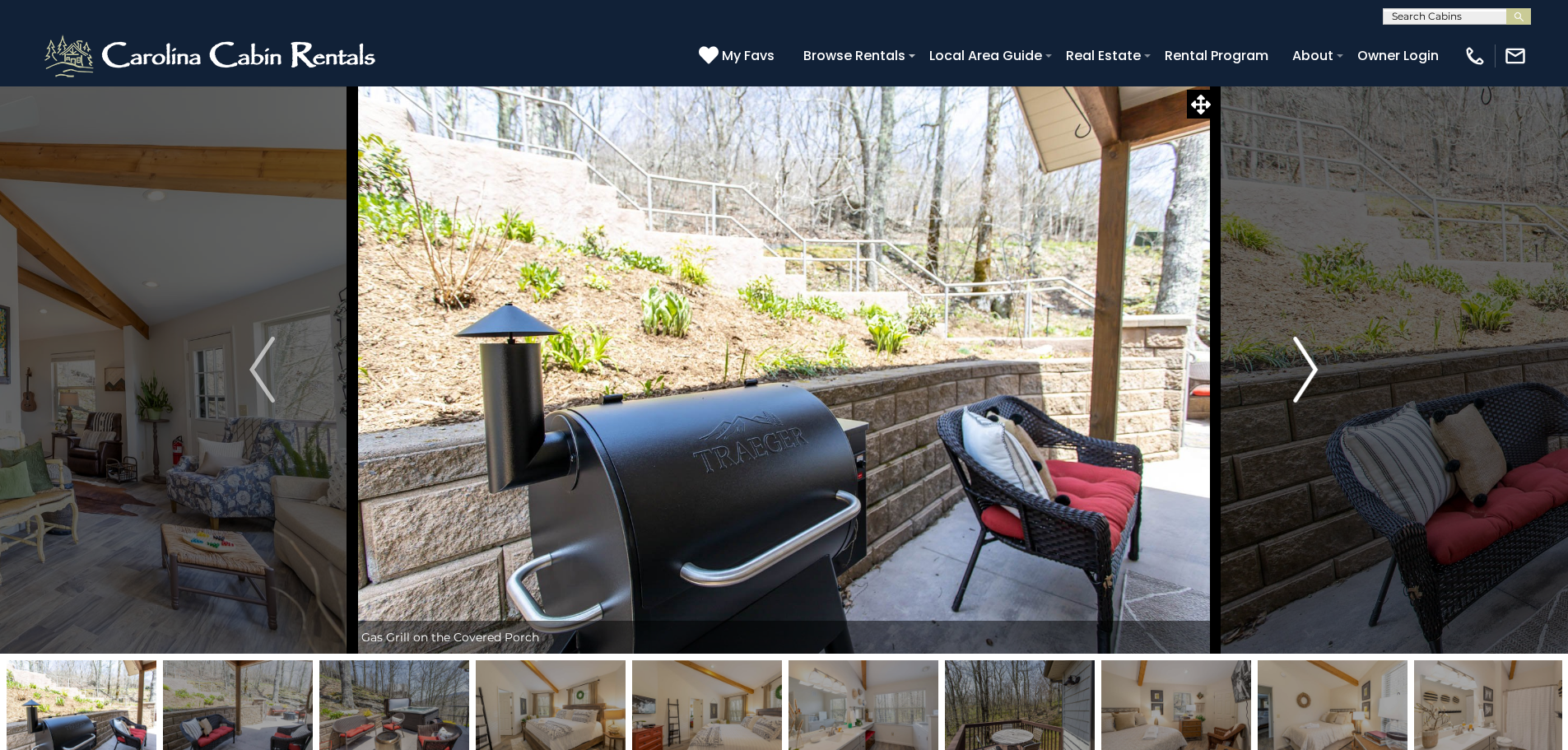
click at [1316, 374] on img "Next" at bounding box center [1305, 369] width 25 height 66
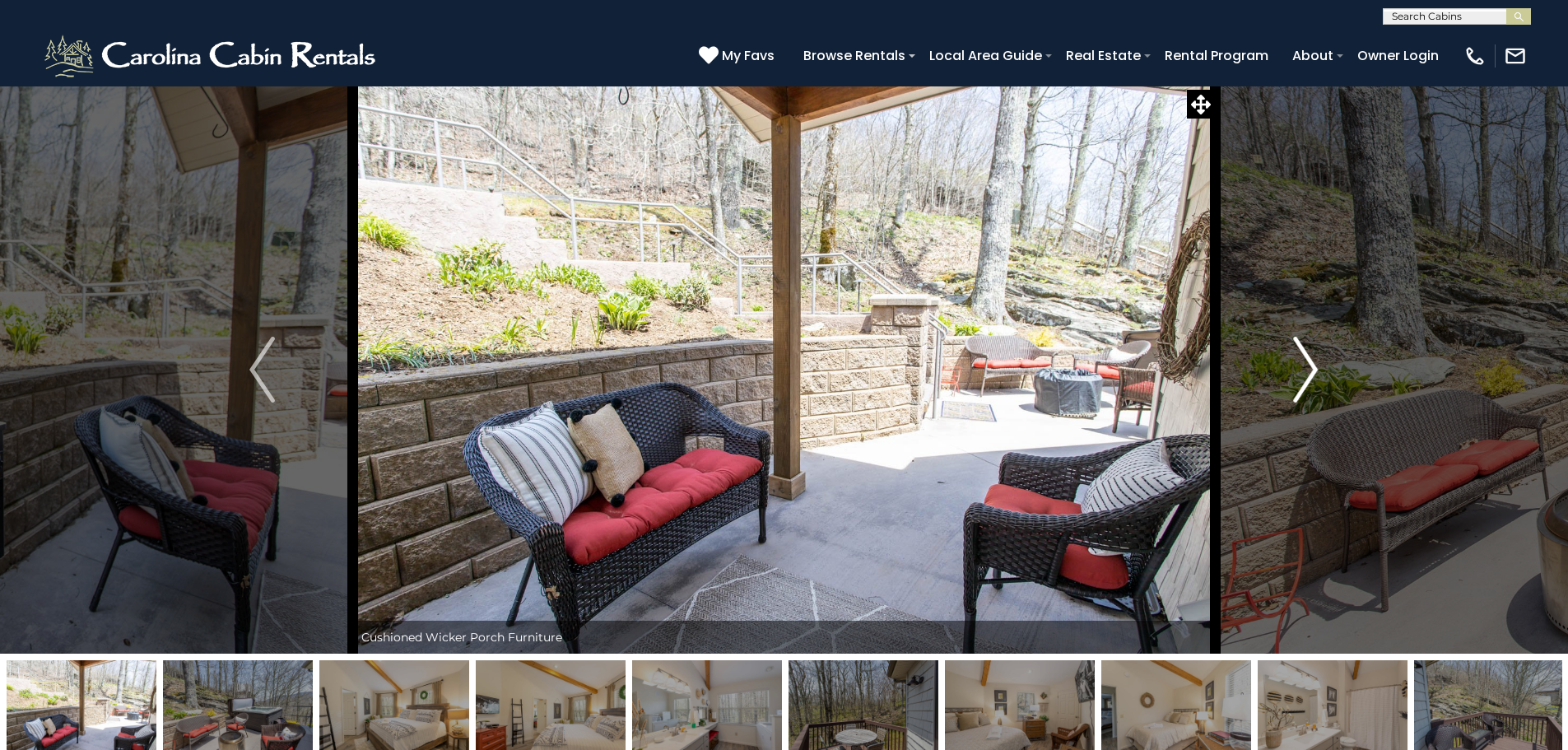
click at [1316, 374] on img "Next" at bounding box center [1305, 369] width 25 height 66
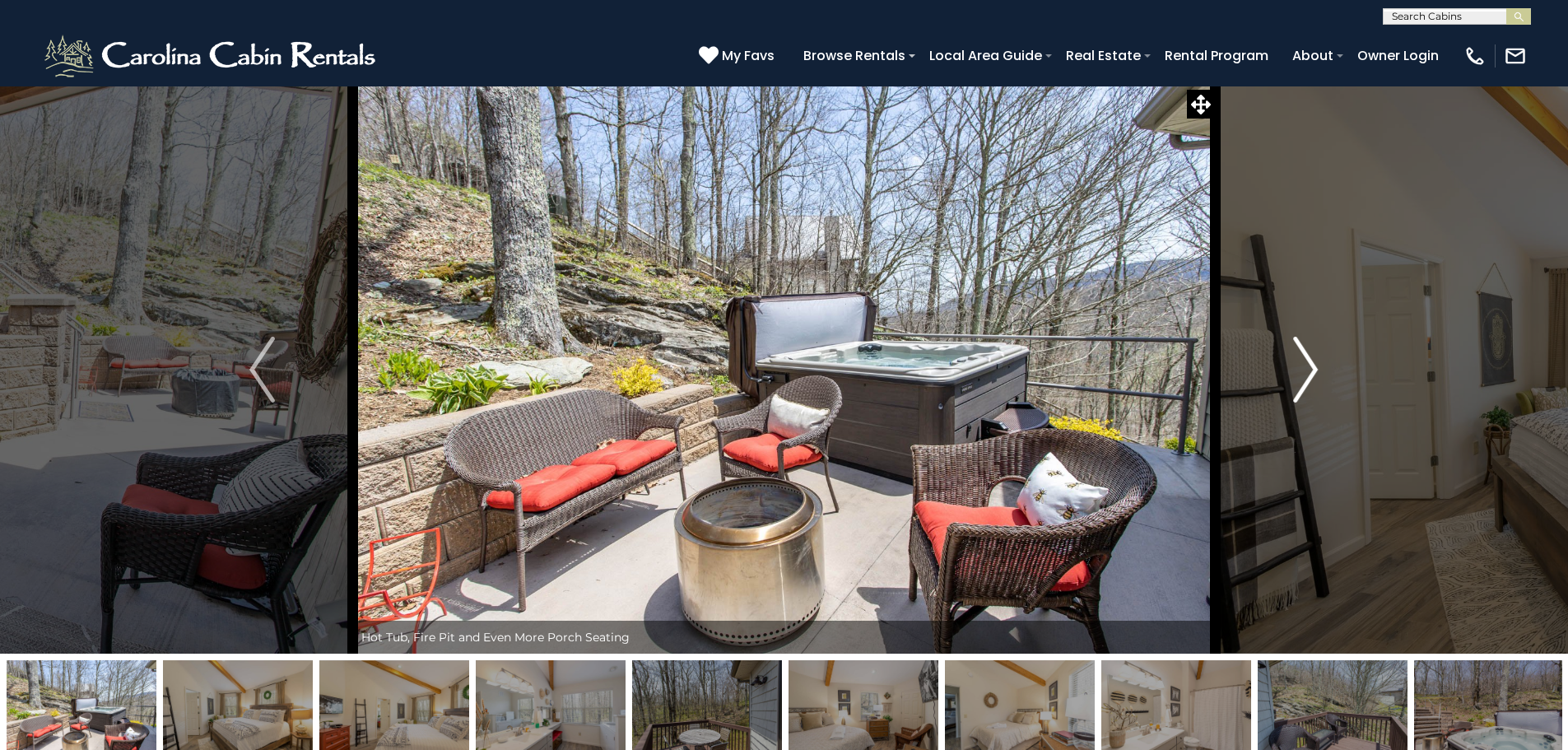
click at [1316, 374] on img "Next" at bounding box center [1305, 369] width 25 height 66
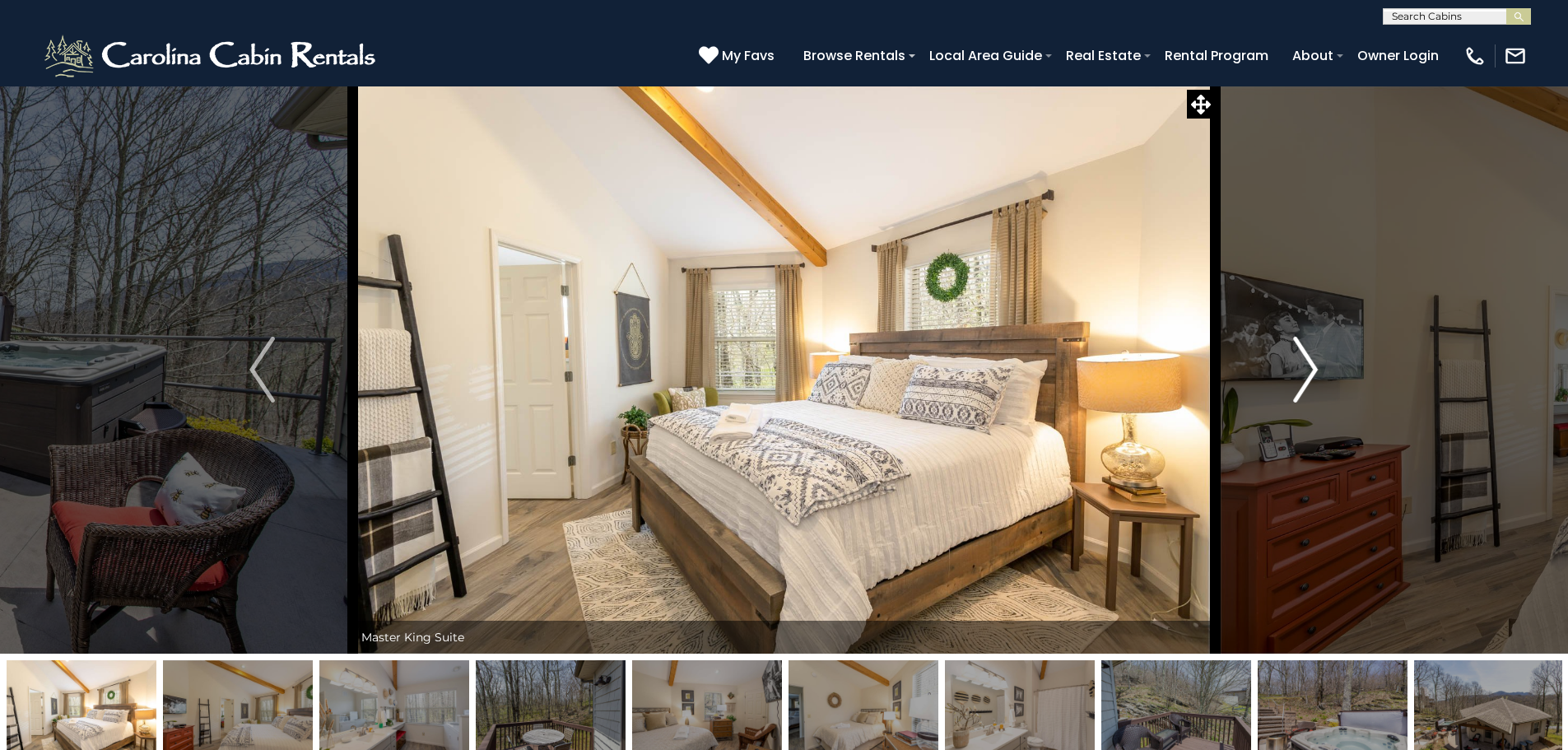
click at [1316, 374] on img "Next" at bounding box center [1305, 369] width 25 height 66
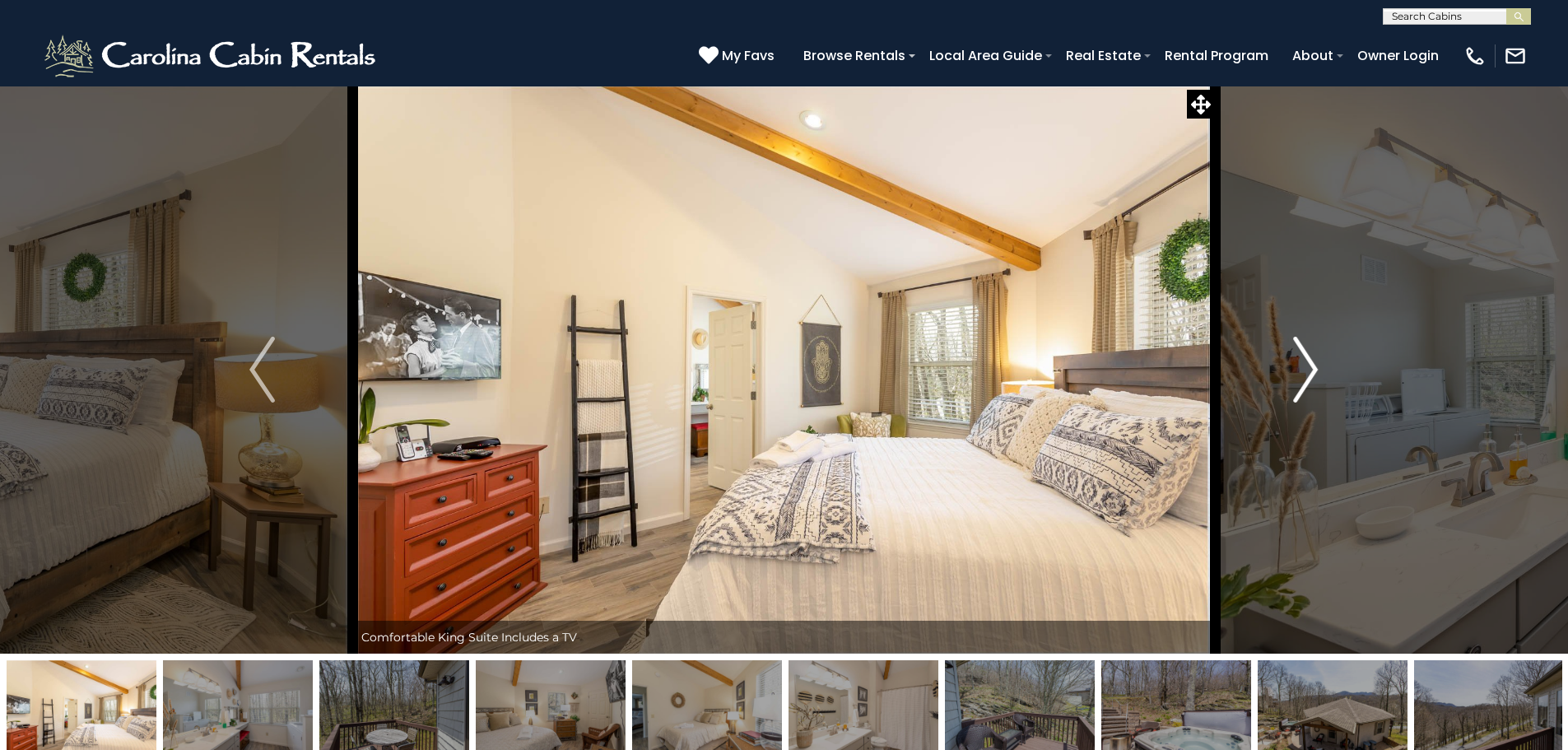
click at [1316, 374] on img "Next" at bounding box center [1305, 369] width 25 height 66
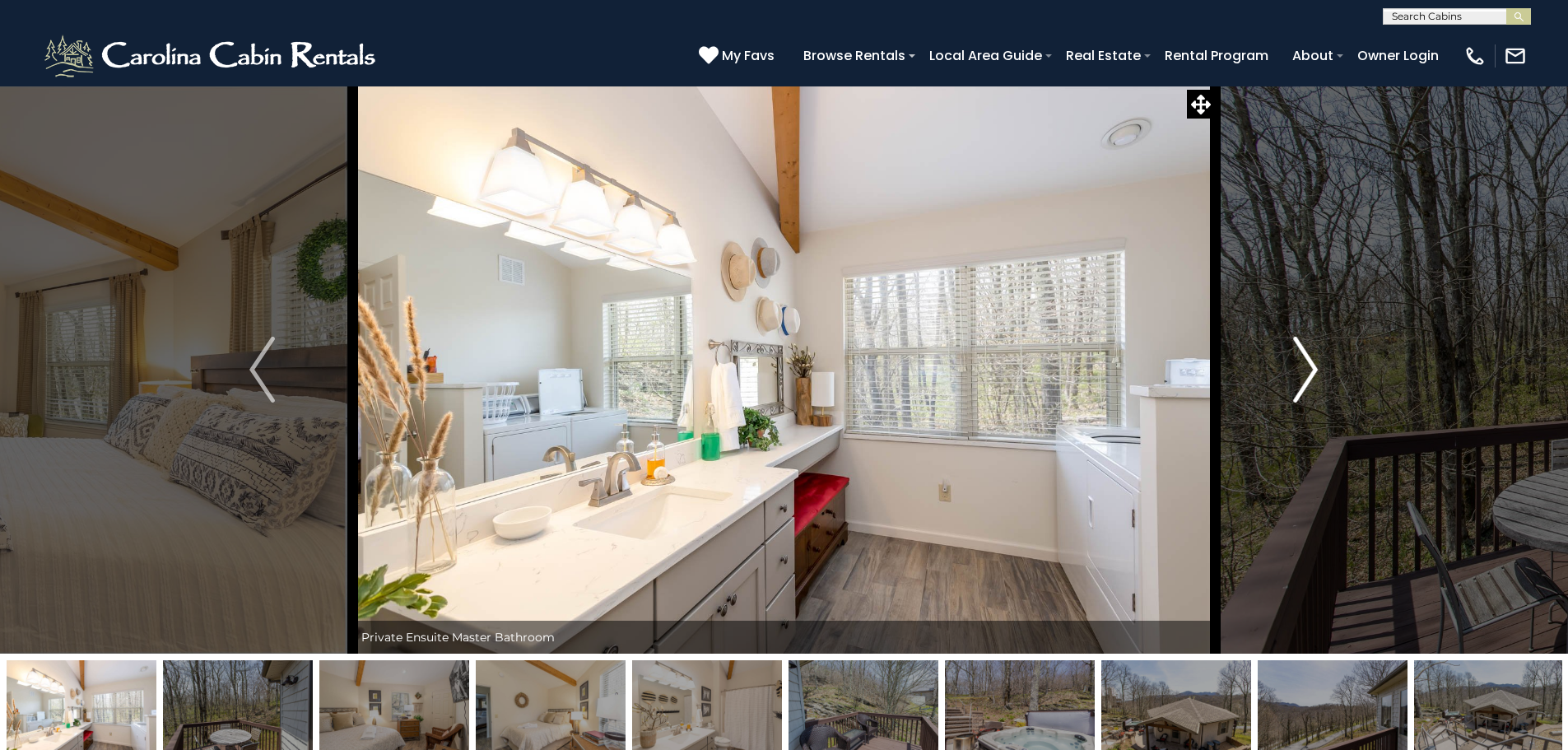
click at [1310, 359] on img "Next" at bounding box center [1305, 369] width 25 height 66
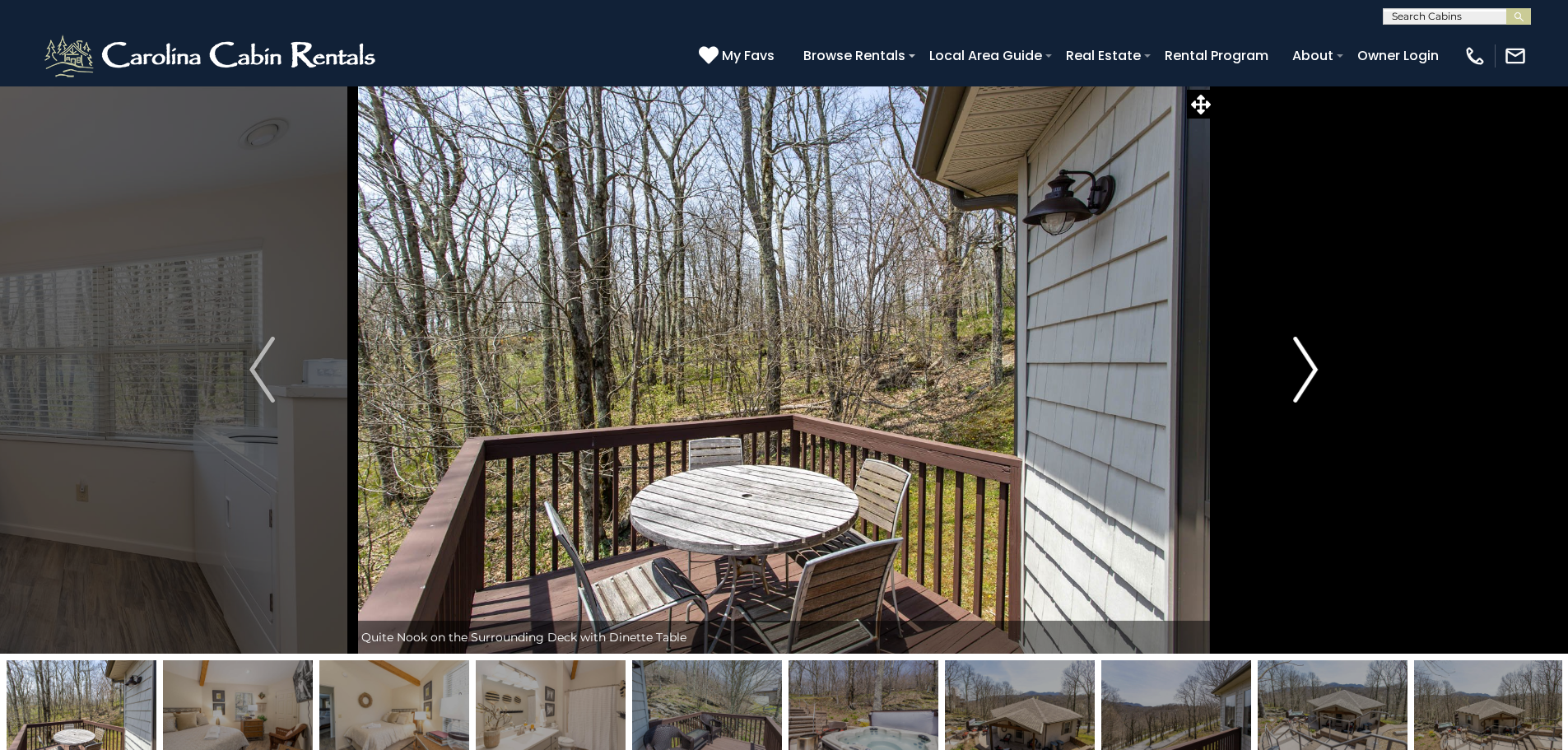
click at [1307, 359] on img "Next" at bounding box center [1305, 369] width 25 height 66
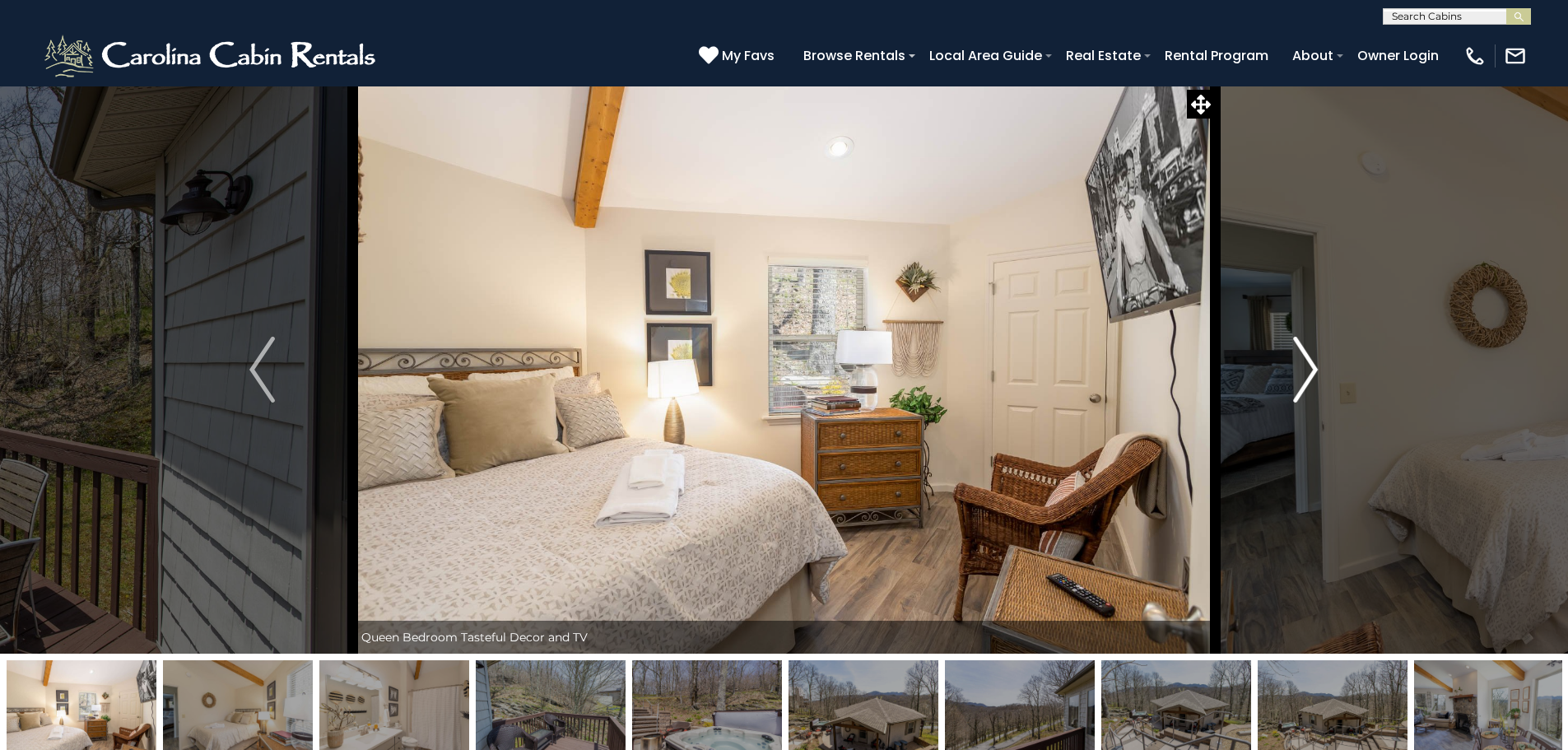
click at [1306, 361] on img "Next" at bounding box center [1305, 369] width 25 height 66
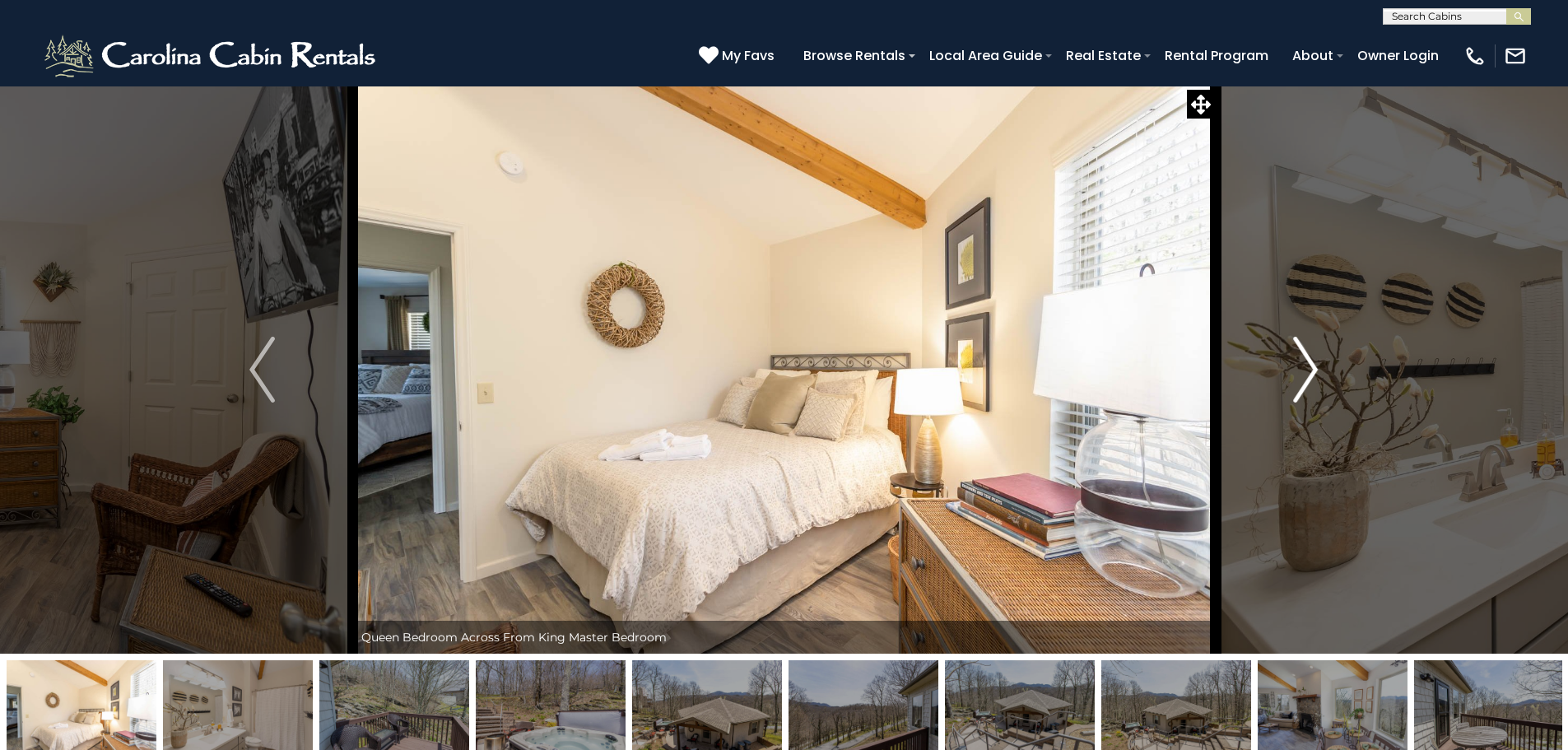
click at [1306, 361] on img "Next" at bounding box center [1305, 369] width 25 height 66
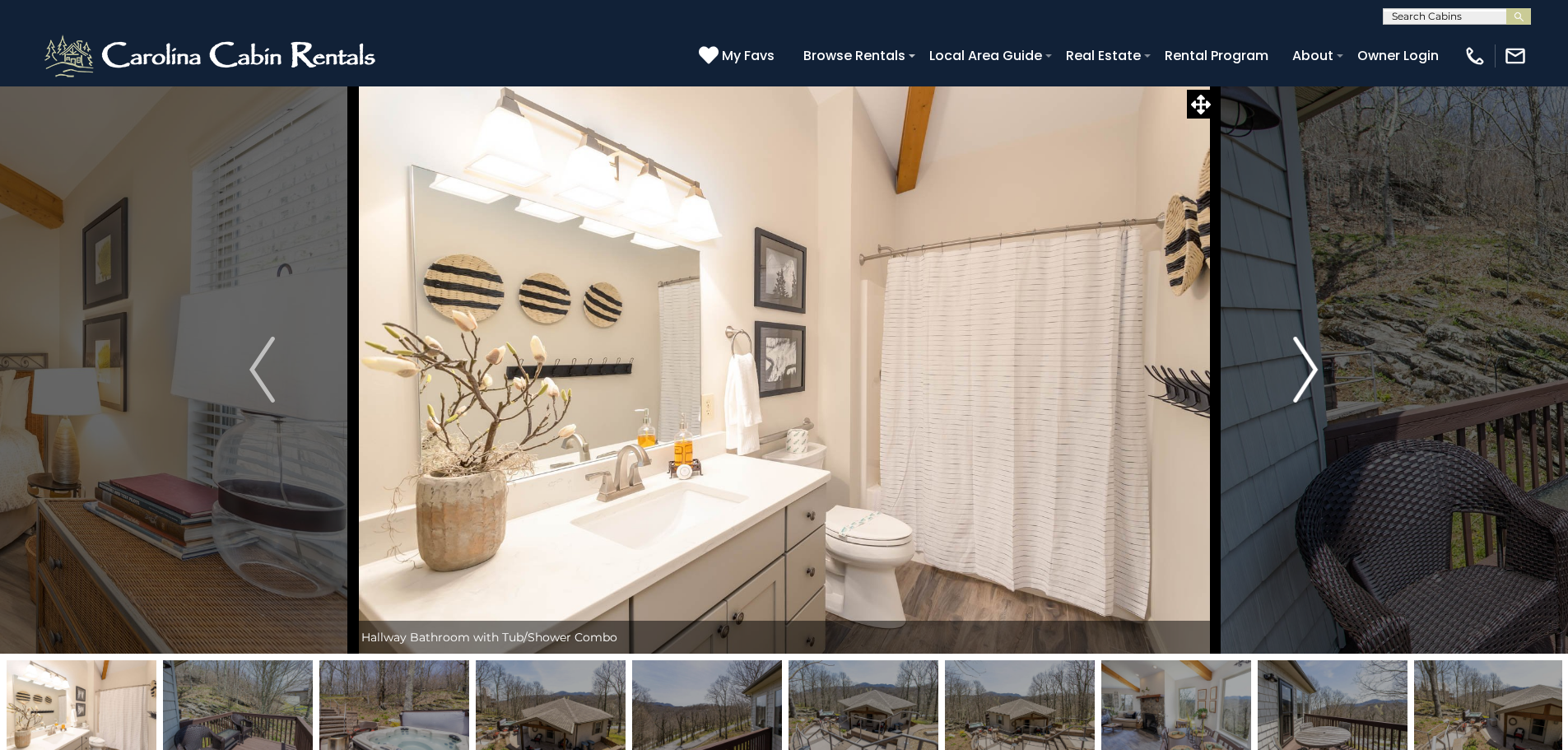
click at [1306, 361] on img "Next" at bounding box center [1305, 369] width 25 height 66
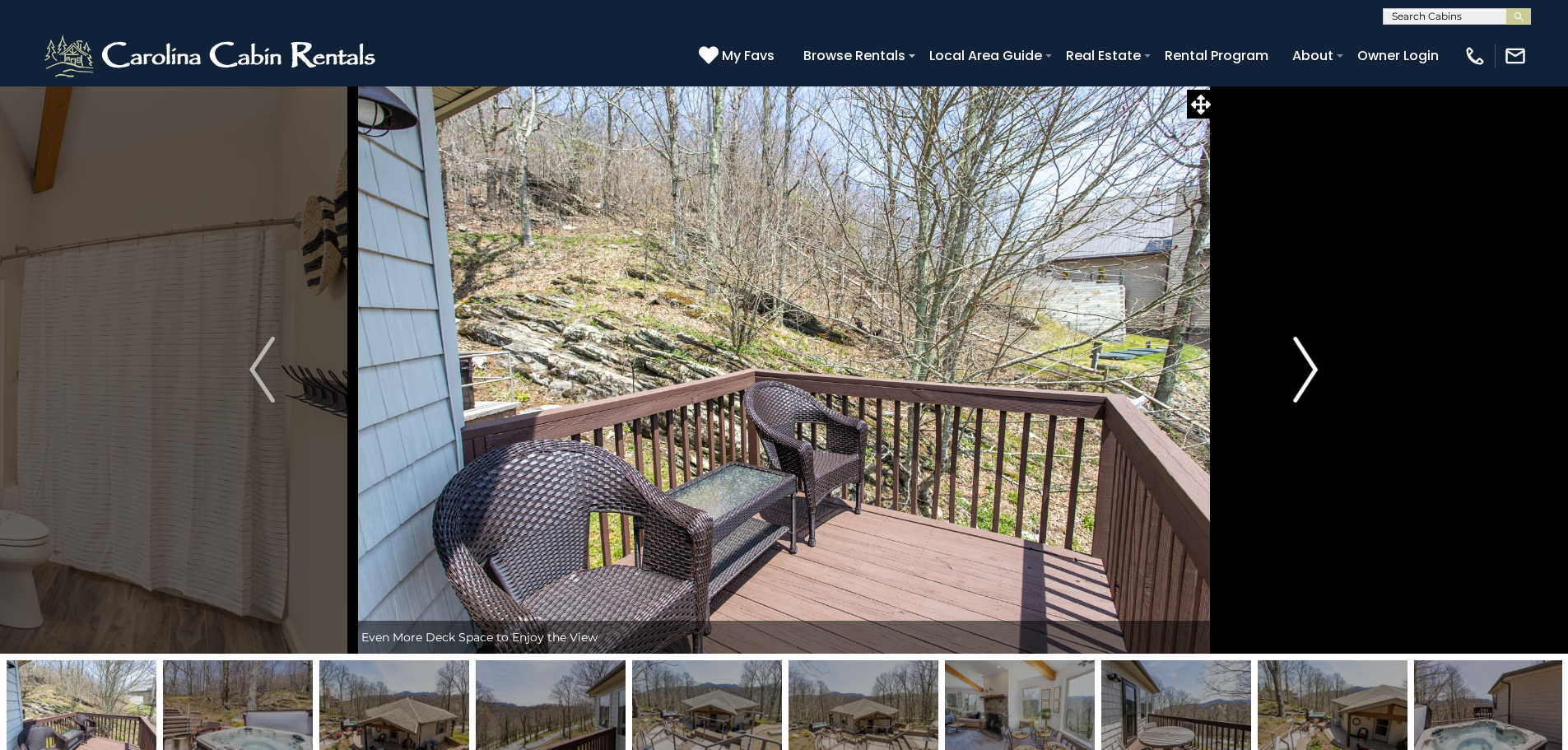
click at [1306, 361] on img "Next" at bounding box center [1305, 369] width 25 height 66
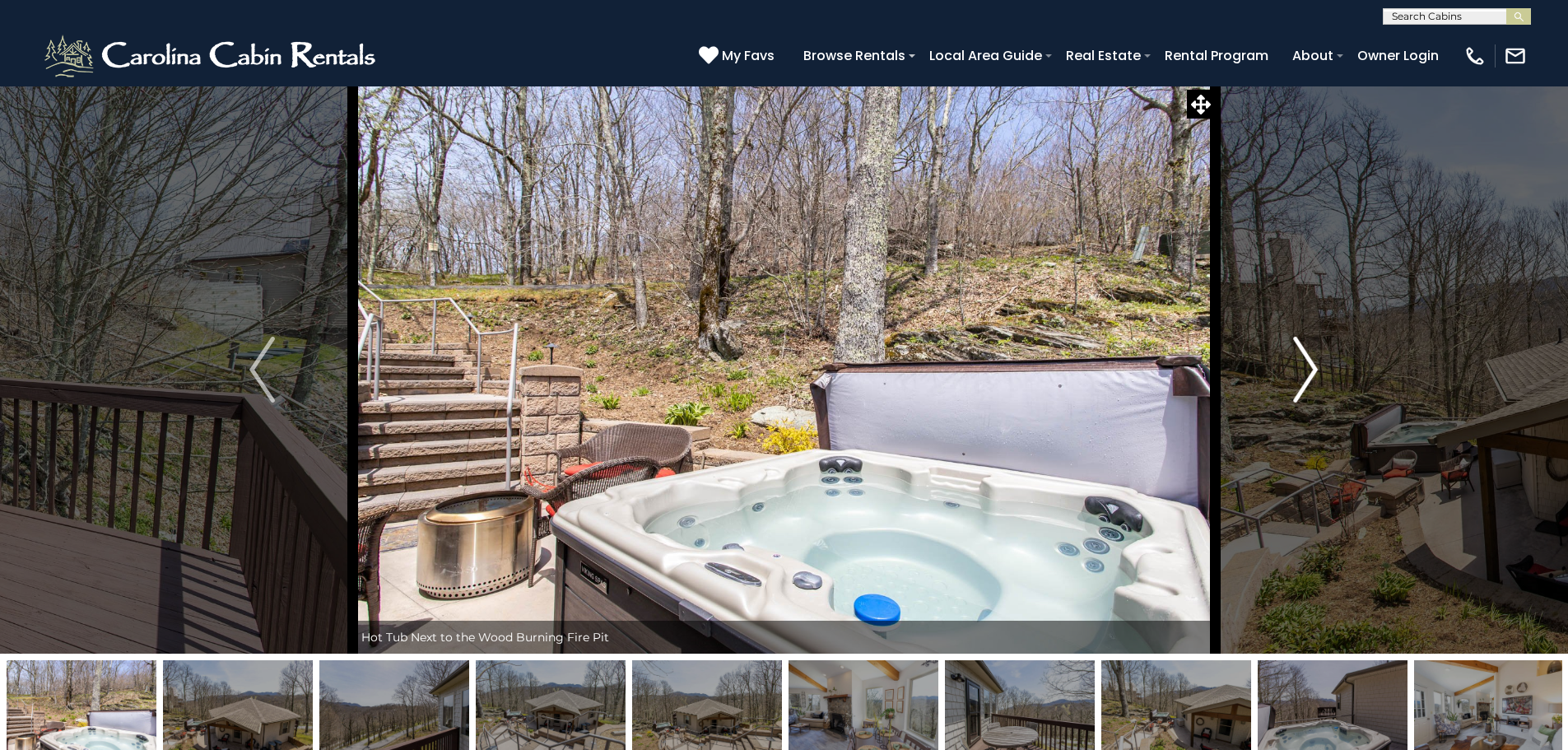
click at [1306, 361] on img "Next" at bounding box center [1305, 369] width 25 height 66
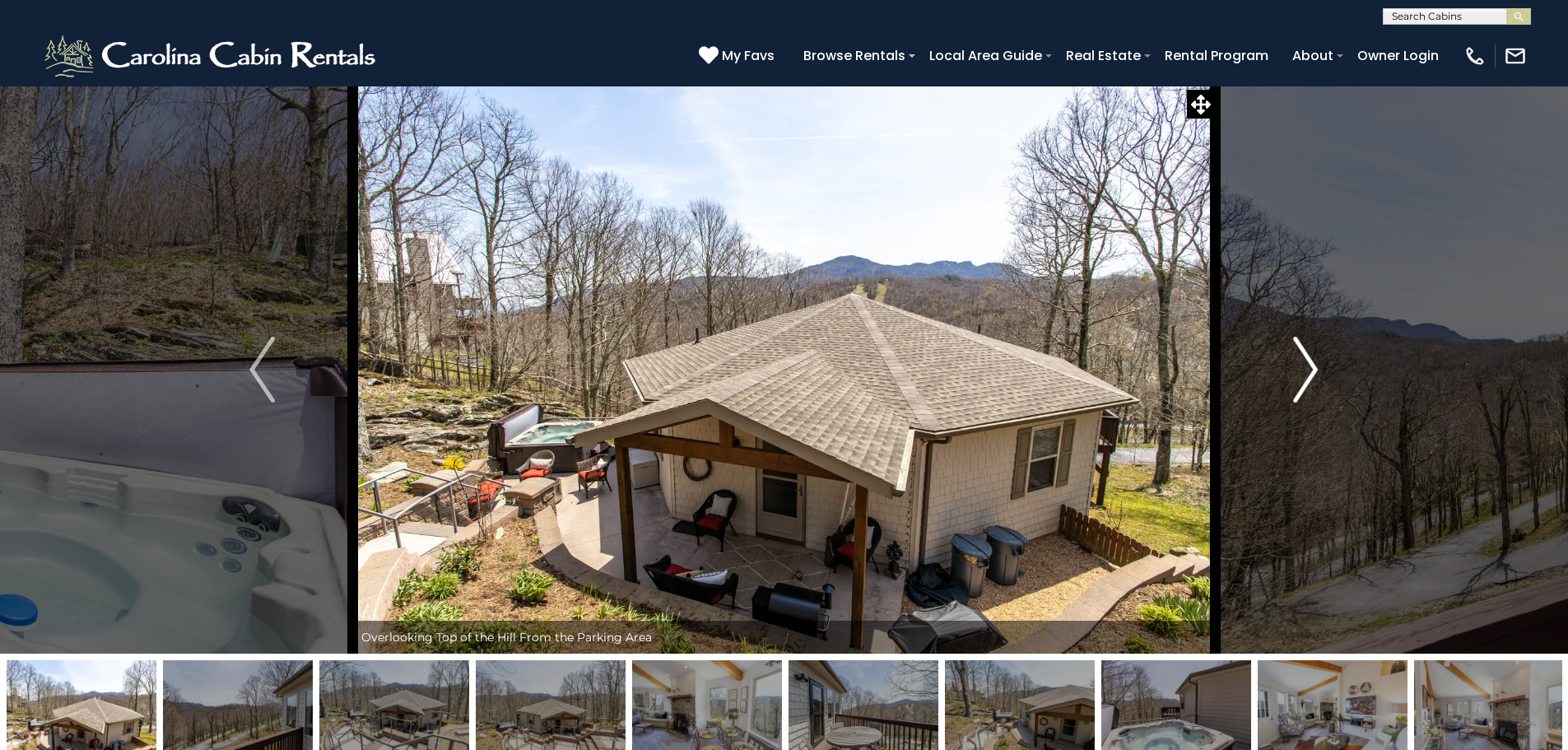
click at [1306, 361] on img "Next" at bounding box center [1305, 369] width 25 height 66
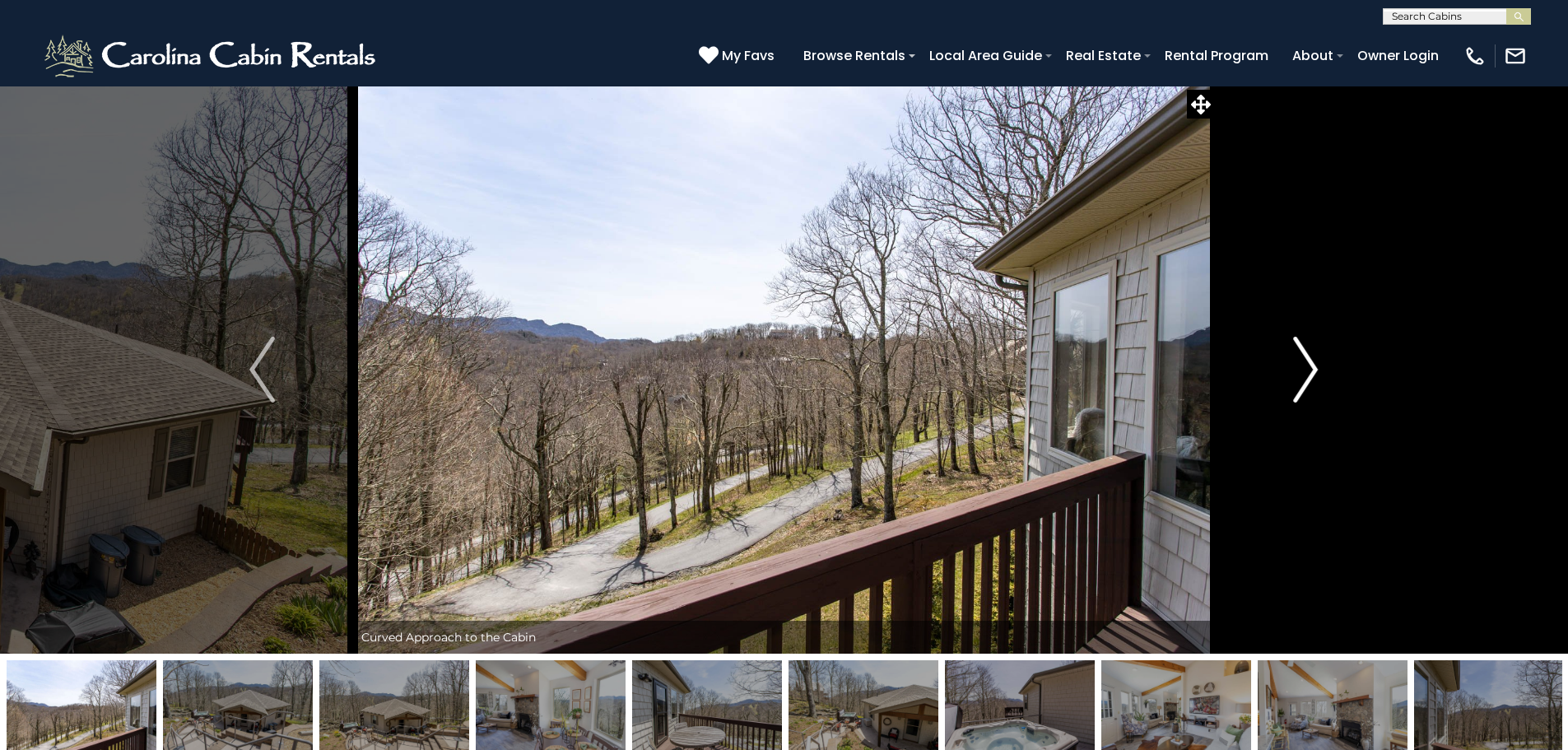
click at [1306, 361] on img "Next" at bounding box center [1305, 369] width 25 height 66
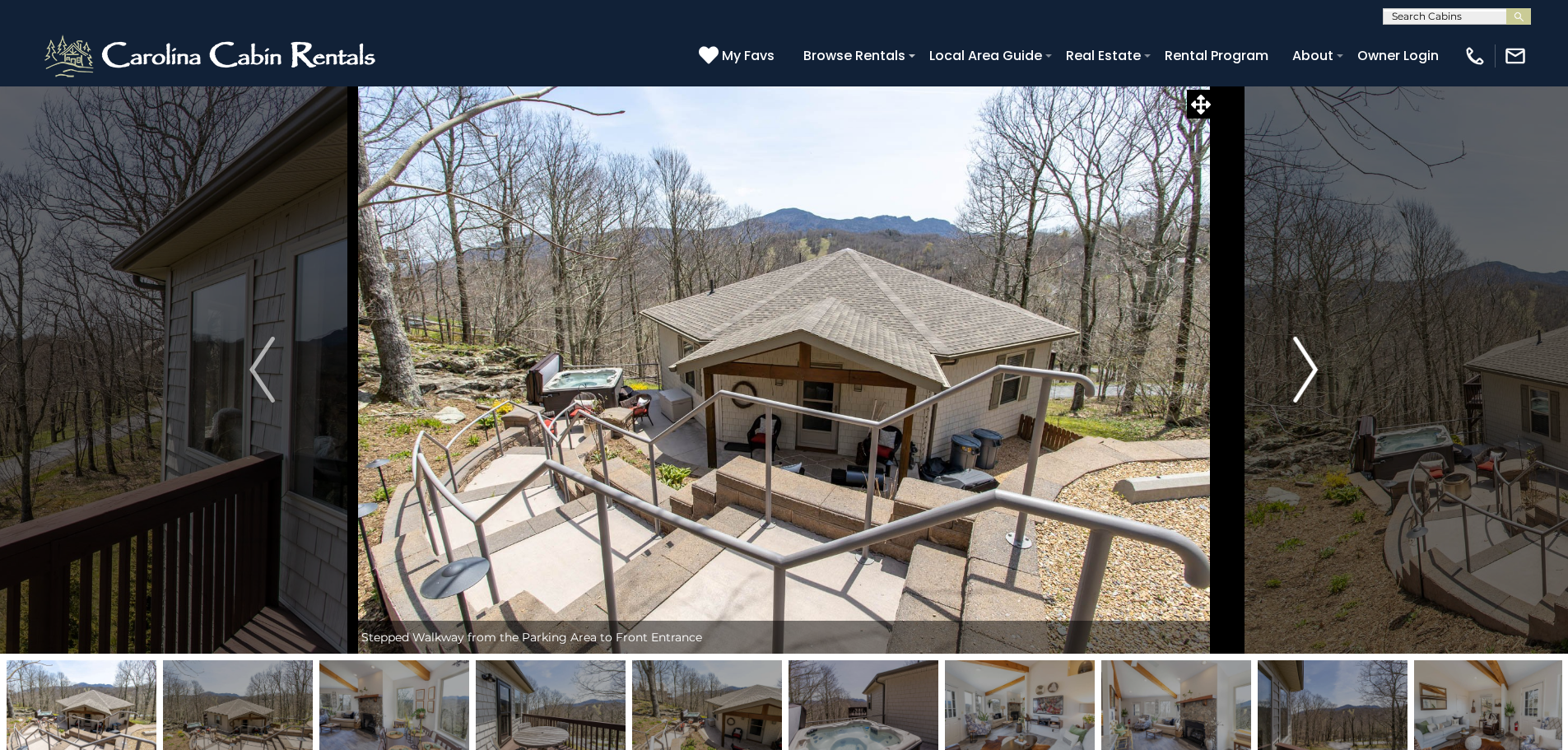
click at [1306, 361] on img "Next" at bounding box center [1305, 369] width 25 height 66
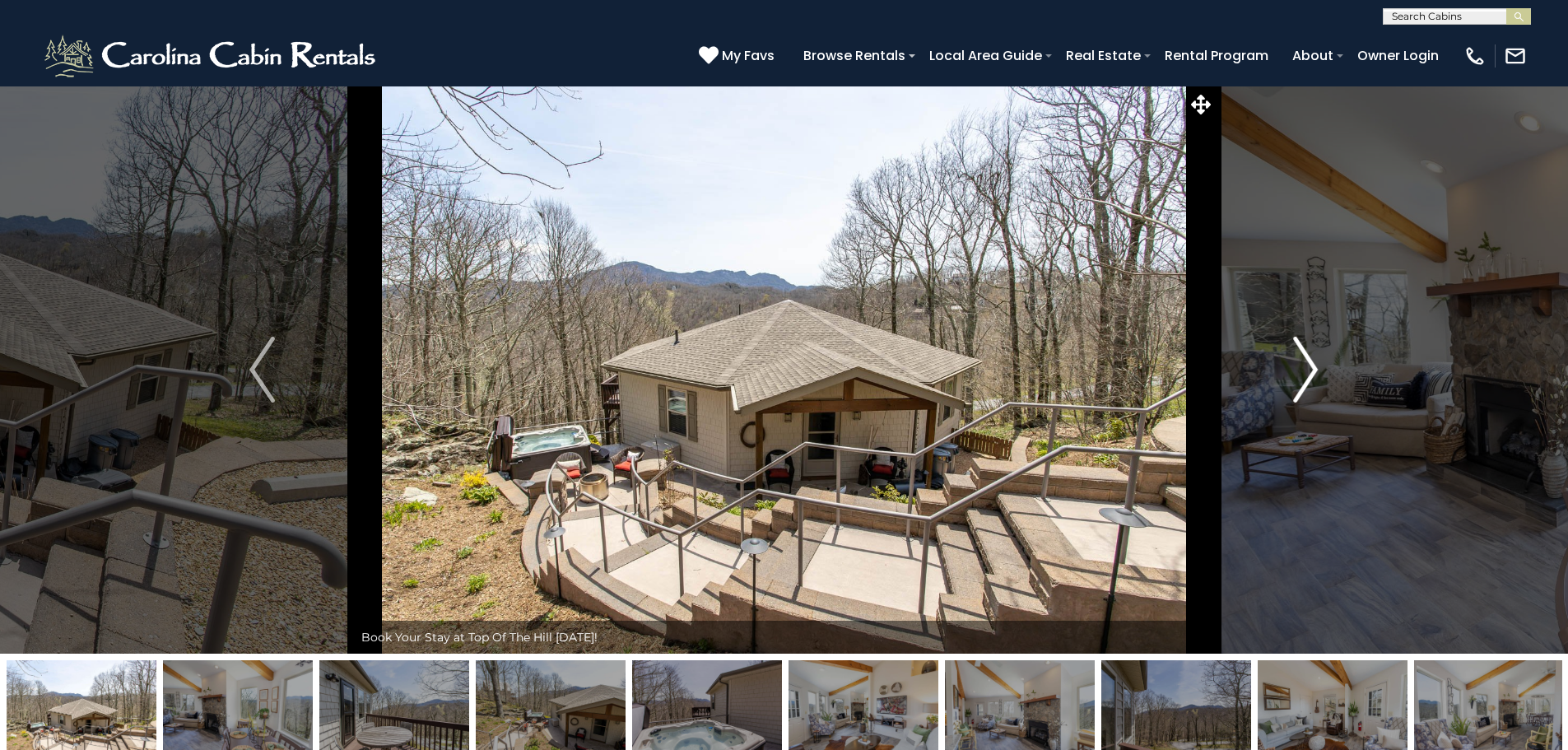
click at [1306, 361] on img "Next" at bounding box center [1305, 369] width 25 height 66
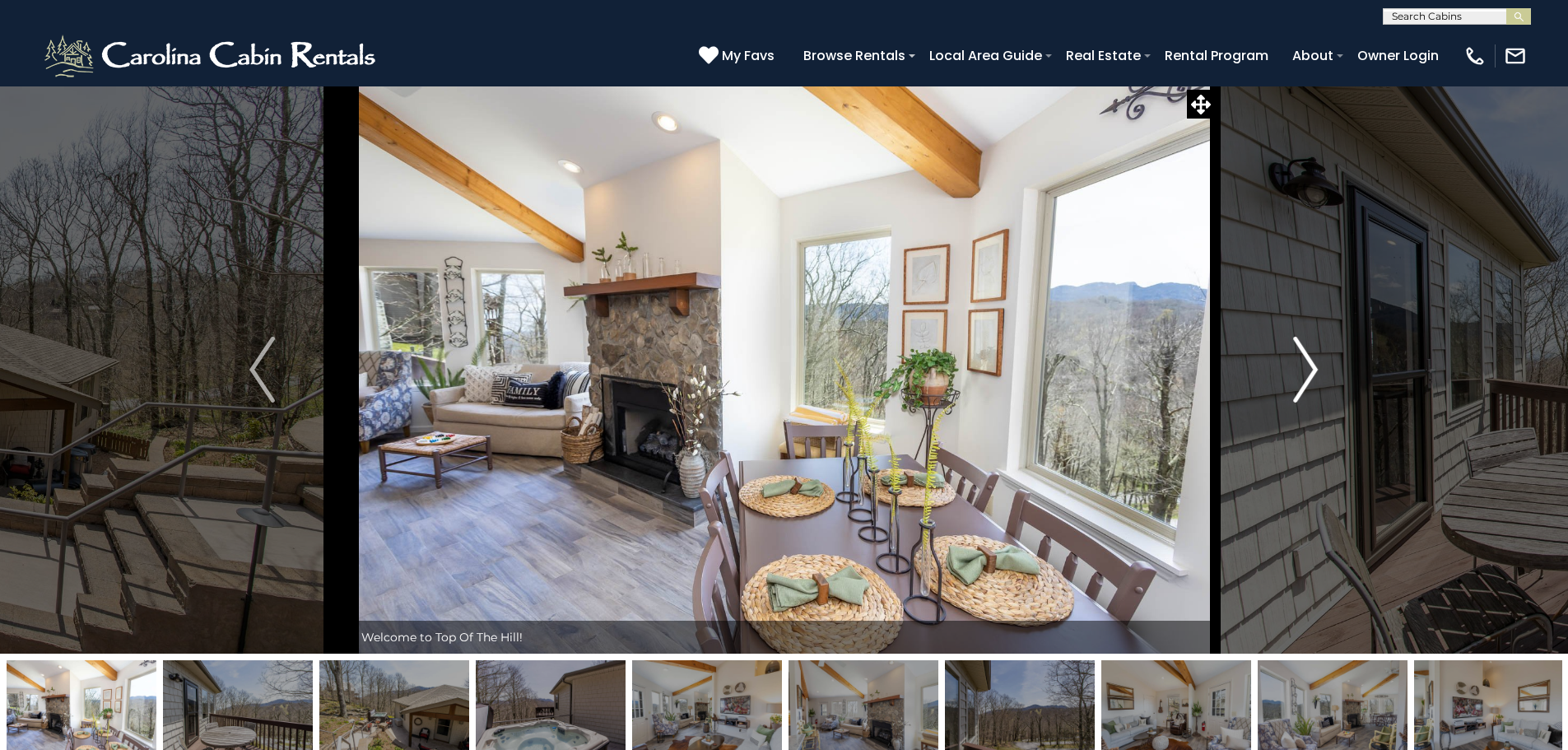
click at [1306, 361] on img "Next" at bounding box center [1305, 369] width 25 height 66
